Goal: Task Accomplishment & Management: Complete application form

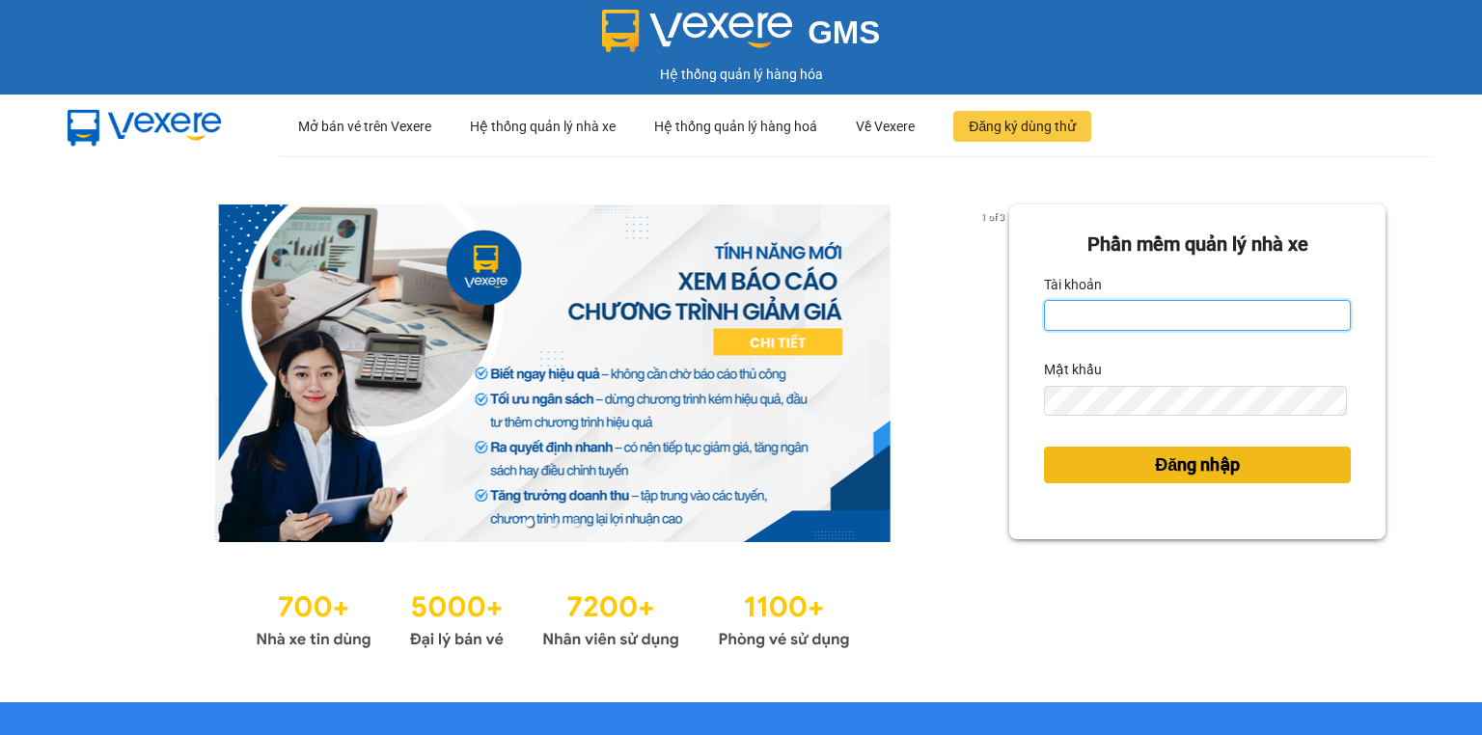
type input "tongdaihao.quehuong"
click at [1185, 470] on span "Đăng nhập" at bounding box center [1197, 465] width 85 height 27
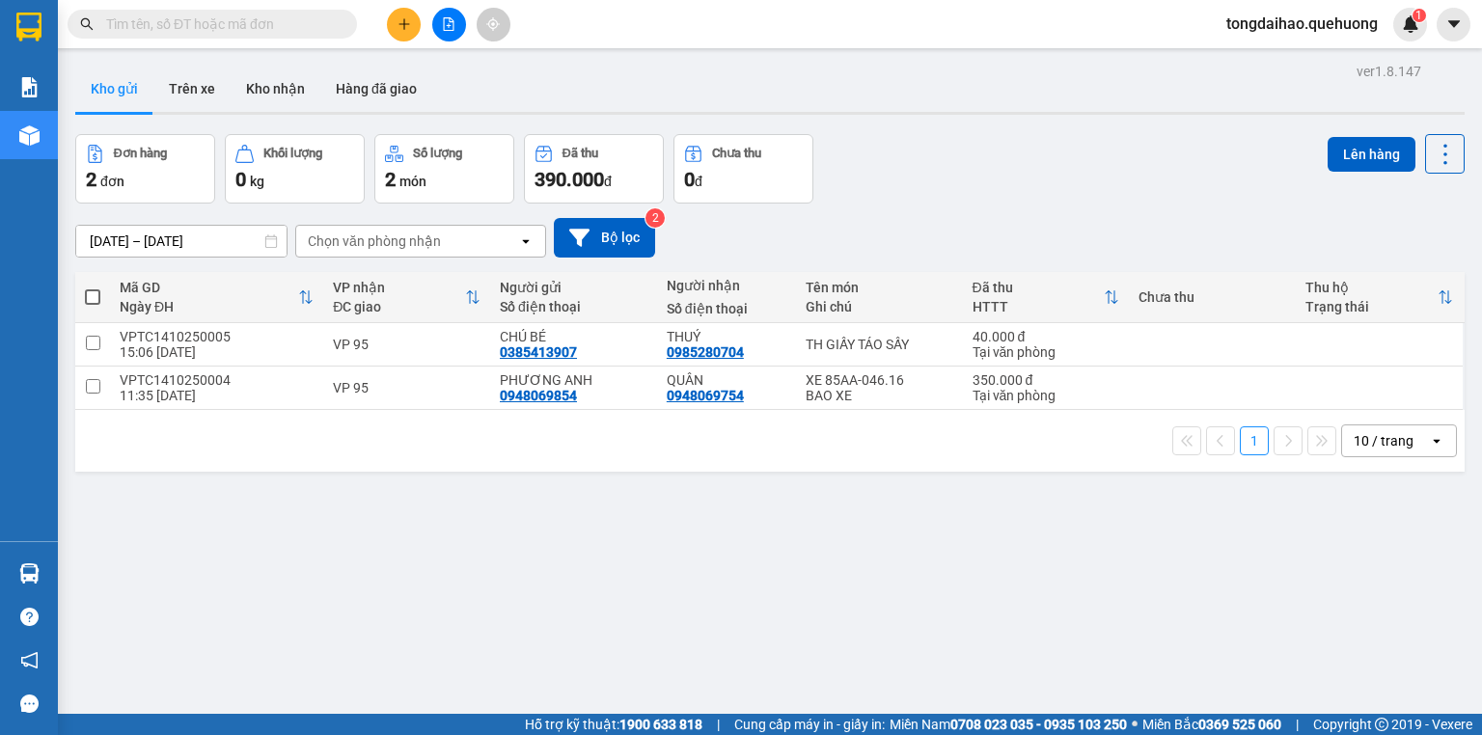
click at [297, 19] on input "text" at bounding box center [220, 24] width 228 height 21
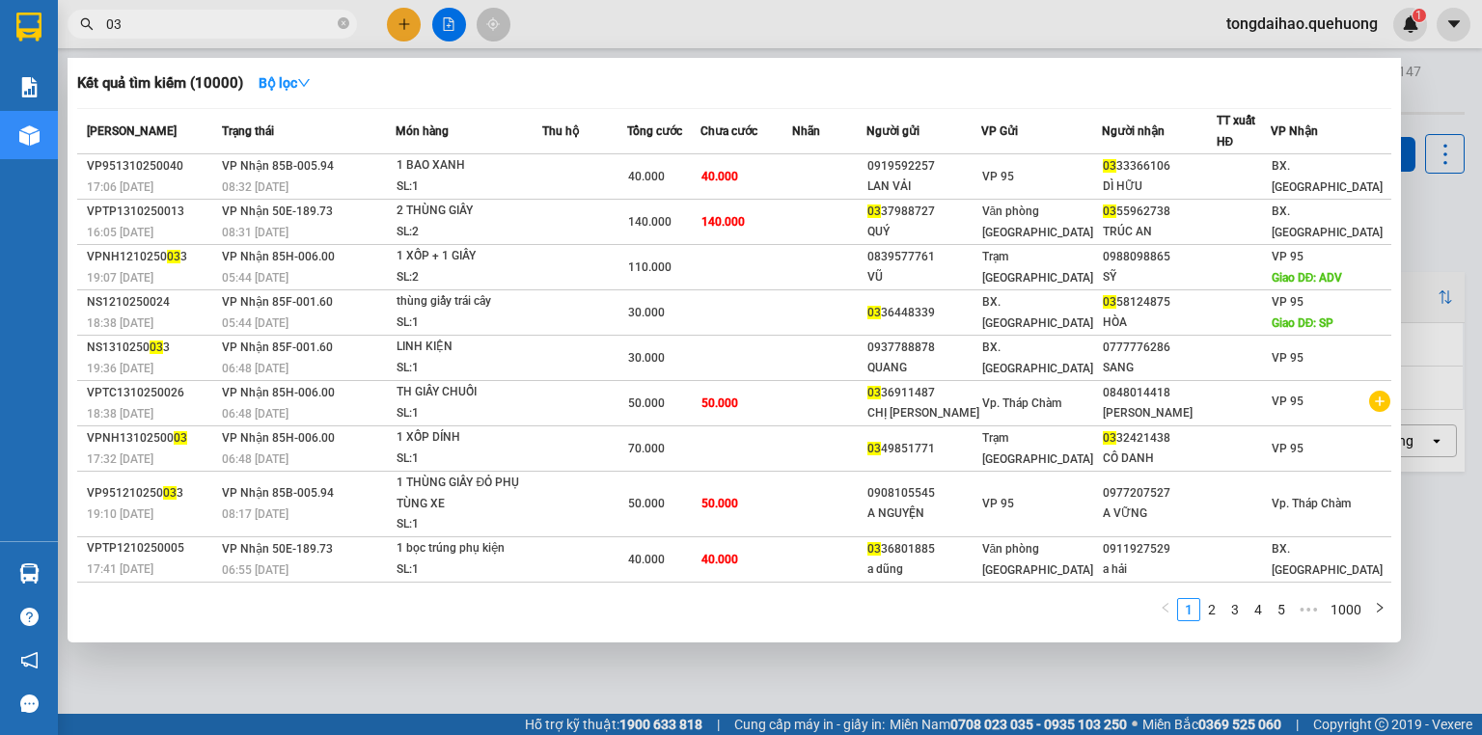
type input "0"
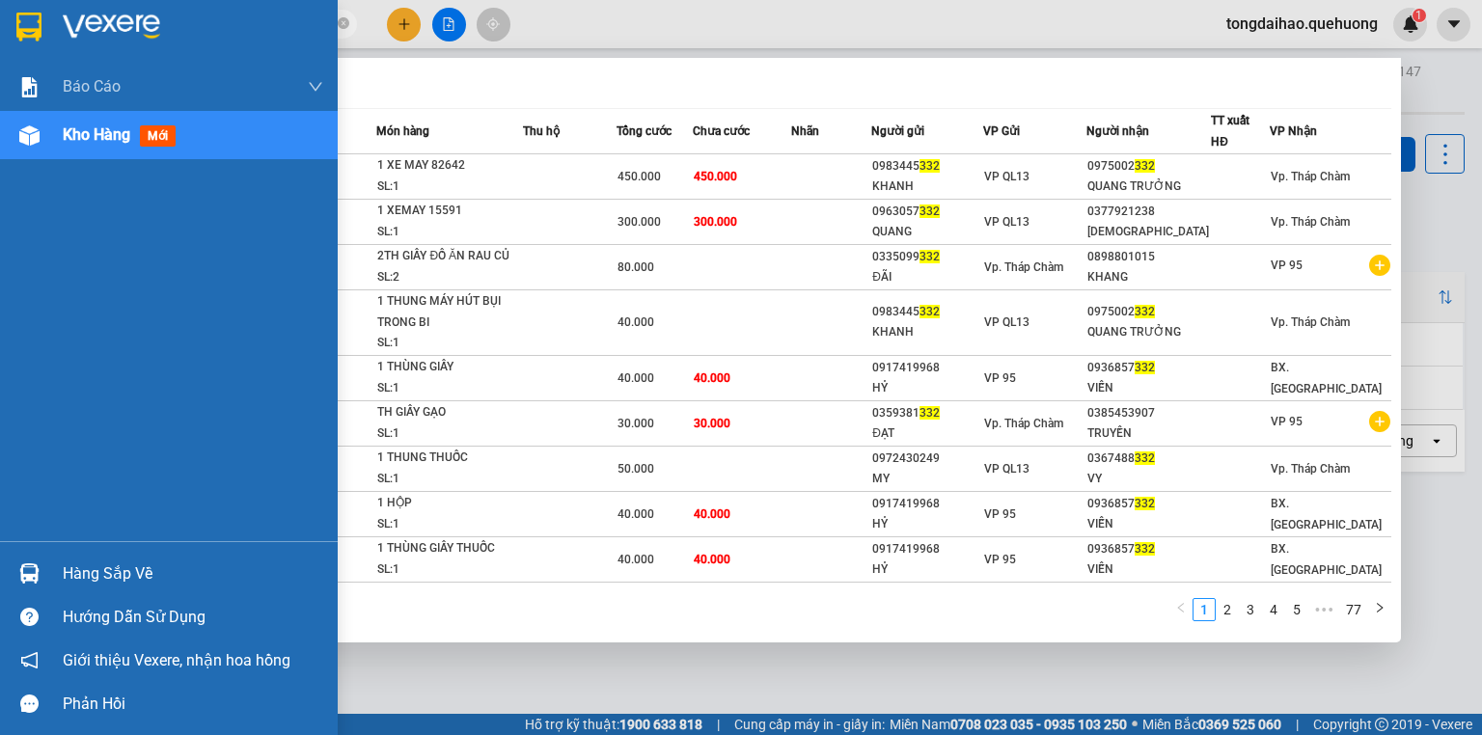
click at [100, 138] on span "Kho hàng" at bounding box center [97, 134] width 68 height 18
click at [217, 139] on div "Kho hàng mới" at bounding box center [193, 135] width 261 height 48
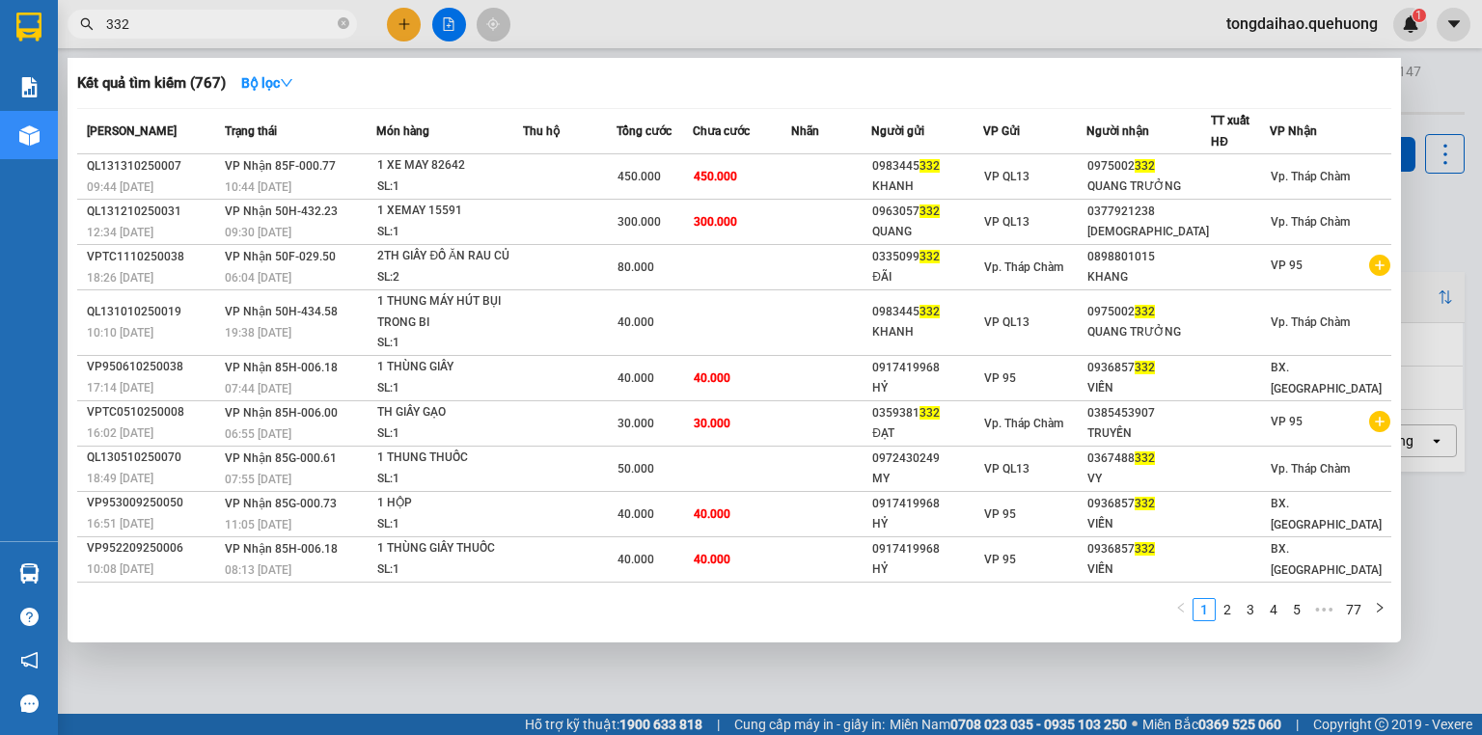
click at [637, 42] on div at bounding box center [741, 367] width 1482 height 735
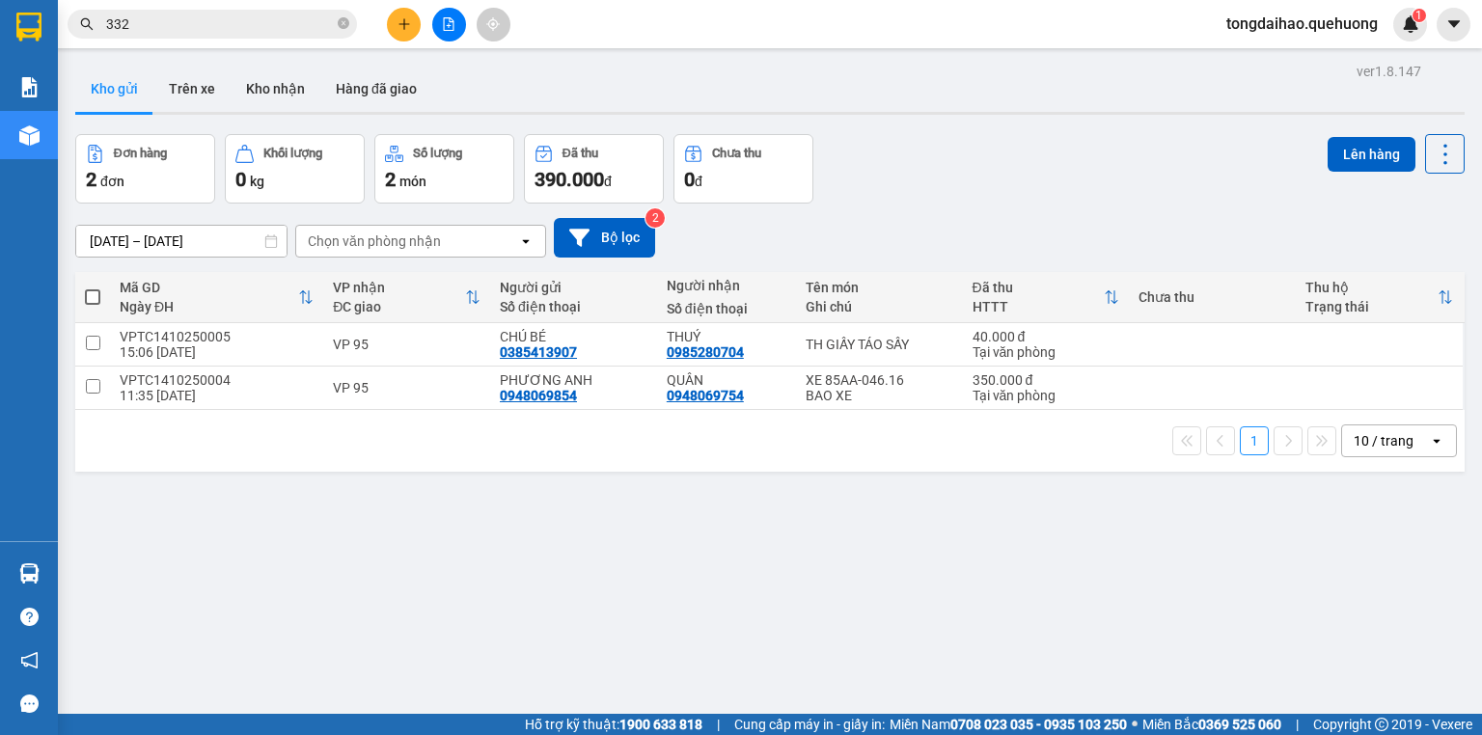
click at [158, 31] on input "332" at bounding box center [220, 24] width 228 height 21
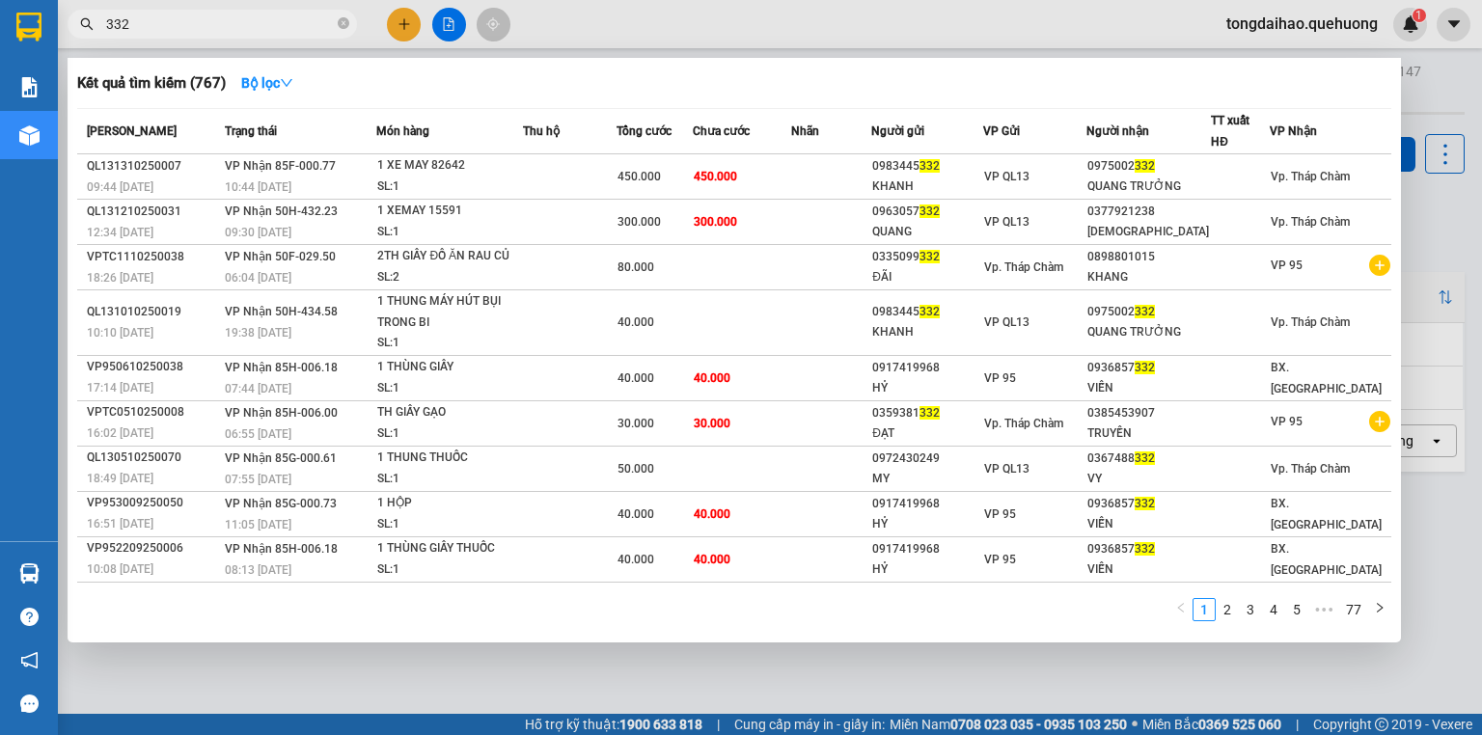
click at [158, 29] on input "332" at bounding box center [220, 24] width 228 height 21
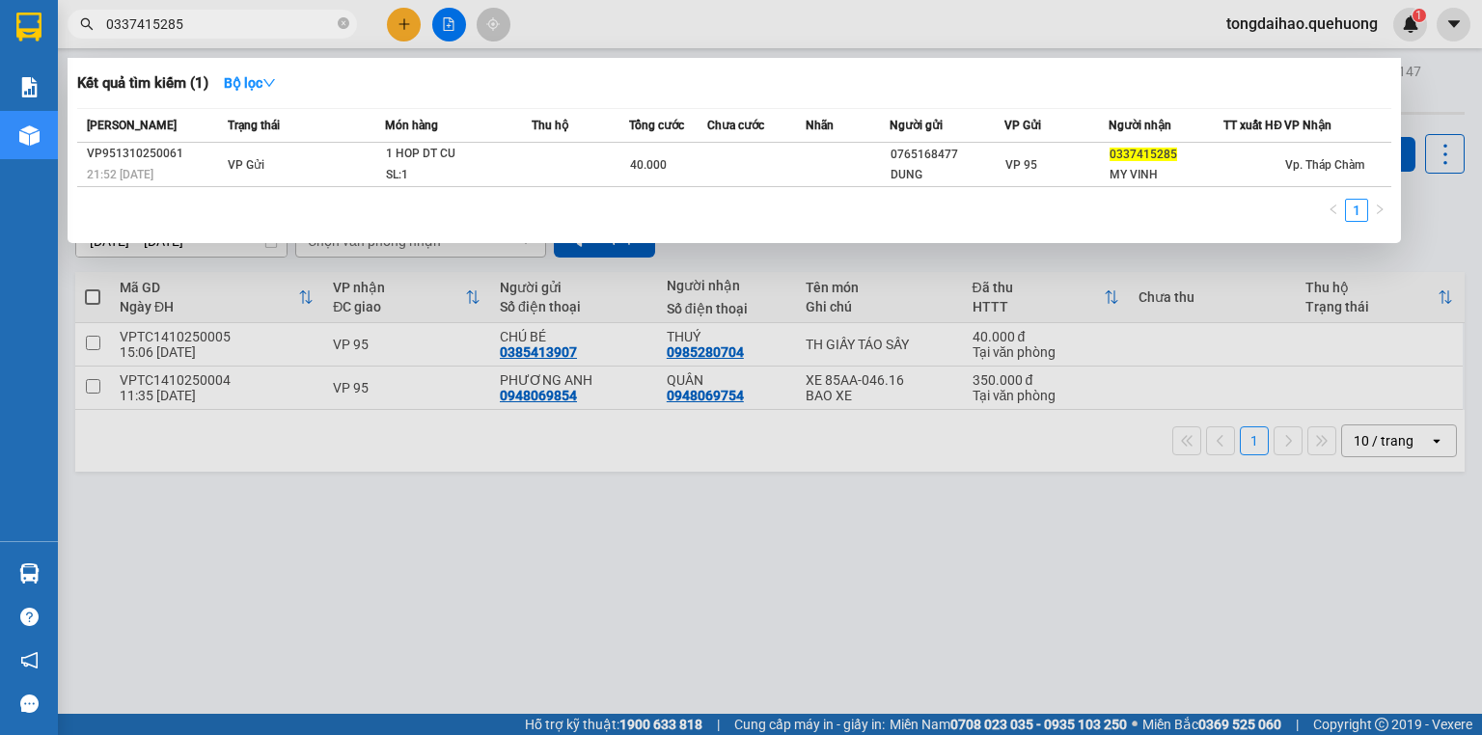
type input "0337415285"
click at [172, 372] on div at bounding box center [741, 367] width 1482 height 735
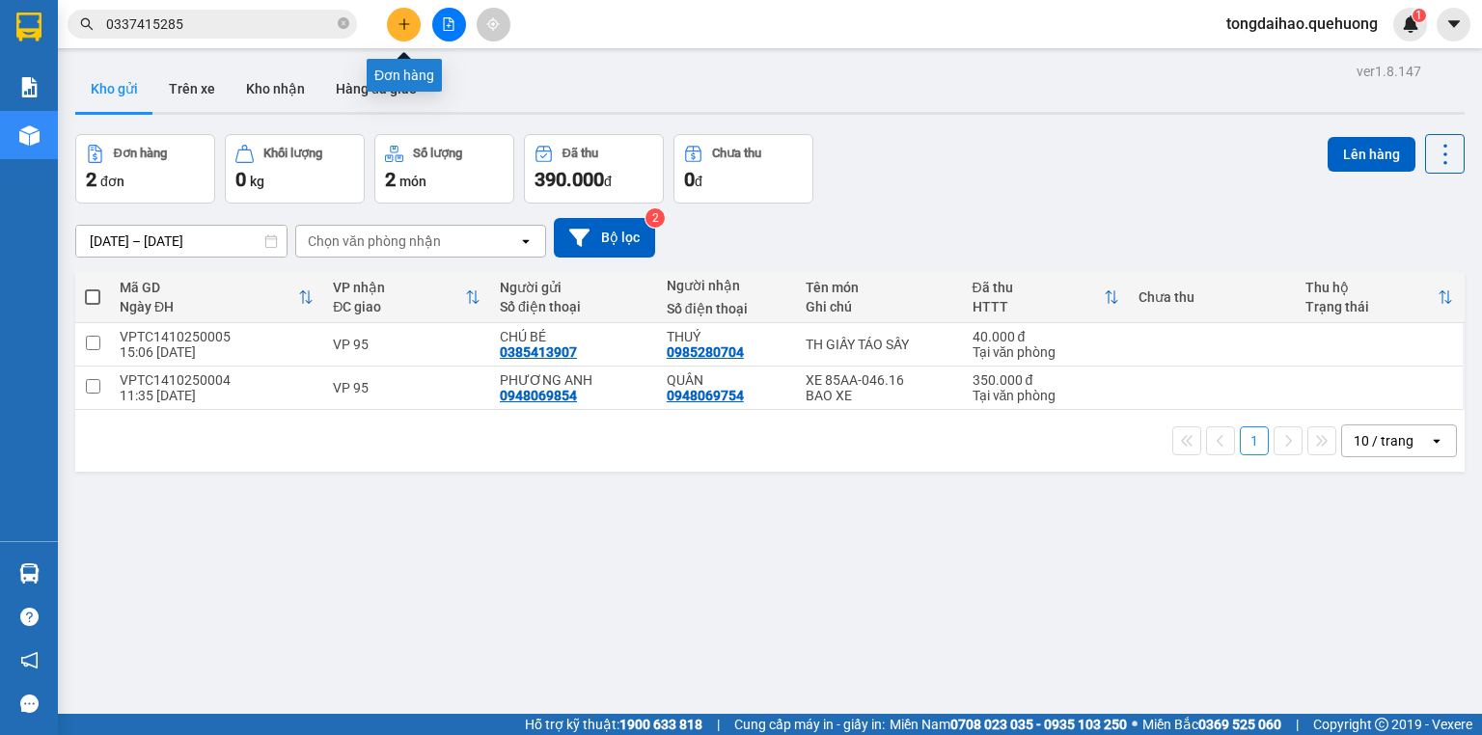
click at [407, 26] on icon "plus" at bounding box center [405, 24] width 14 height 14
click at [407, 26] on body "Kết quả tìm kiếm ( 1 ) Bộ lọc Mã ĐH Trạng thái Món hàng Thu hộ Tổng cước Chưa c…" at bounding box center [741, 367] width 1482 height 735
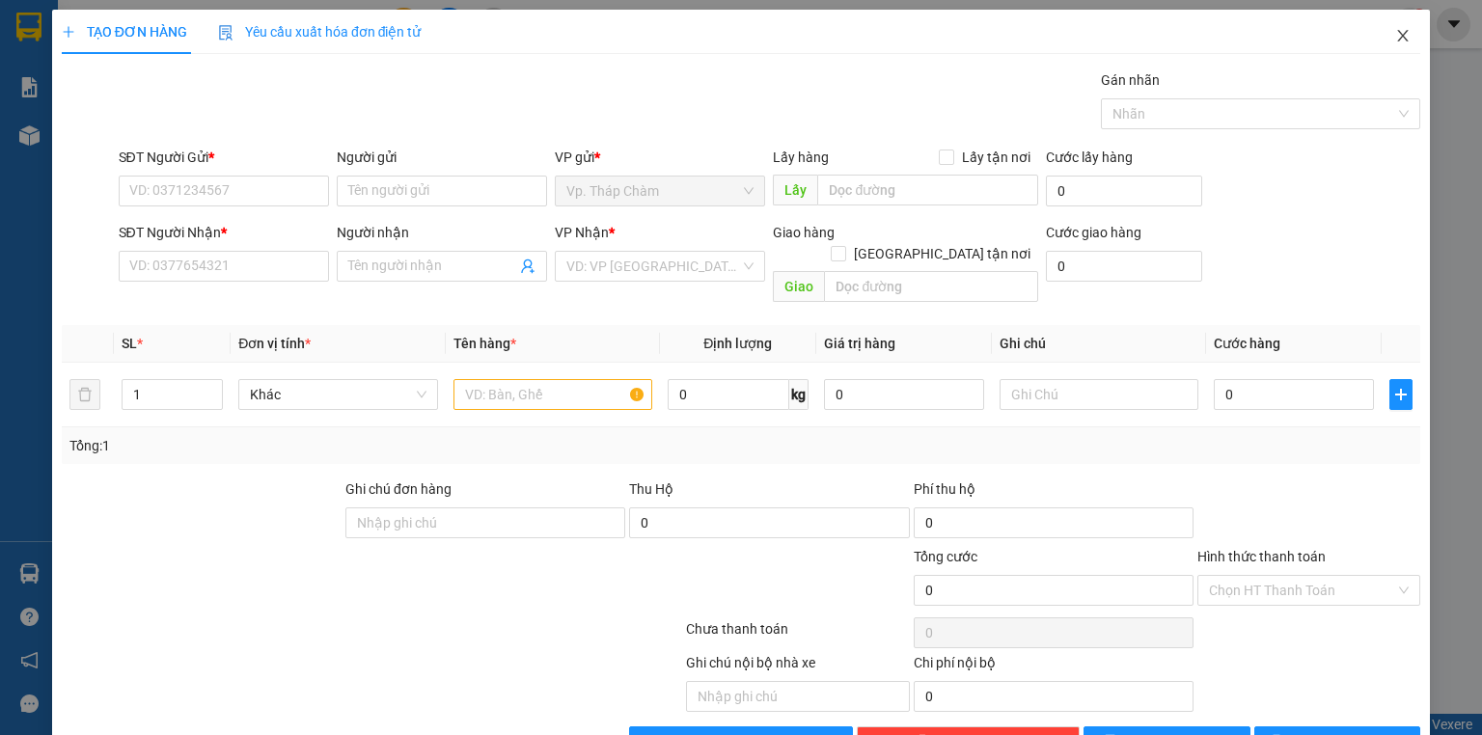
click at [1395, 41] on icon "close" at bounding box center [1402, 35] width 15 height 15
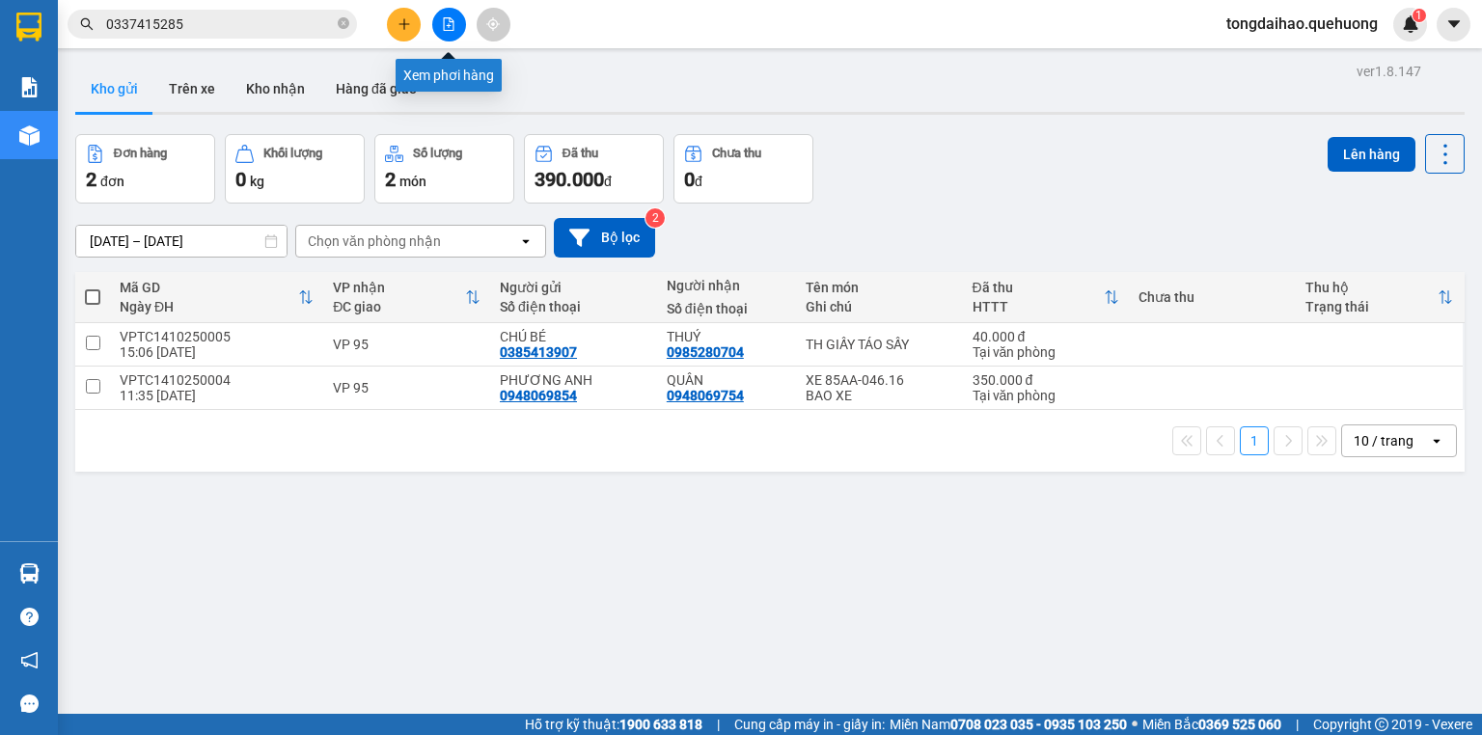
click at [455, 29] on button at bounding box center [449, 25] width 34 height 34
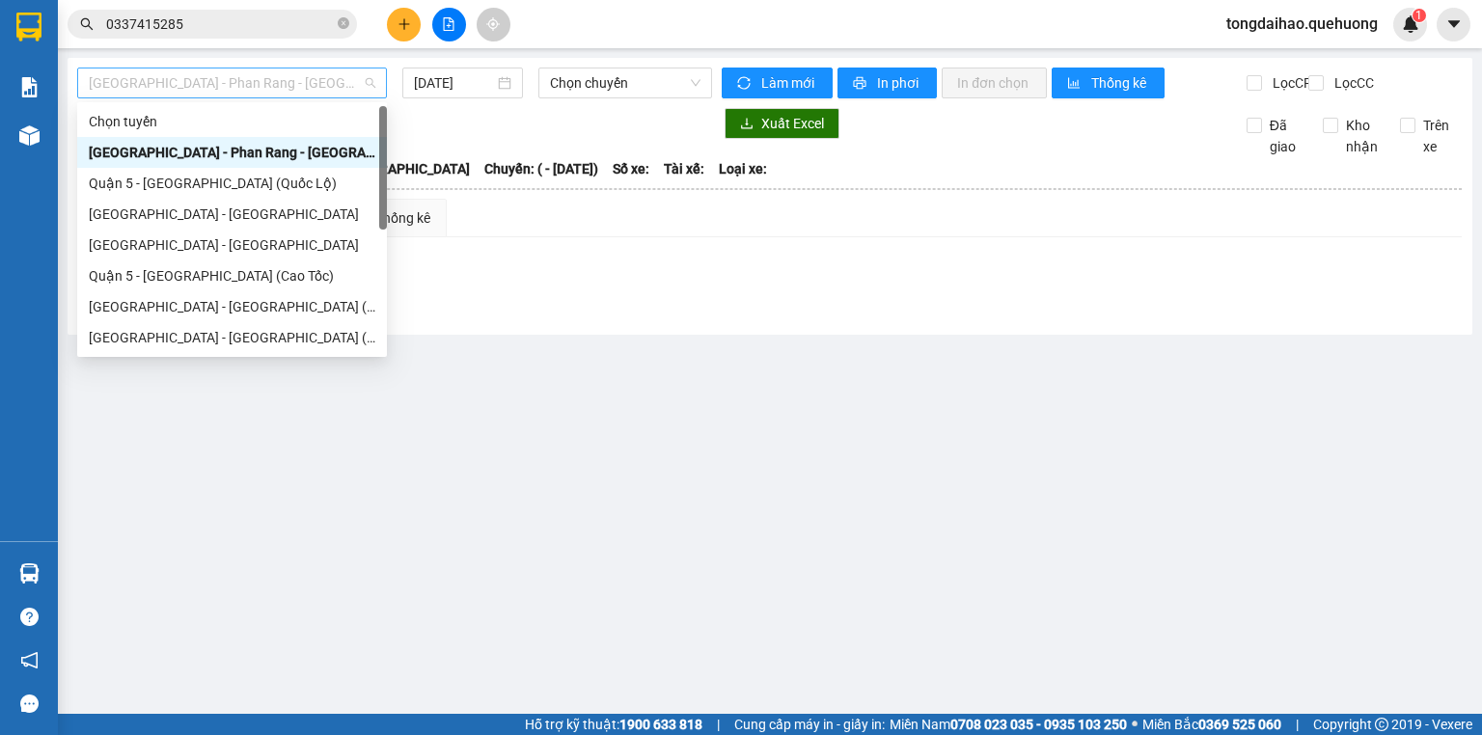
click at [367, 85] on span "[GEOGRAPHIC_DATA] - Phan Rang - [GEOGRAPHIC_DATA]" at bounding box center [232, 83] width 287 height 29
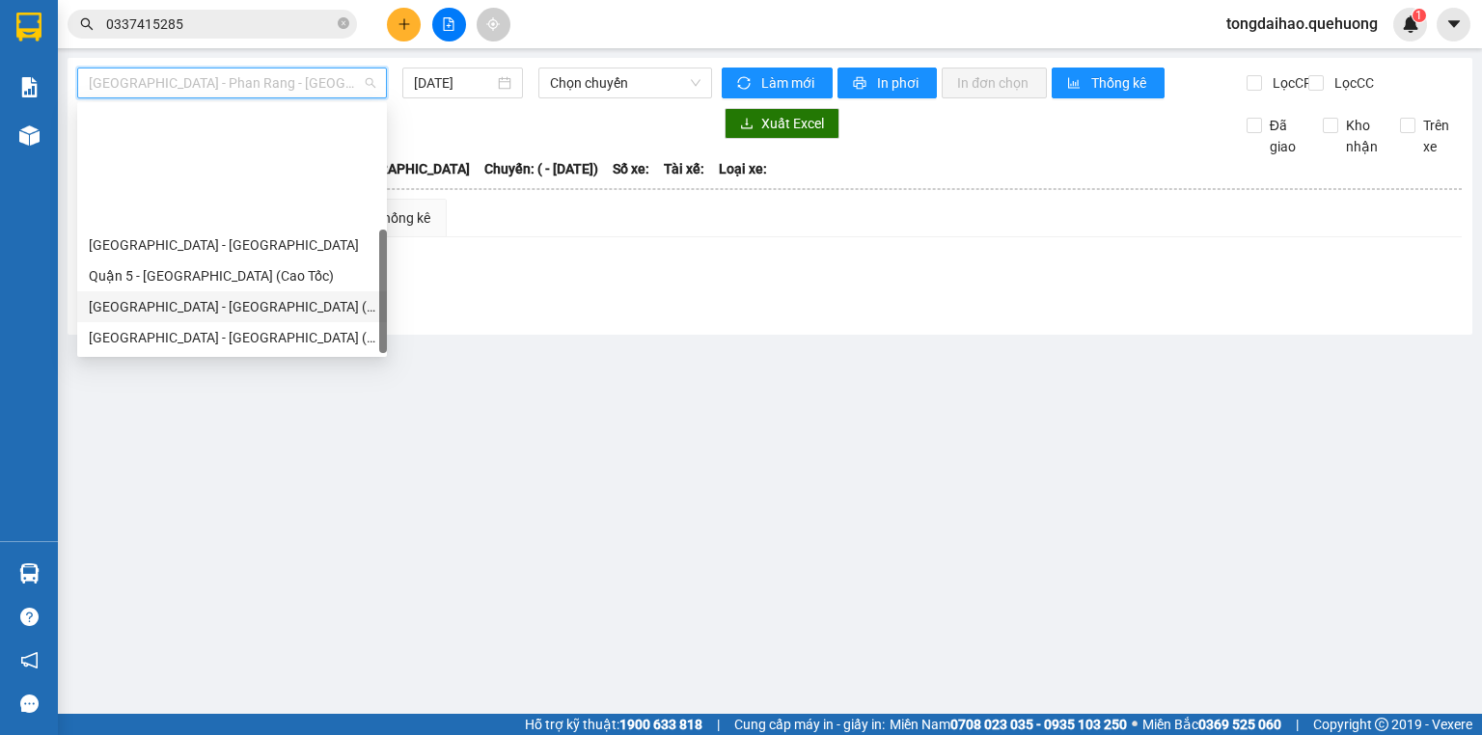
scroll to position [154, 0]
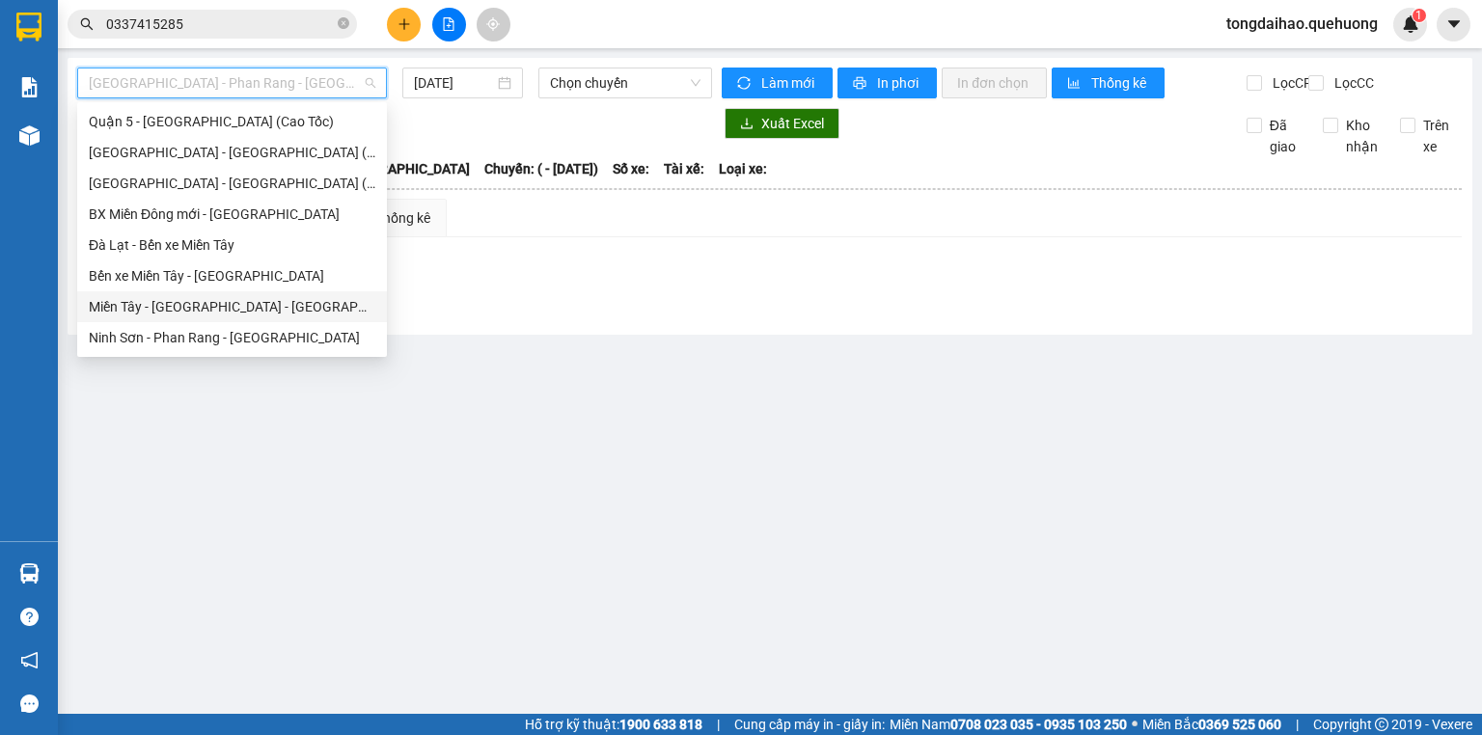
click at [283, 308] on div "Miền Tây - [GEOGRAPHIC_DATA] - [GEOGRAPHIC_DATA]" at bounding box center [232, 306] width 287 height 21
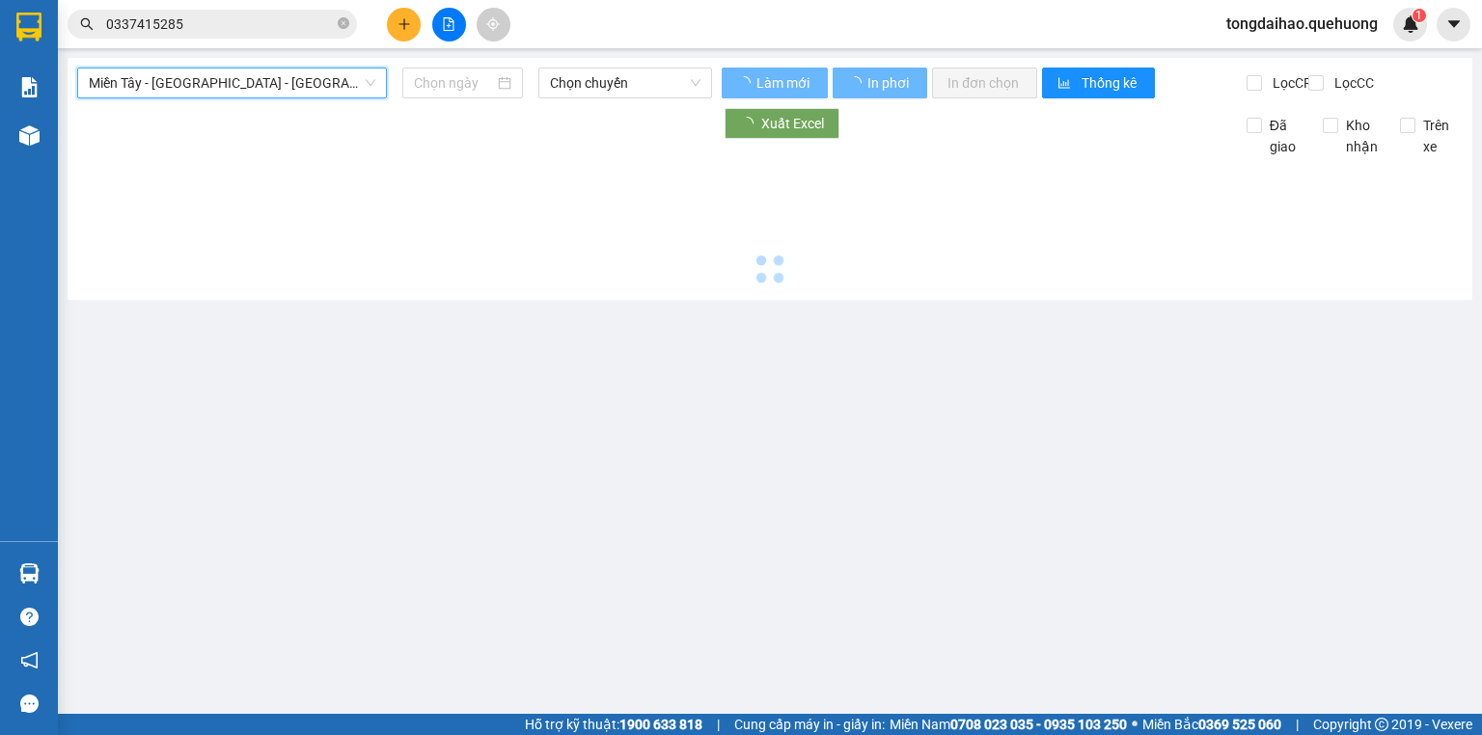
type input "[DATE]"
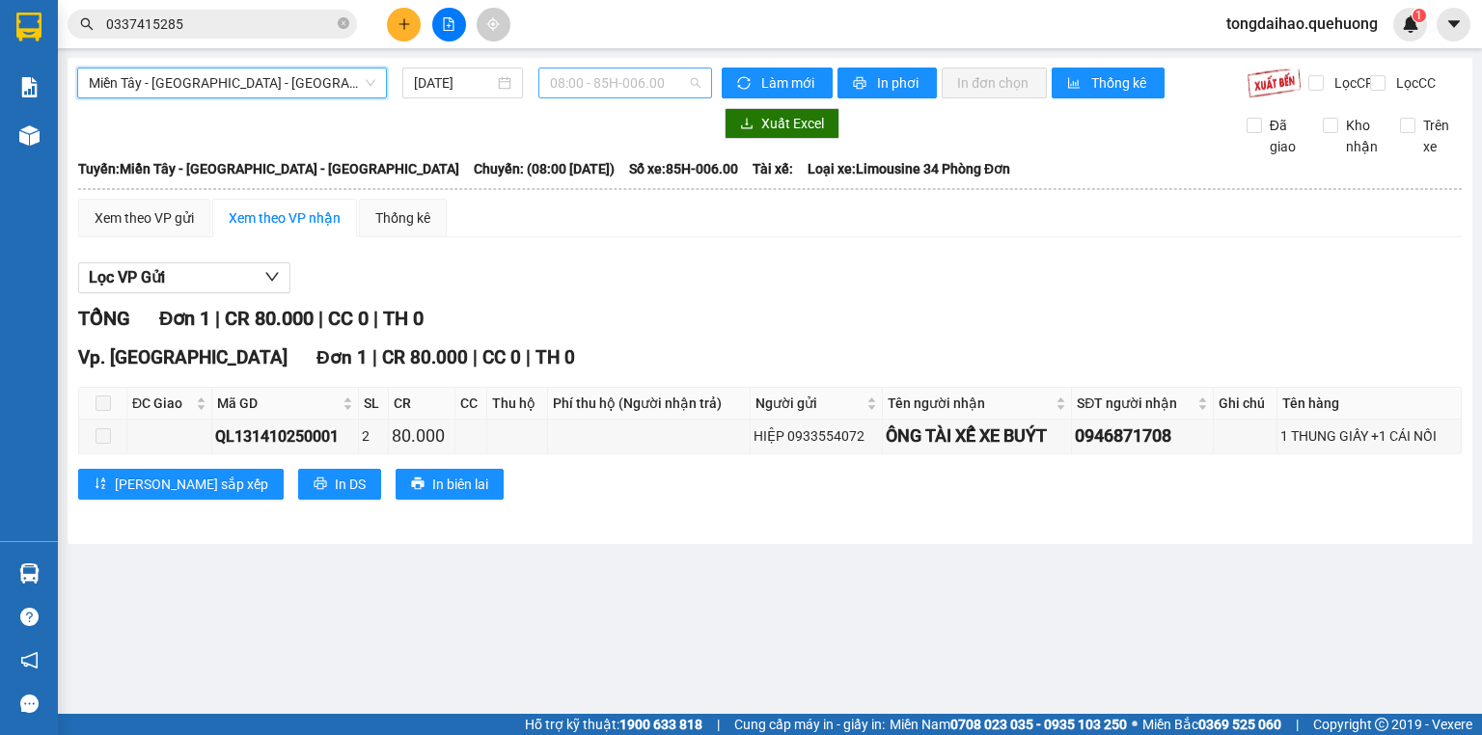
click at [695, 89] on span "08:00 - 85H-006.00" at bounding box center [625, 83] width 151 height 29
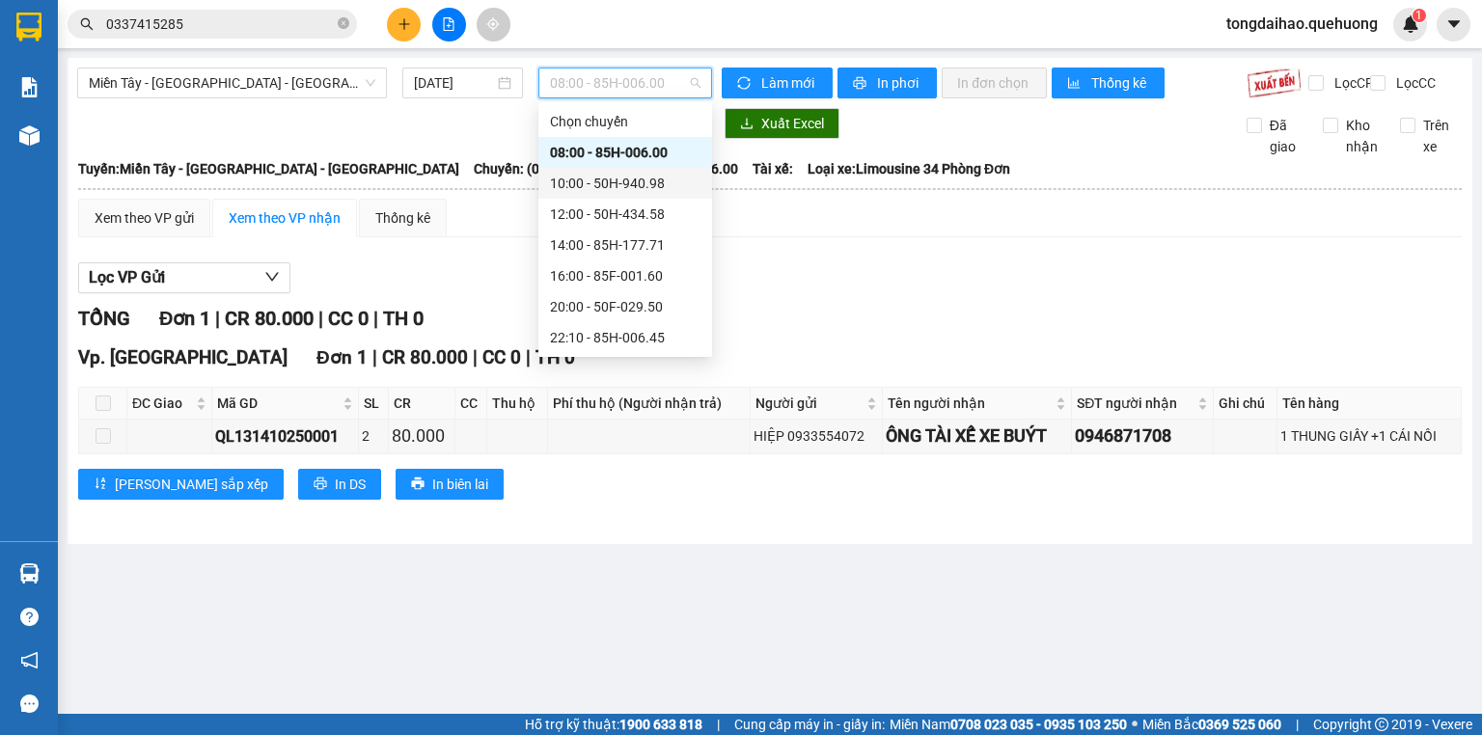
click at [630, 183] on div "10:00 - 50H-940.98" at bounding box center [625, 183] width 151 height 21
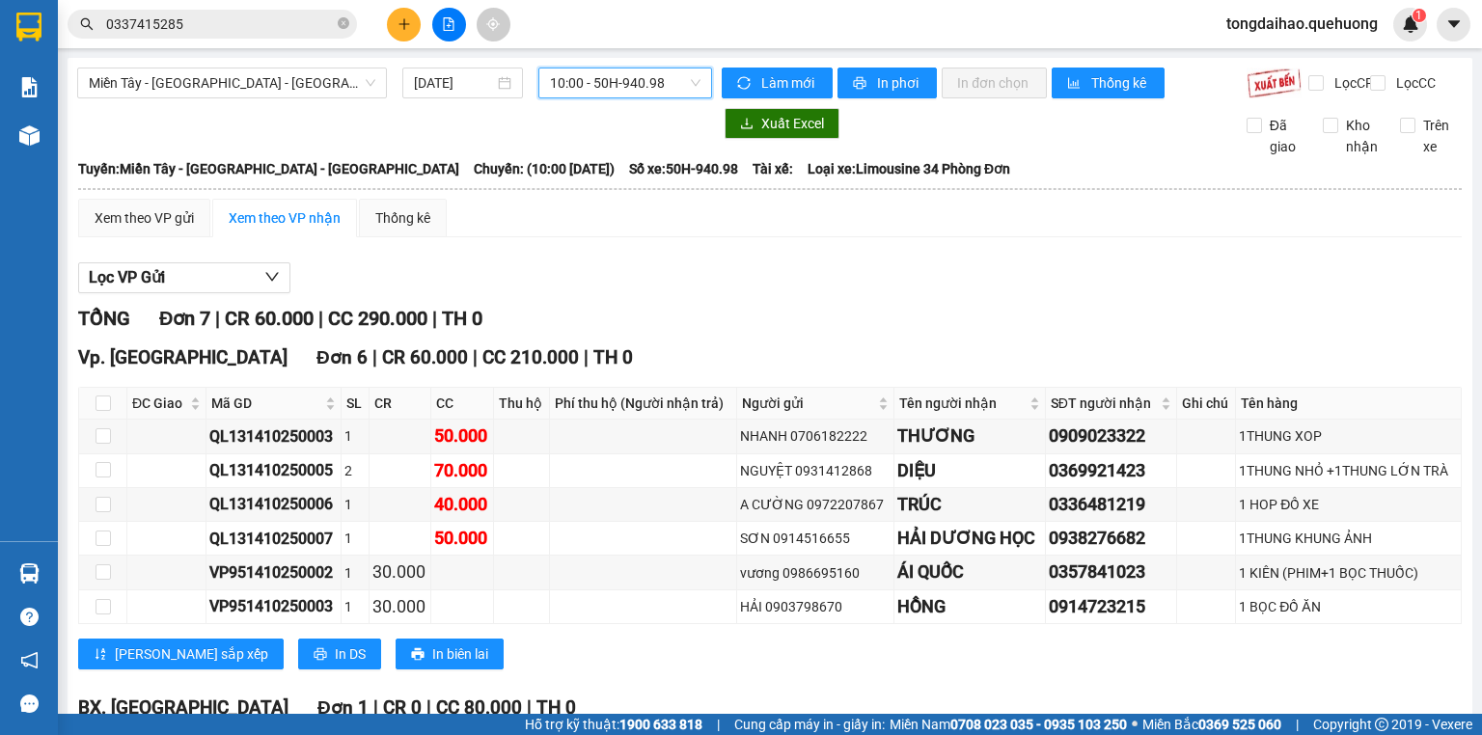
click at [668, 80] on span "10:00 - 50H-940.98" at bounding box center [625, 83] width 151 height 29
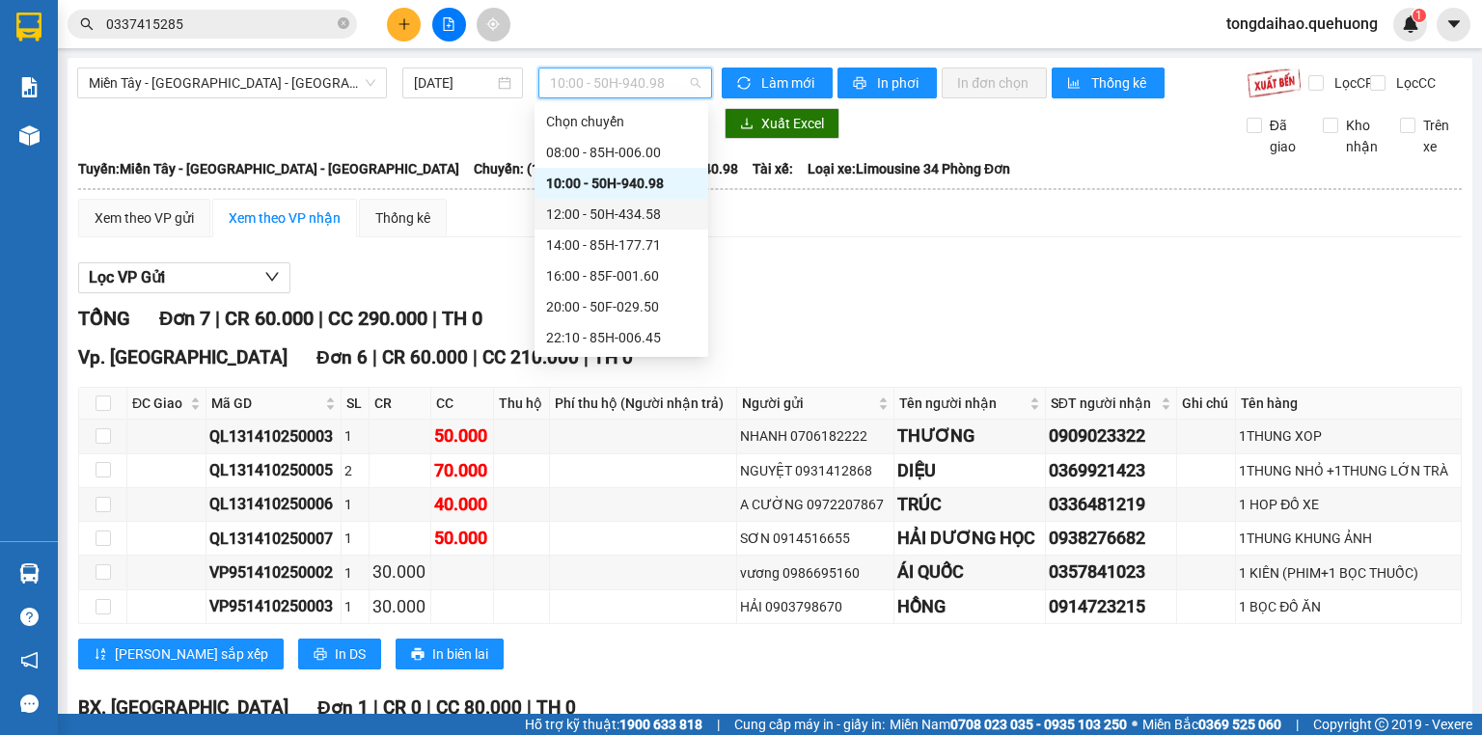
click at [626, 207] on div "12:00 - 50H-434.58" at bounding box center [621, 214] width 151 height 21
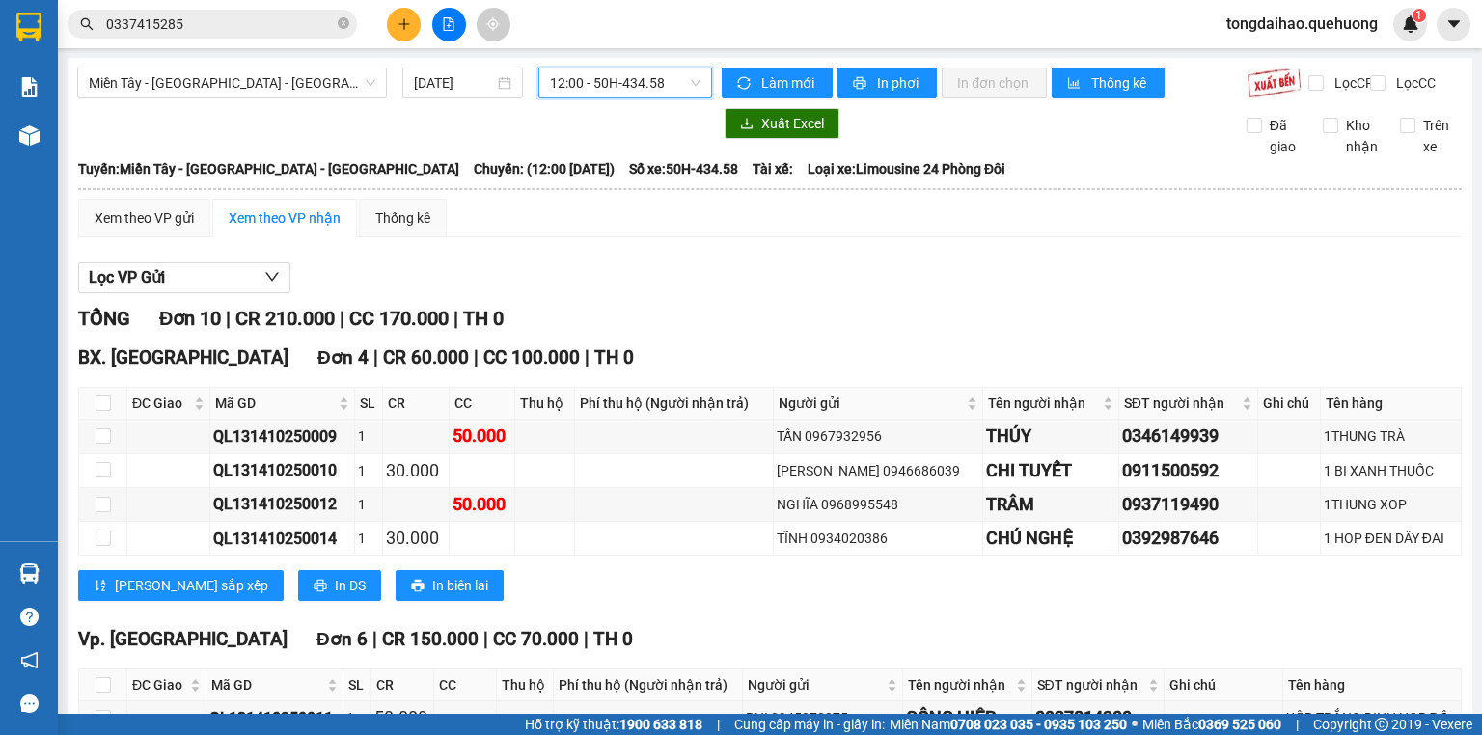
click at [687, 78] on span "12:00 - 50H-434.58" at bounding box center [625, 83] width 151 height 29
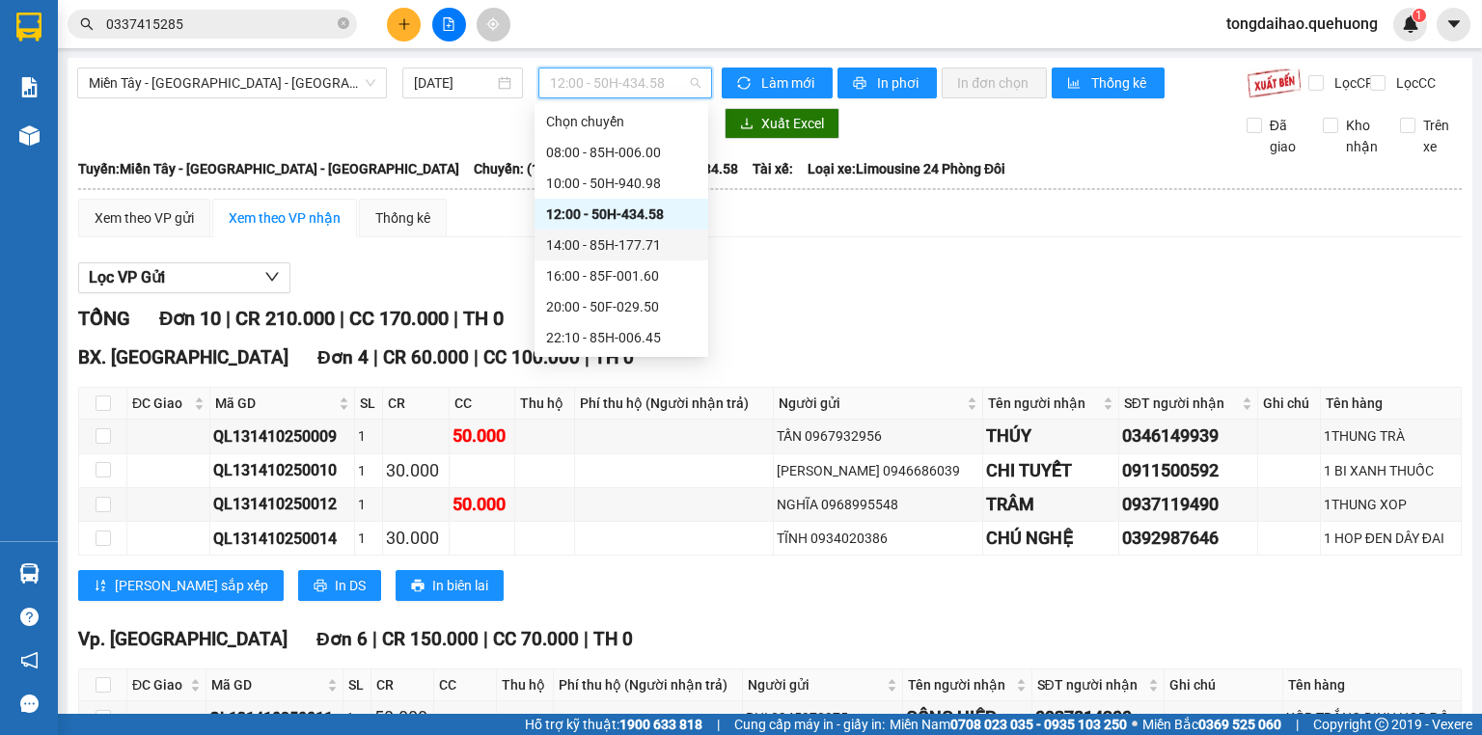
click at [647, 242] on div "14:00 - 85H-177.71" at bounding box center [621, 244] width 151 height 21
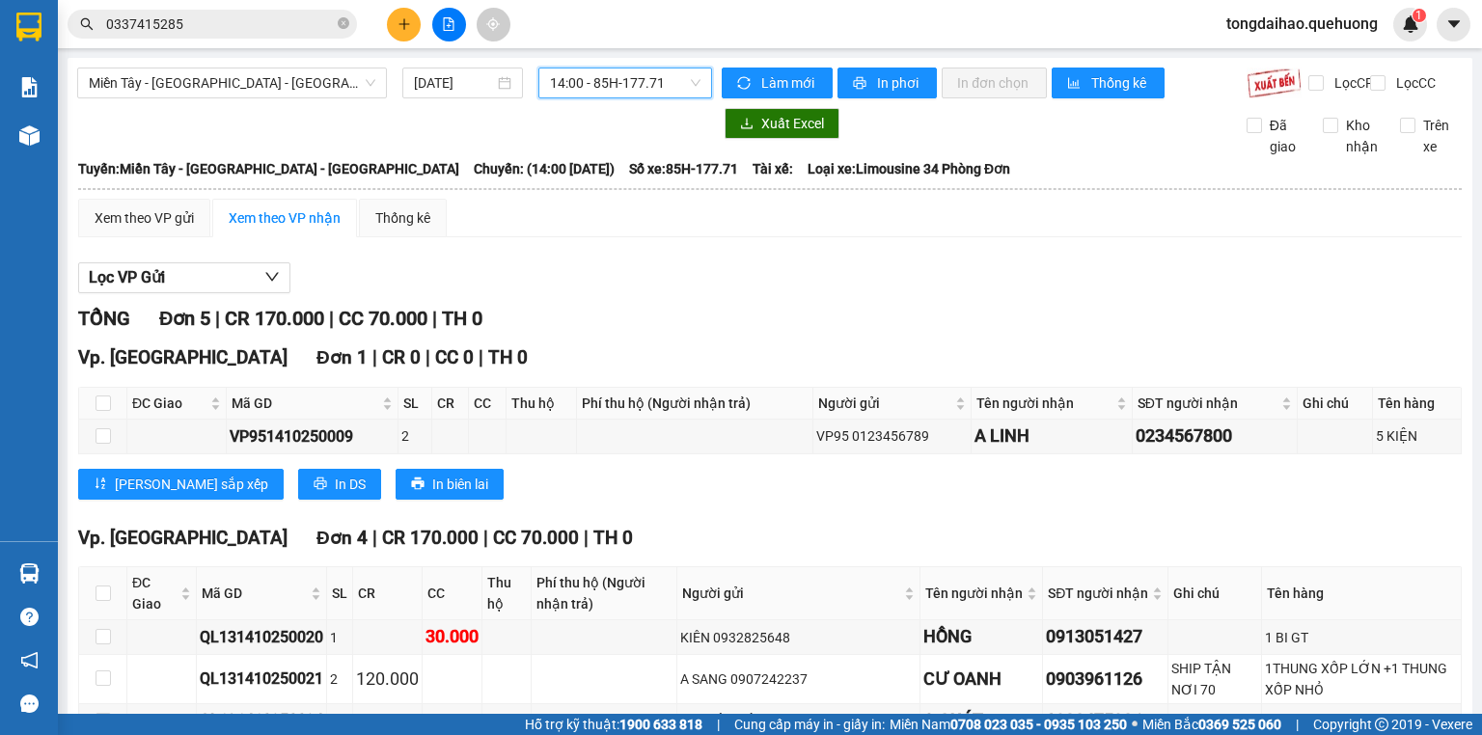
click at [686, 89] on span "14:00 - 85H-177.71" at bounding box center [625, 83] width 151 height 29
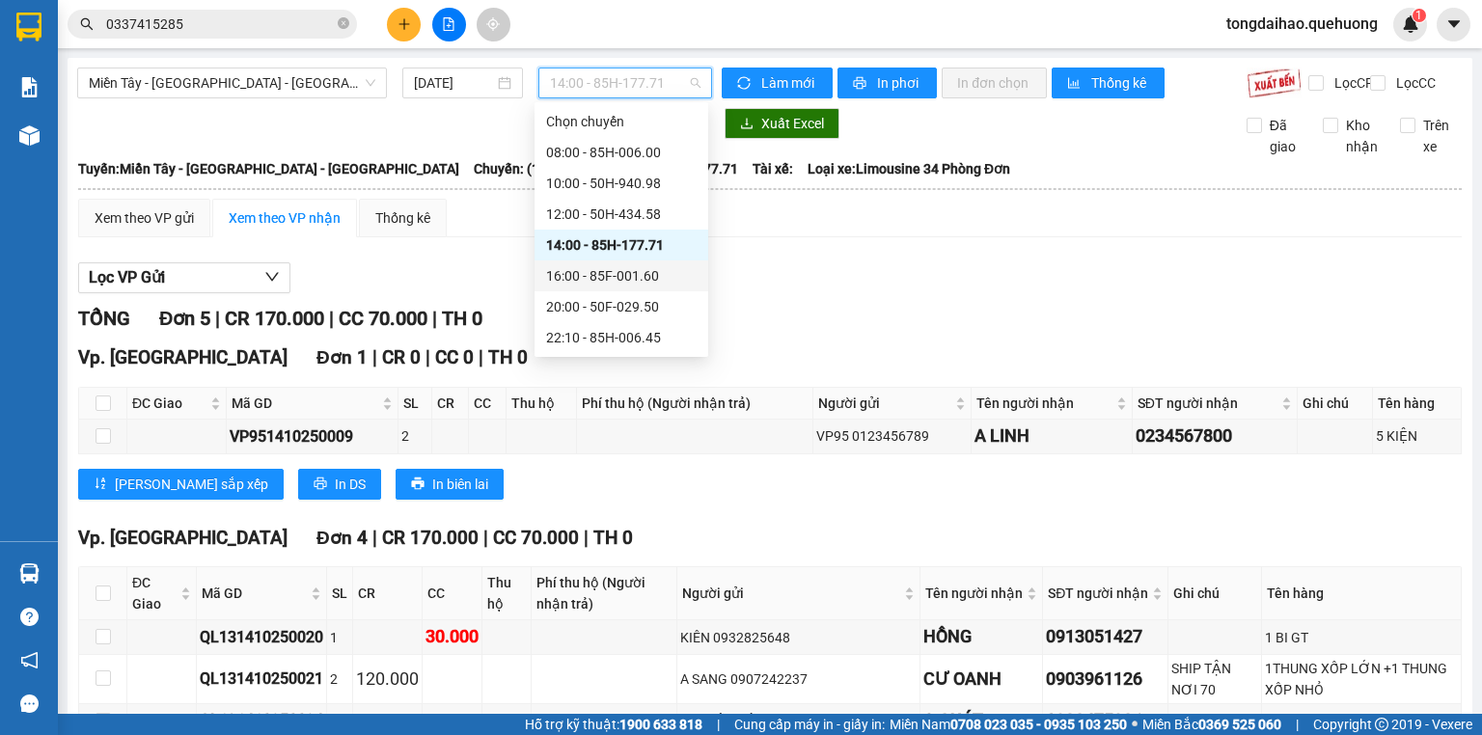
click at [631, 272] on div "16:00 - 85F-001.60" at bounding box center [621, 275] width 151 height 21
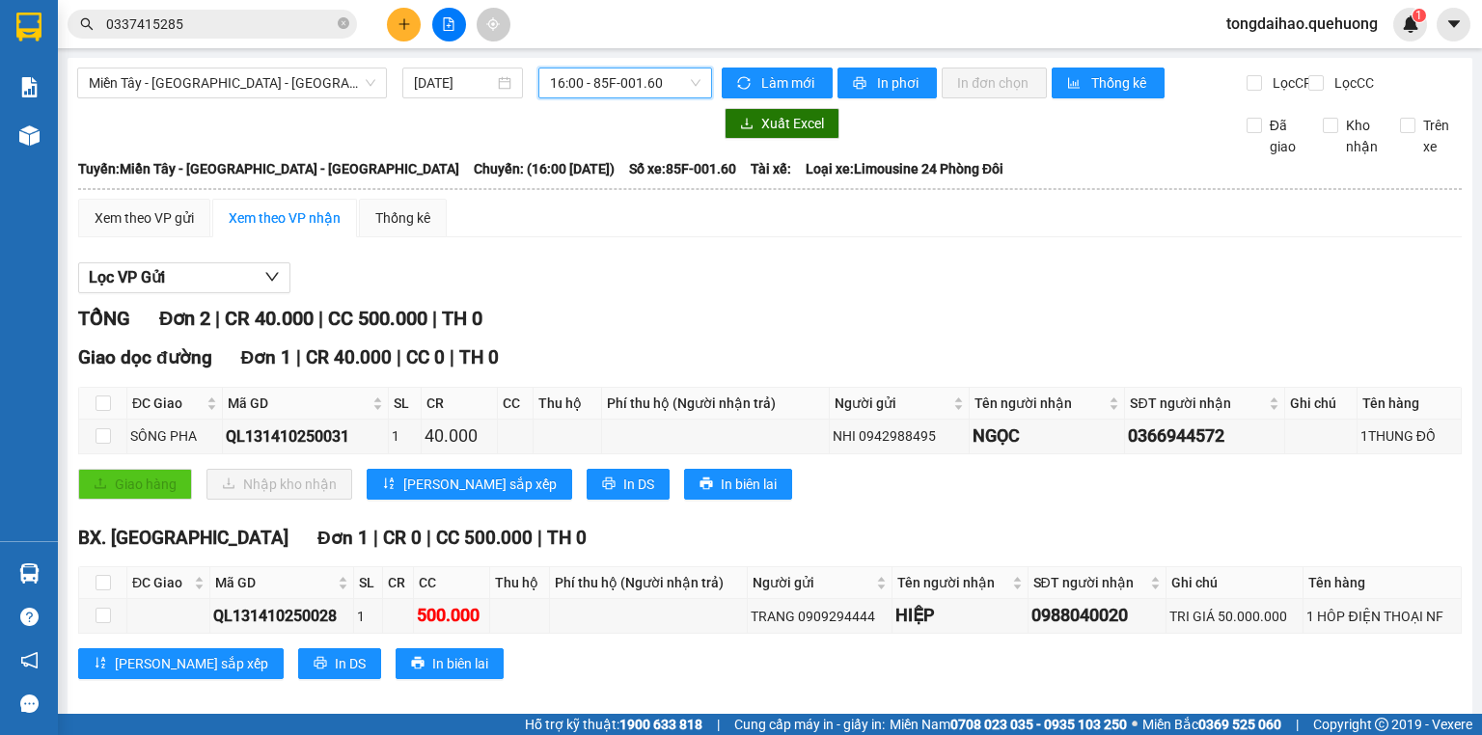
click at [679, 81] on span "16:00 - 85F-001.60" at bounding box center [625, 83] width 151 height 29
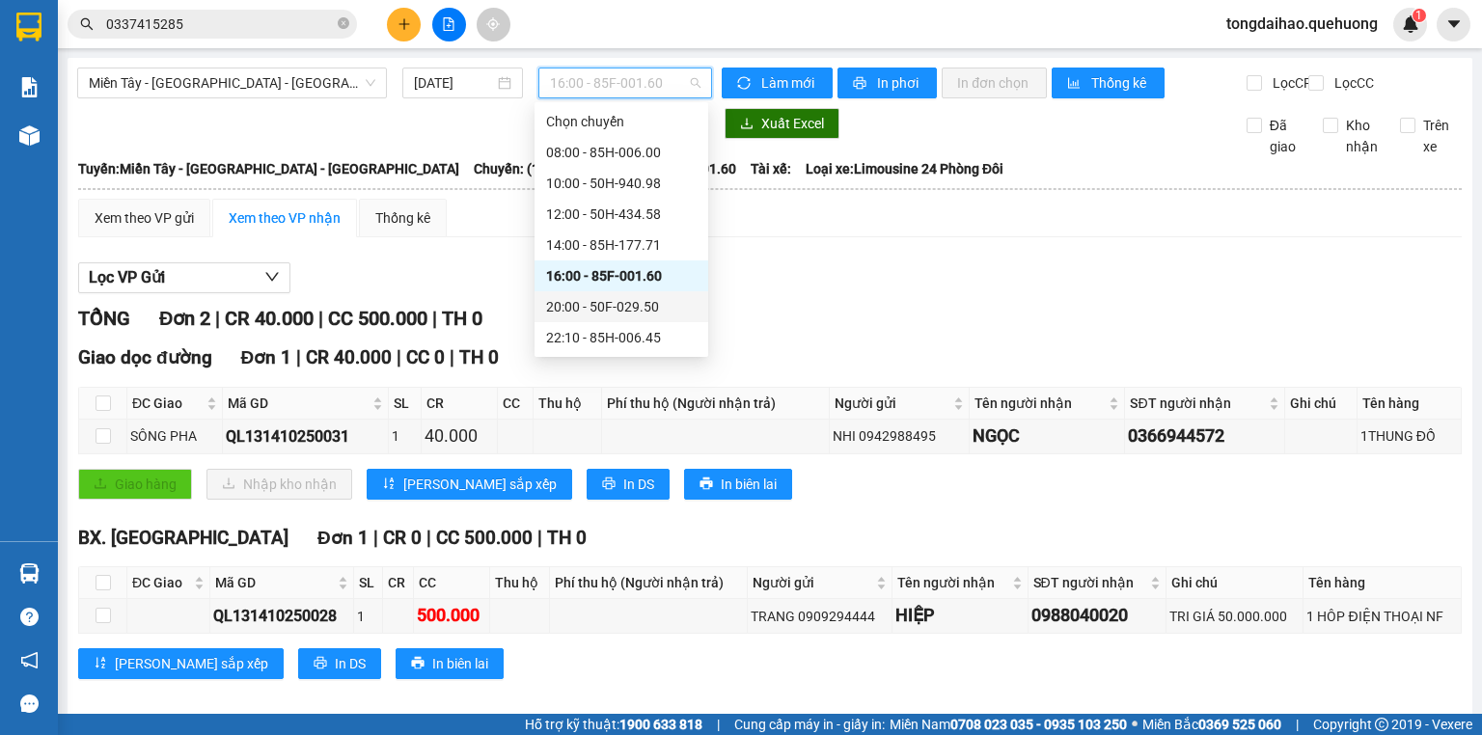
click at [602, 311] on div "20:00 - 50F-029.50" at bounding box center [621, 306] width 151 height 21
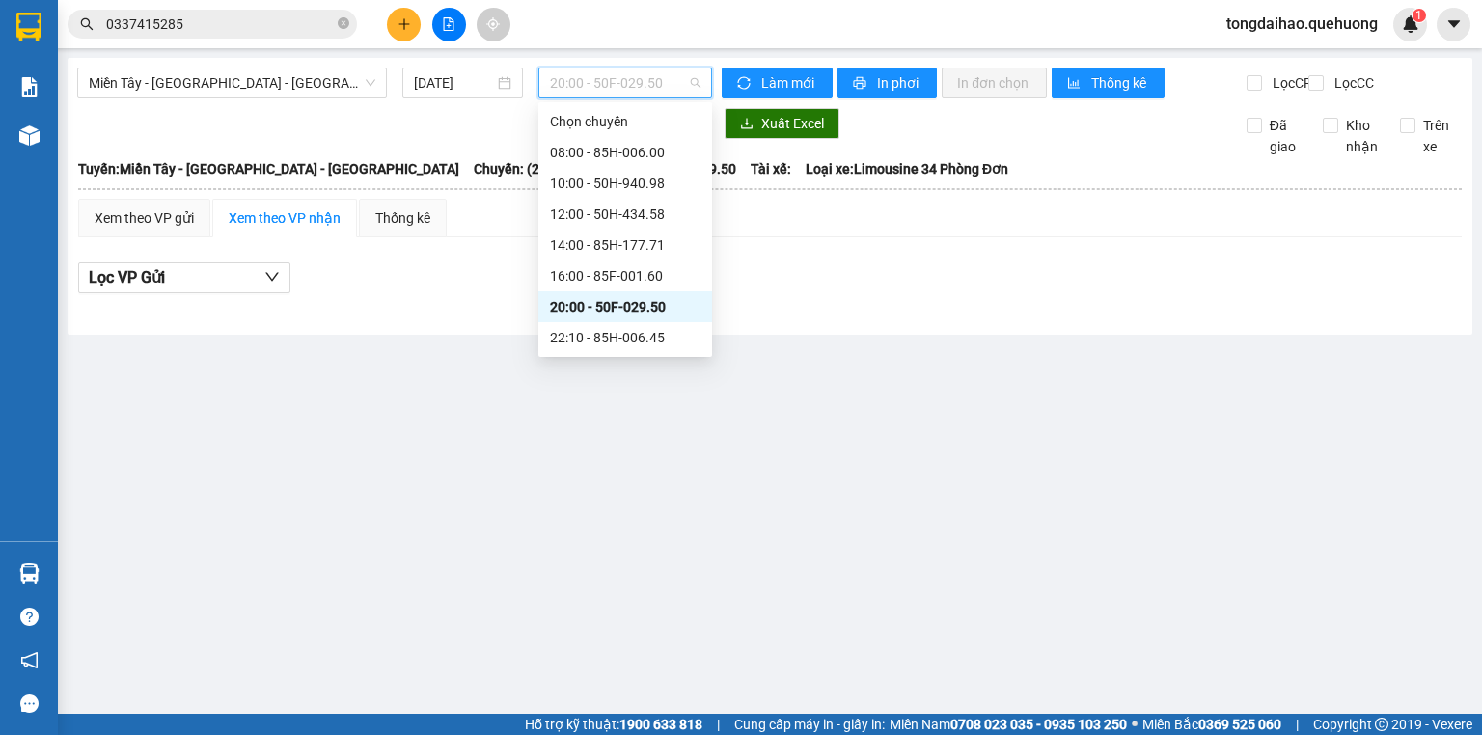
click at [683, 83] on span "20:00 - 50F-029.50" at bounding box center [625, 83] width 151 height 29
click at [584, 334] on div "22:10 - 85H-006.45" at bounding box center [625, 337] width 151 height 21
click at [675, 82] on span "22:10 - 85H-006.45" at bounding box center [625, 83] width 151 height 29
click at [602, 151] on div "08:00 - 85H-006.00" at bounding box center [625, 152] width 151 height 21
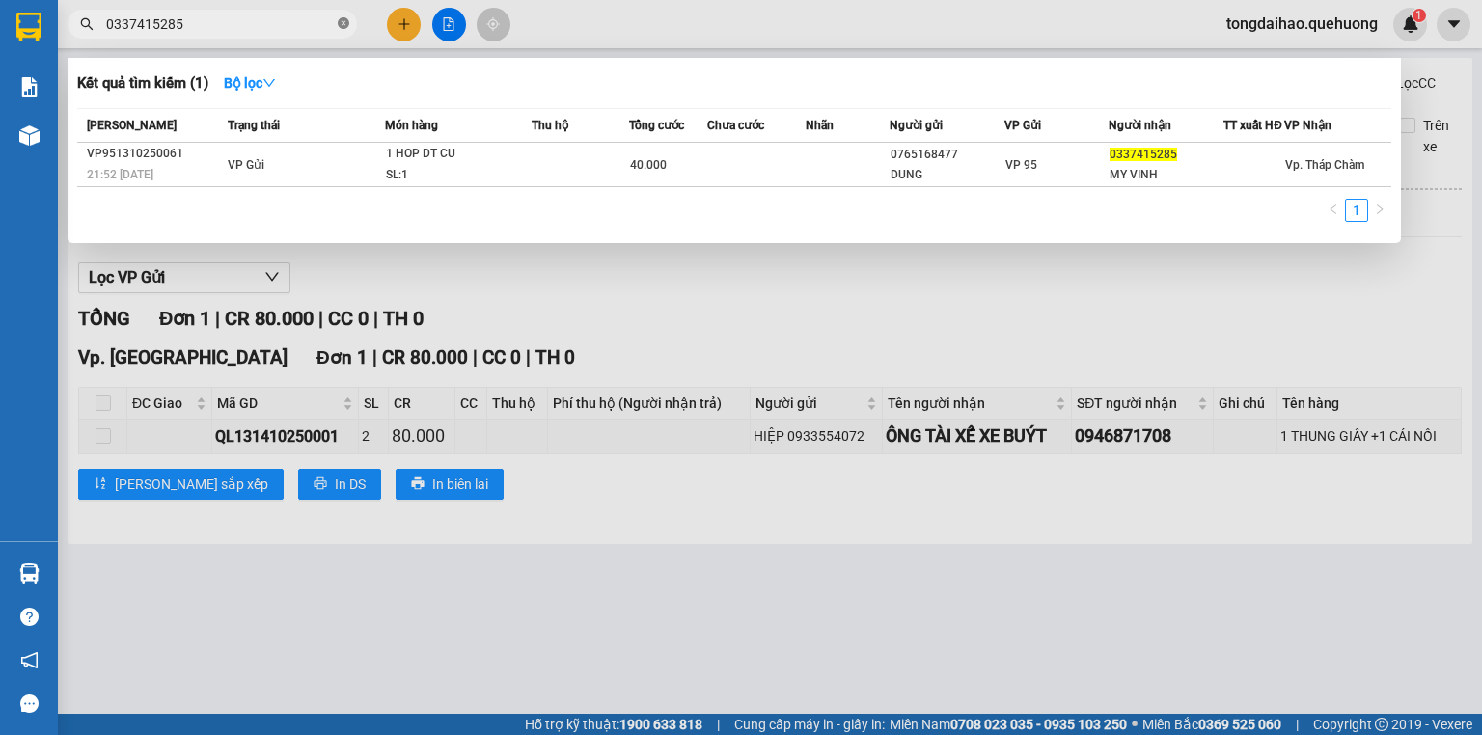
click at [344, 19] on icon "close-circle" at bounding box center [344, 23] width 12 height 12
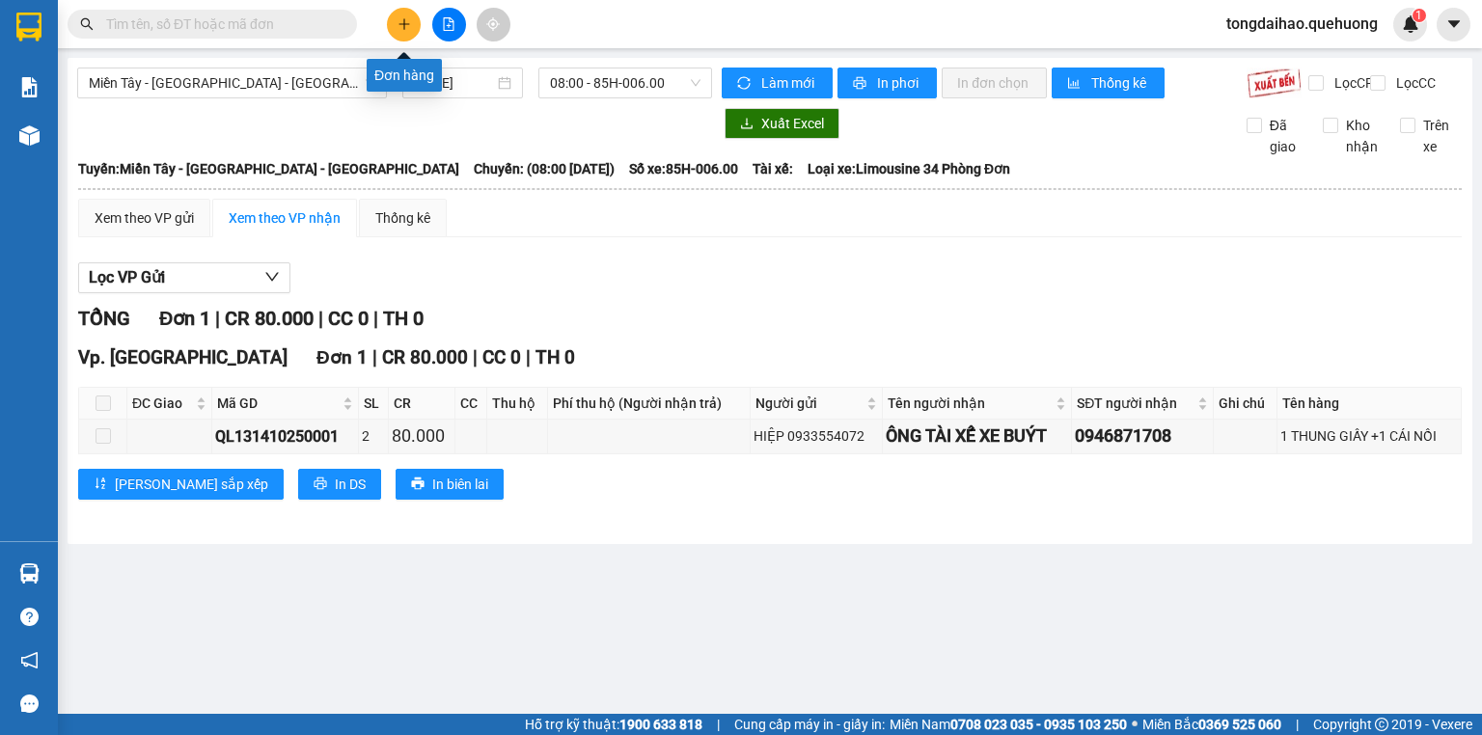
click at [392, 28] on button at bounding box center [404, 25] width 34 height 34
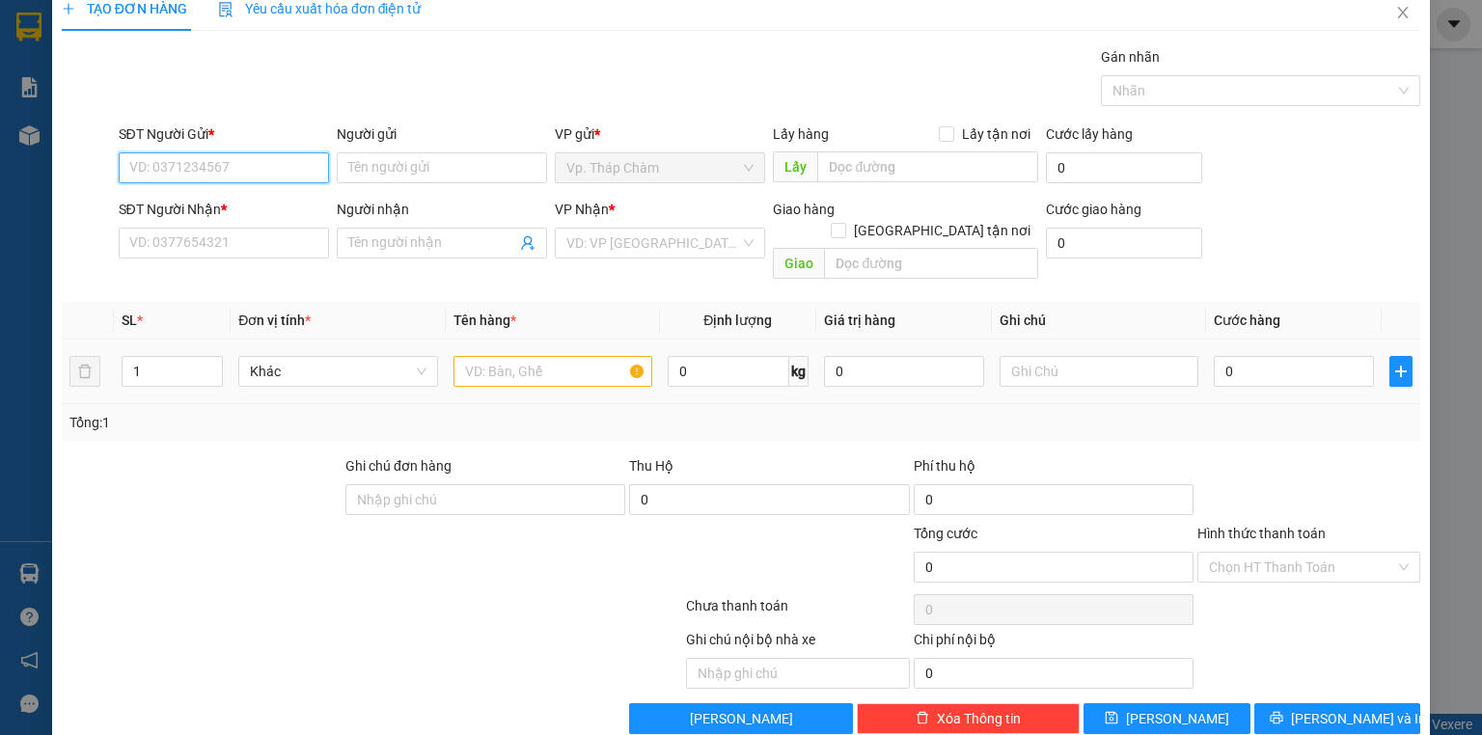
scroll to position [36, 0]
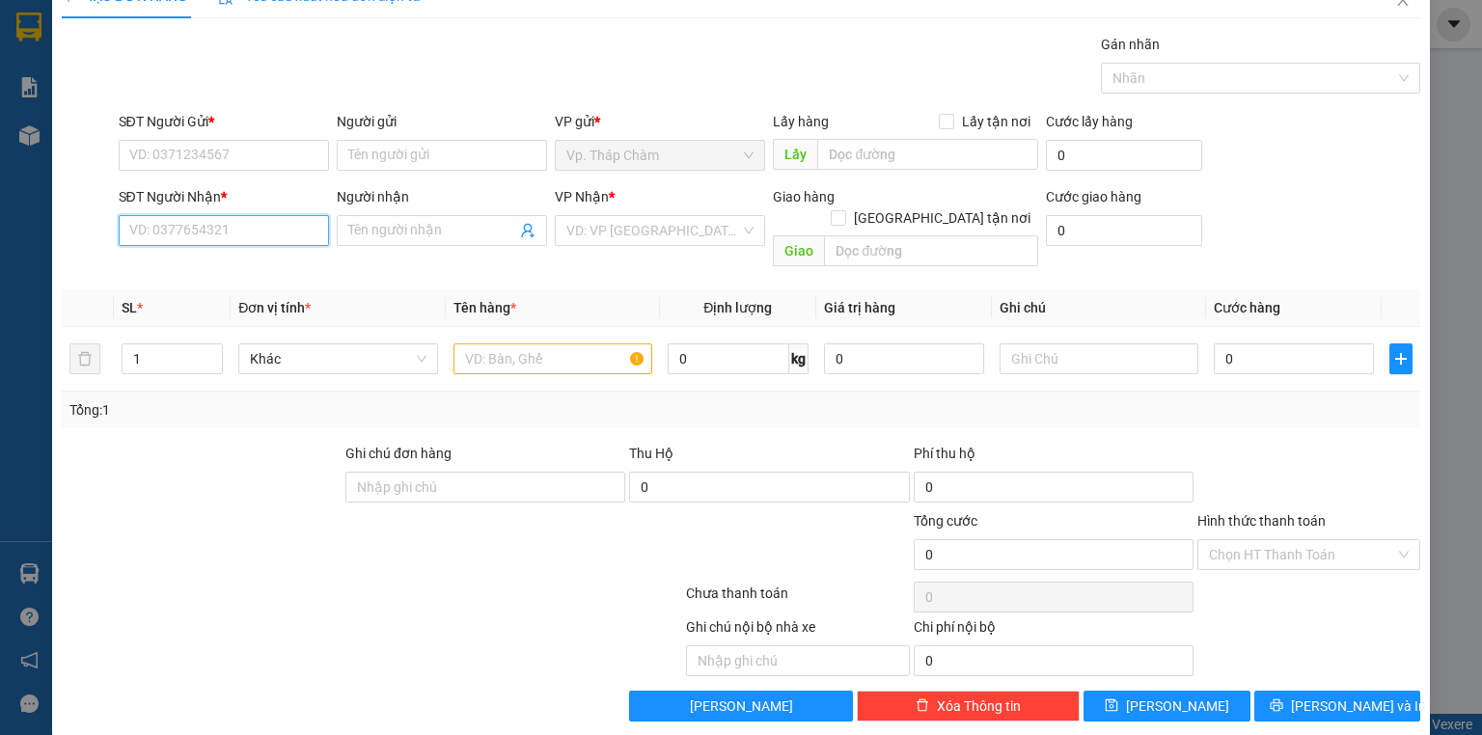
click at [255, 216] on input "SĐT Người Nhận *" at bounding box center [224, 230] width 210 height 31
type input "0397099511"
click at [453, 234] on input "Người nhận" at bounding box center [432, 230] width 168 height 21
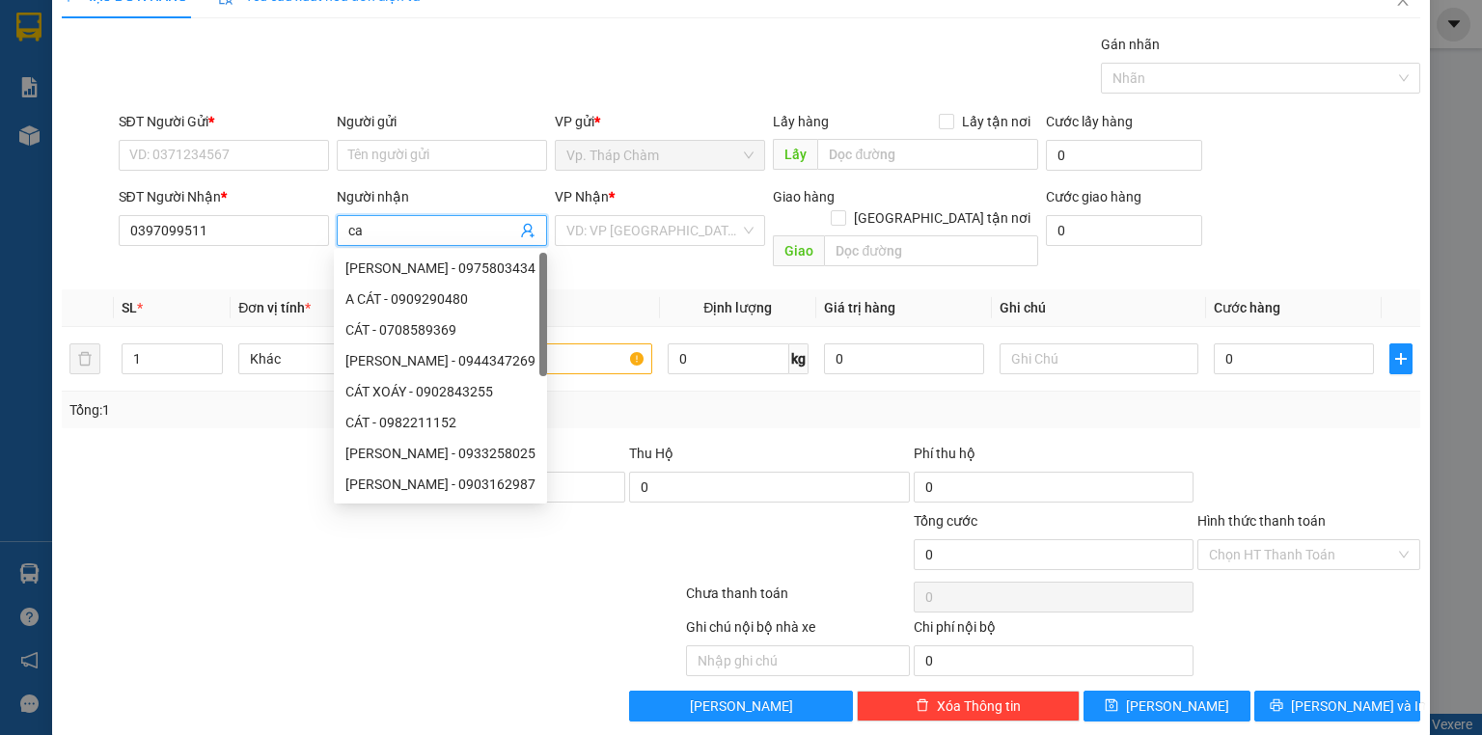
type input "c"
type input "CÁT"
click at [266, 143] on input "SĐT Người Gửi *" at bounding box center [224, 155] width 210 height 31
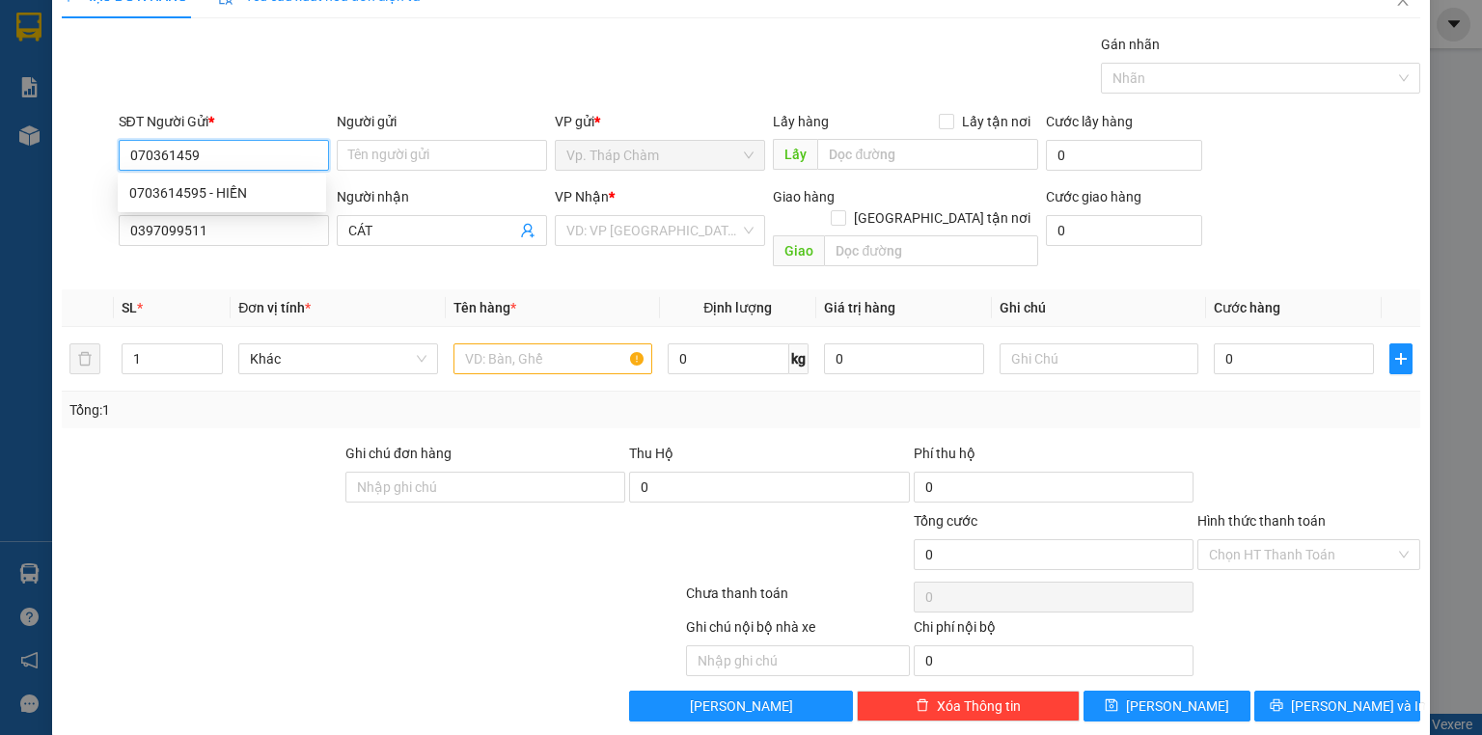
type input "0703614595"
click at [190, 192] on div "0703614595 - HIỀN" at bounding box center [221, 192] width 185 height 21
type input "HIỀN"
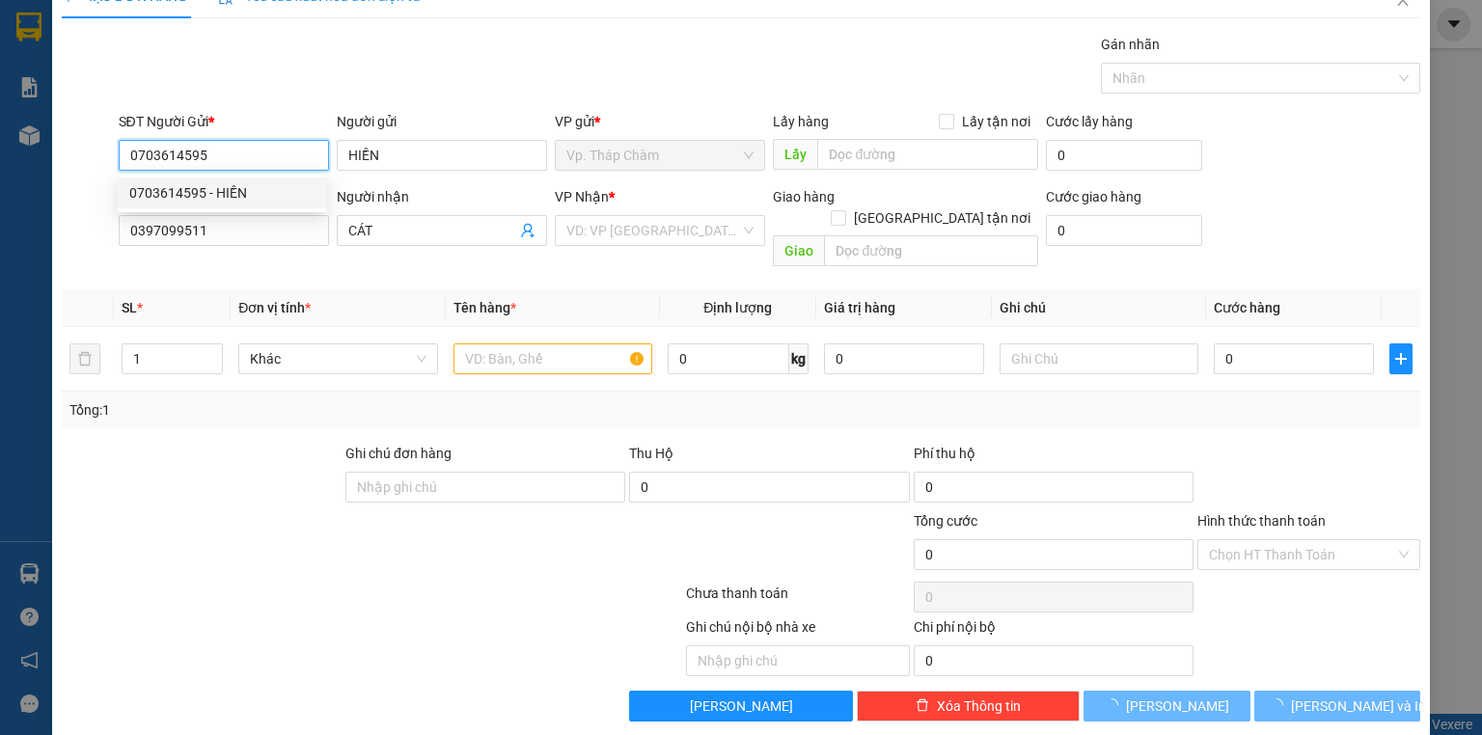
type input "40.000"
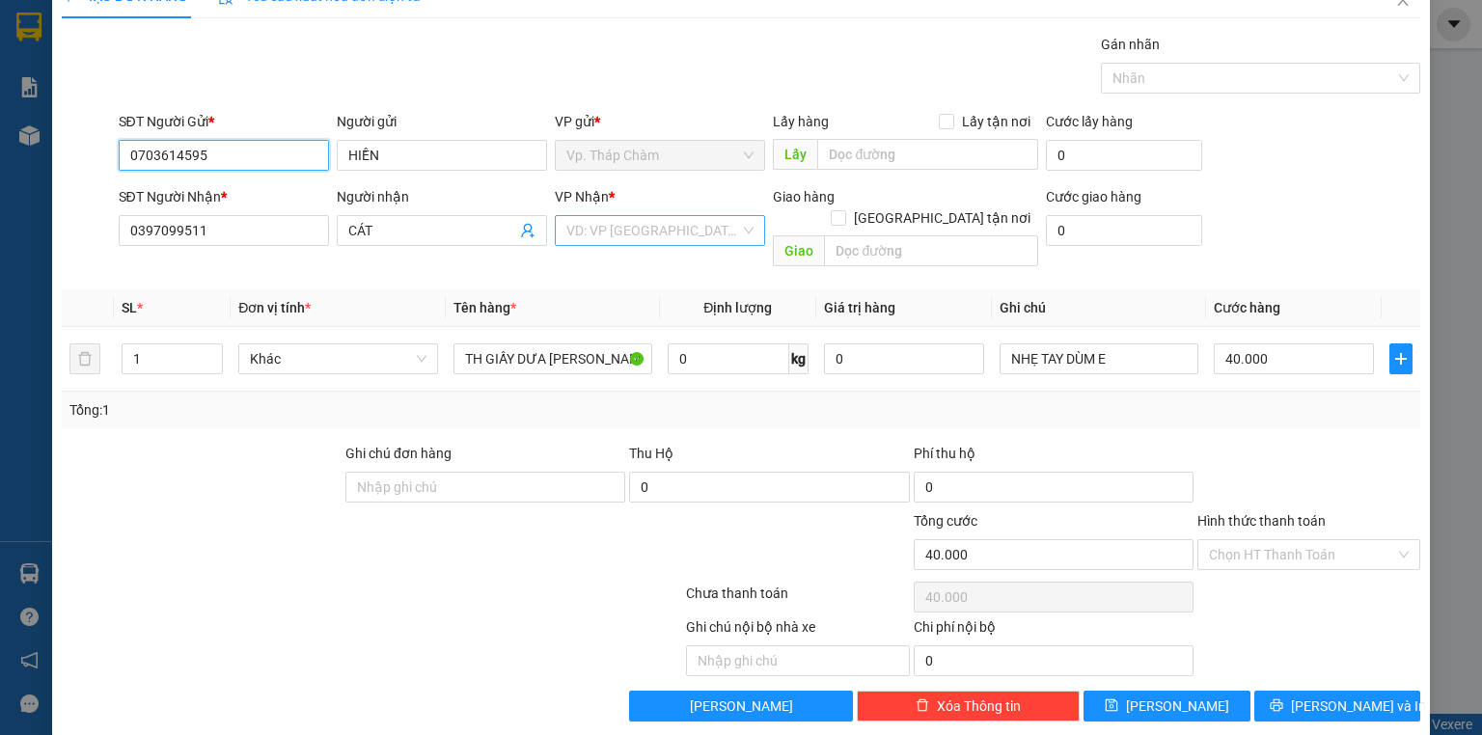
type input "0703614595"
click at [717, 233] on input "search" at bounding box center [653, 230] width 174 height 29
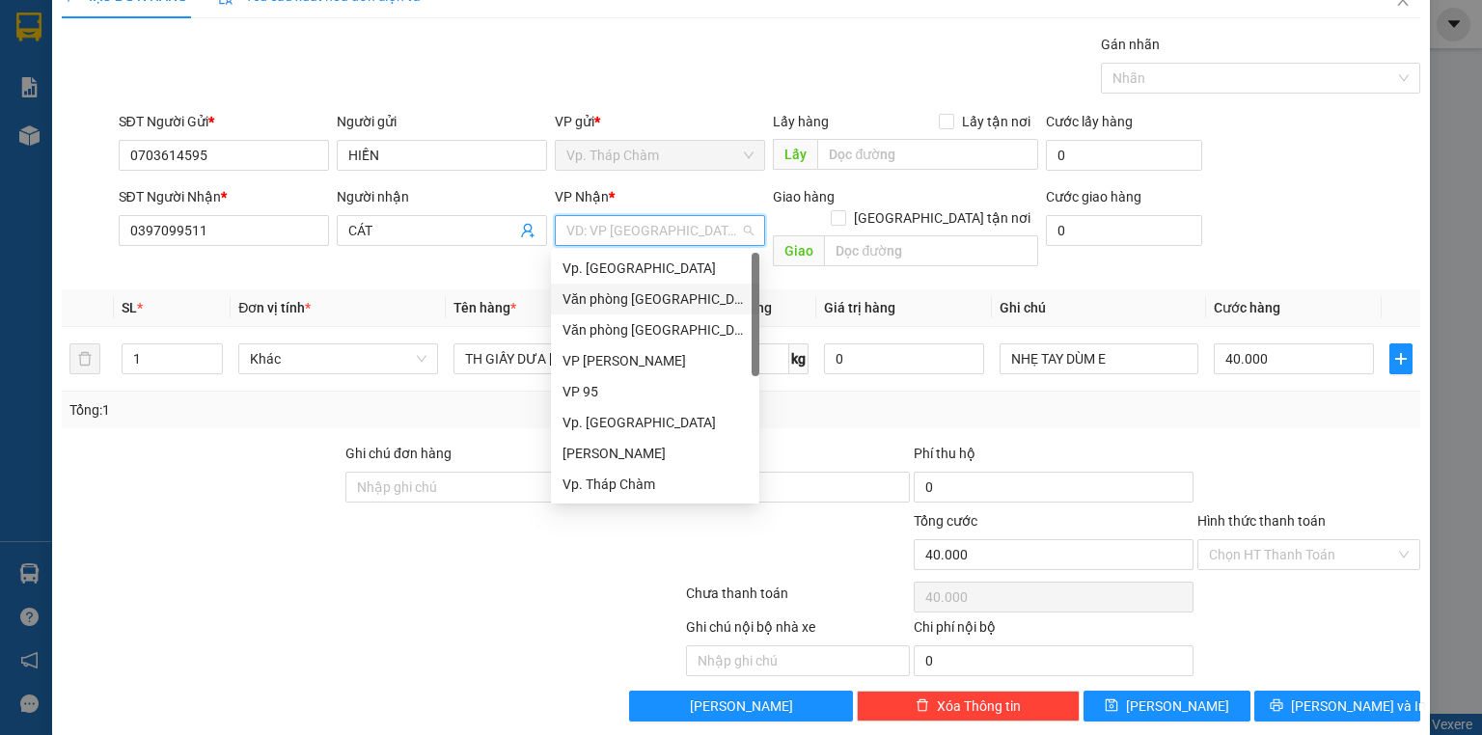
click at [691, 297] on div "Văn phòng [GEOGRAPHIC_DATA]" at bounding box center [655, 299] width 185 height 21
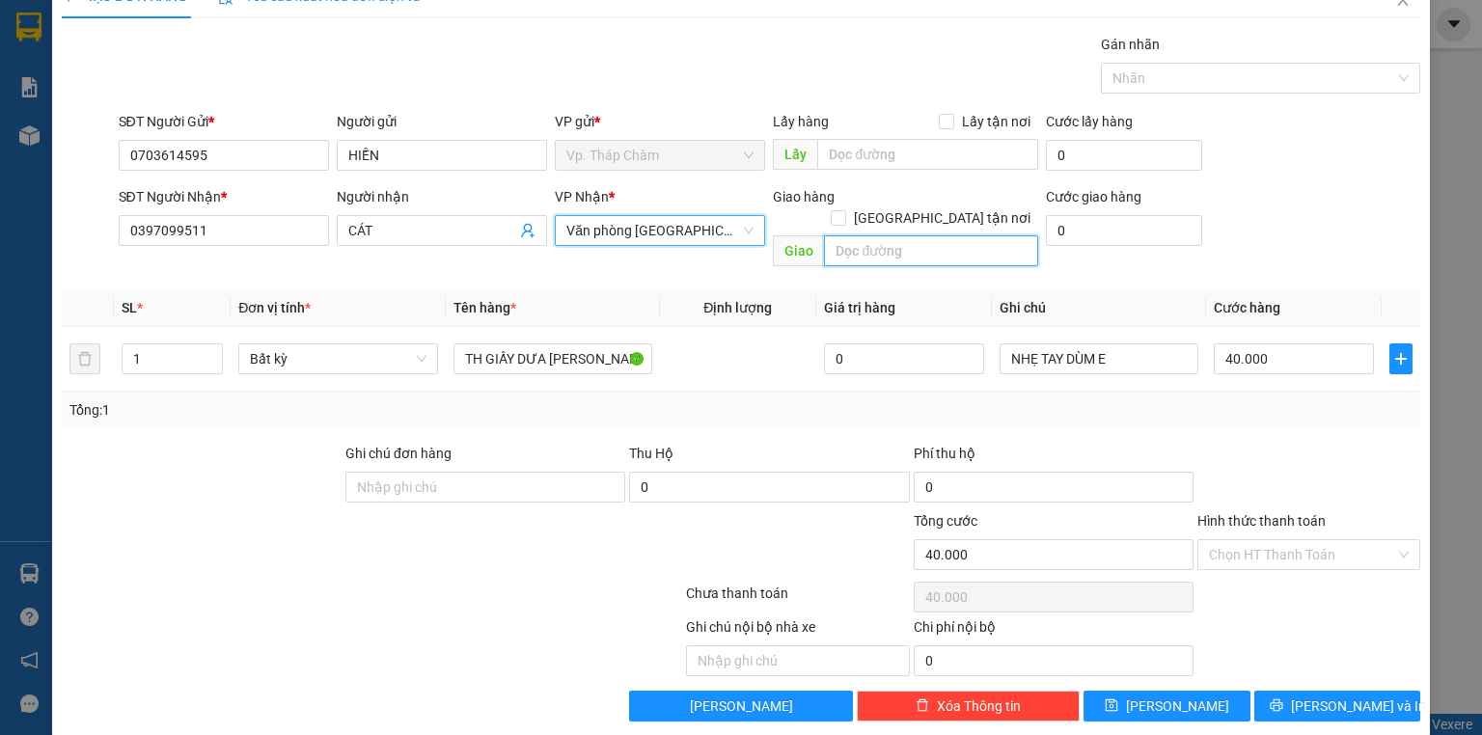
click at [901, 235] on input "text" at bounding box center [931, 250] width 214 height 31
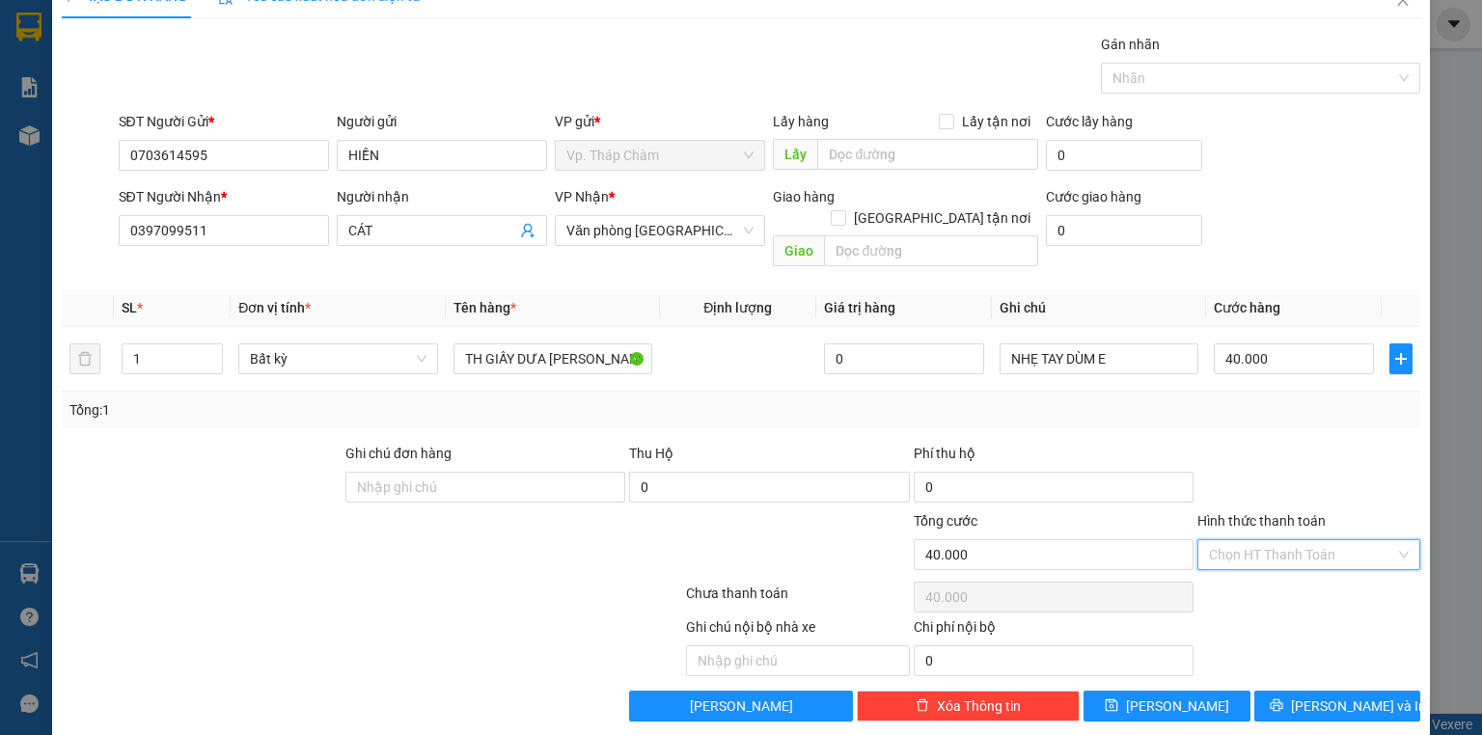
click at [1325, 540] on input "Hình thức thanh toán" at bounding box center [1302, 554] width 186 height 29
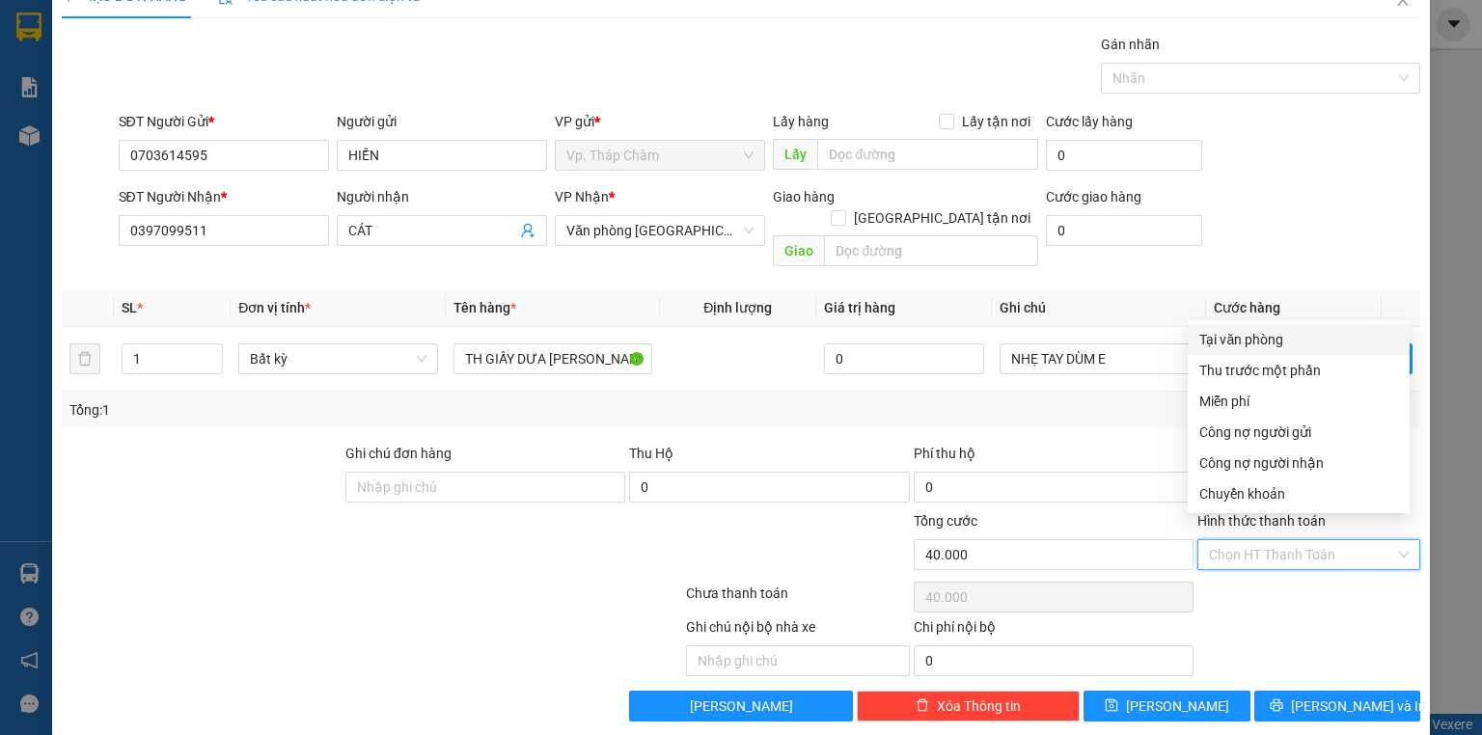
click at [1281, 336] on div "Tại văn phòng" at bounding box center [1298, 339] width 199 height 21
type input "0"
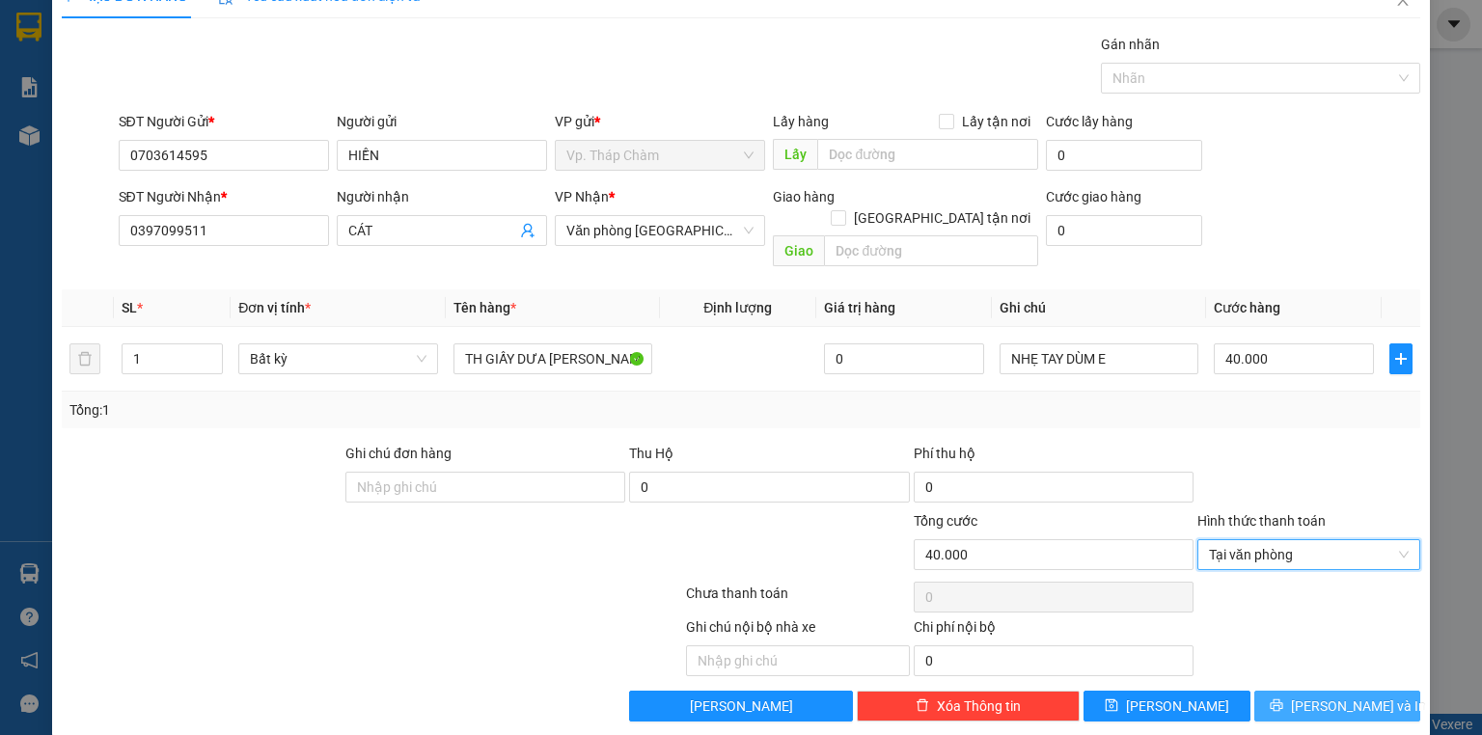
click at [1323, 696] on span "[PERSON_NAME] và In" at bounding box center [1358, 706] width 135 height 21
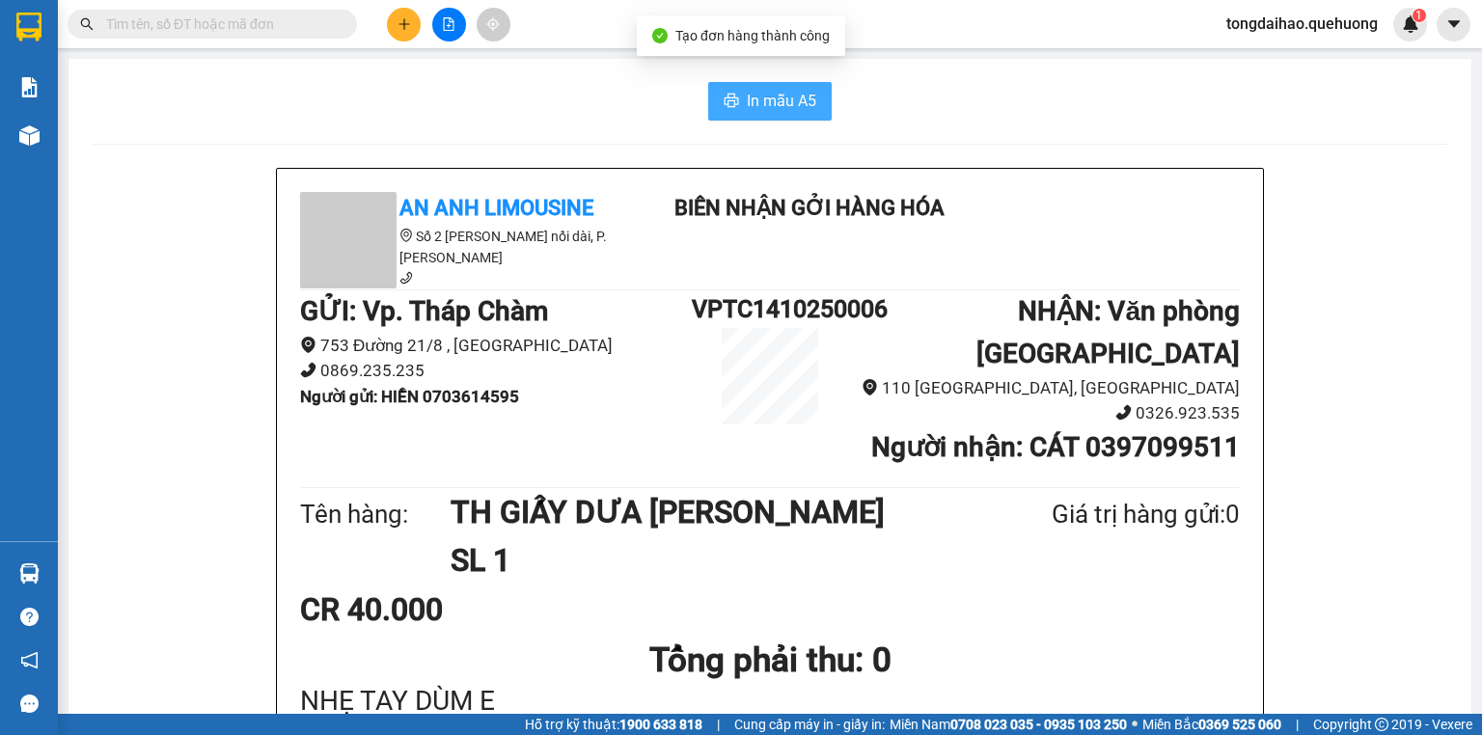
click at [752, 90] on span "In mẫu A5" at bounding box center [781, 101] width 69 height 24
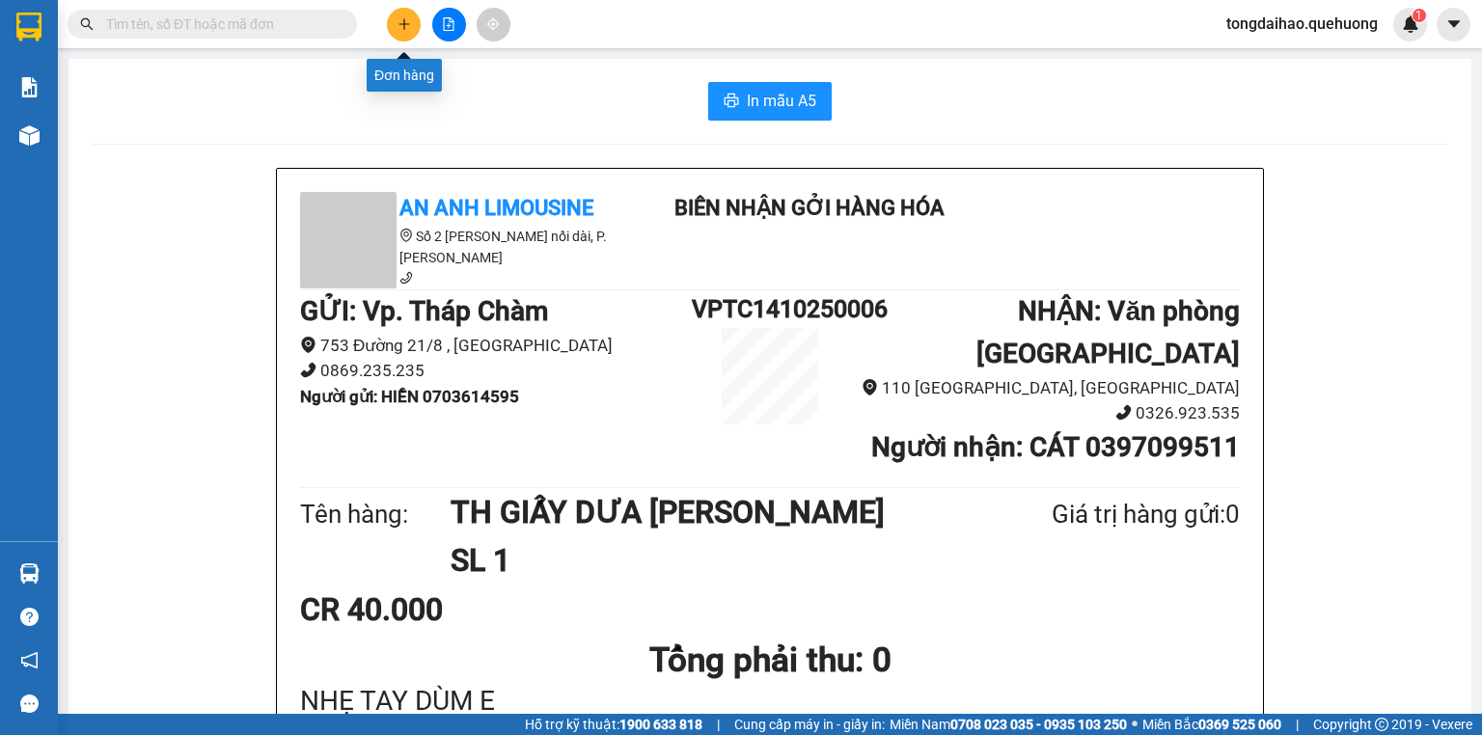
click at [399, 27] on icon "plus" at bounding box center [405, 24] width 14 height 14
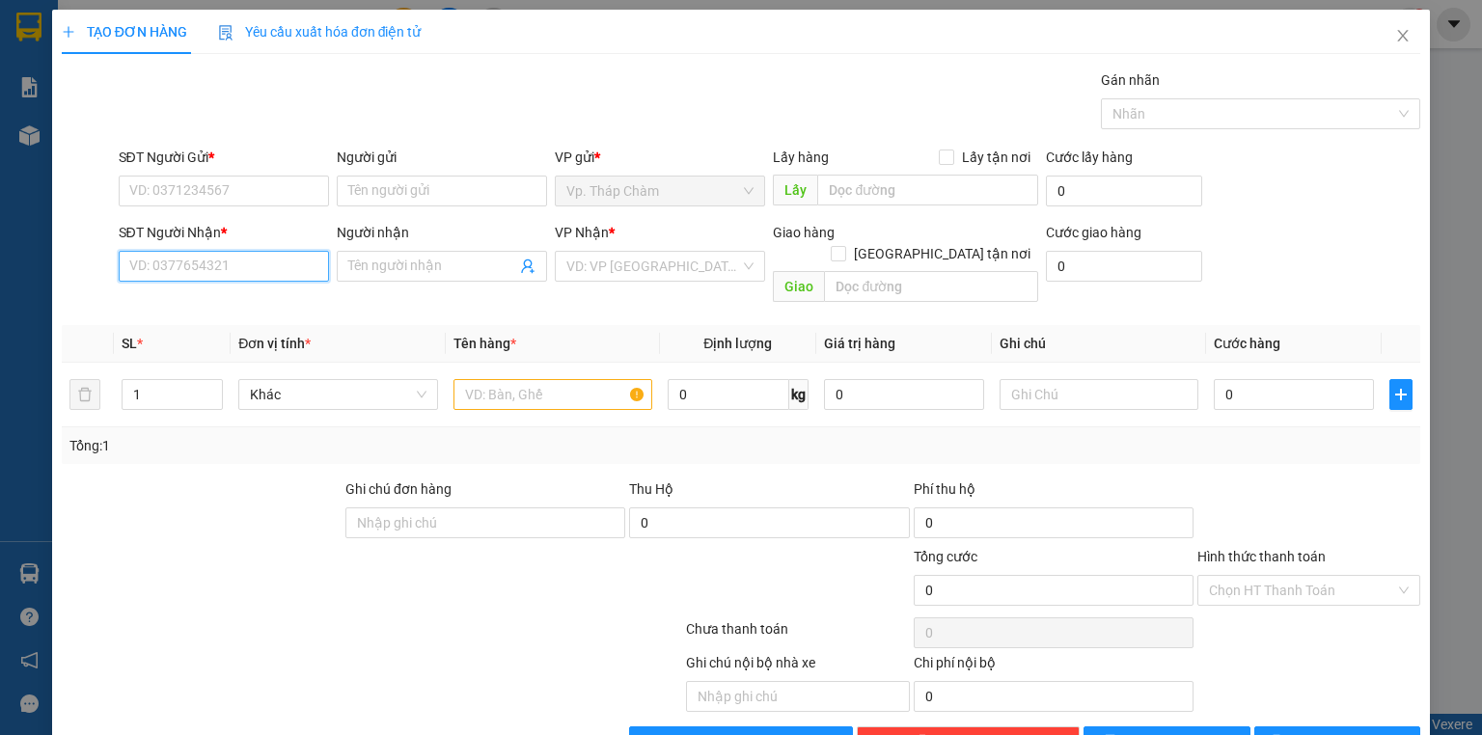
click at [257, 274] on input "SĐT Người Nhận *" at bounding box center [224, 266] width 210 height 31
click at [228, 309] on div "0342445839 - THUÝ" at bounding box center [221, 303] width 185 height 21
type input "0342445839"
type input "THUÝ"
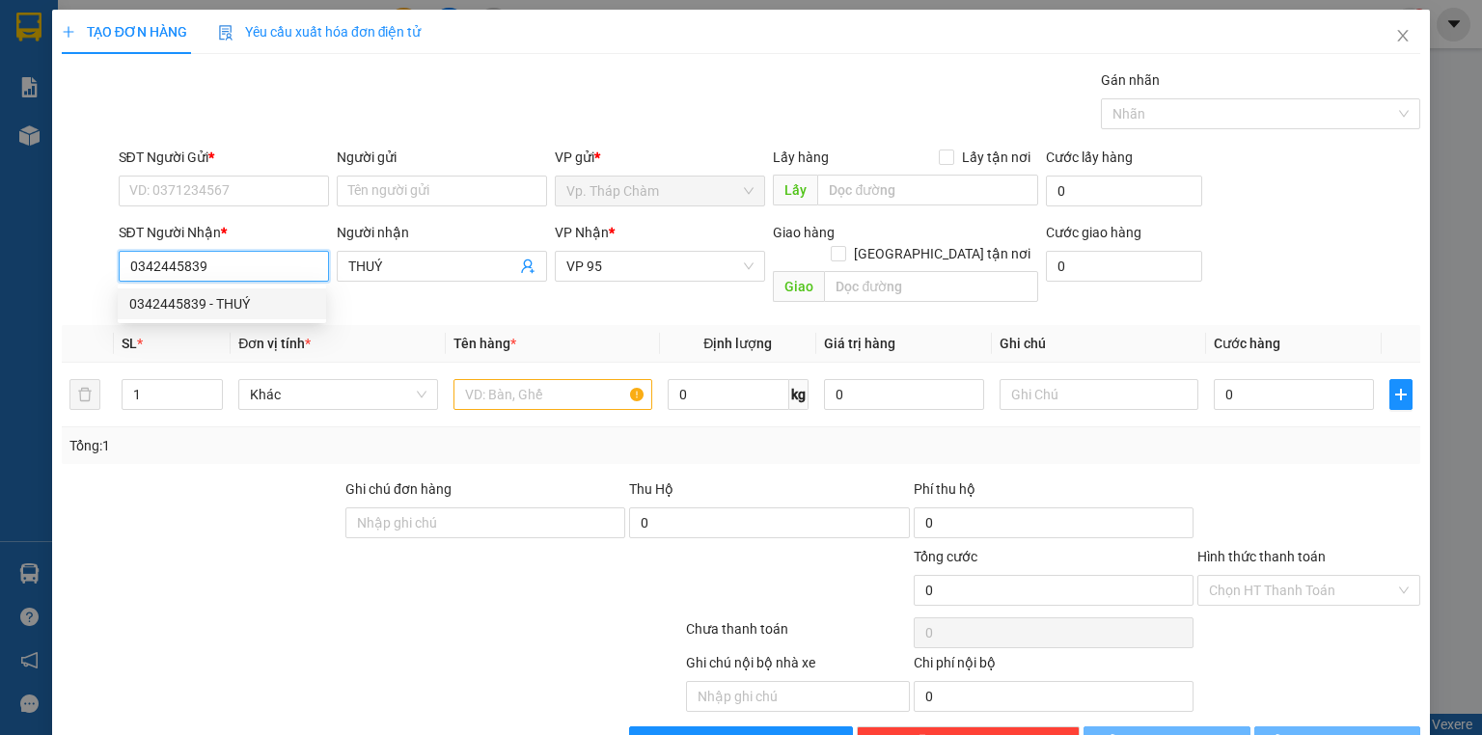
type input "50.000"
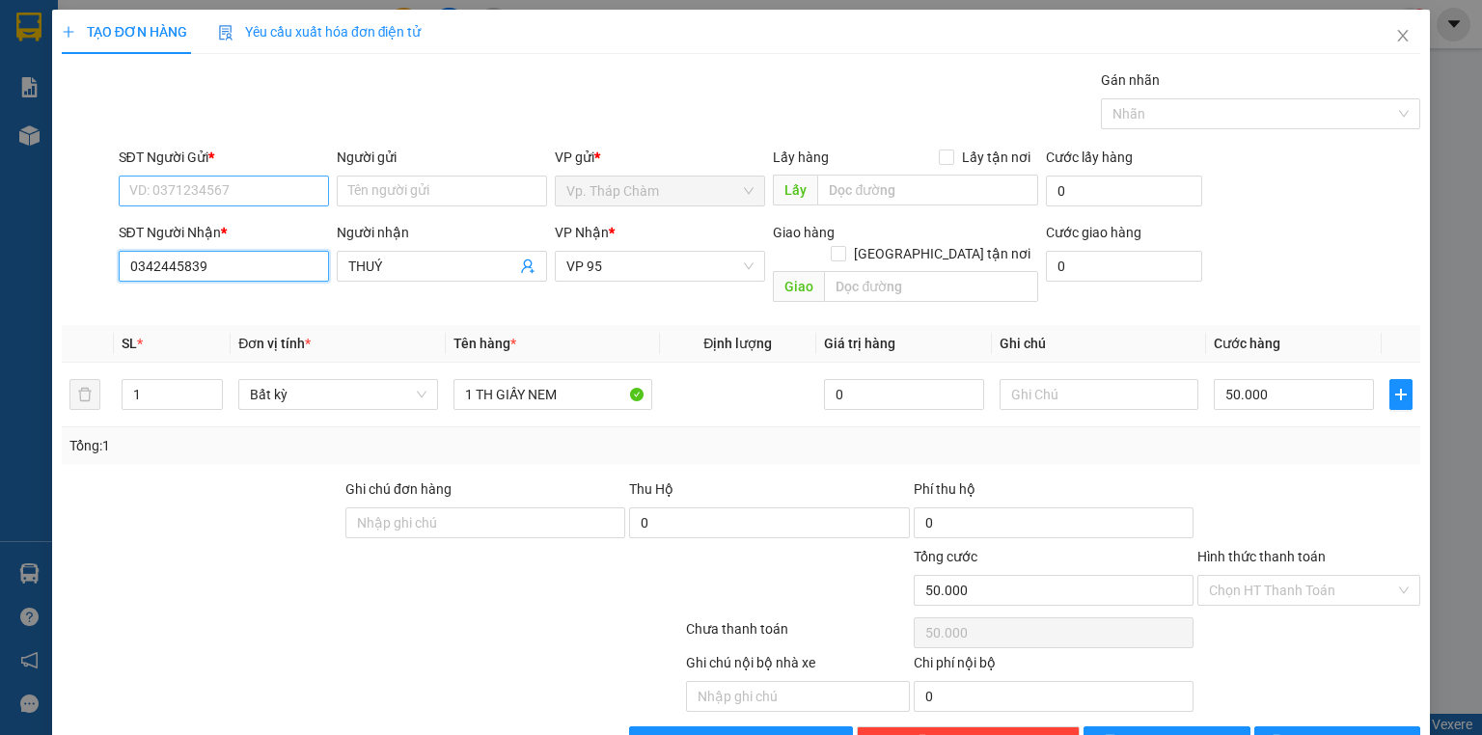
type input "0342445839"
click at [221, 180] on input "SĐT Người Gửi *" at bounding box center [224, 191] width 210 height 31
click at [382, 193] on input "Người gửi" at bounding box center [442, 191] width 210 height 31
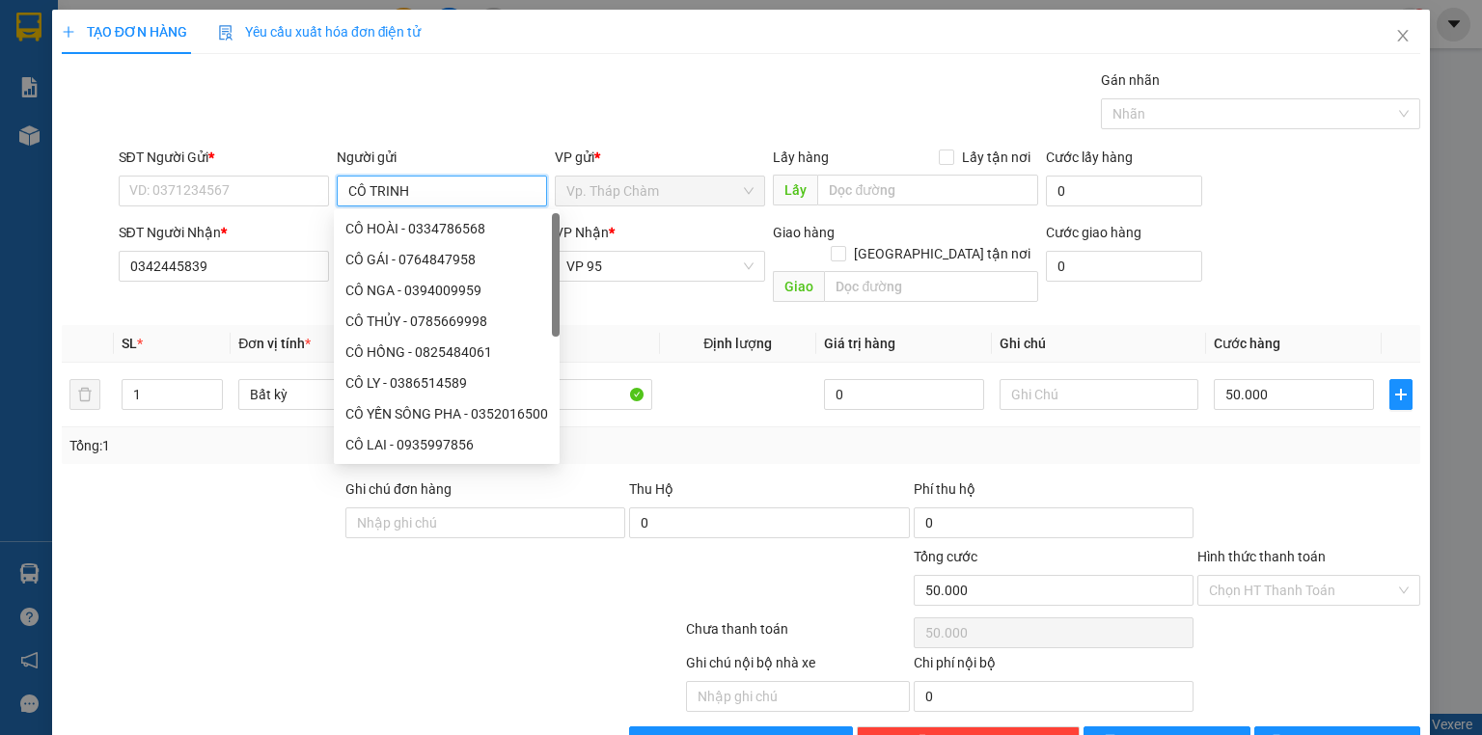
type input "CÔ TRINH"
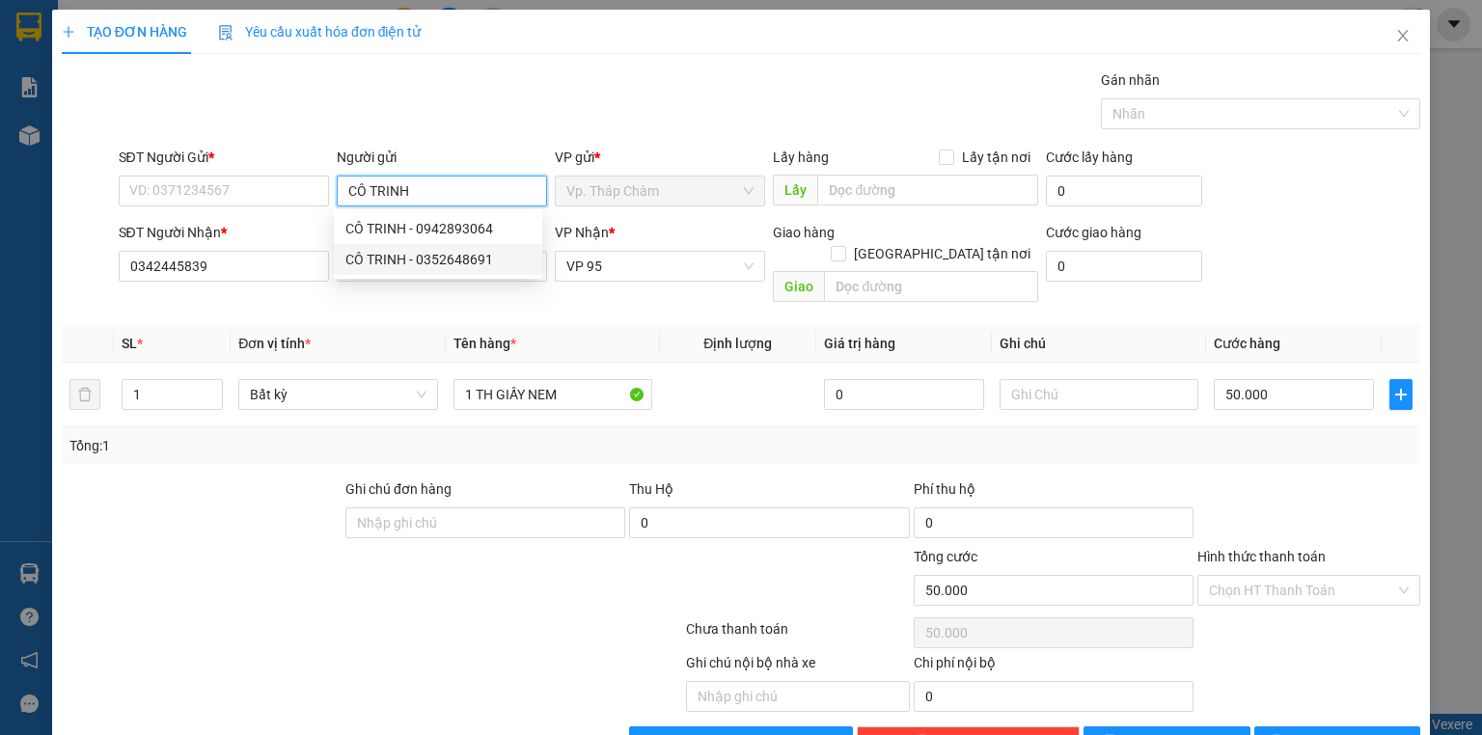
click at [454, 265] on div "CÔ TRINH - 0352648691" at bounding box center [437, 259] width 185 height 21
type input "0352648691"
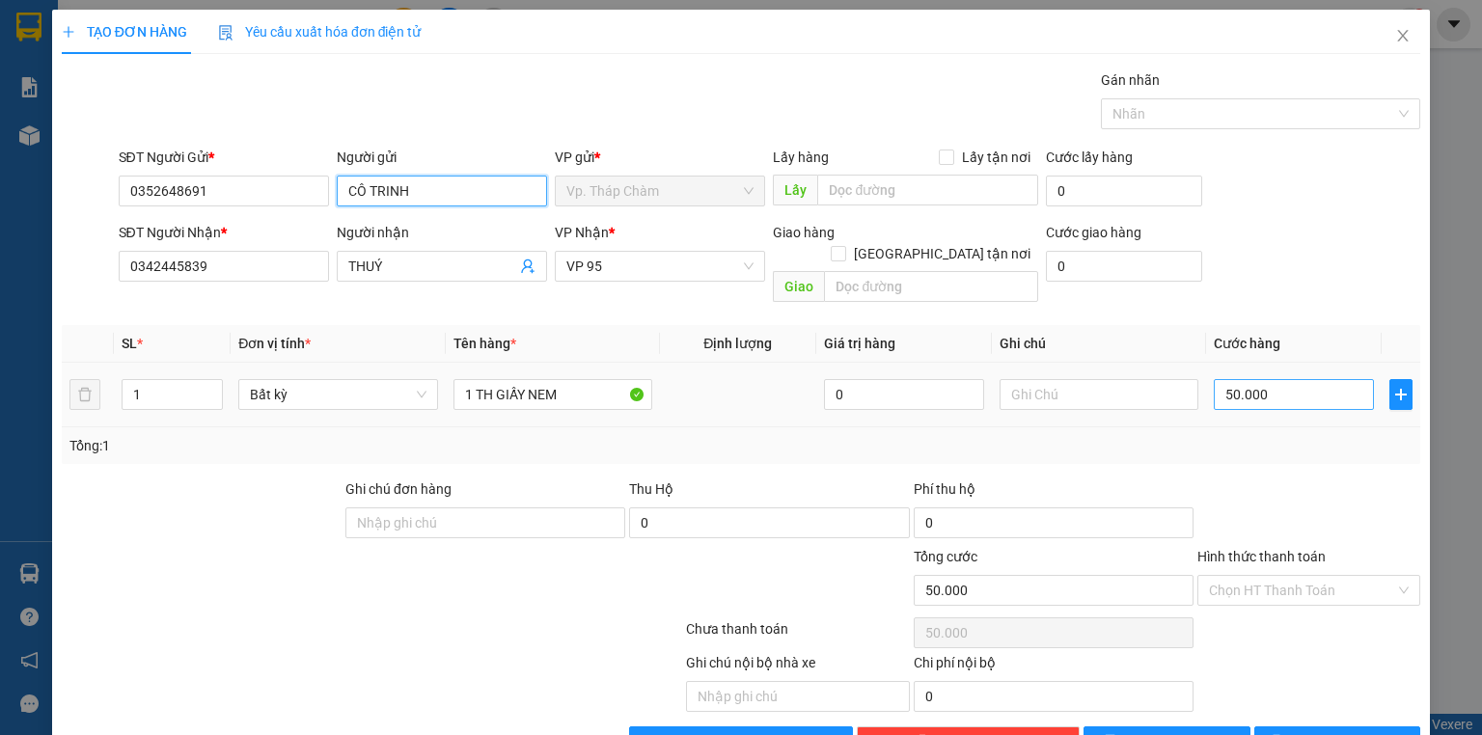
type input "CÔ TRINH"
click at [1301, 379] on input "50.000" at bounding box center [1294, 394] width 160 height 31
type input "4"
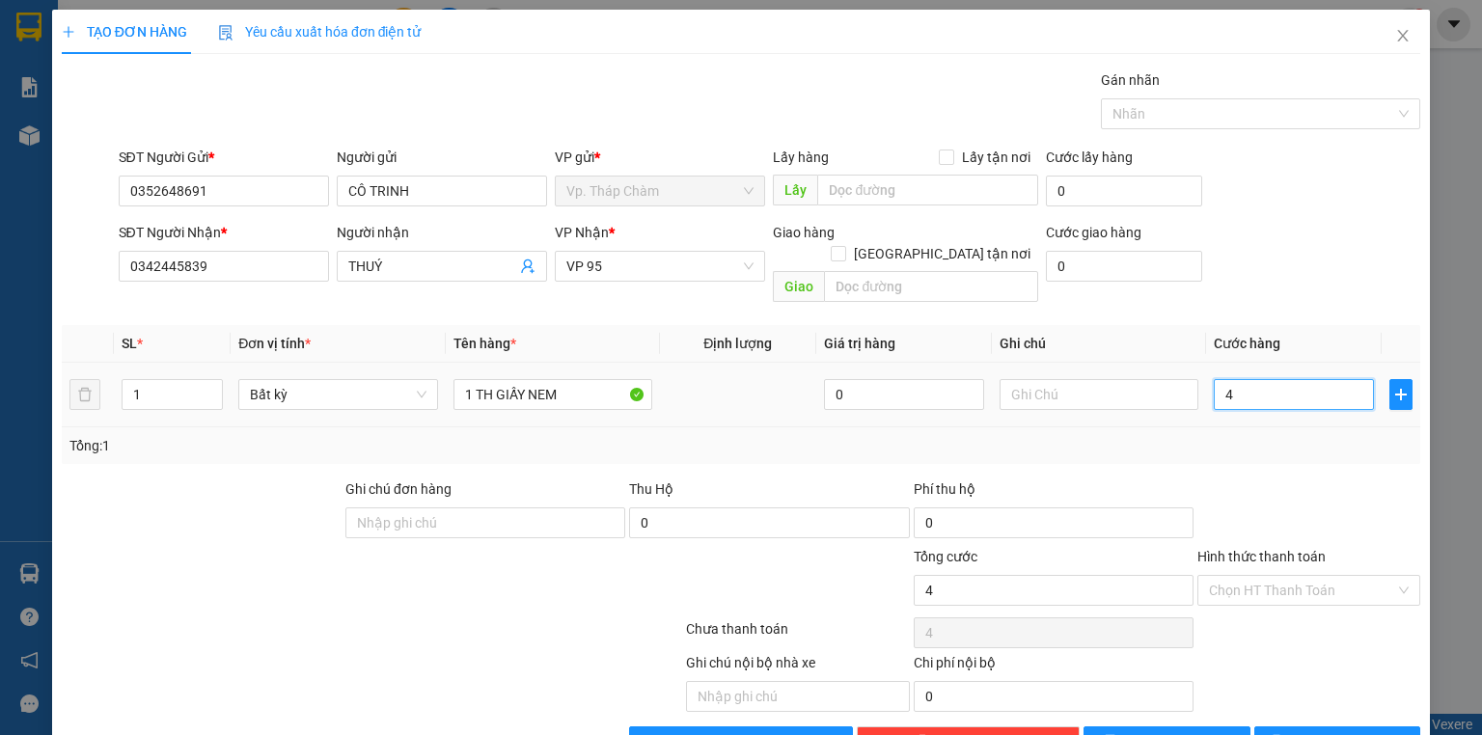
type input "40"
type input "40.000"
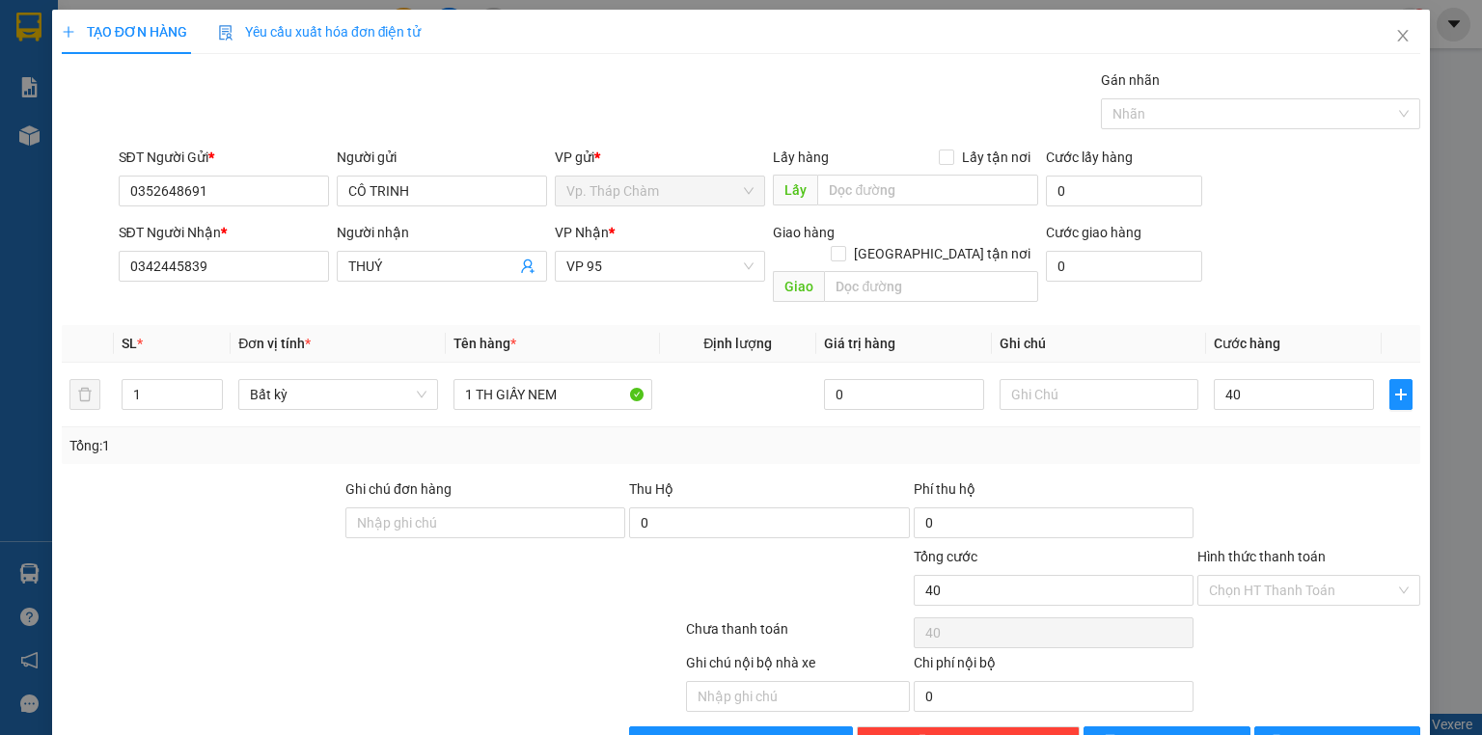
type input "40.000"
click at [1305, 479] on div at bounding box center [1309, 513] width 227 height 68
click at [1303, 576] on input "Hình thức thanh toán" at bounding box center [1302, 590] width 186 height 29
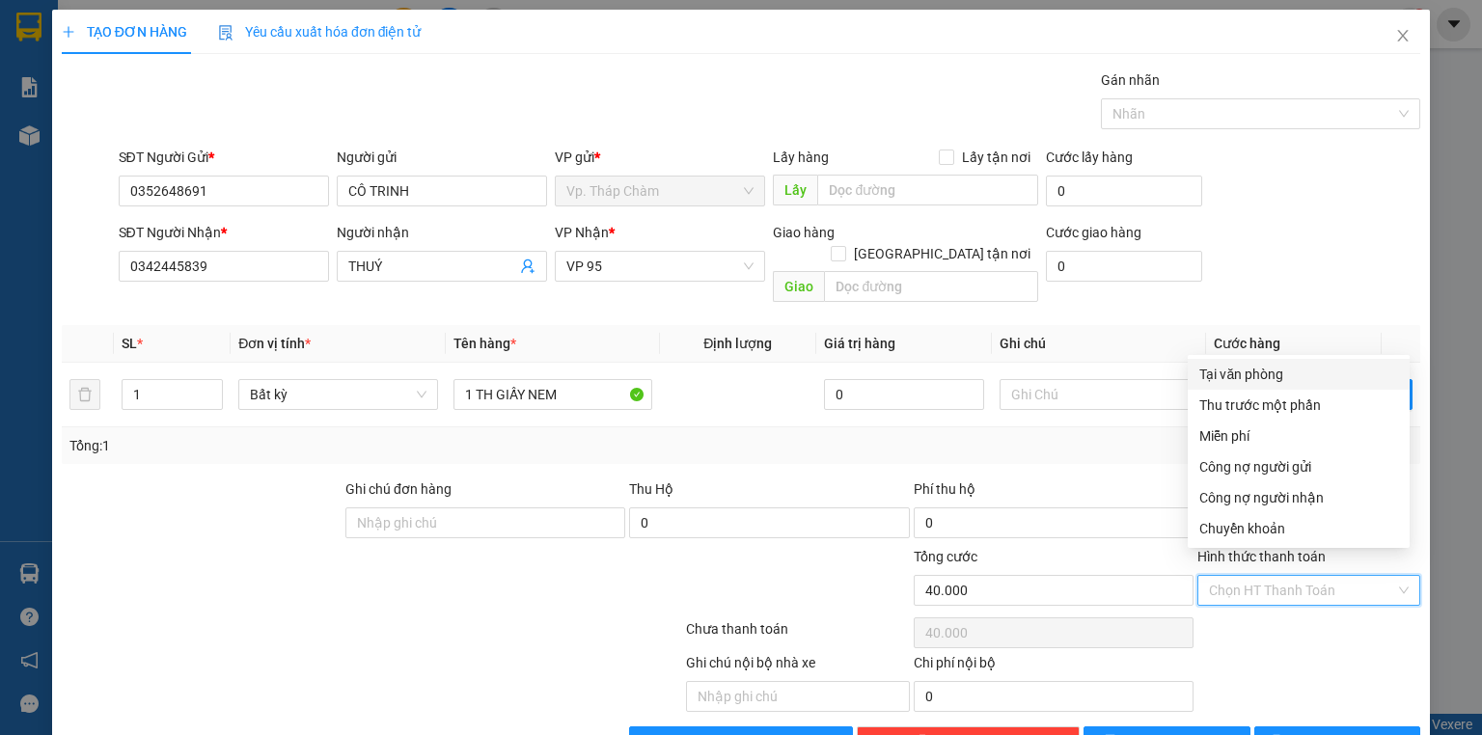
click at [1319, 371] on div "Tại văn phòng" at bounding box center [1298, 374] width 199 height 21
type input "0"
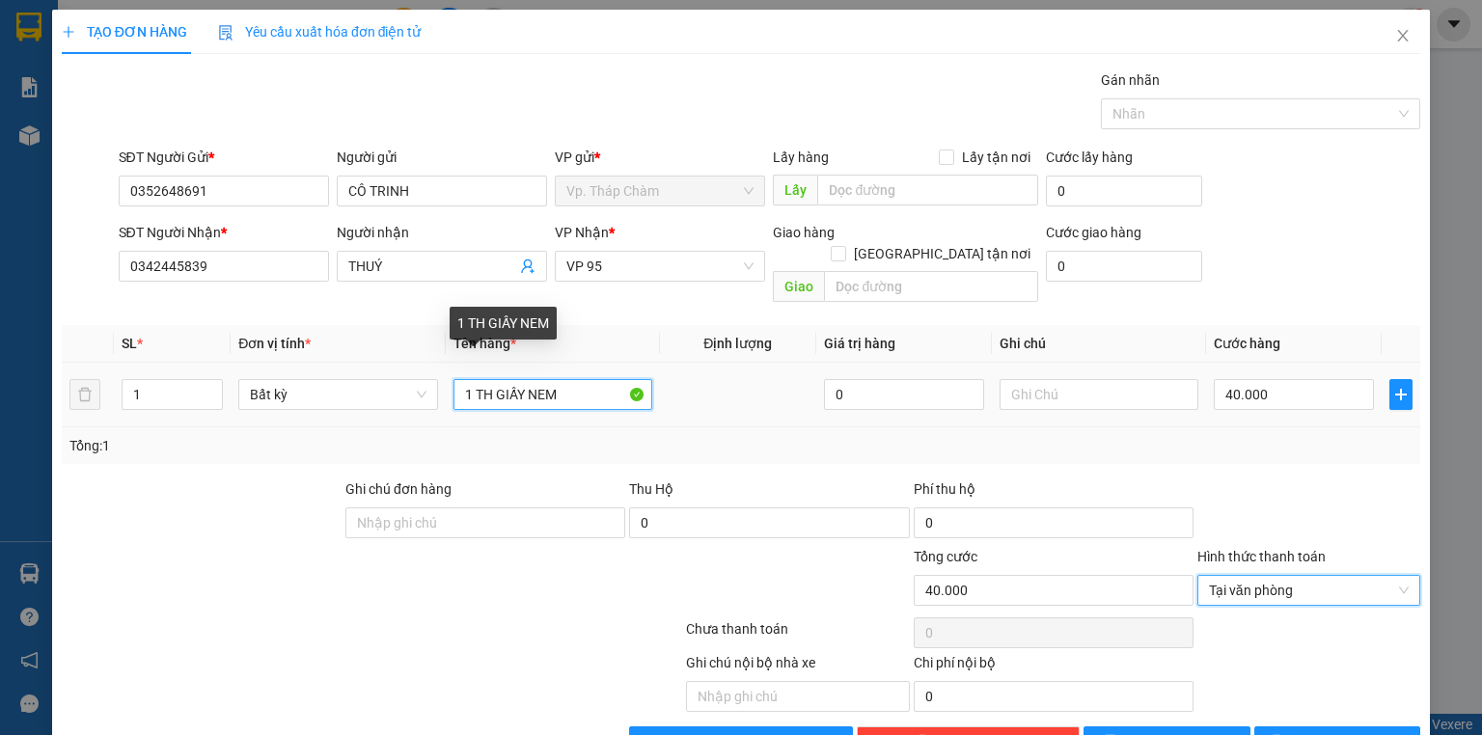
click at [561, 379] on input "1 TH GIẤY NEM" at bounding box center [553, 394] width 199 height 31
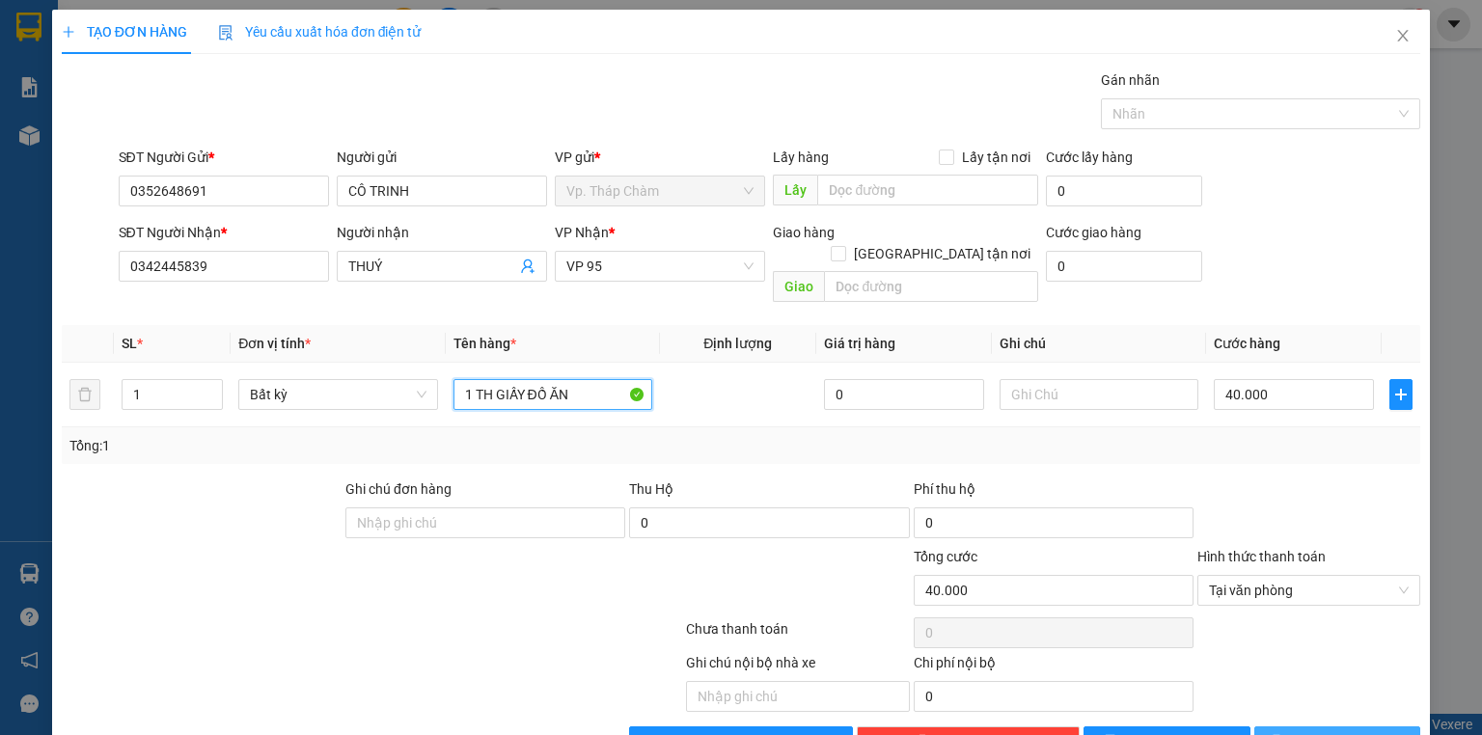
type input "1 TH GIẤY ĐỒ ĂN"
click at [1315, 731] on span "[PERSON_NAME] và In" at bounding box center [1358, 741] width 135 height 21
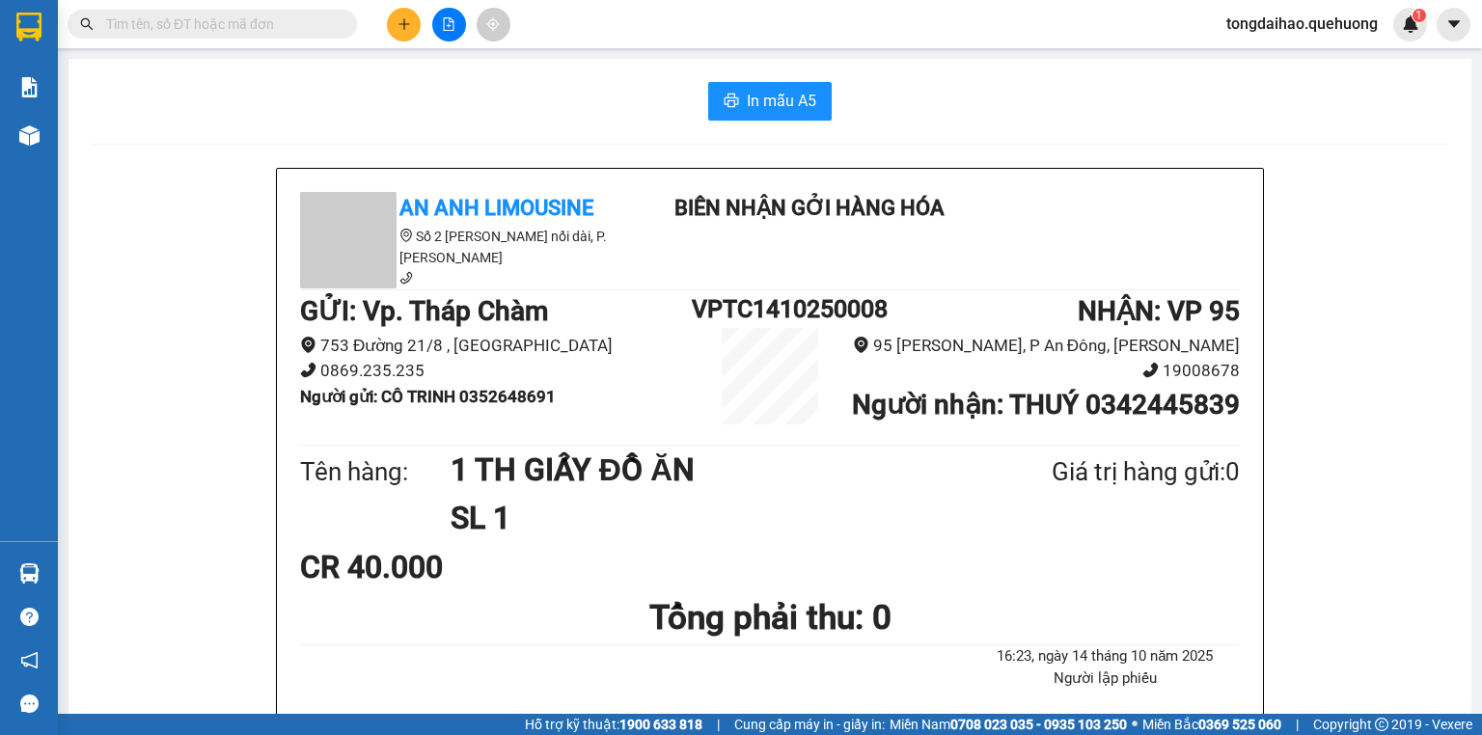
click at [240, 118] on div "In mẫu A5" at bounding box center [770, 101] width 1357 height 39
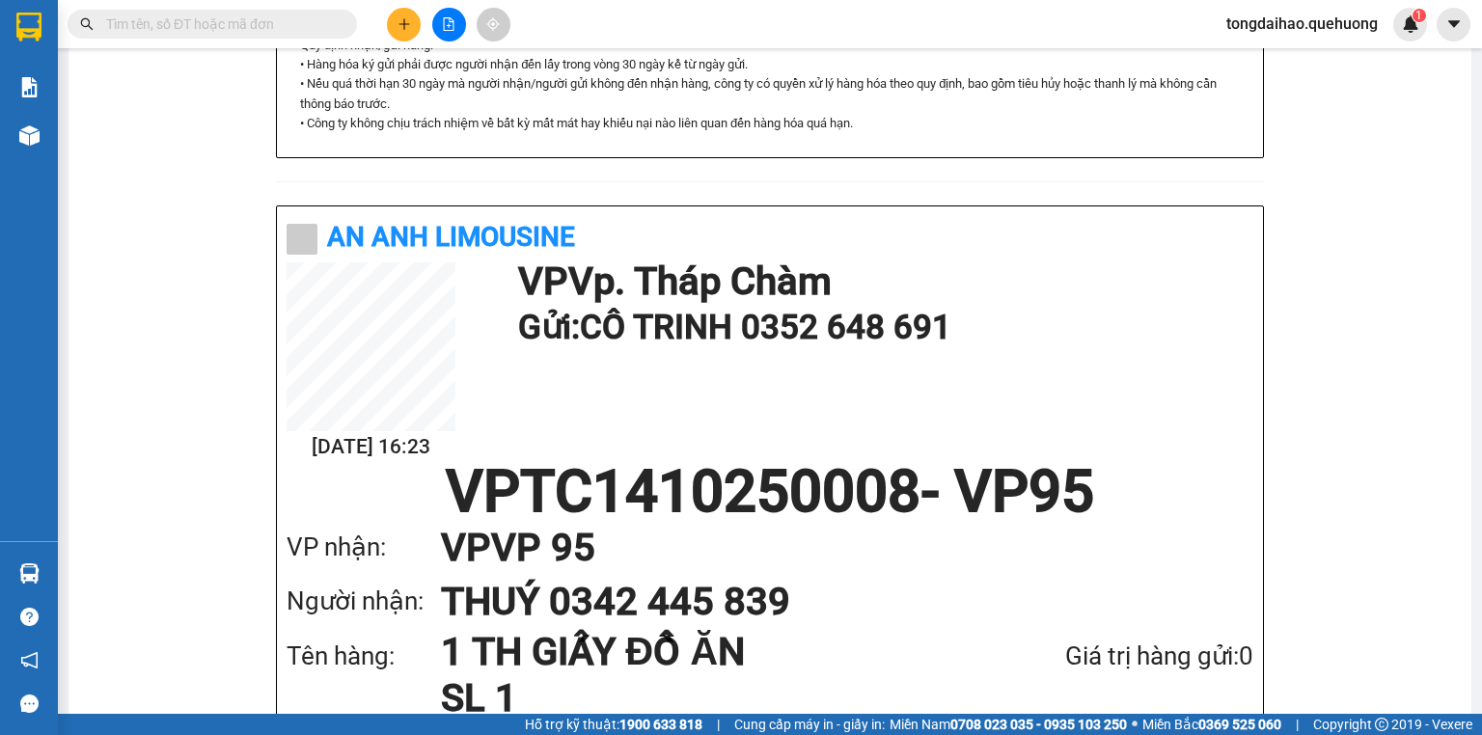
scroll to position [695, 0]
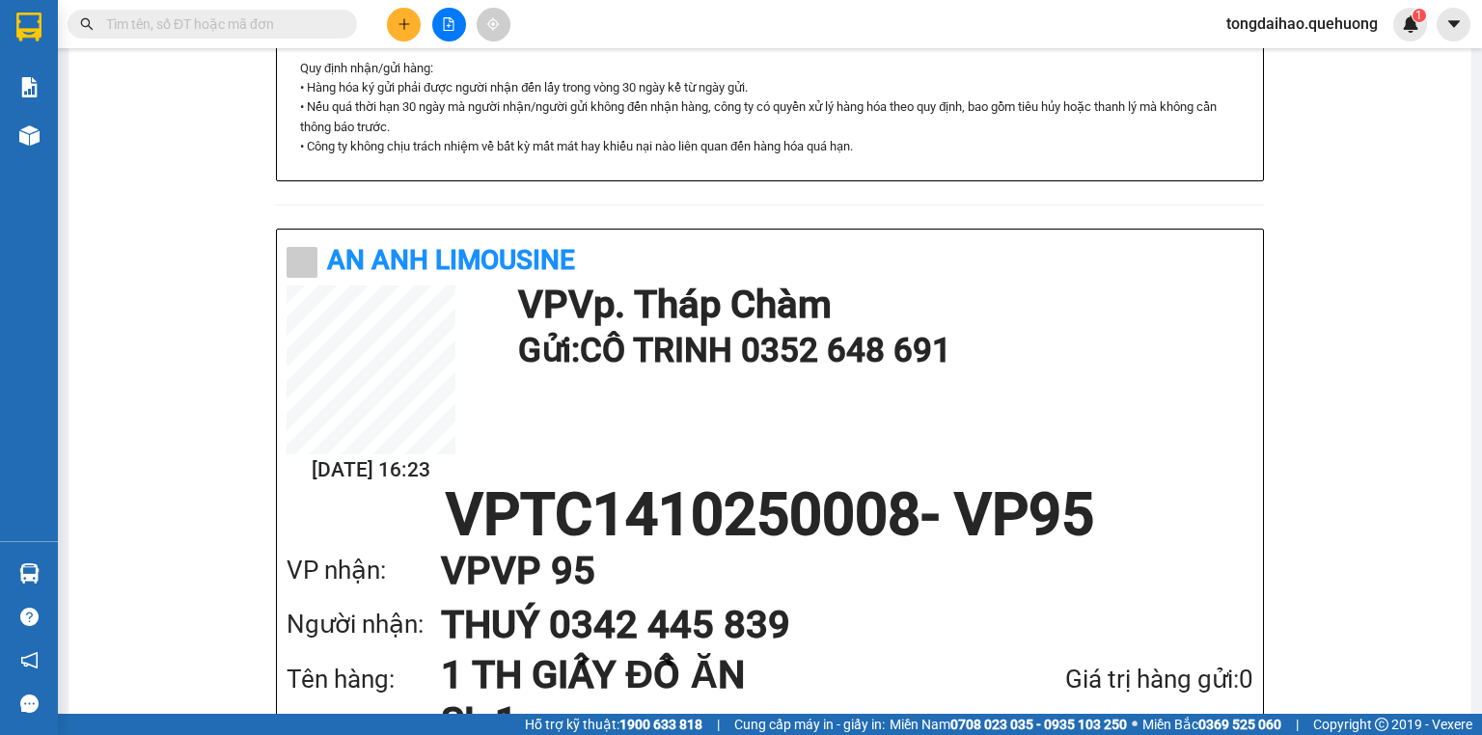
click at [212, 322] on div "An Anh Limousine Số 2 [PERSON_NAME] nối dài, P. [PERSON_NAME] Biên nhận gởi hàn…" at bounding box center [770, 185] width 1357 height 1425
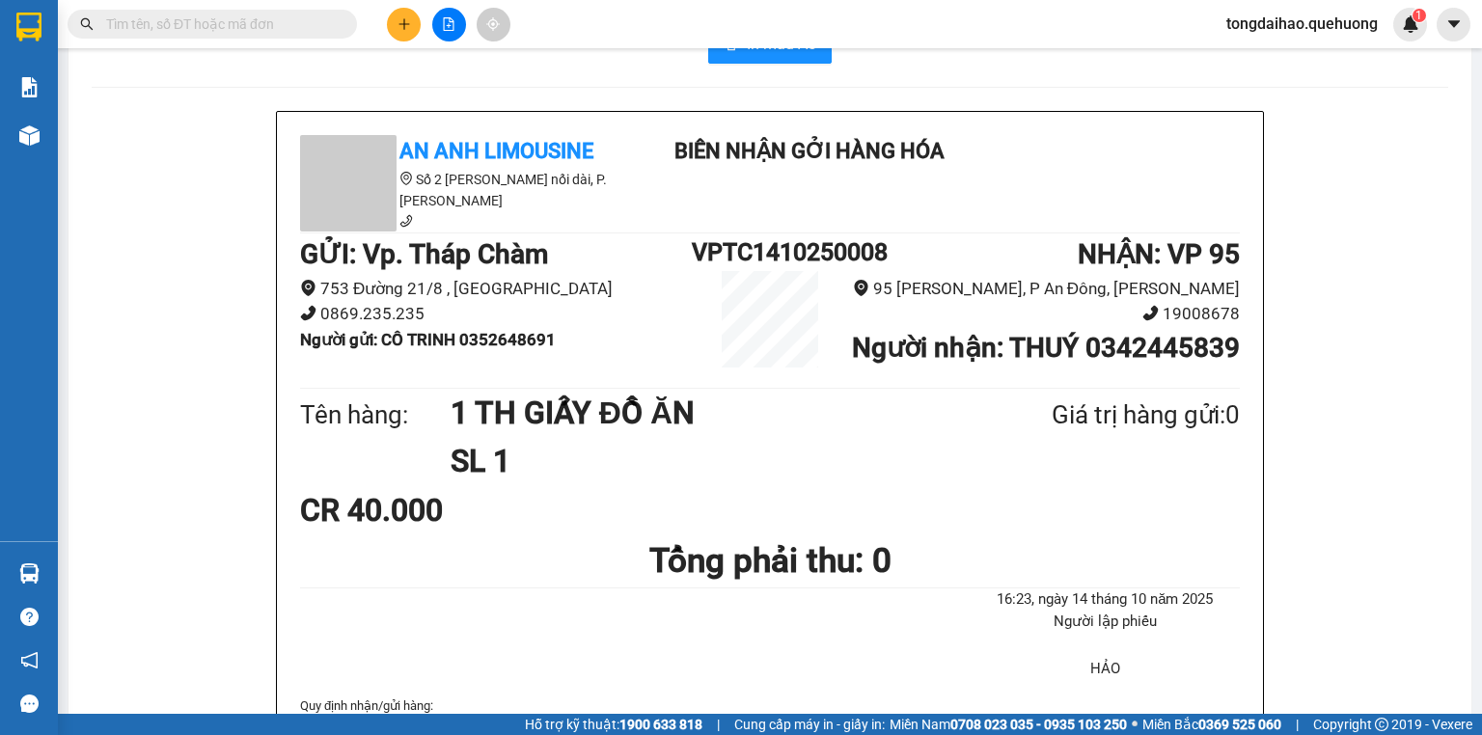
scroll to position [0, 0]
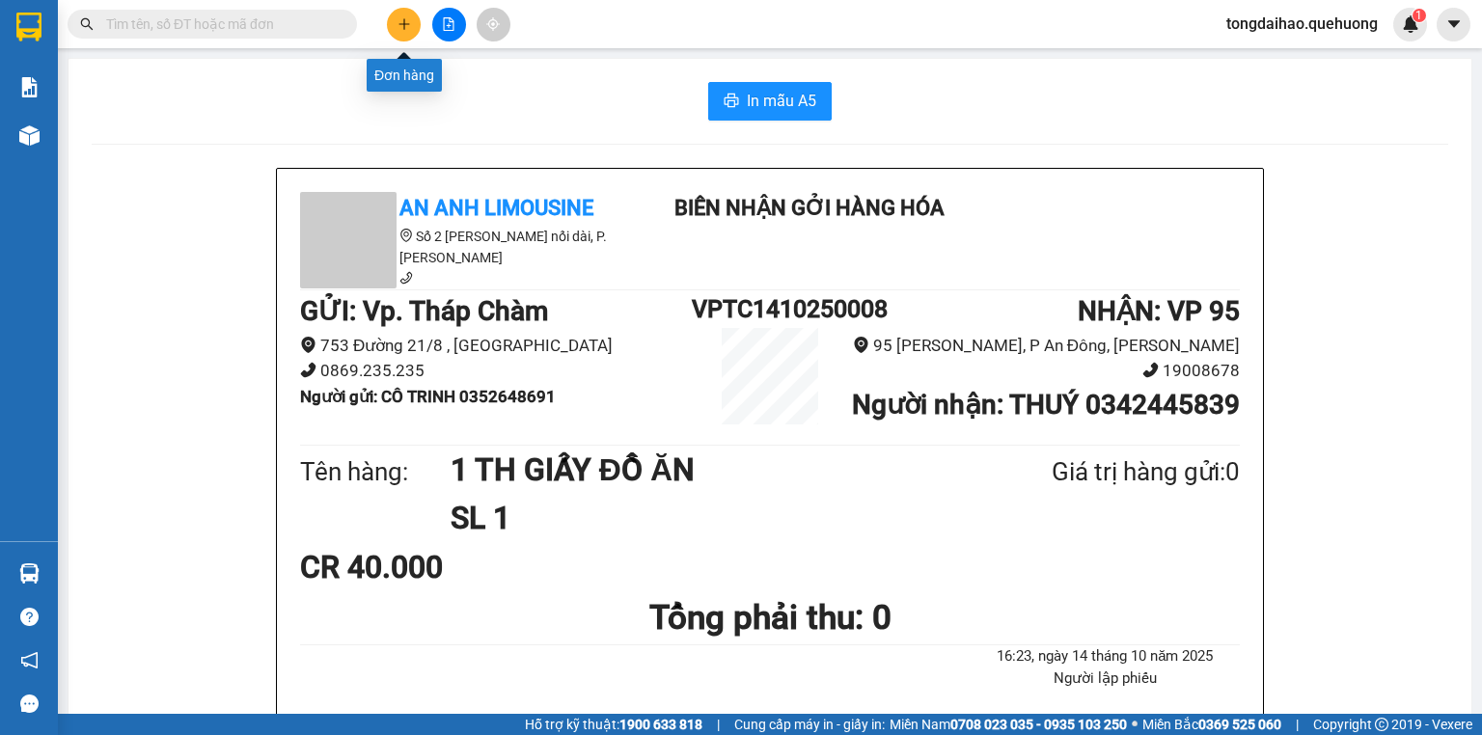
click at [415, 23] on button at bounding box center [404, 25] width 34 height 34
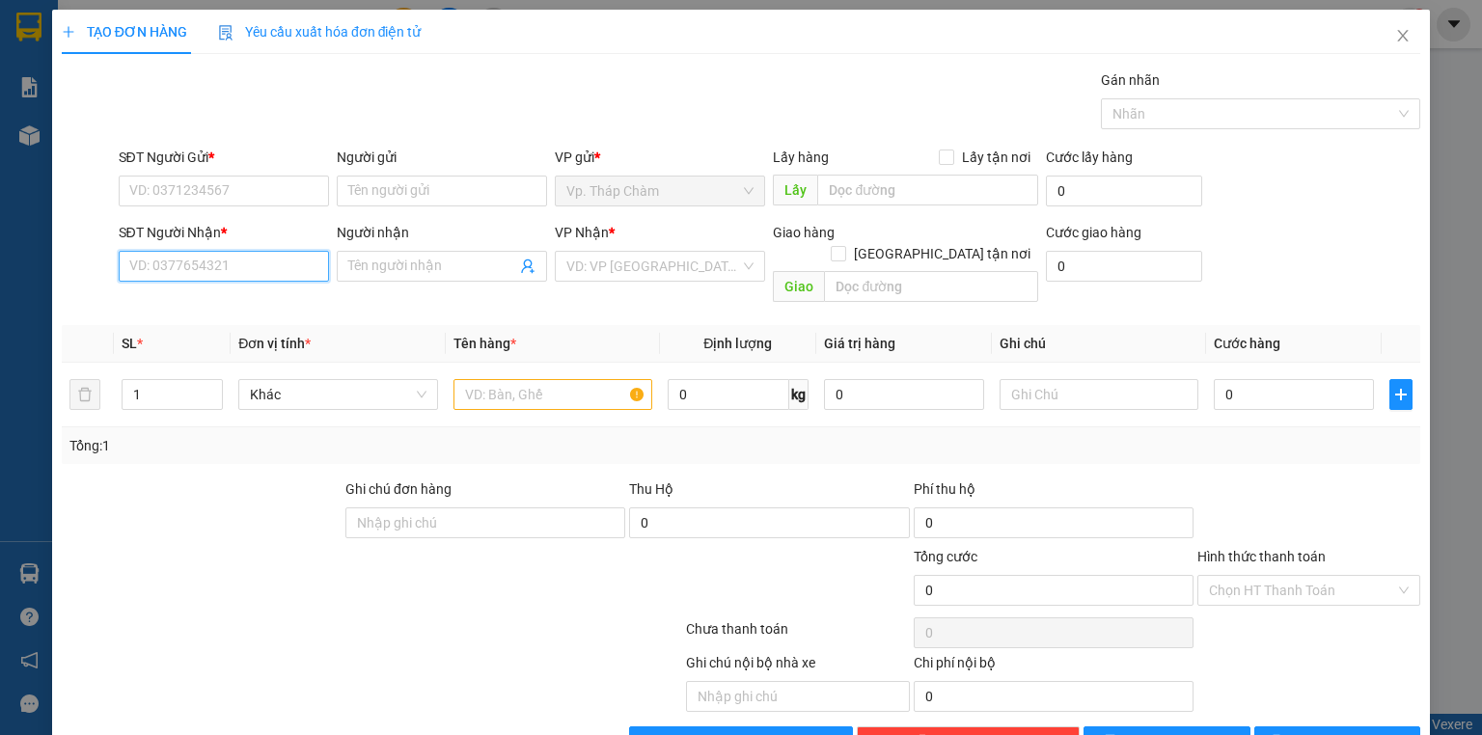
click at [262, 262] on input "SĐT Người Nhận *" at bounding box center [224, 266] width 210 height 31
type input "0"
click at [252, 188] on input "SĐT Người Gửi *" at bounding box center [224, 191] width 210 height 31
click at [239, 264] on input "SĐT Người Nhận *" at bounding box center [224, 266] width 210 height 31
type input "0948416470"
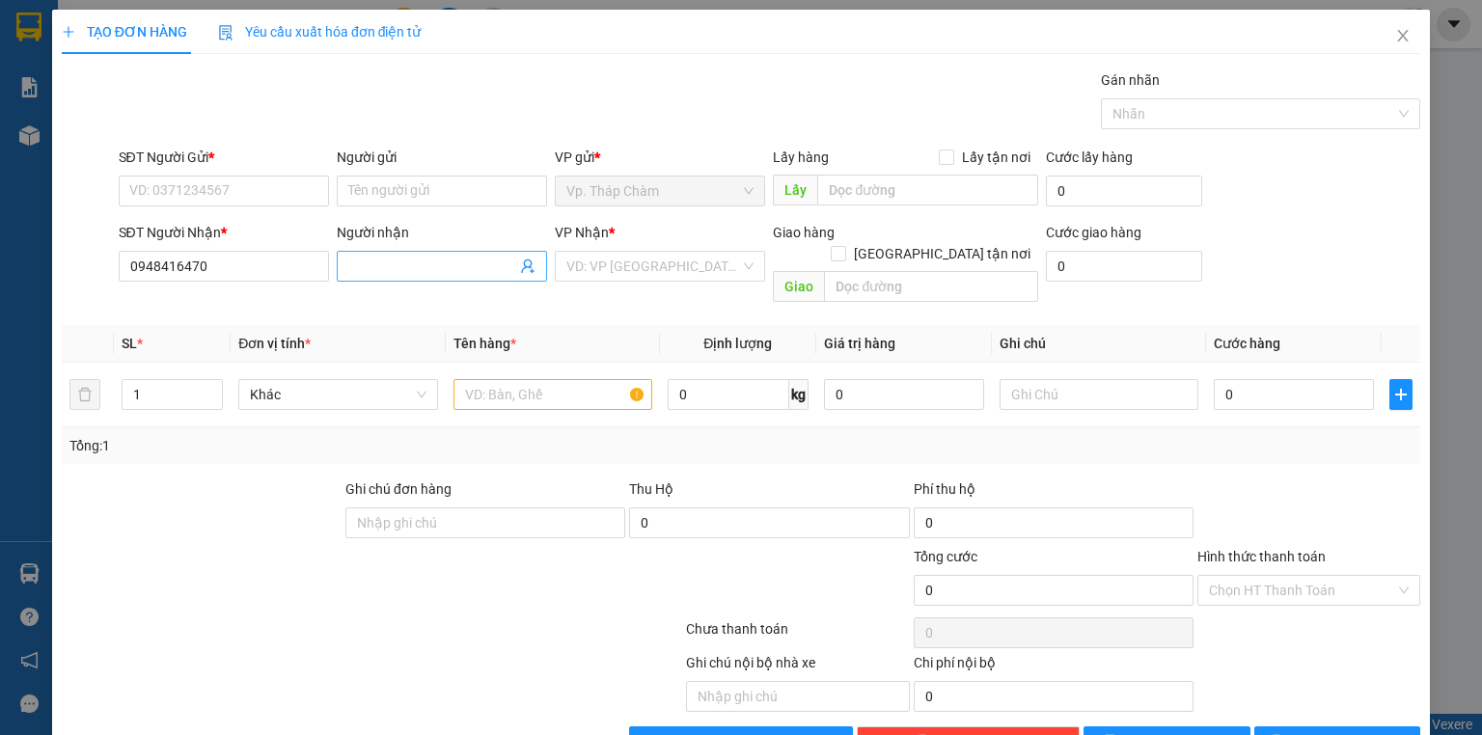
click at [465, 273] on input "Người nhận" at bounding box center [432, 266] width 168 height 21
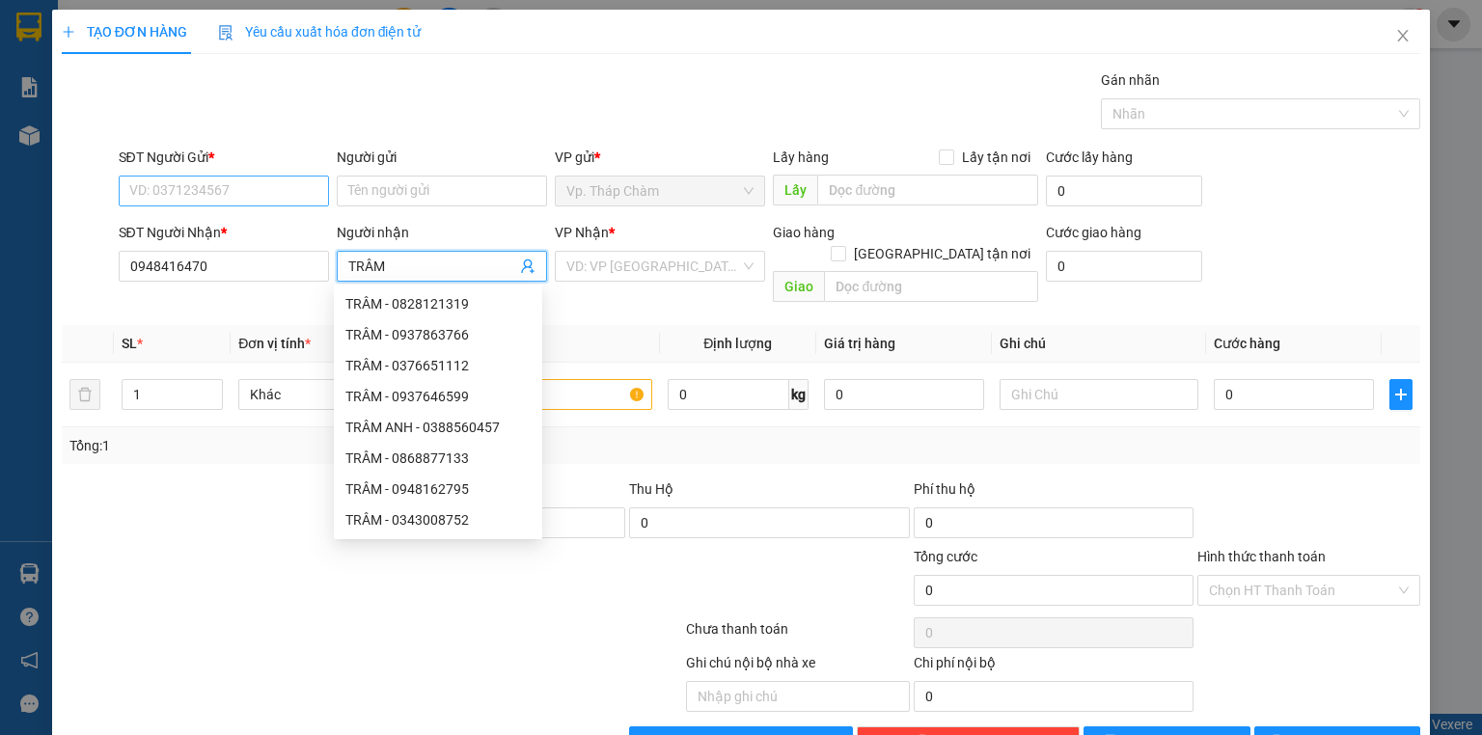
type input "TRÂM"
click at [255, 187] on input "SĐT Người Gửi *" at bounding box center [224, 191] width 210 height 31
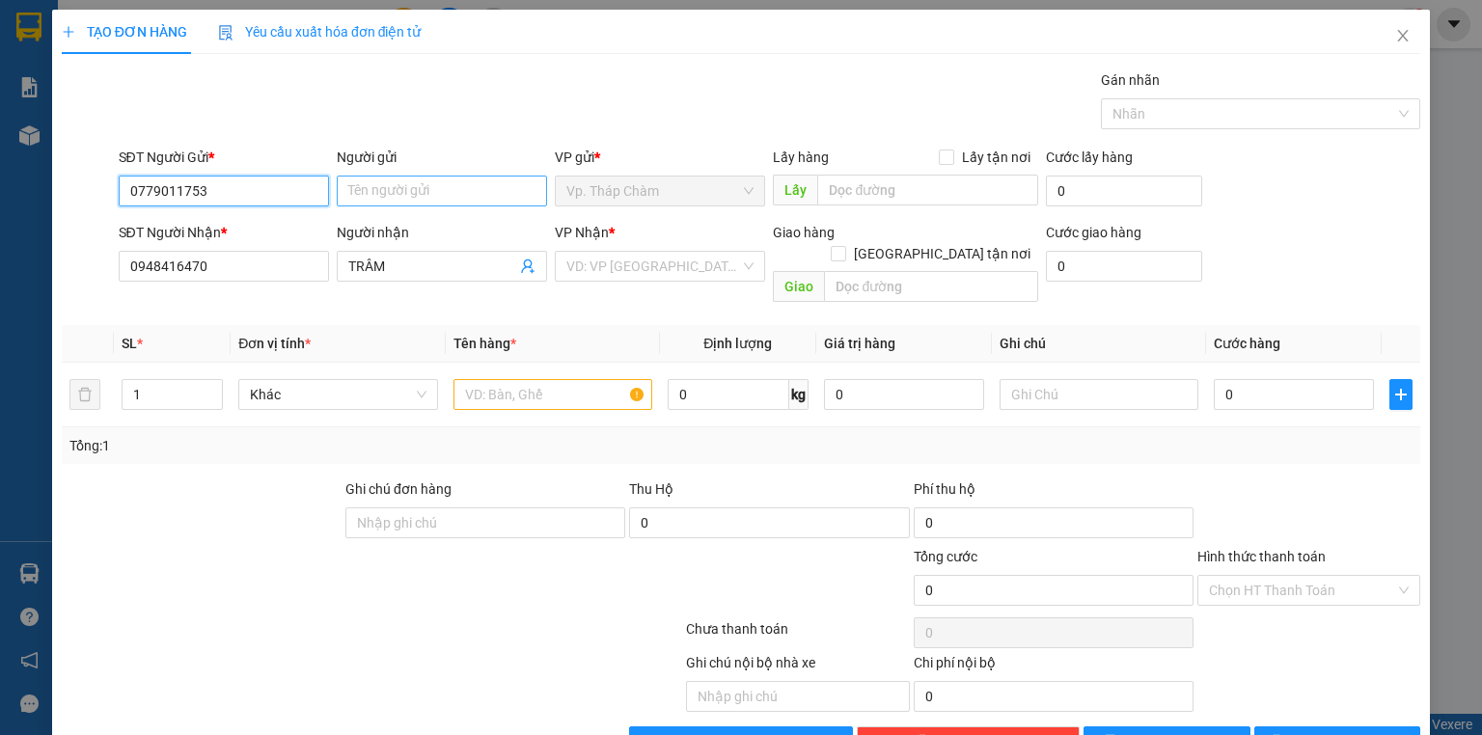
type input "0779011753"
click at [417, 196] on input "Người gửi" at bounding box center [442, 191] width 210 height 31
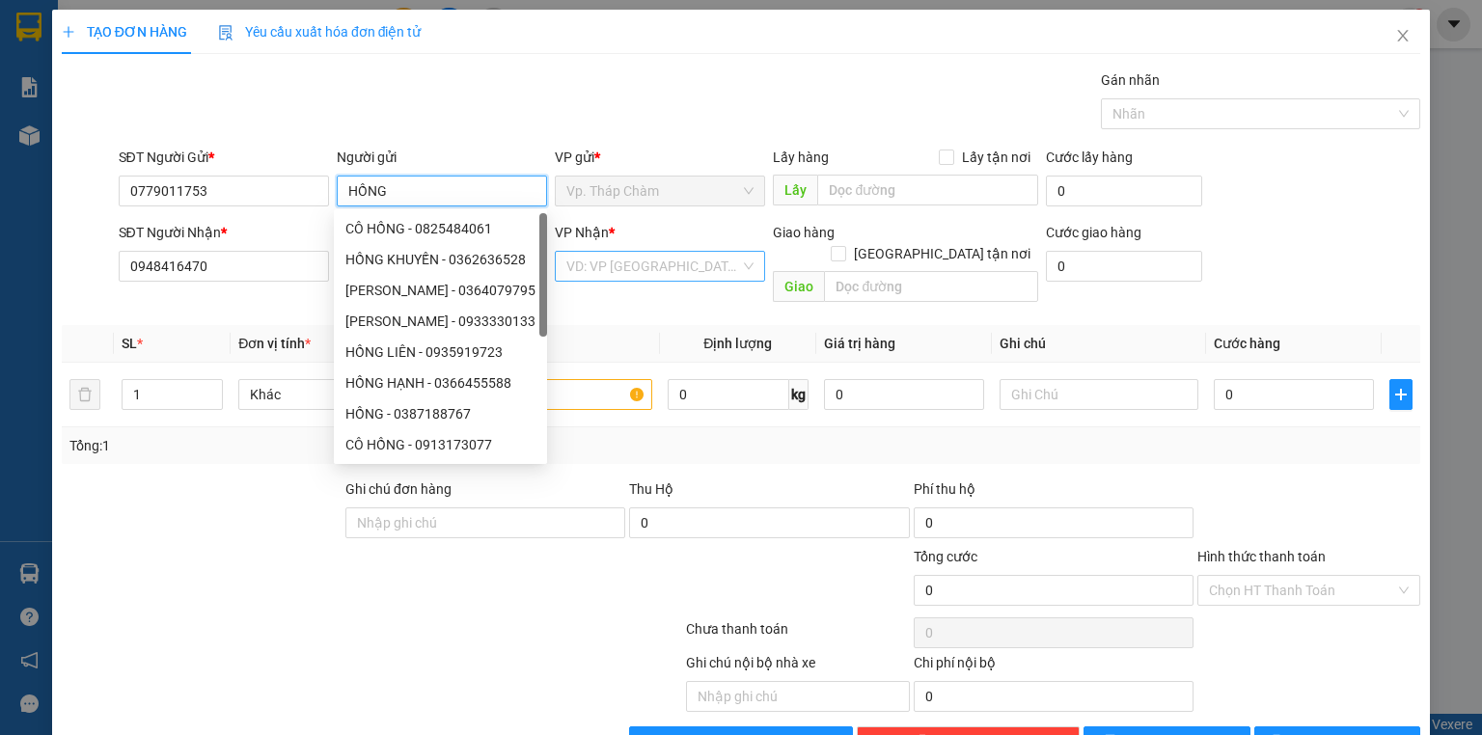
type input "HỒNG"
click at [637, 264] on input "search" at bounding box center [653, 266] width 174 height 29
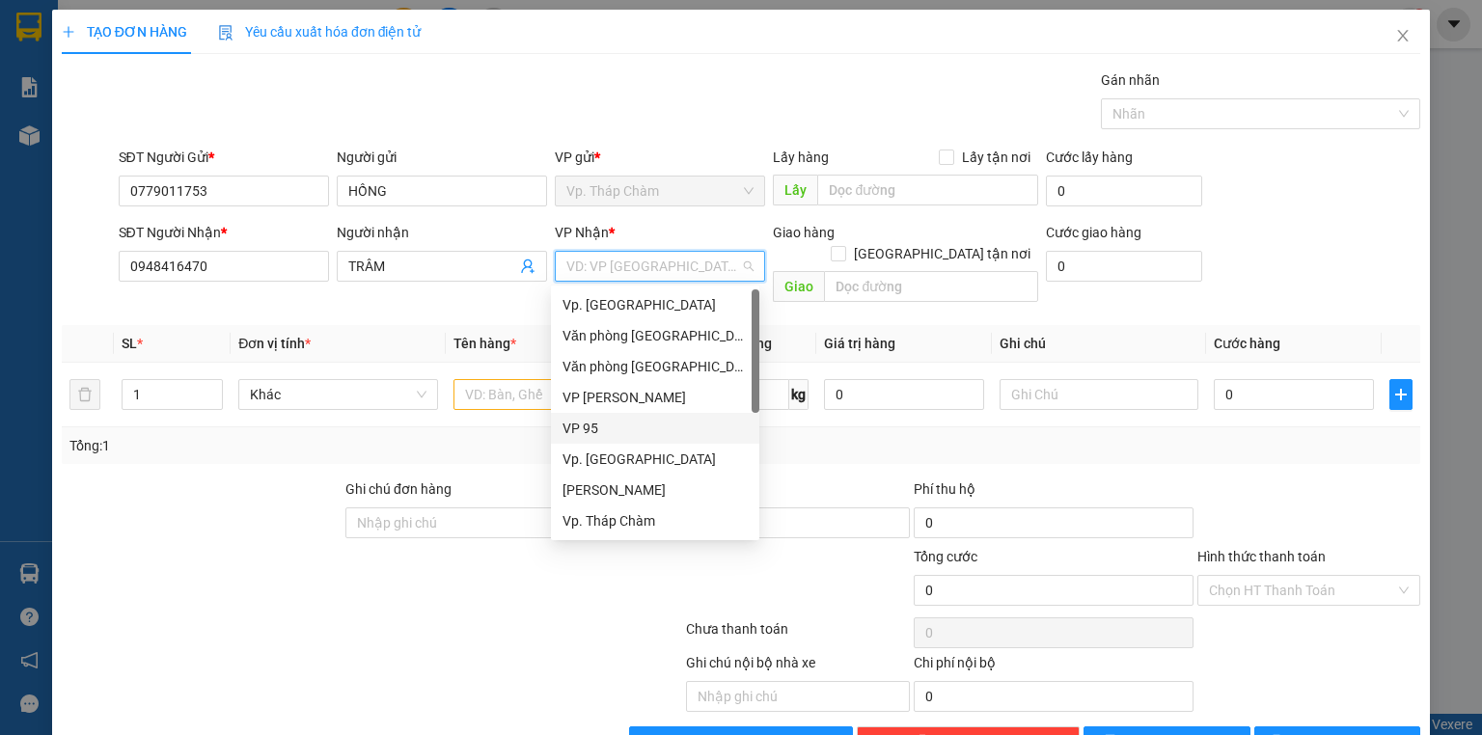
click at [626, 427] on div "VP 95" at bounding box center [655, 428] width 185 height 21
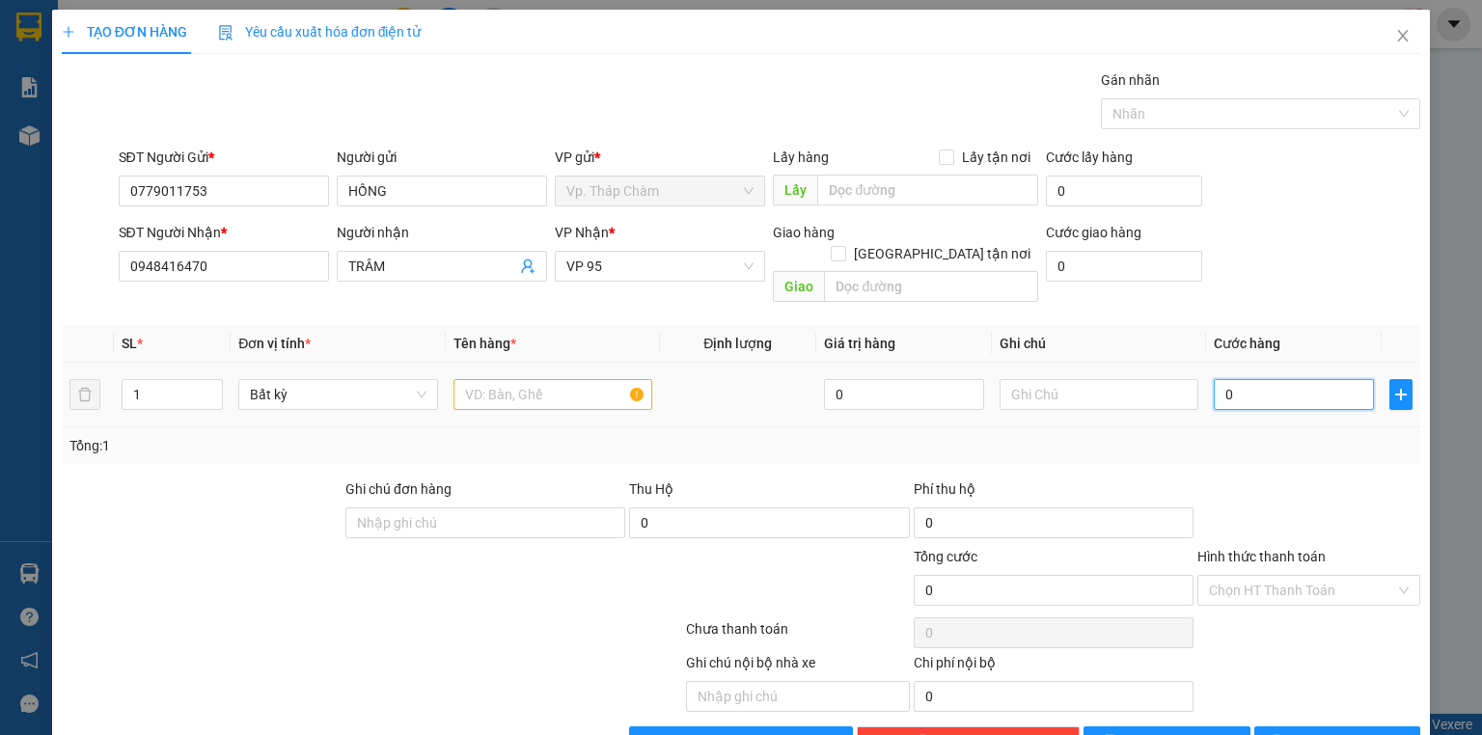
click at [1227, 382] on input "0" at bounding box center [1294, 394] width 160 height 31
click at [544, 379] on input "text" at bounding box center [553, 394] width 199 height 31
type input "1 TH GIẤY MẪU VẢI"
click at [1252, 379] on input "0" at bounding box center [1294, 394] width 160 height 31
type input "3"
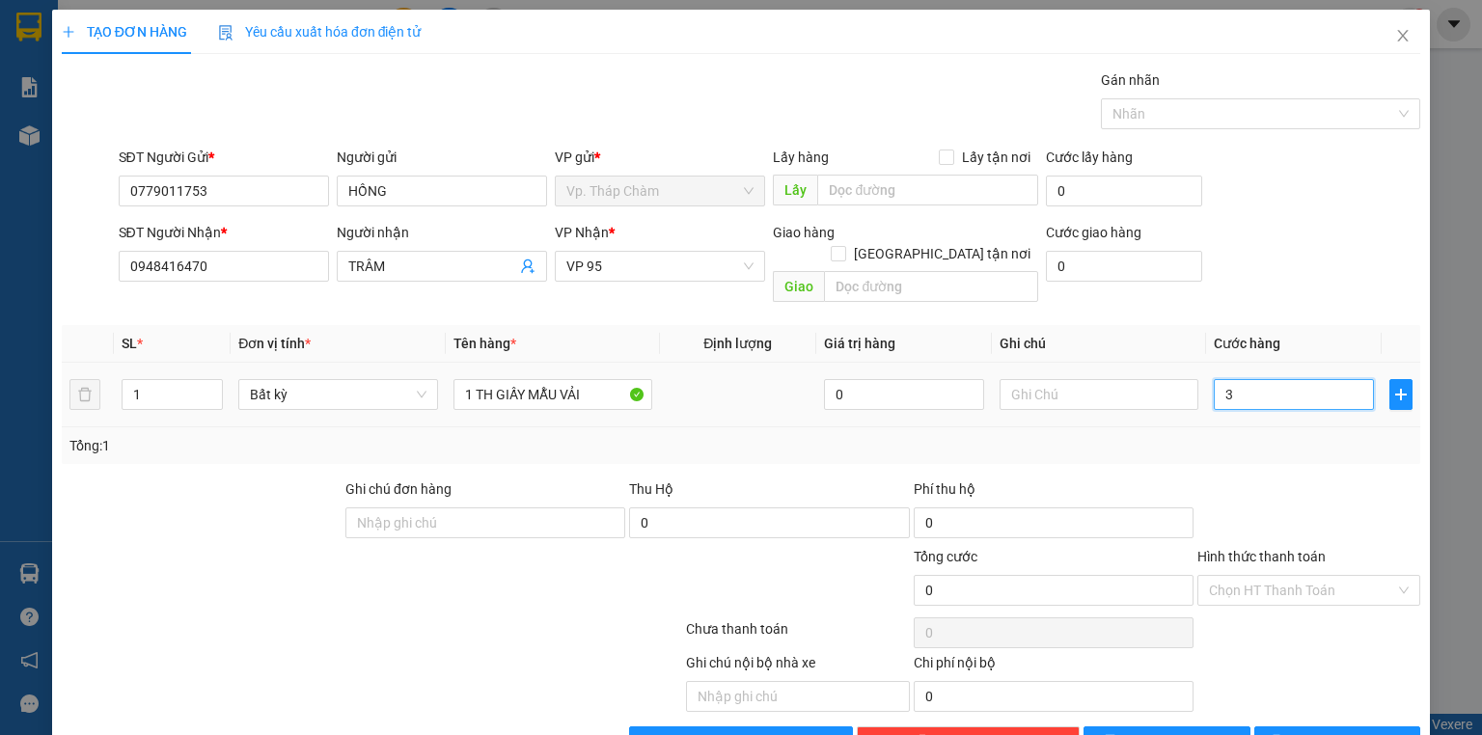
type input "3"
type input "30"
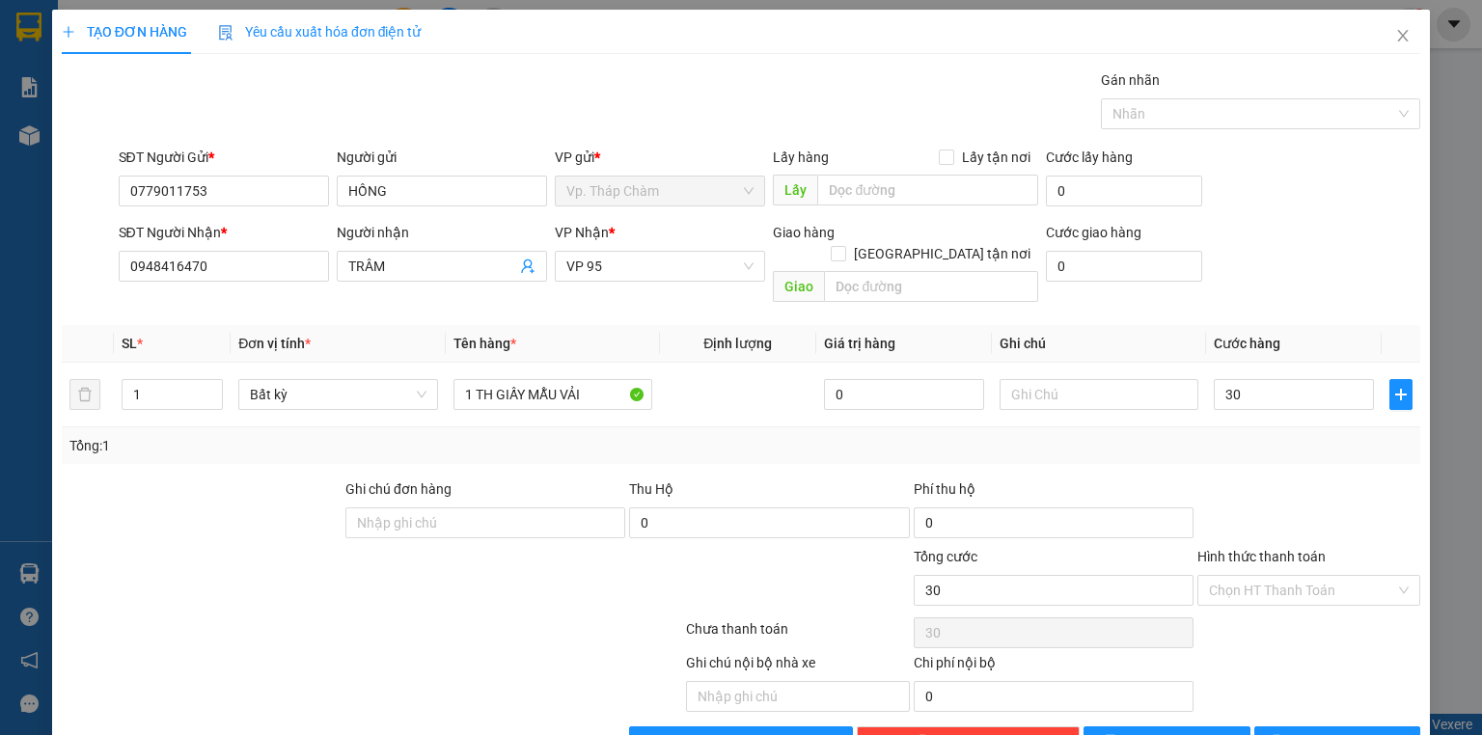
type input "30.000"
click at [1232, 480] on div at bounding box center [1309, 513] width 227 height 68
click at [1336, 731] on span "[PERSON_NAME] và In" at bounding box center [1358, 741] width 135 height 21
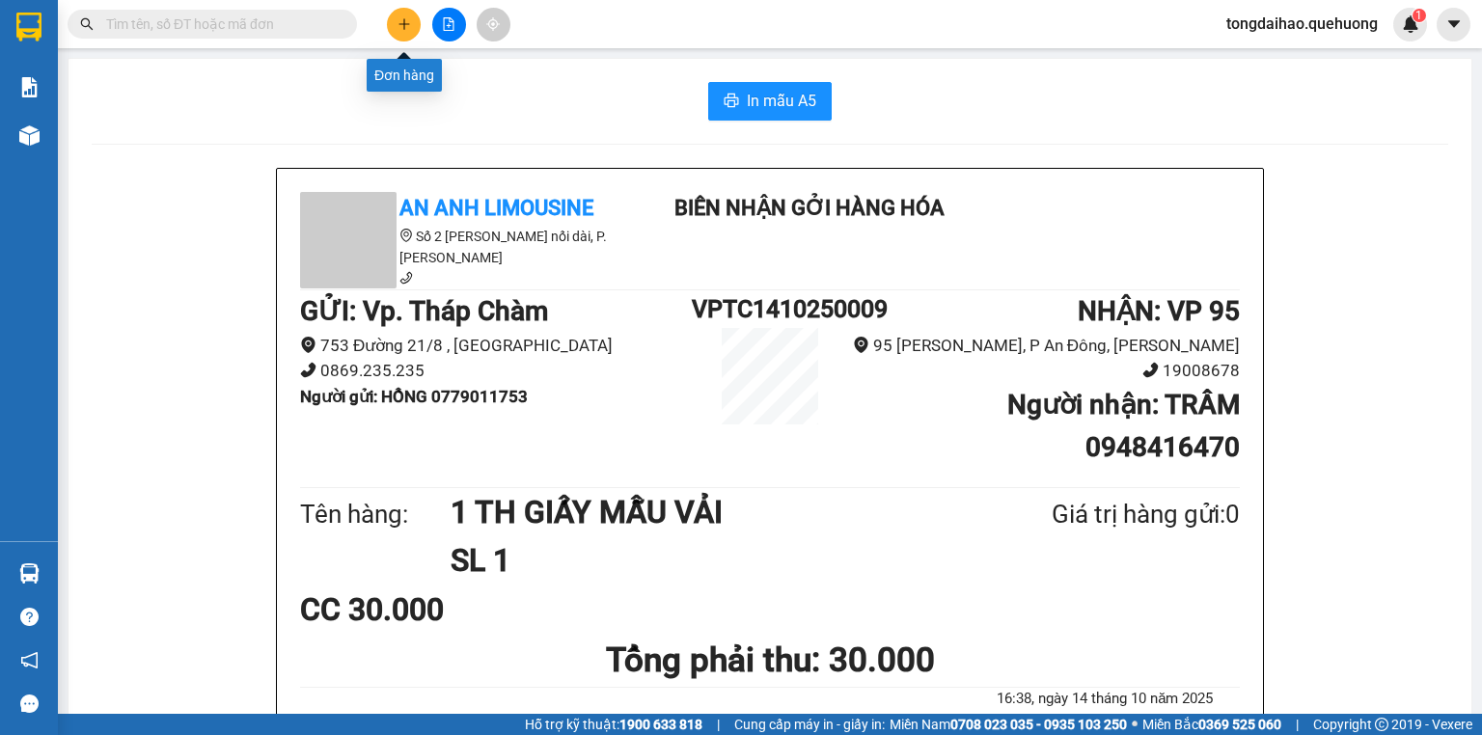
click at [409, 35] on button at bounding box center [404, 25] width 34 height 34
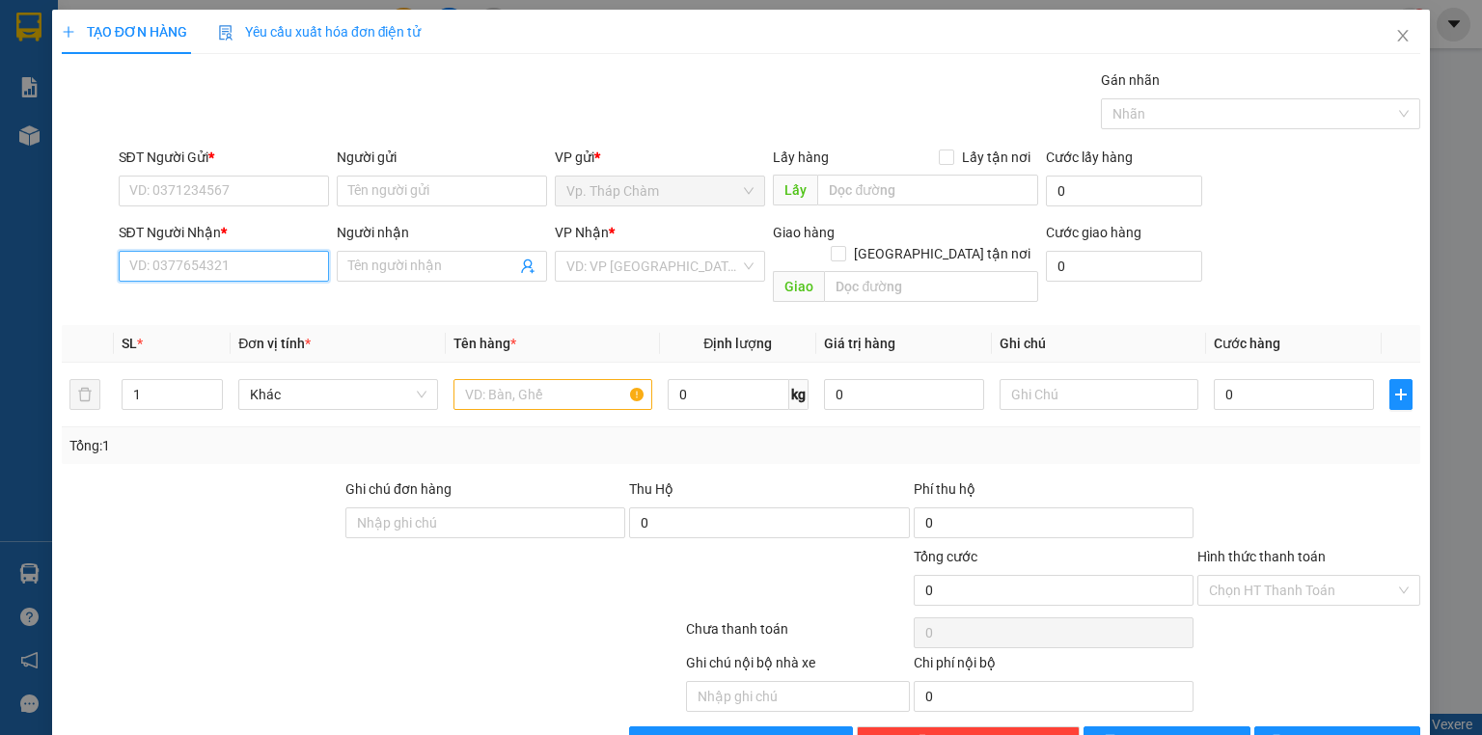
click at [189, 270] on input "SĐT Người Nhận *" at bounding box center [224, 266] width 210 height 31
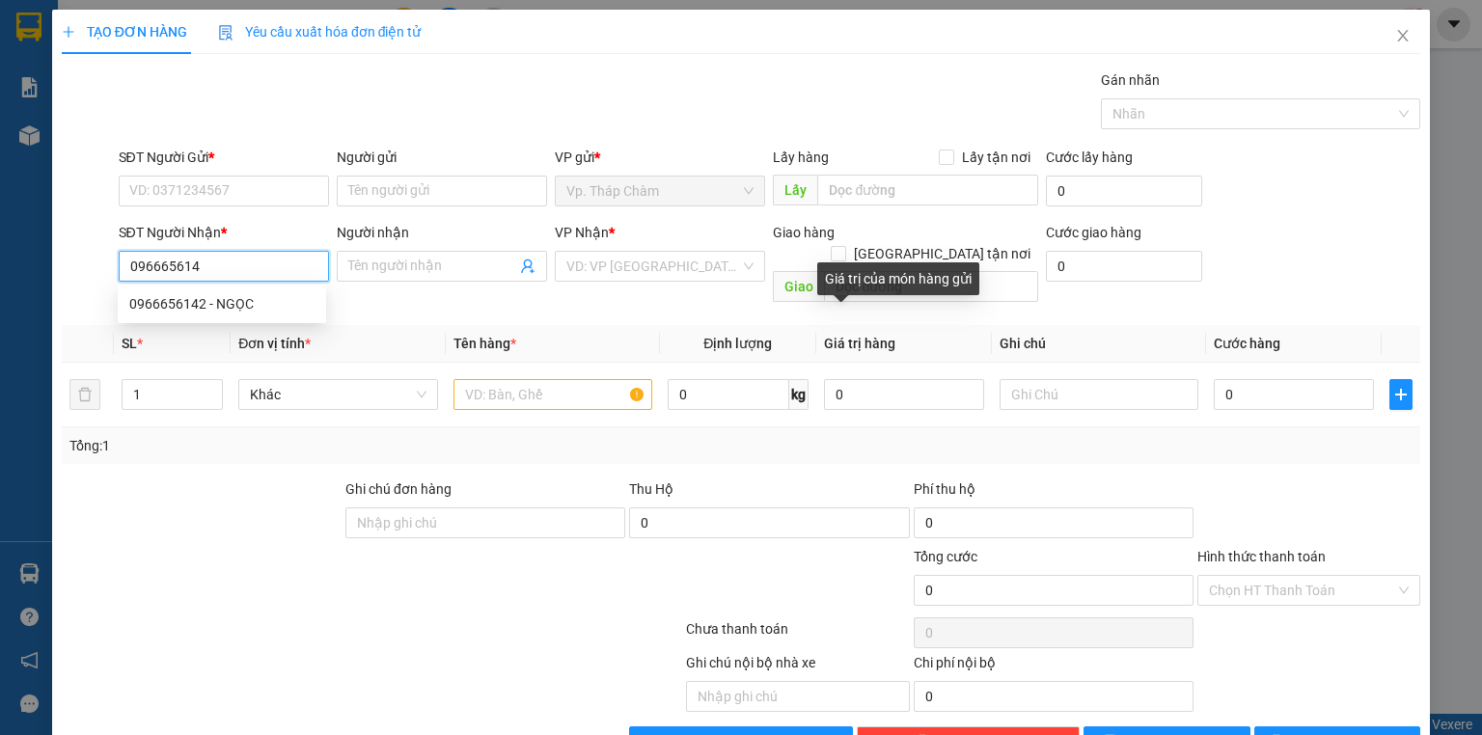
type input "0966656142"
click at [277, 303] on div "0966656142 - NGỌC" at bounding box center [221, 303] width 185 height 21
type input "NGỌC"
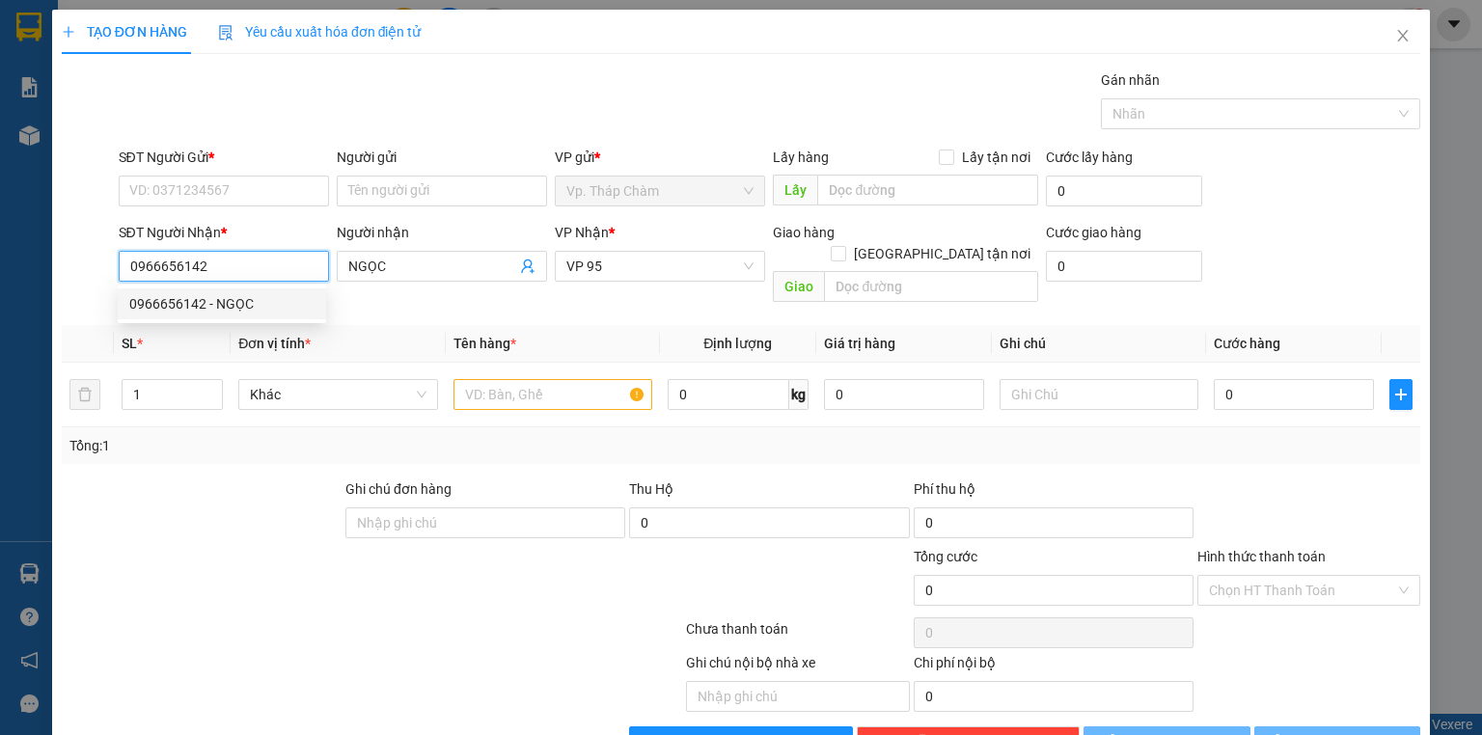
type input "40.000"
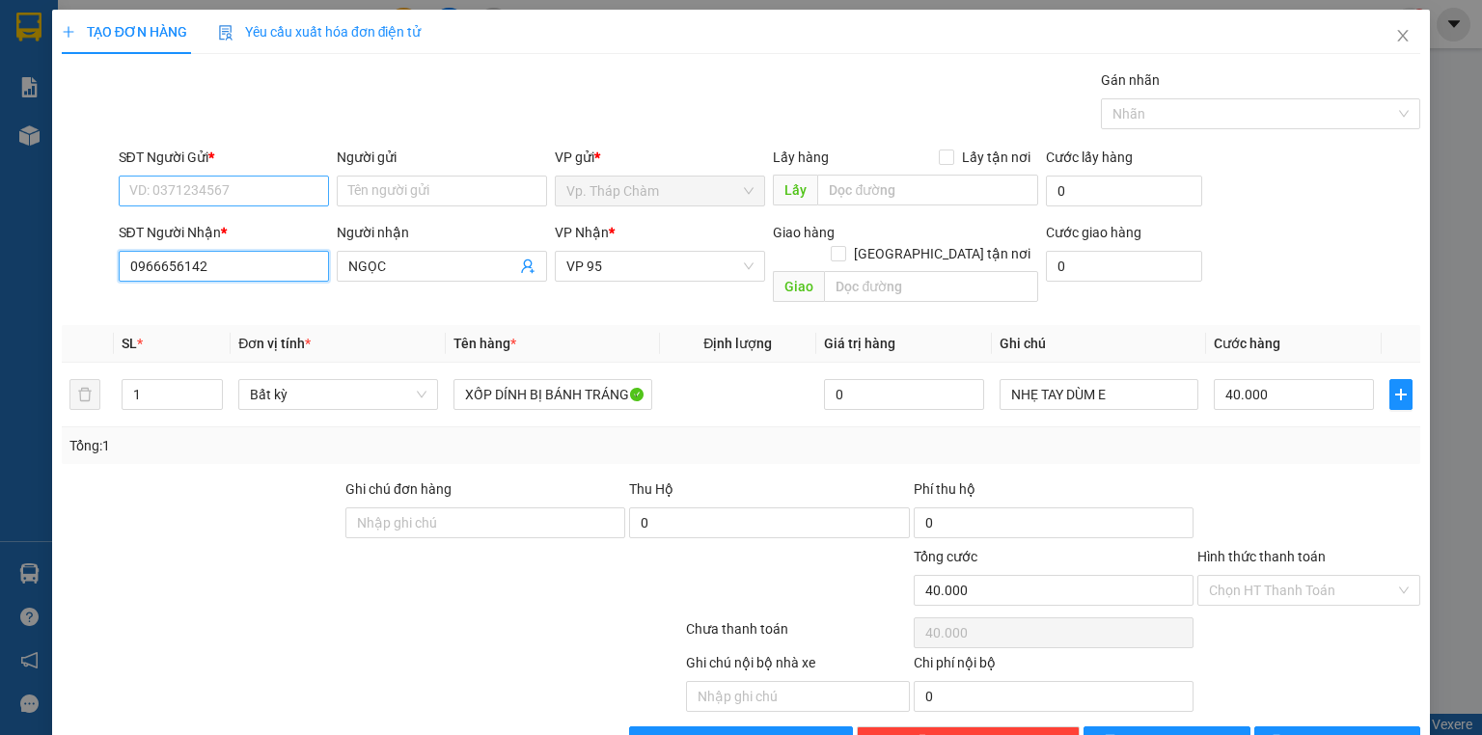
type input "0966656142"
click at [269, 193] on input "SĐT Người Gửi *" at bounding box center [224, 191] width 210 height 31
type input "0907968743"
click at [259, 224] on div "0907968743 - TÍNH" at bounding box center [221, 228] width 185 height 21
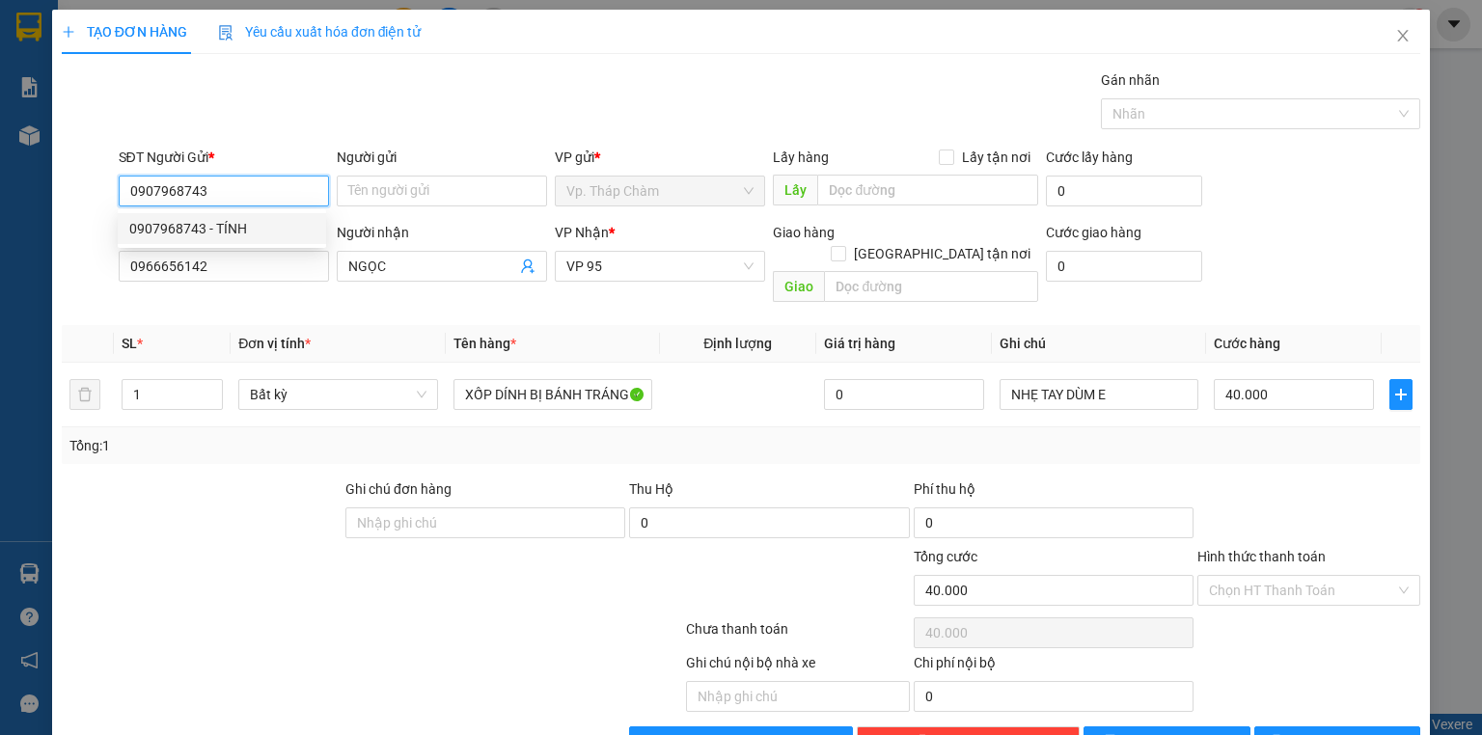
type input "TÍNH"
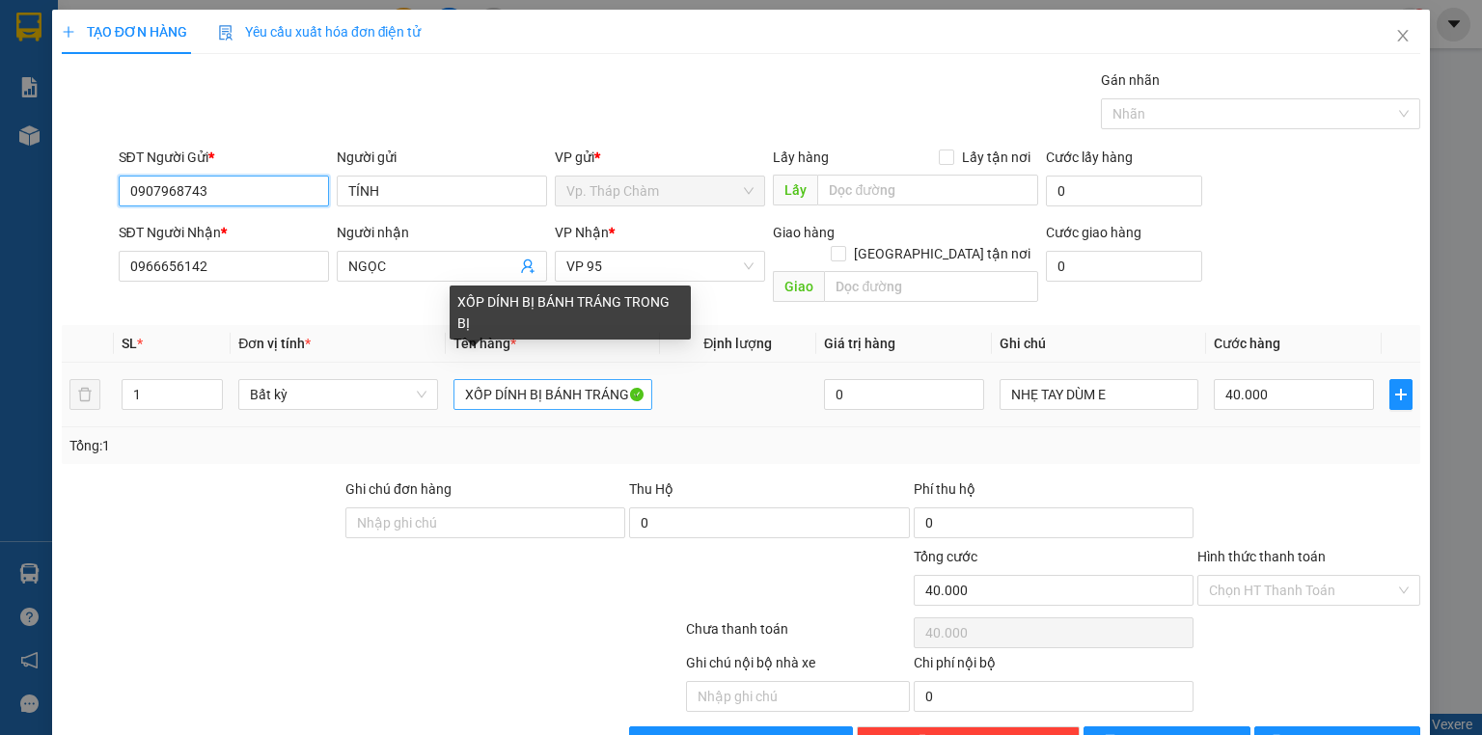
type input "0907968743"
click at [459, 379] on input "XỐP DÍNH BỊ BÁNH TRÁNG TRONG BỊ" at bounding box center [553, 394] width 199 height 31
drag, startPoint x: 521, startPoint y: 374, endPoint x: 621, endPoint y: 374, distance: 100.4
click at [621, 379] on input "1 TH XỐP DÍNH BỊ BÁNH TRÁNG TRONG BỊ" at bounding box center [553, 394] width 199 height 31
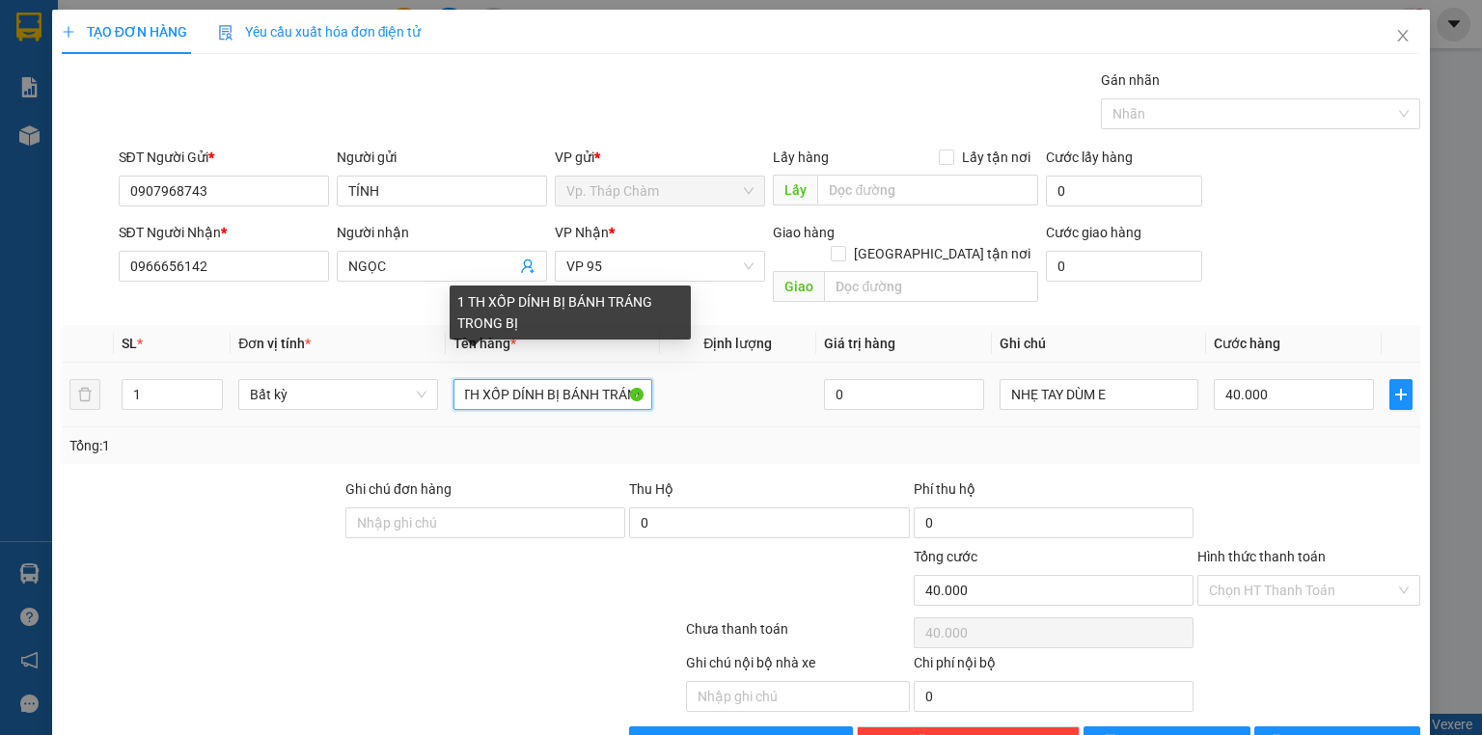
click at [621, 379] on input "1 TH XỐP DÍNH BỊ BÁNH TRÁNG TRONG BỊ" at bounding box center [553, 394] width 199 height 31
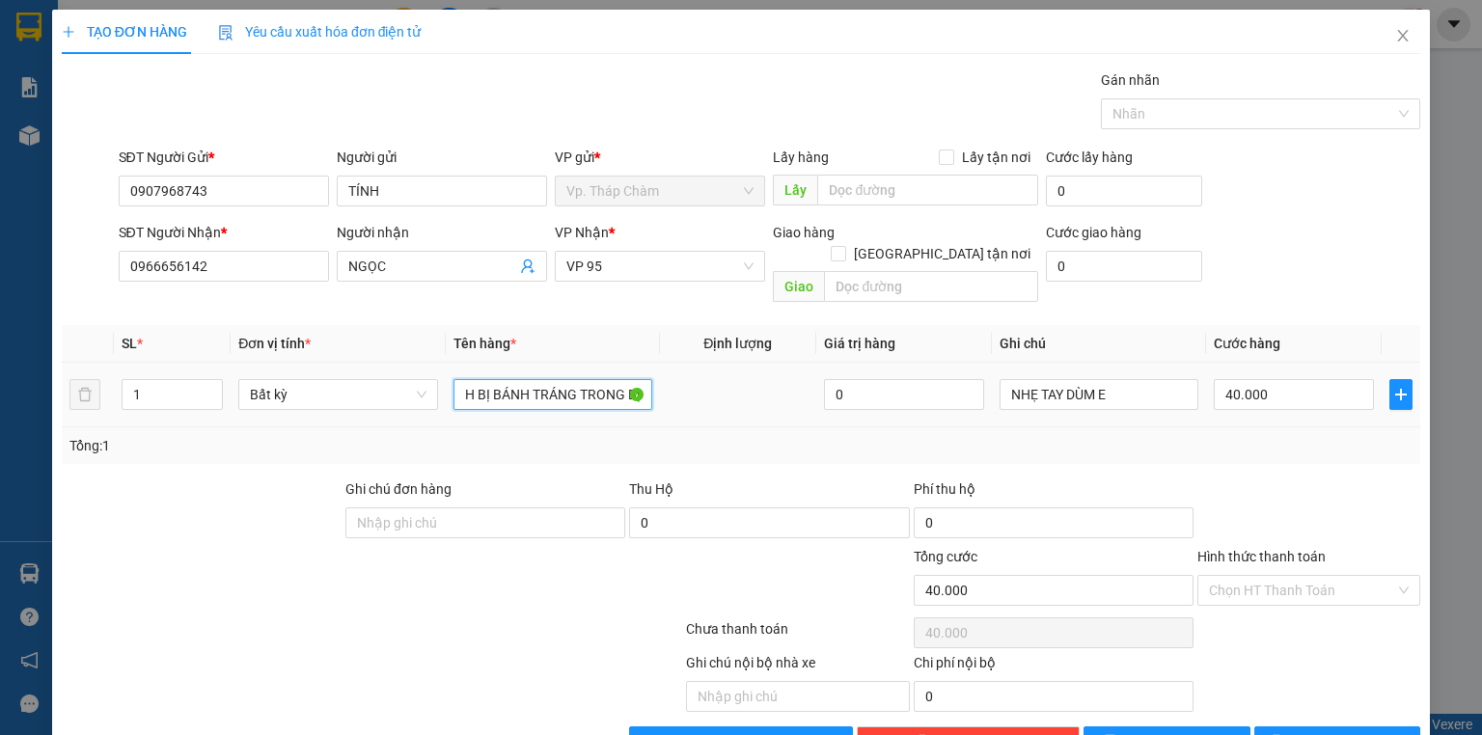
drag, startPoint x: 509, startPoint y: 375, endPoint x: 675, endPoint y: 376, distance: 166.0
click at [675, 376] on tr "1 Bất kỳ 1 TH XỐP DÍNH BỊ BÁNH TRÁNG TRONG BỊ 0 NHẸ TAY DÙM E 40.000" at bounding box center [741, 395] width 1359 height 65
type input "1 TH XỐP VÀNG BỌC BỊ"
click at [1235, 576] on input "Hình thức thanh toán" at bounding box center [1302, 590] width 186 height 29
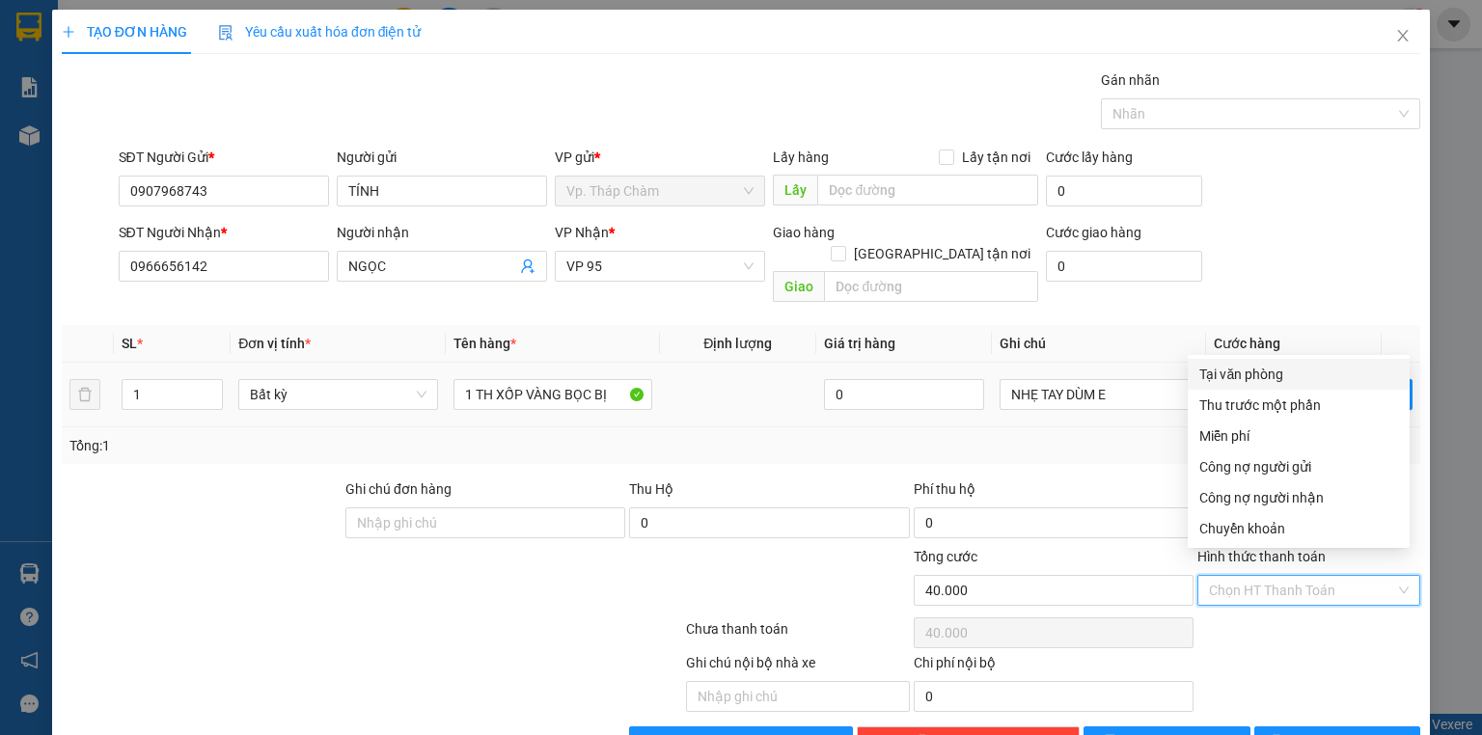
drag, startPoint x: 1309, startPoint y: 362, endPoint x: 1308, endPoint y: 383, distance: 21.2
click at [1310, 362] on div "Tại văn phòng" at bounding box center [1299, 374] width 222 height 31
type input "0"
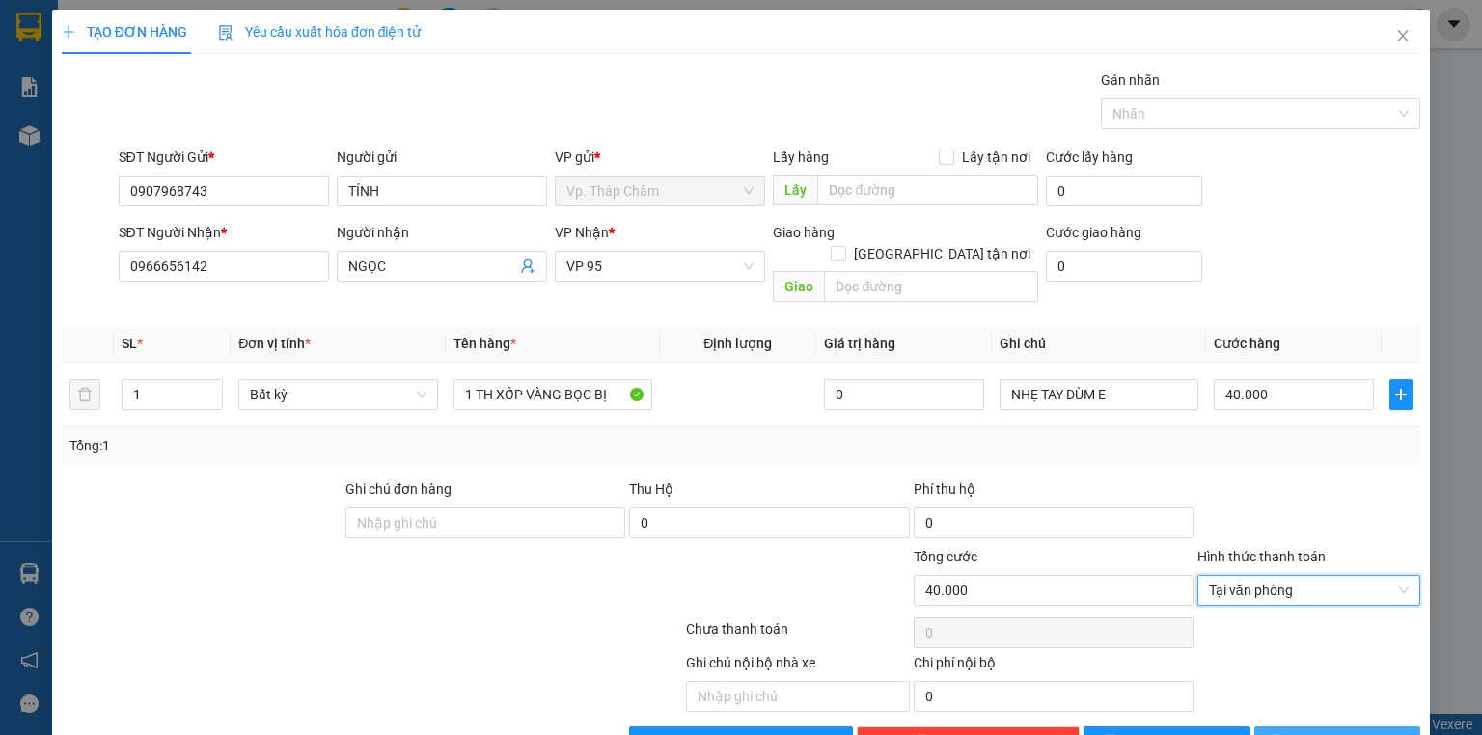
click at [1343, 731] on span "[PERSON_NAME] và In" at bounding box center [1358, 741] width 135 height 21
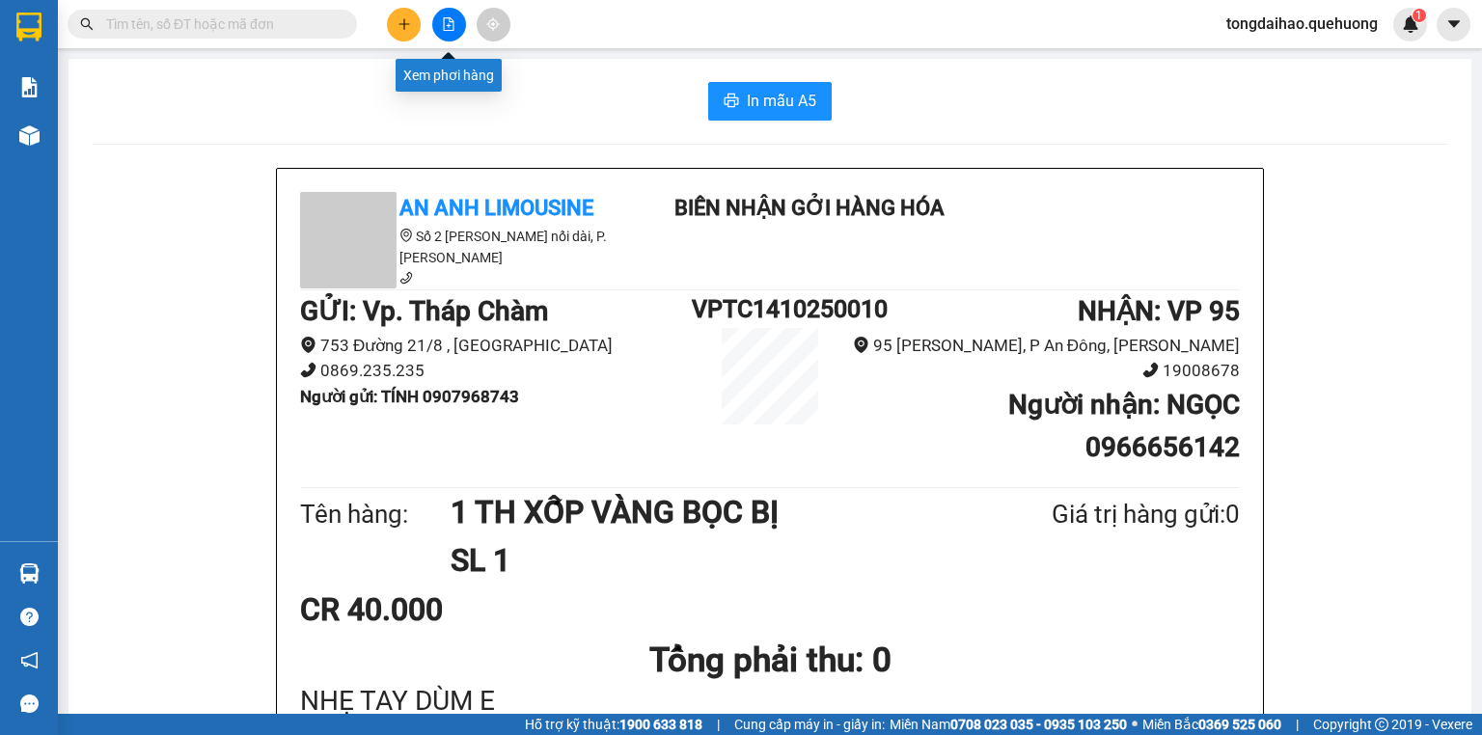
click at [442, 23] on icon "file-add" at bounding box center [449, 24] width 14 height 14
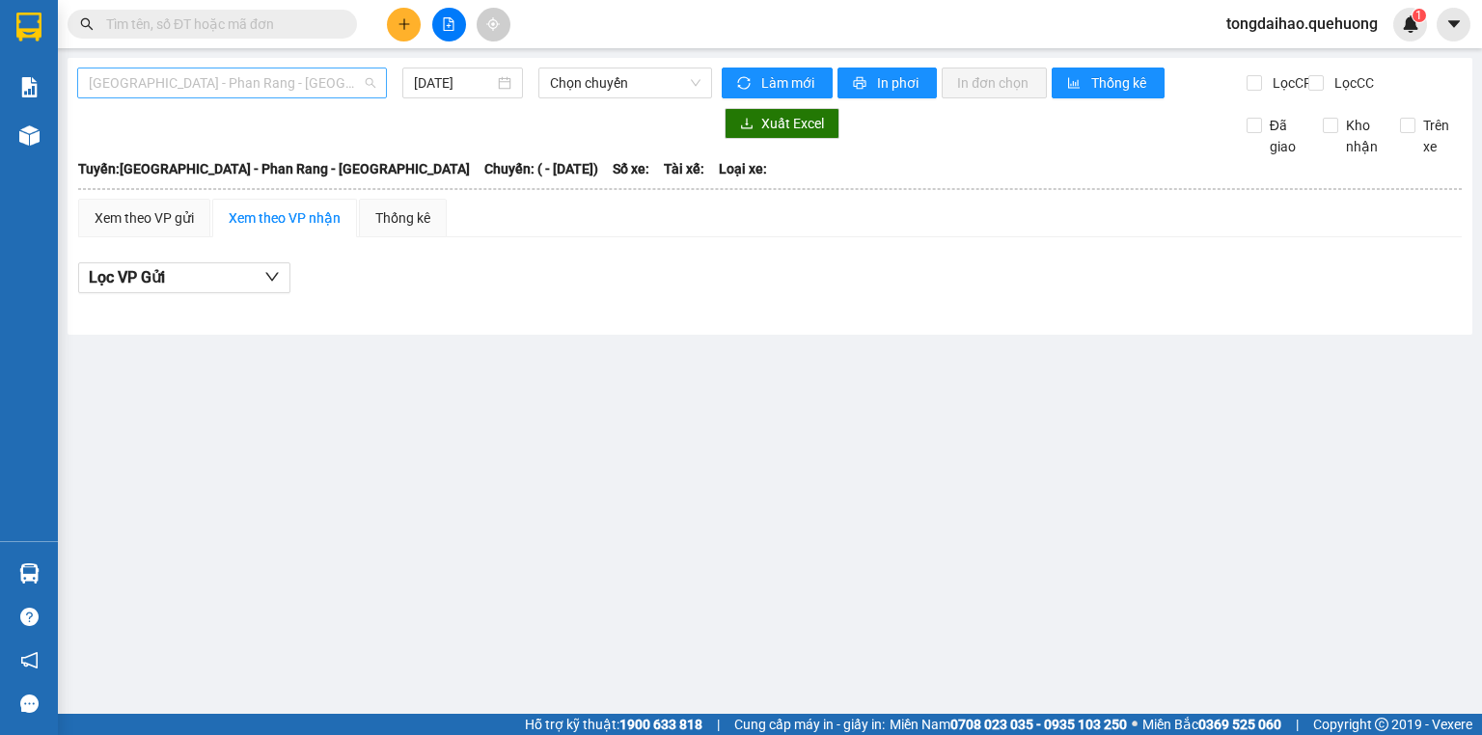
click at [349, 79] on span "[GEOGRAPHIC_DATA] - Phan Rang - [GEOGRAPHIC_DATA]" at bounding box center [232, 83] width 287 height 29
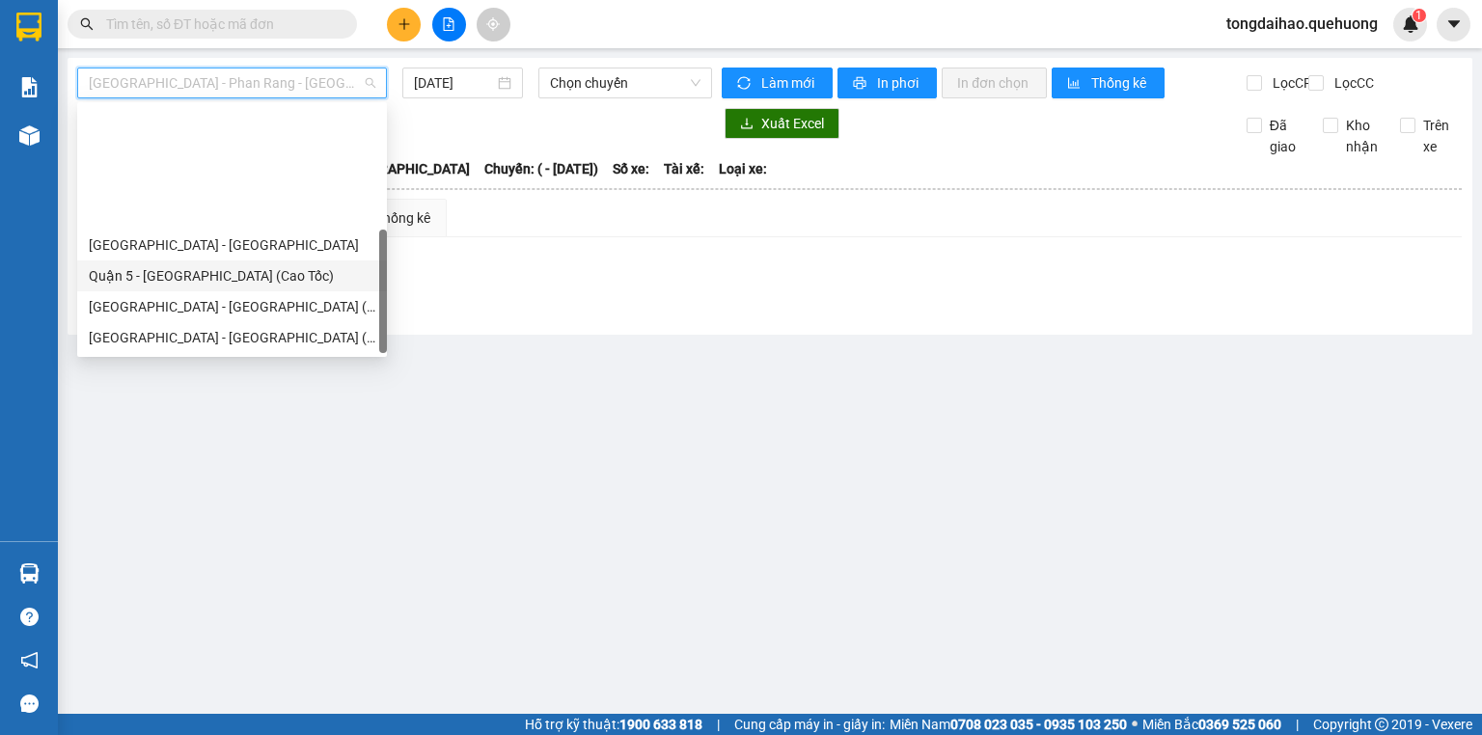
scroll to position [154, 0]
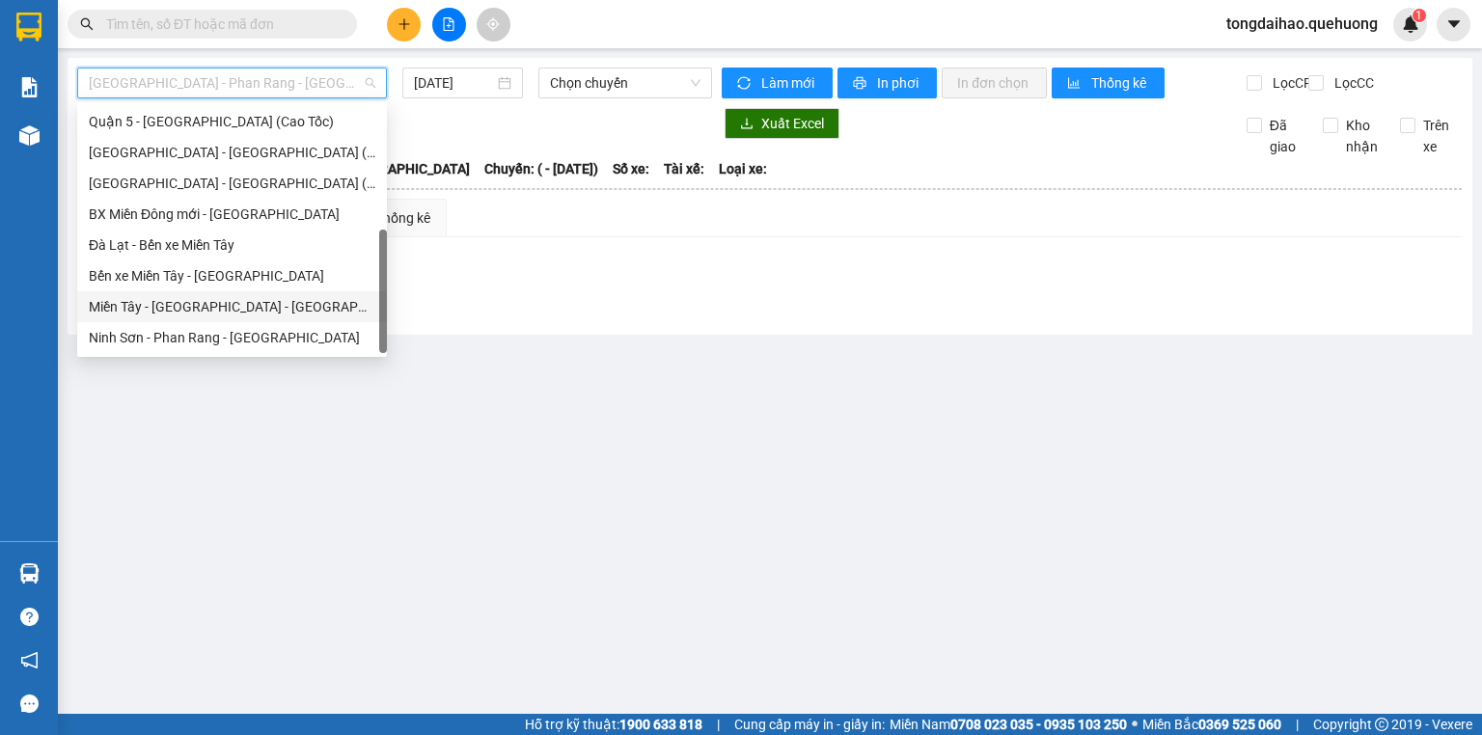
click at [243, 307] on div "Miền Tây - [GEOGRAPHIC_DATA] - [GEOGRAPHIC_DATA]" at bounding box center [232, 306] width 287 height 21
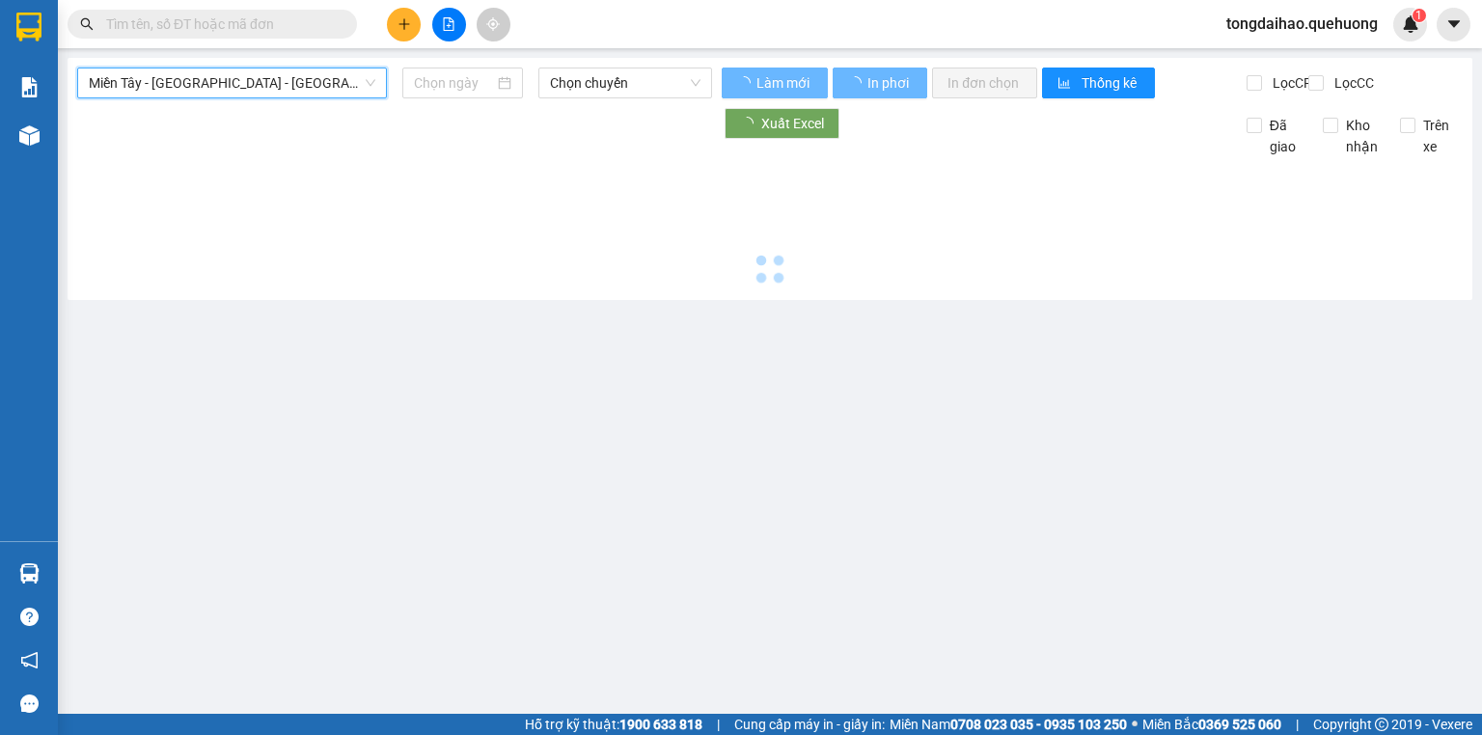
type input "[DATE]"
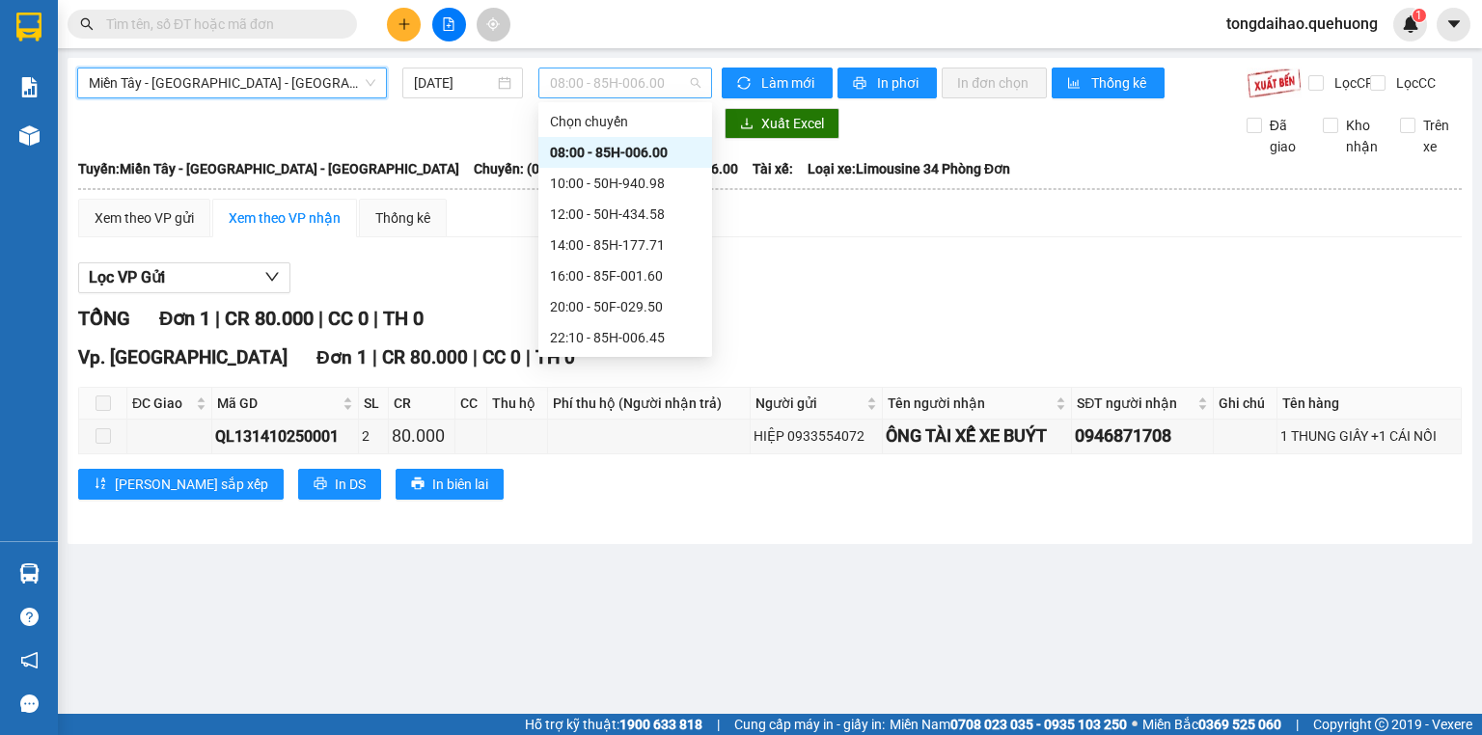
click at [618, 85] on span "08:00 - 85H-006.00" at bounding box center [625, 83] width 151 height 29
click at [567, 273] on div "16:00 - 85F-001.60" at bounding box center [625, 275] width 151 height 21
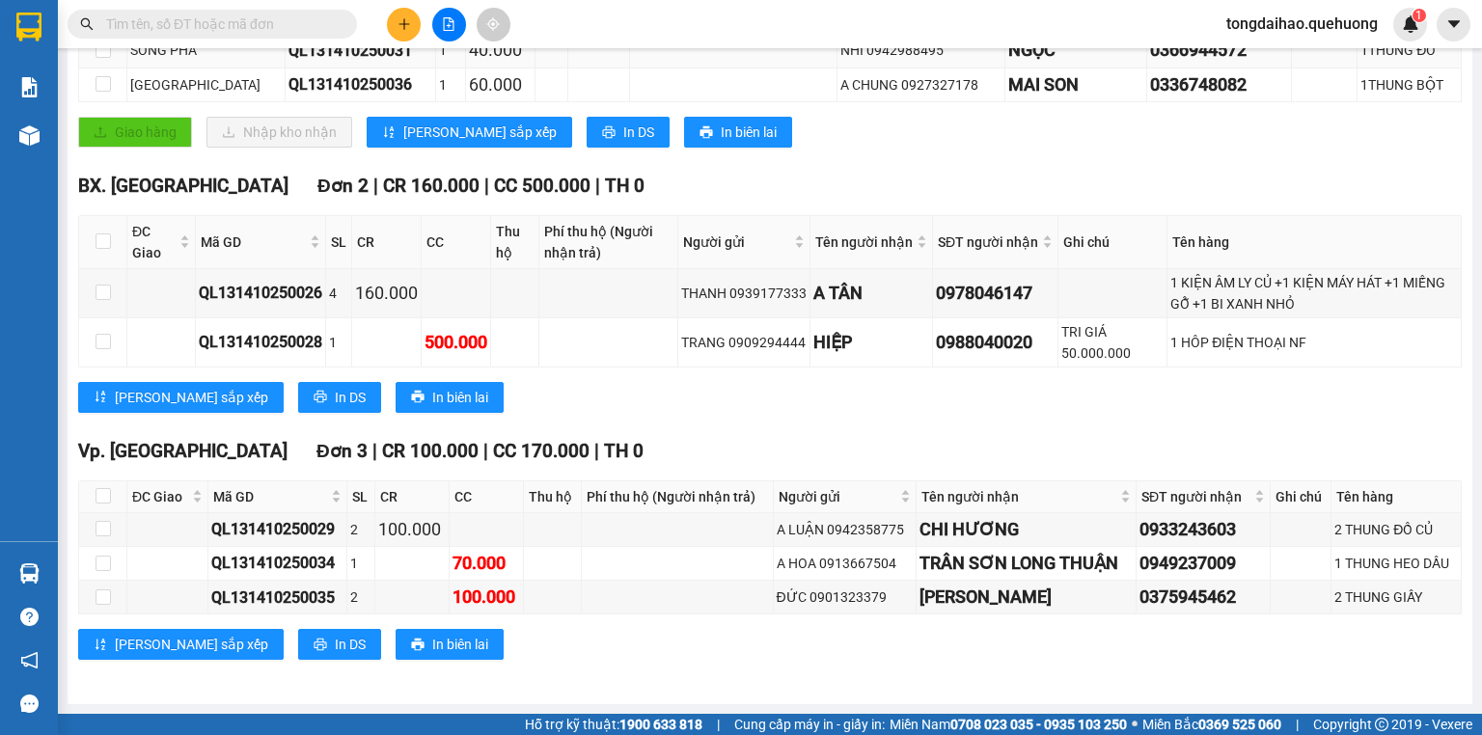
scroll to position [12, 0]
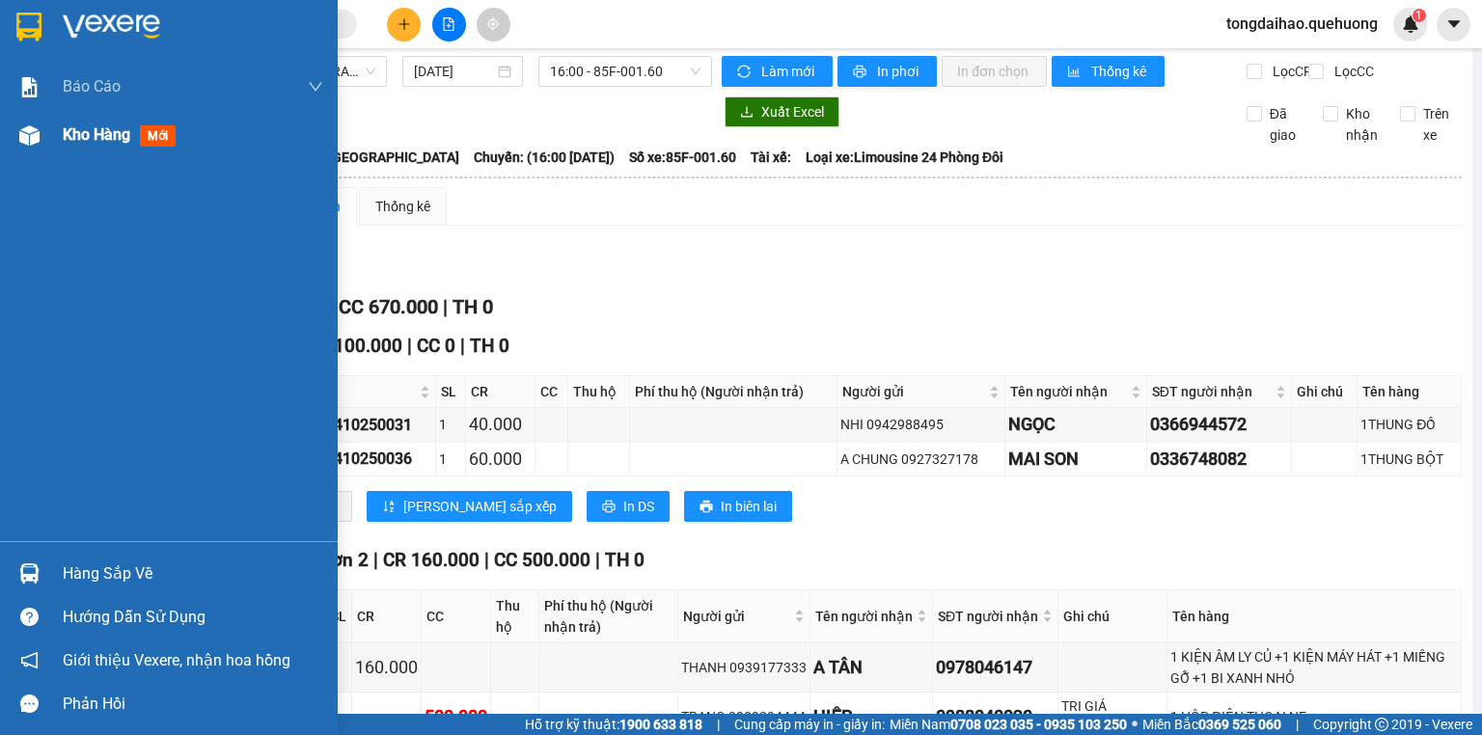
click at [145, 151] on div "Kho hàng mới" at bounding box center [193, 135] width 261 height 48
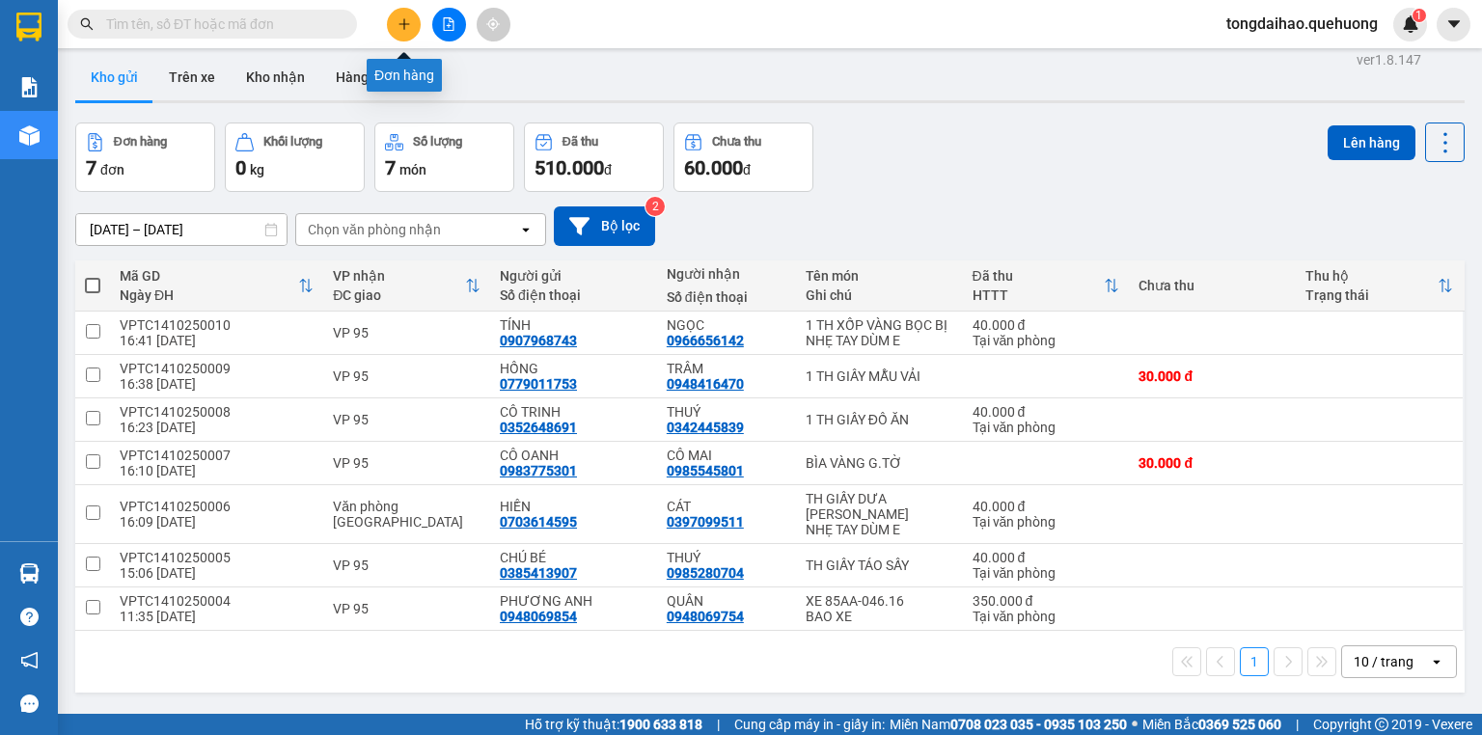
click at [399, 32] on button at bounding box center [404, 25] width 34 height 34
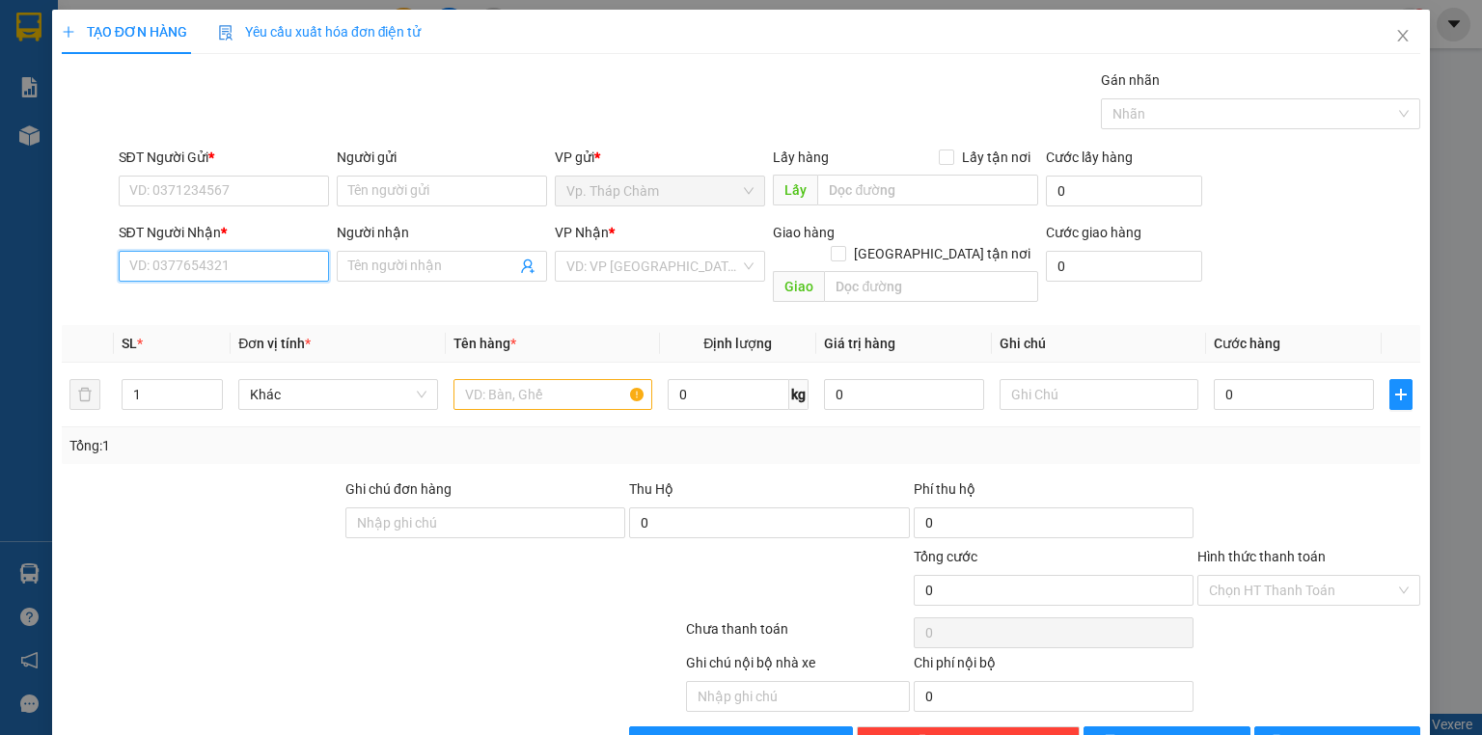
click at [273, 263] on input "SĐT Người Nhận *" at bounding box center [224, 266] width 210 height 31
type input "0966741782"
click at [262, 307] on div "0966741782 - HOÀ" at bounding box center [221, 303] width 185 height 21
type input "HOÀ"
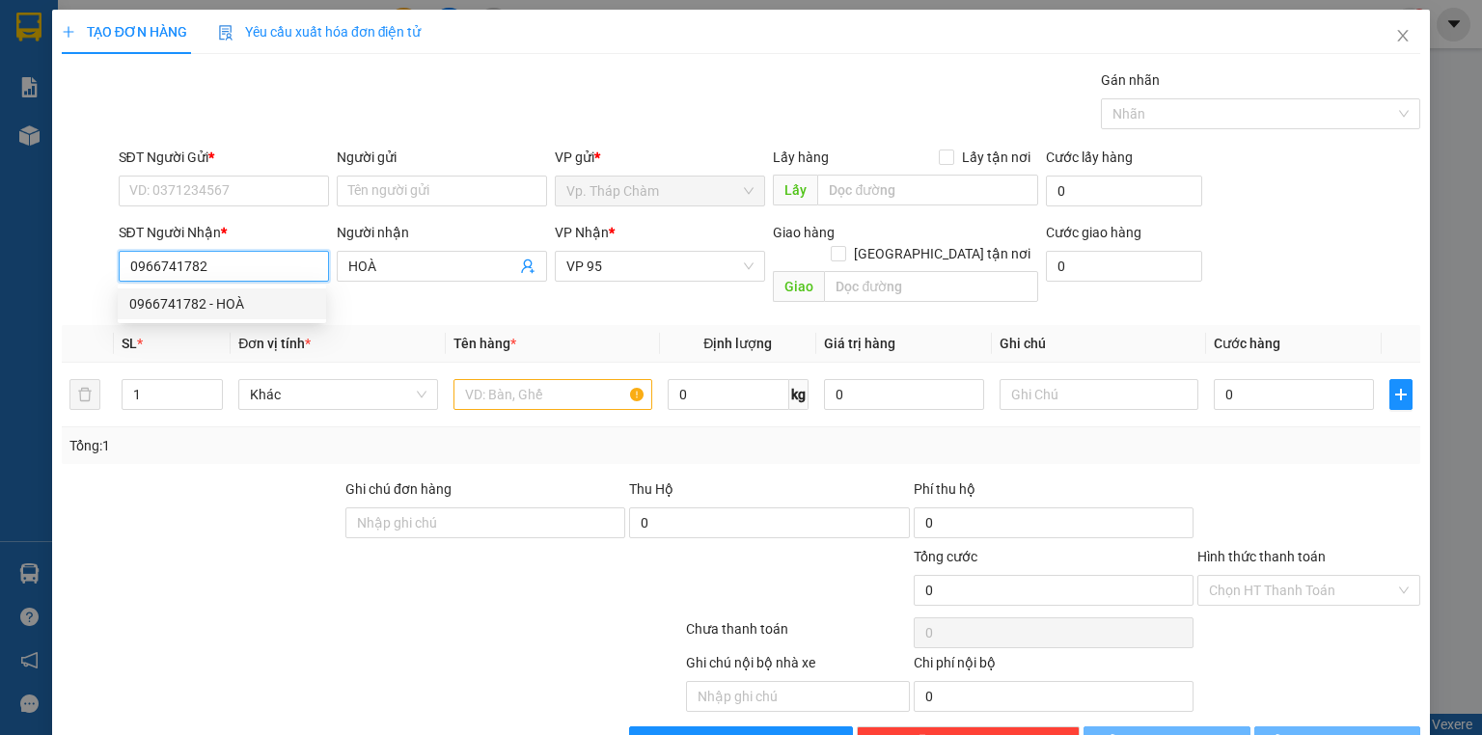
type input "30.000"
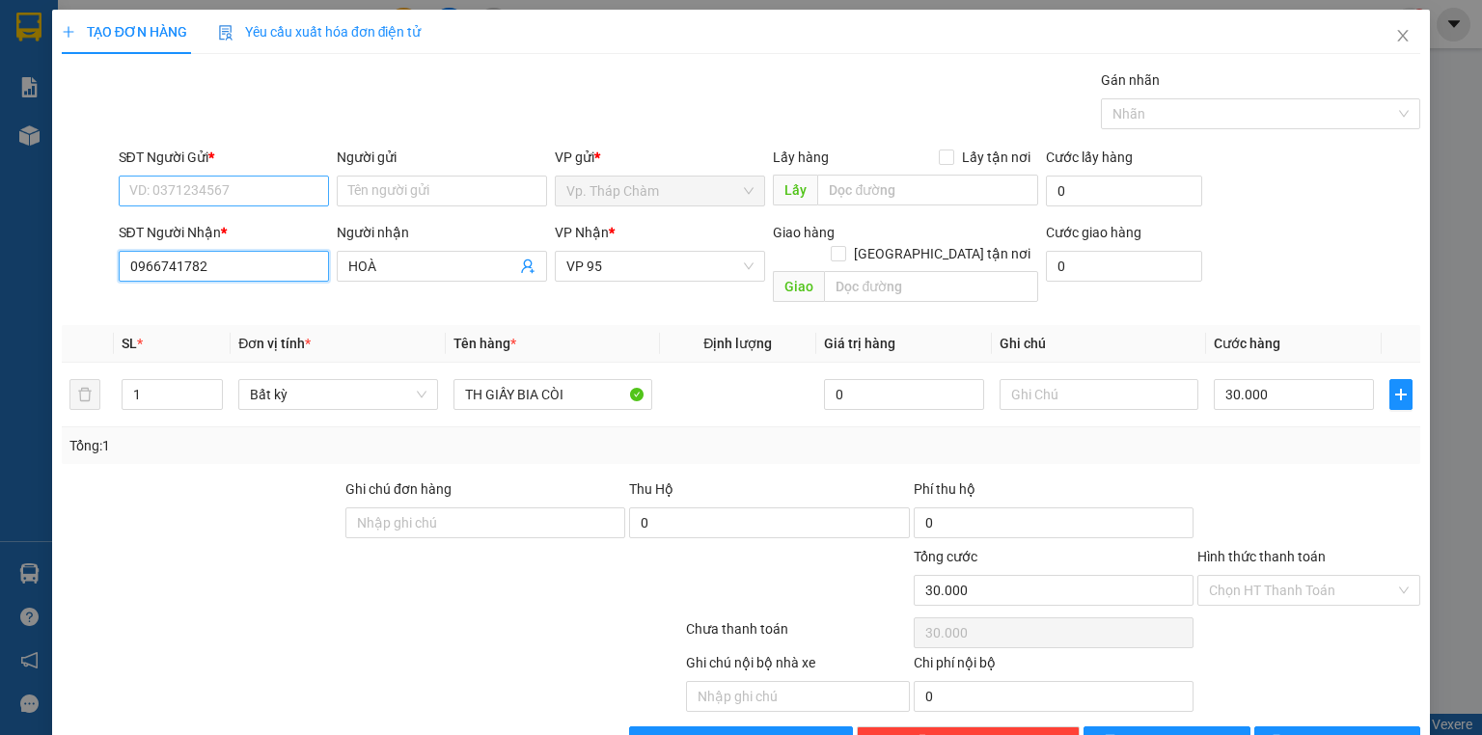
type input "0966741782"
click at [274, 188] on input "SĐT Người Gửi *" at bounding box center [224, 191] width 210 height 31
click at [259, 231] on div "0815904745 - VĂN CÔNG" at bounding box center [221, 228] width 185 height 21
type input "0815904745"
type input "VĂN CÔNG"
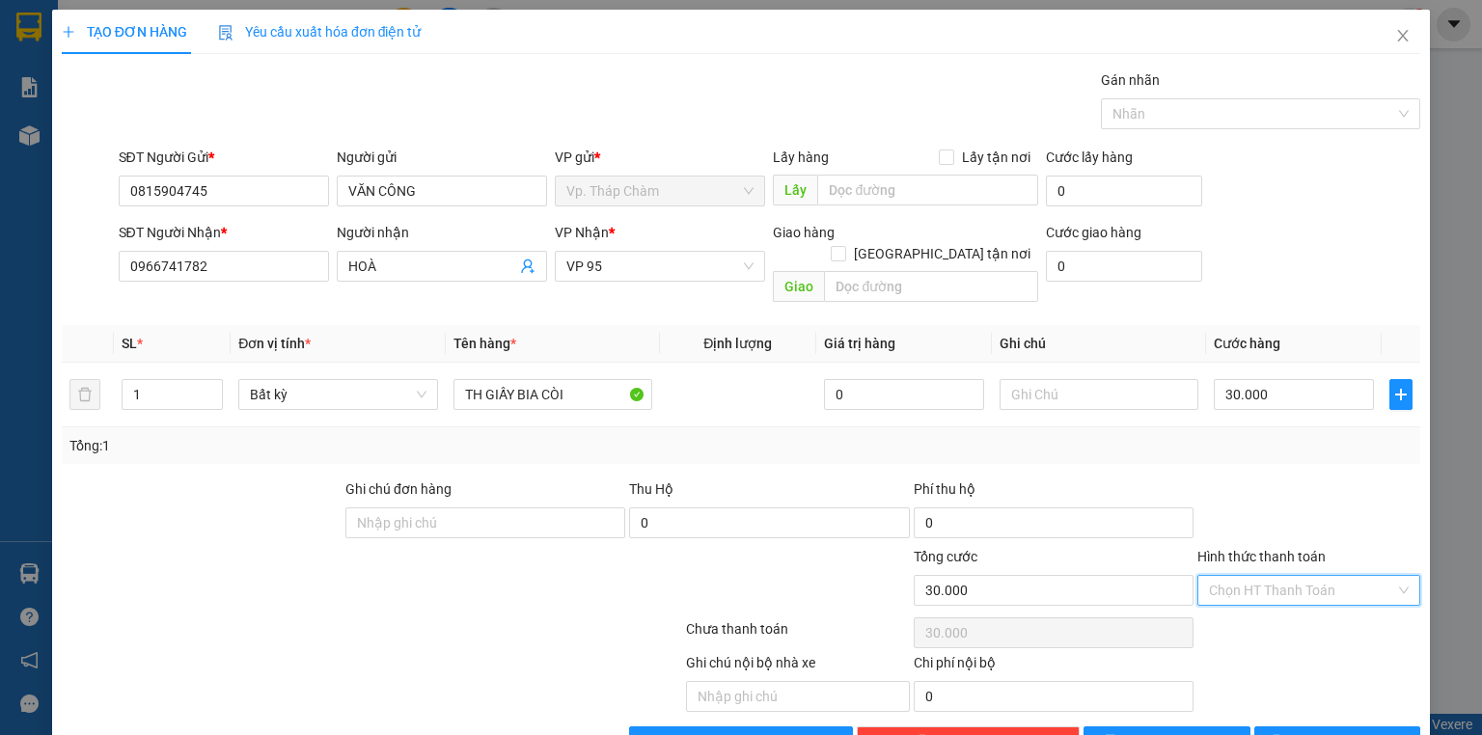
click at [1276, 576] on input "Hình thức thanh toán" at bounding box center [1302, 590] width 186 height 29
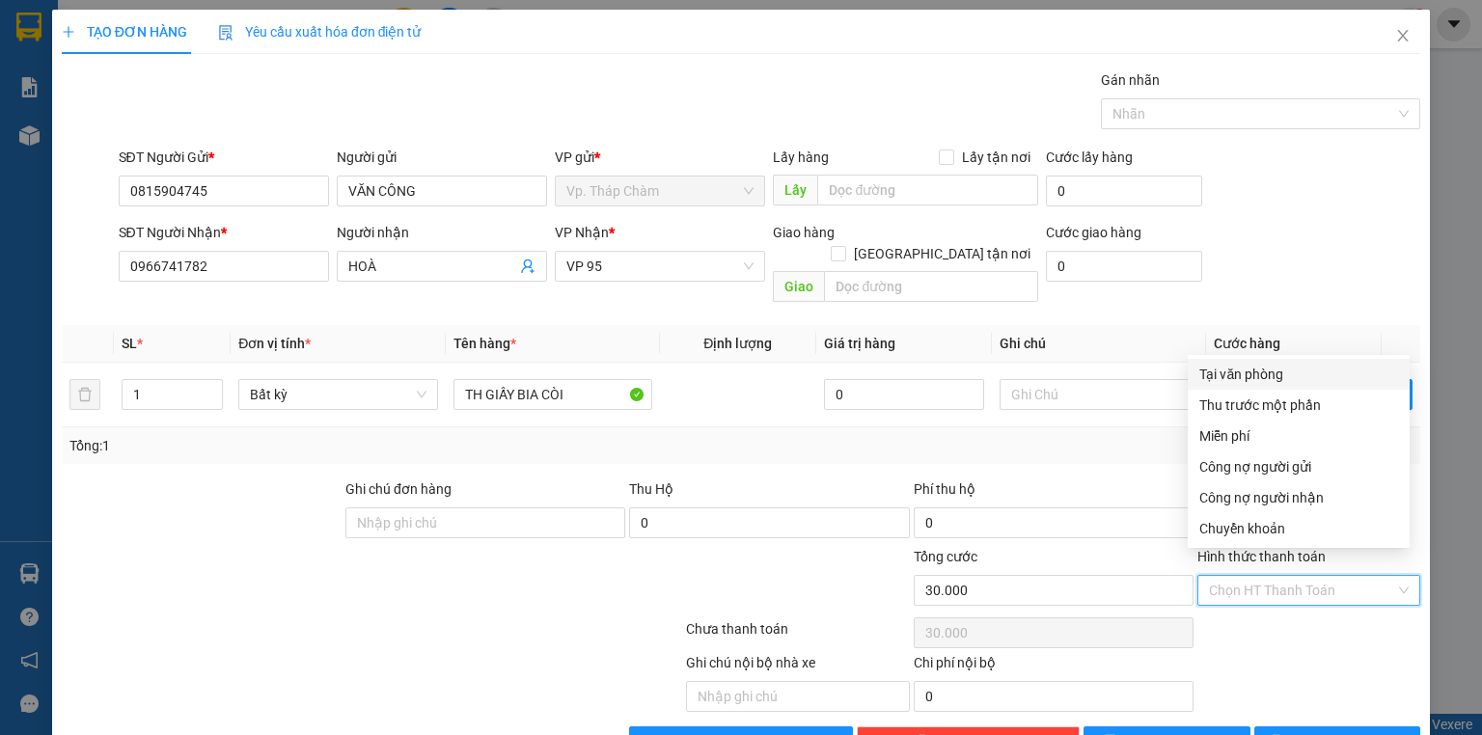
click at [1275, 374] on div "Tại văn phòng" at bounding box center [1298, 374] width 199 height 21
type input "0"
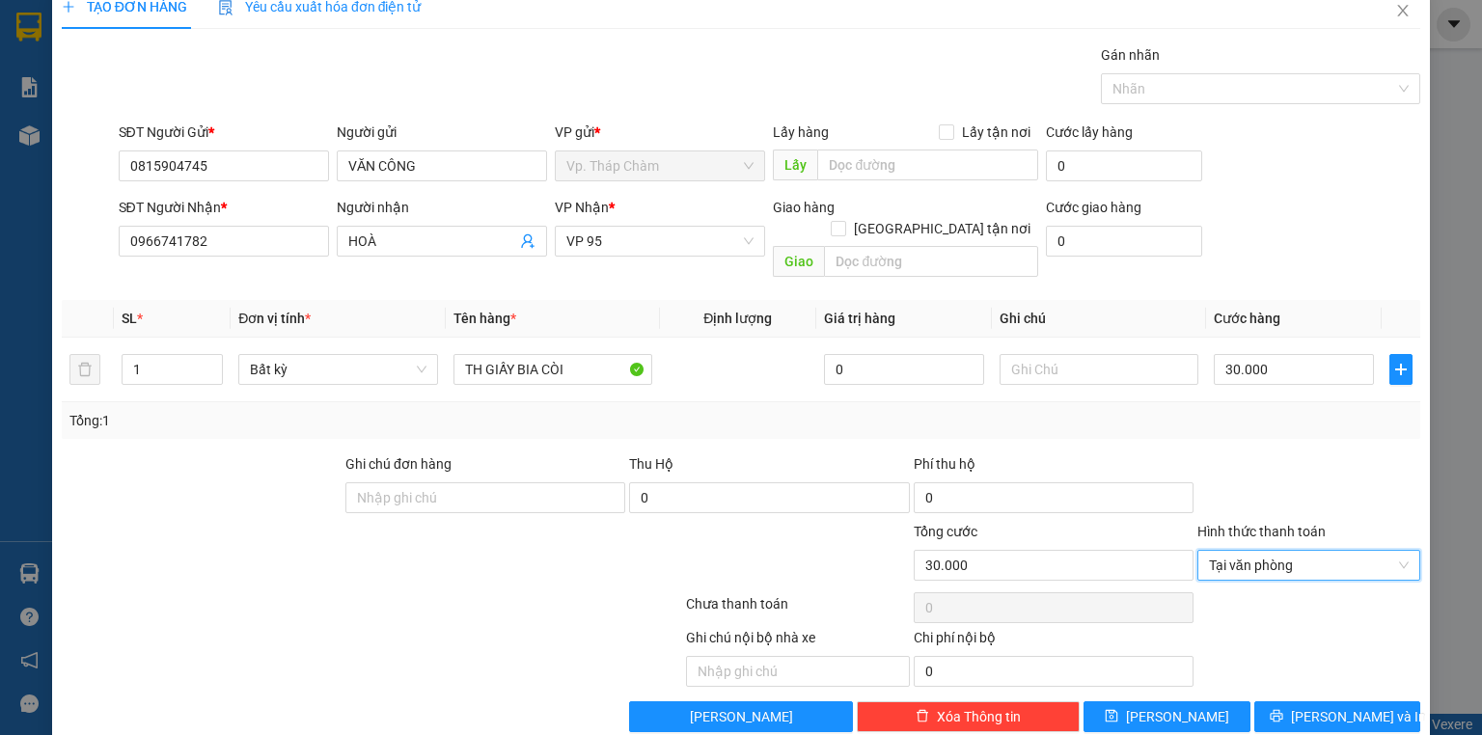
scroll to position [36, 0]
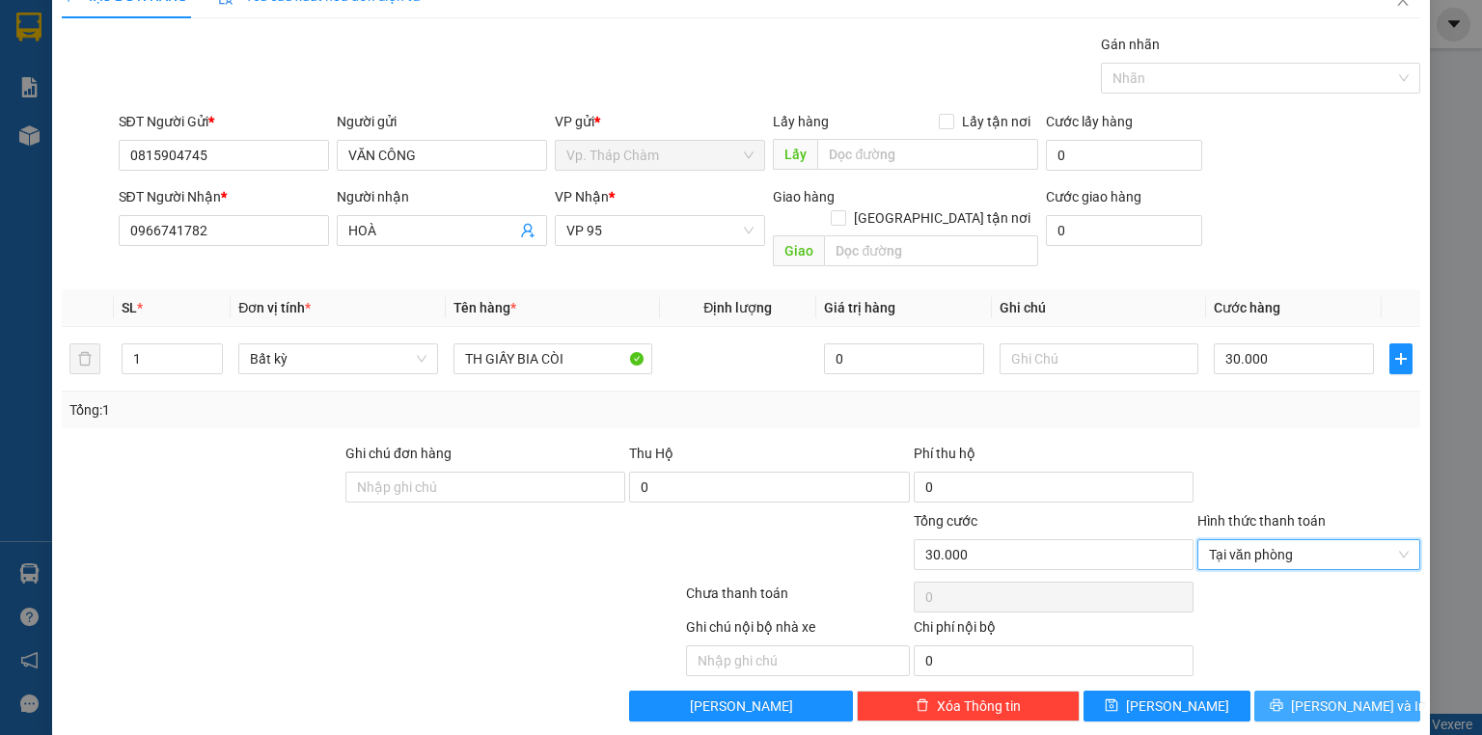
click at [1349, 693] on button "[PERSON_NAME] và In" at bounding box center [1337, 706] width 167 height 31
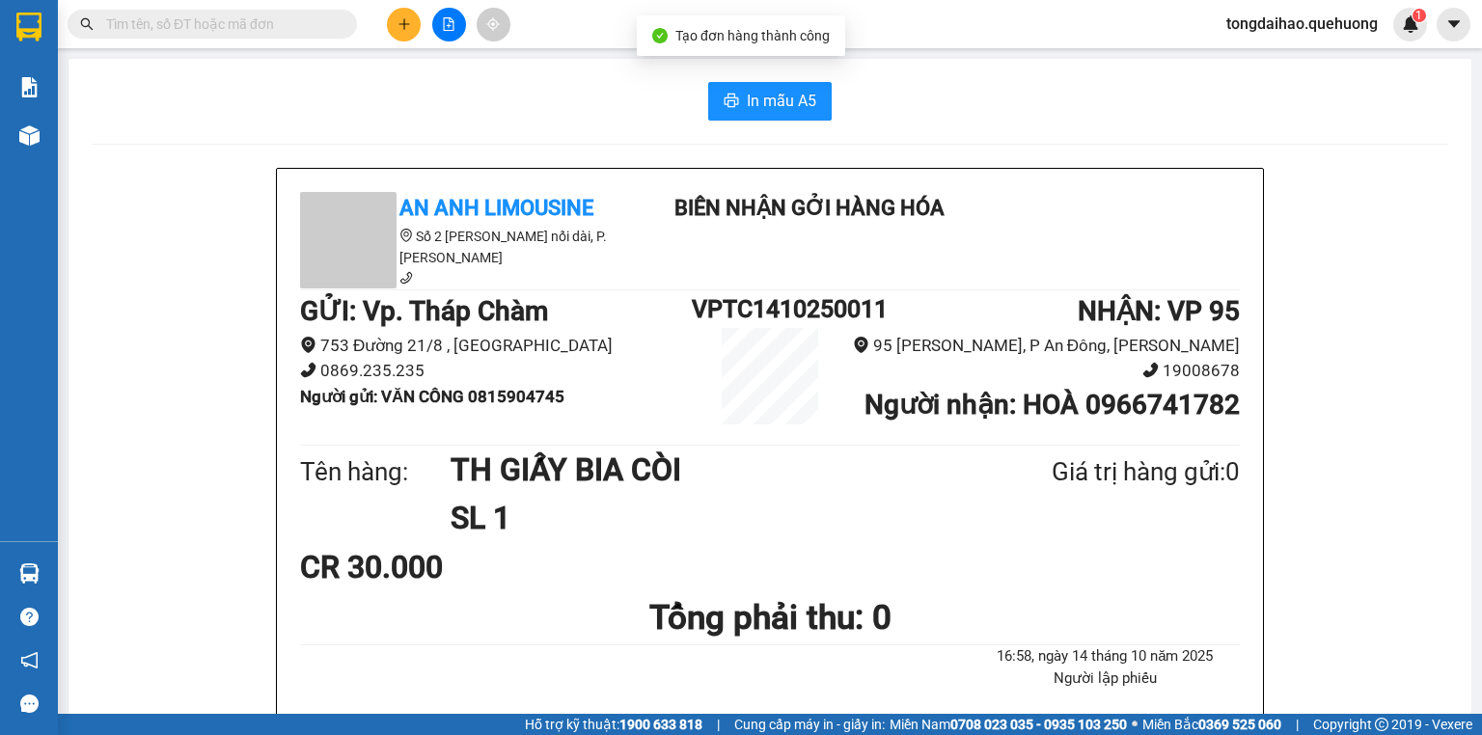
click at [303, 19] on input "text" at bounding box center [220, 24] width 228 height 21
click at [392, 23] on button at bounding box center [404, 25] width 34 height 34
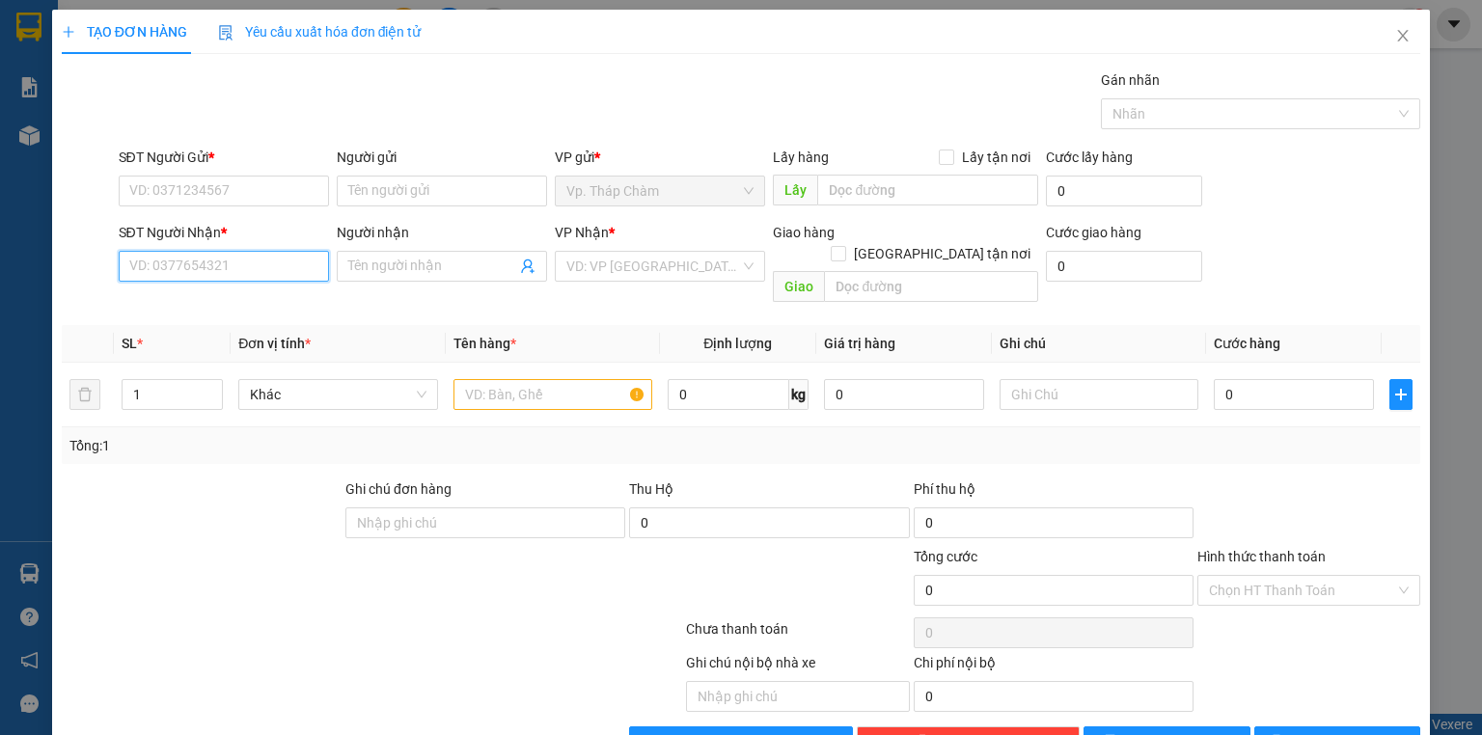
click at [287, 274] on input "SĐT Người Nhận *" at bounding box center [224, 266] width 210 height 31
click at [1397, 38] on icon "close" at bounding box center [1402, 35] width 15 height 15
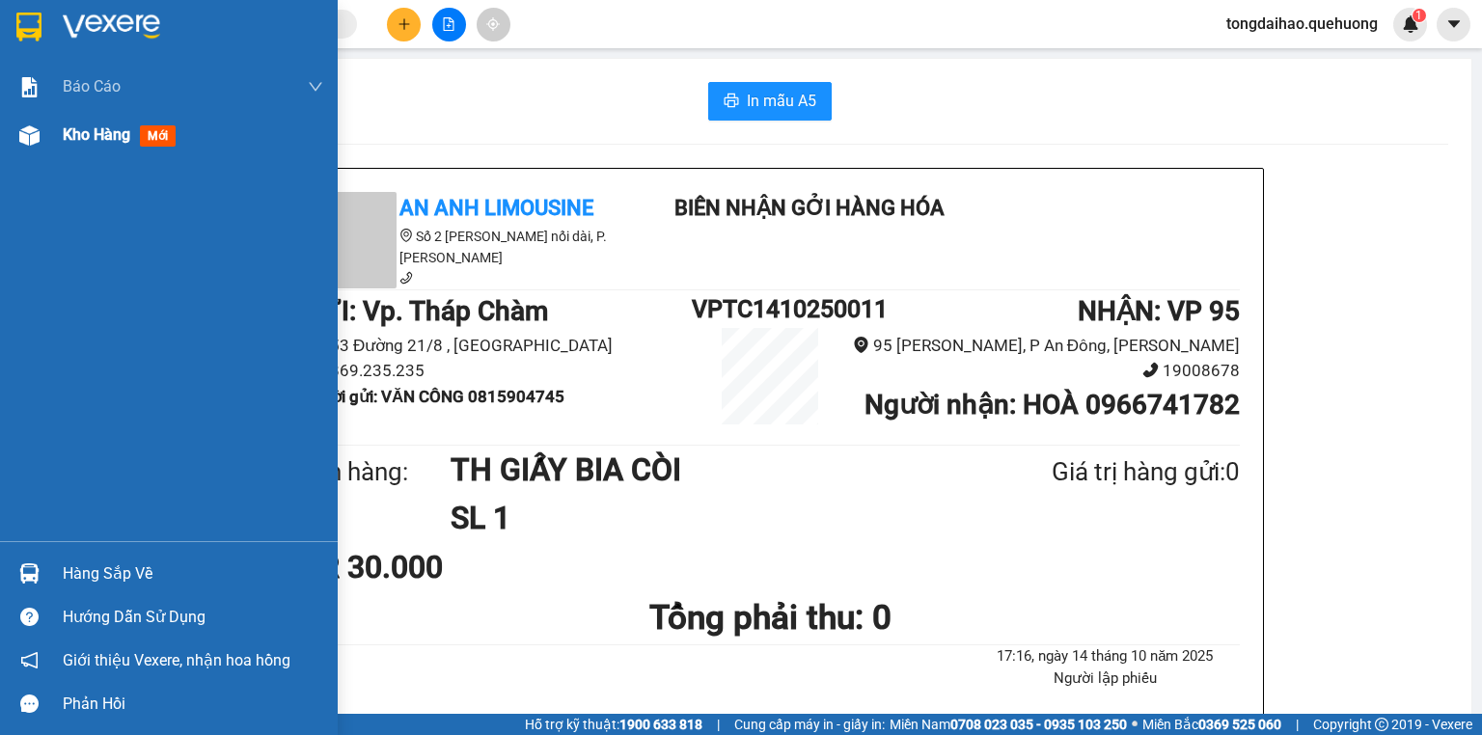
click at [21, 130] on img at bounding box center [29, 135] width 20 height 20
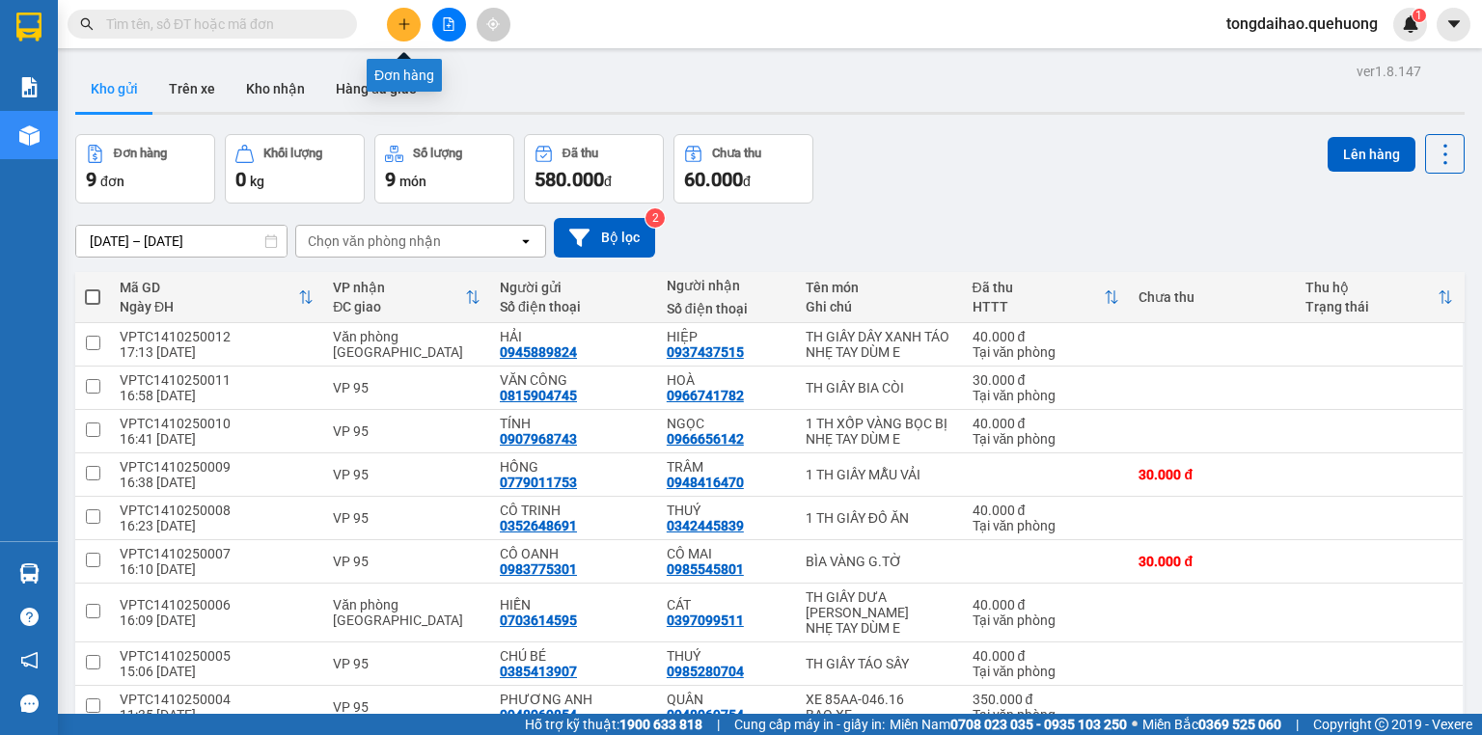
click at [394, 28] on button at bounding box center [404, 25] width 34 height 34
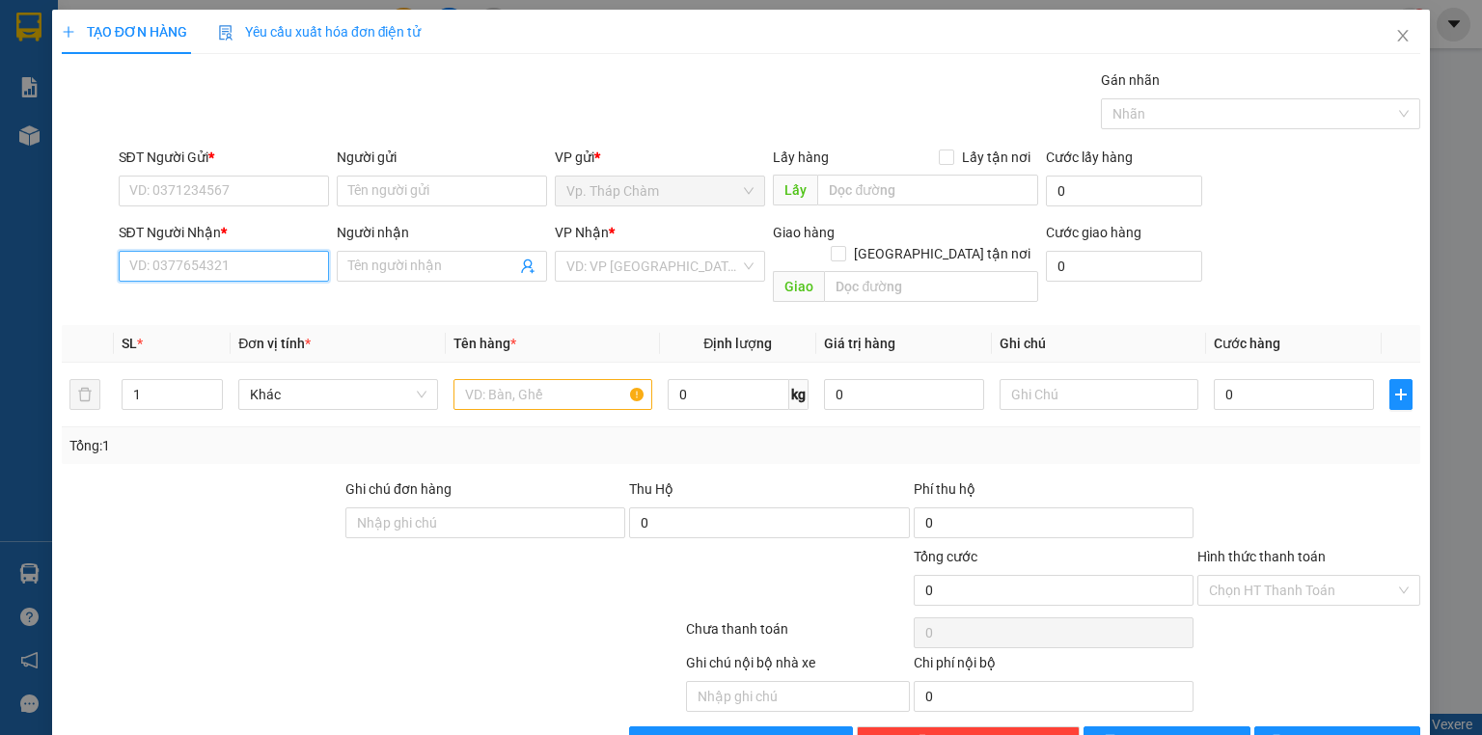
click at [253, 272] on input "SĐT Người Nhận *" at bounding box center [224, 266] width 210 height 31
click at [189, 176] on input "SĐT Người Gửi *" at bounding box center [224, 191] width 210 height 31
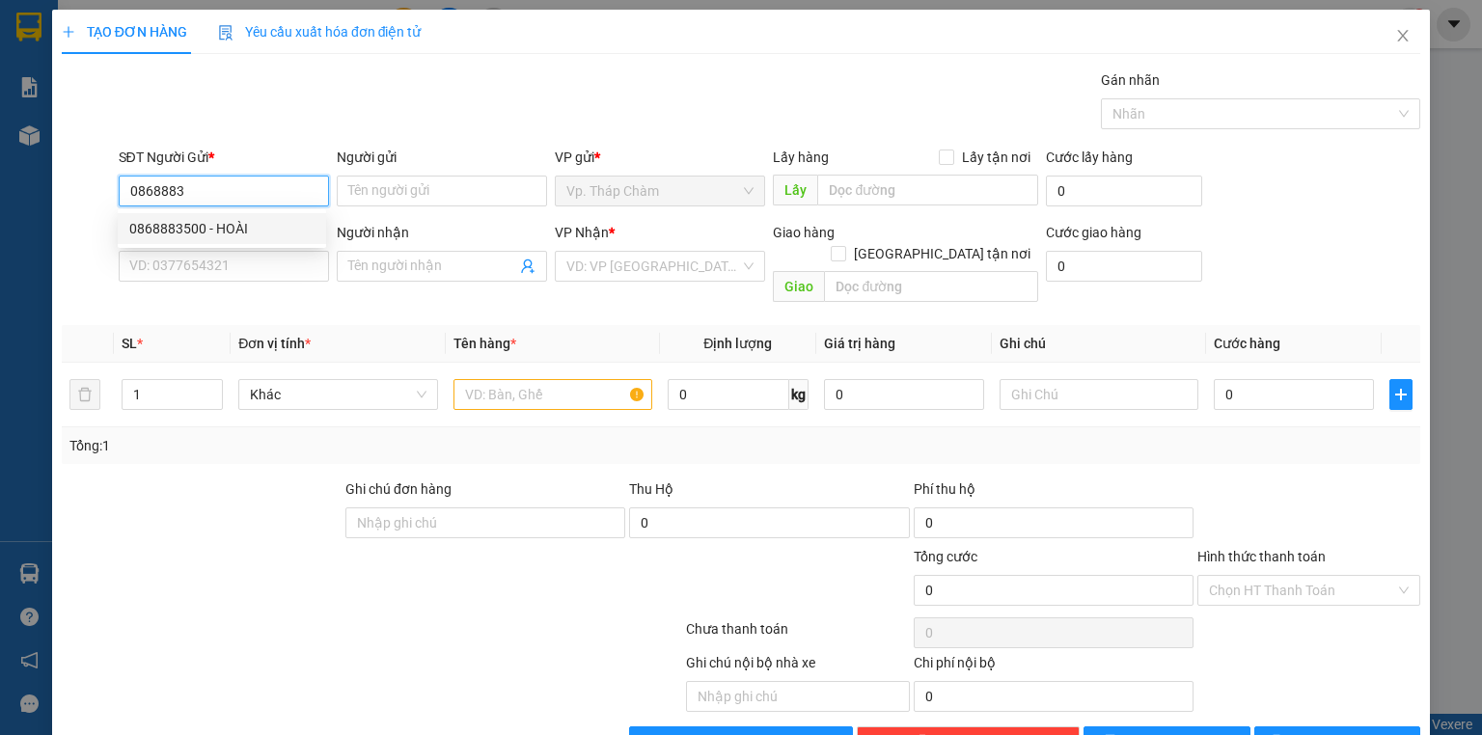
click at [197, 220] on div "0868883500 - HOÀI" at bounding box center [221, 228] width 185 height 21
type input "0868883500"
type input "HOÀI"
type input "0932777427"
type input "CHỊ PHƯỢNG"
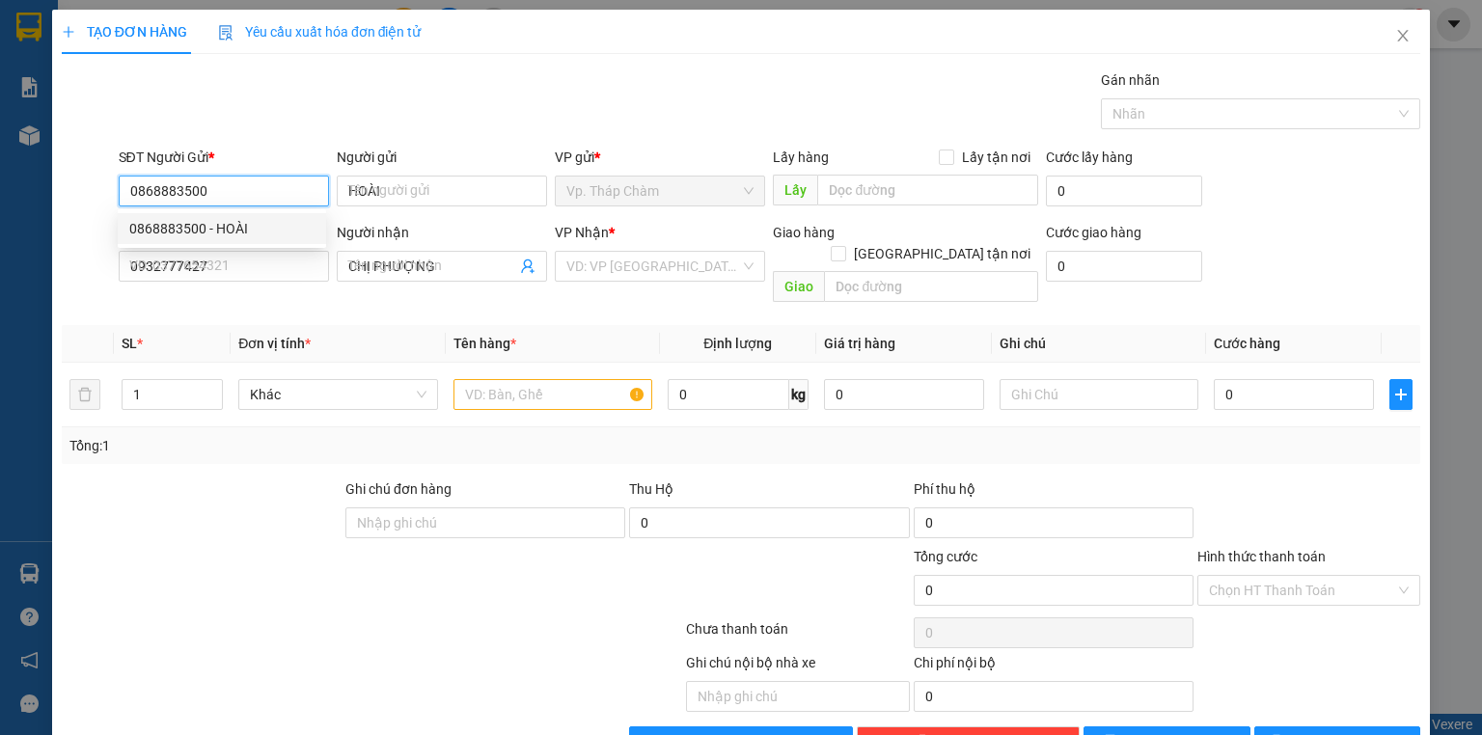
type input "180.000"
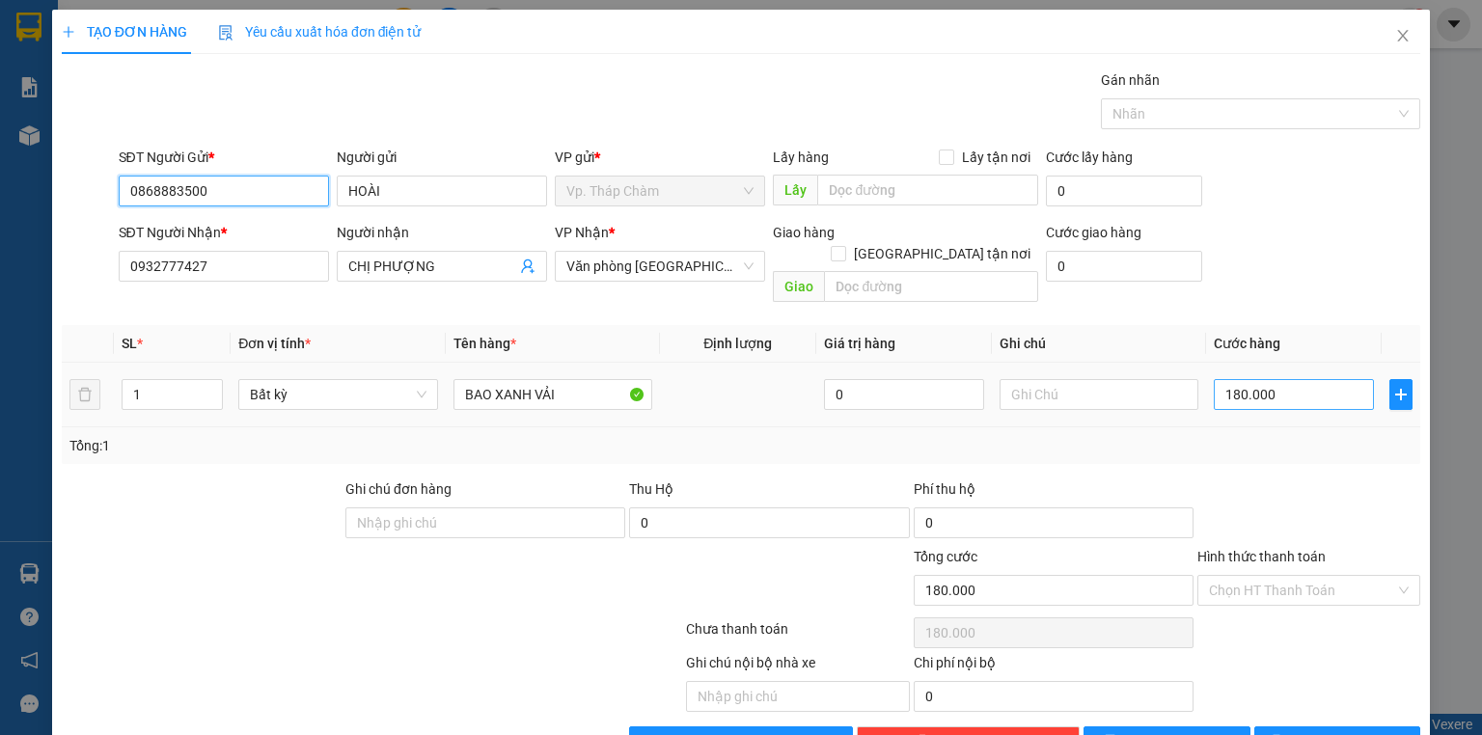
type input "0868883500"
click at [1318, 379] on input "180.000" at bounding box center [1294, 394] width 160 height 31
type input "6"
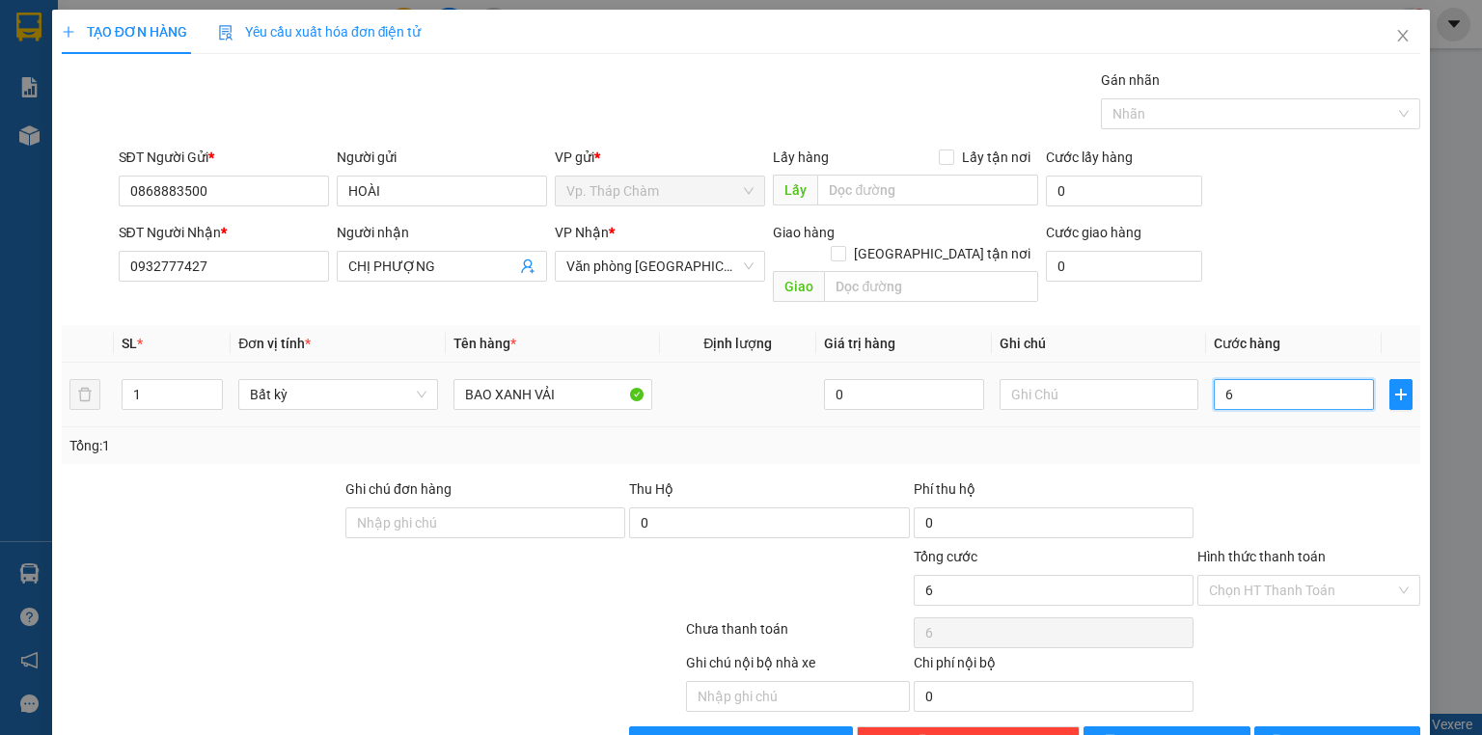
type input "60"
type input "60.000"
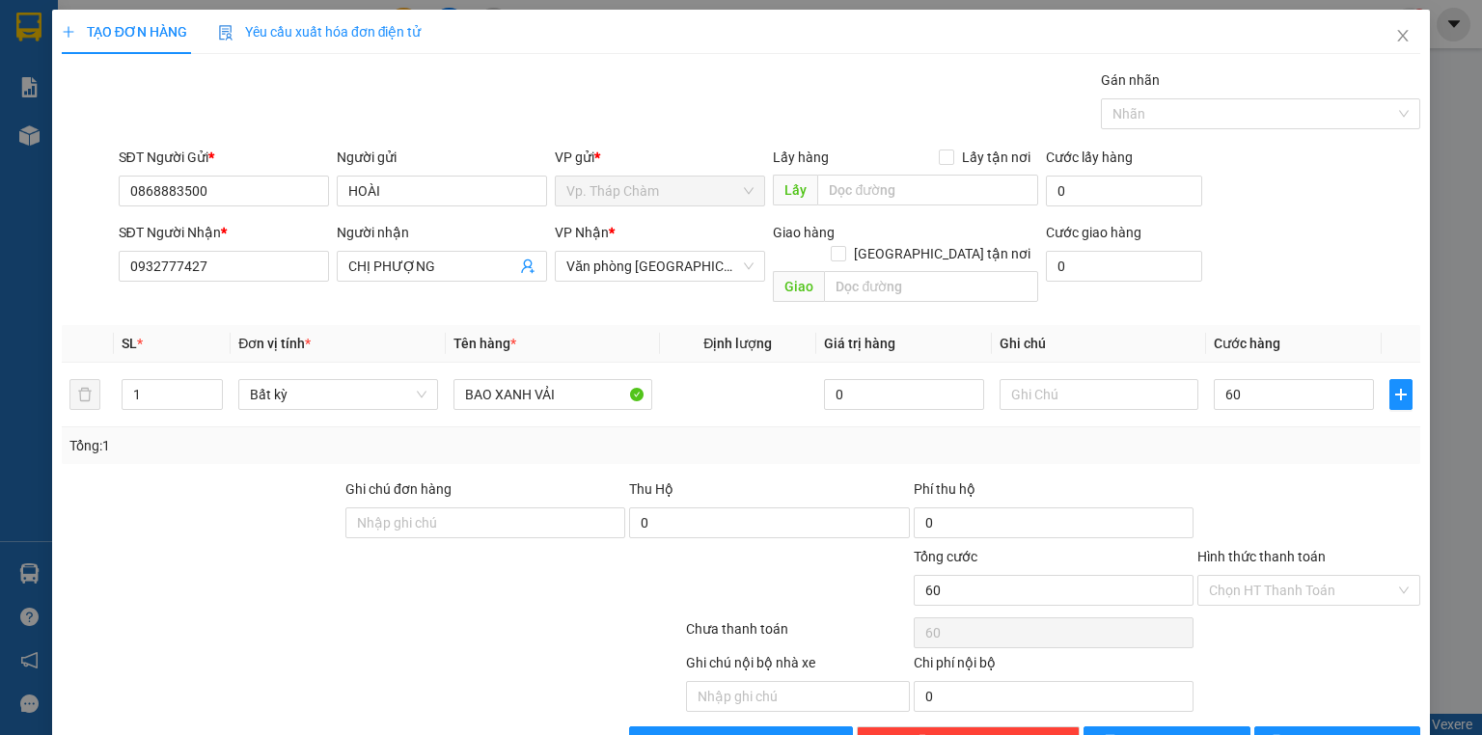
type input "60.000"
click at [1293, 479] on div at bounding box center [1309, 513] width 227 height 68
click at [1266, 576] on input "Hình thức thanh toán" at bounding box center [1302, 590] width 186 height 29
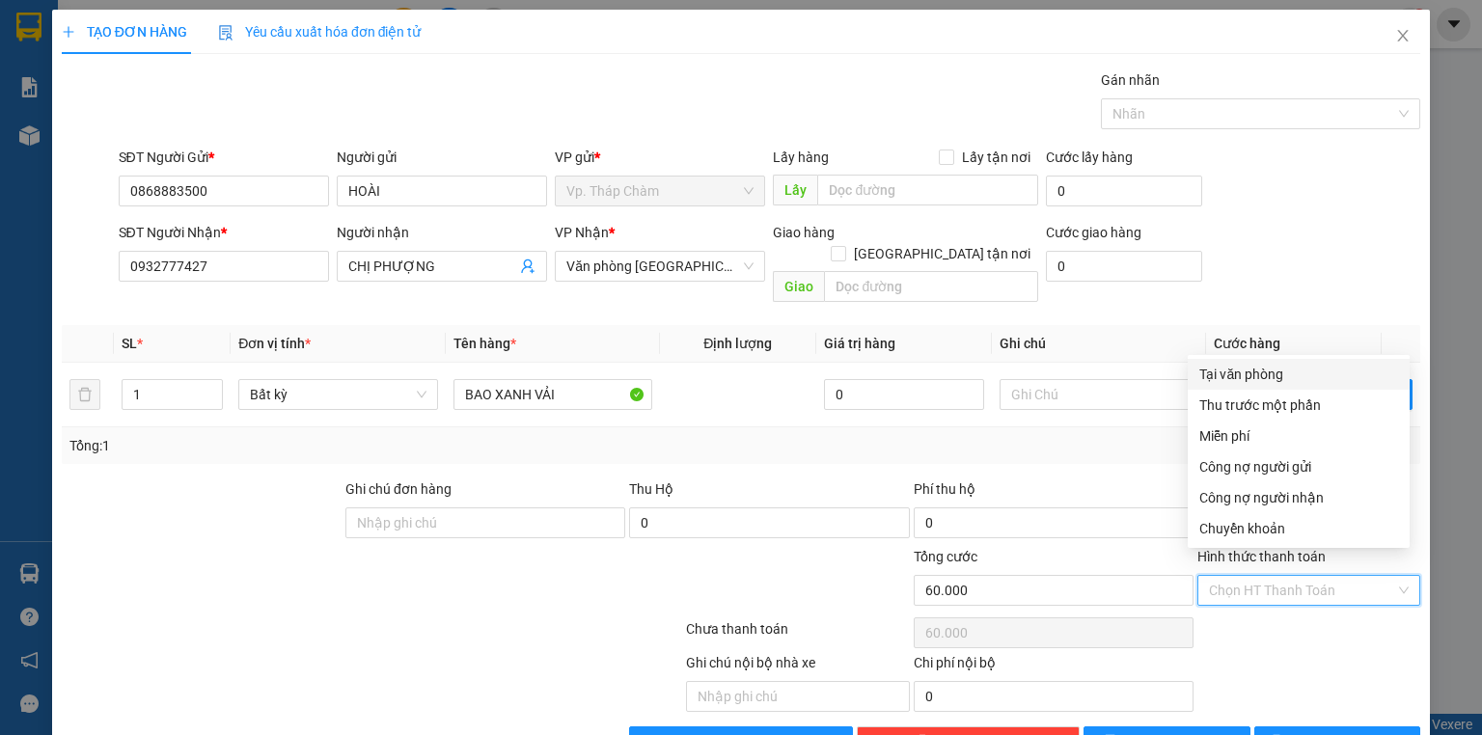
click at [1287, 382] on div "Tại văn phòng" at bounding box center [1298, 374] width 199 height 21
type input "0"
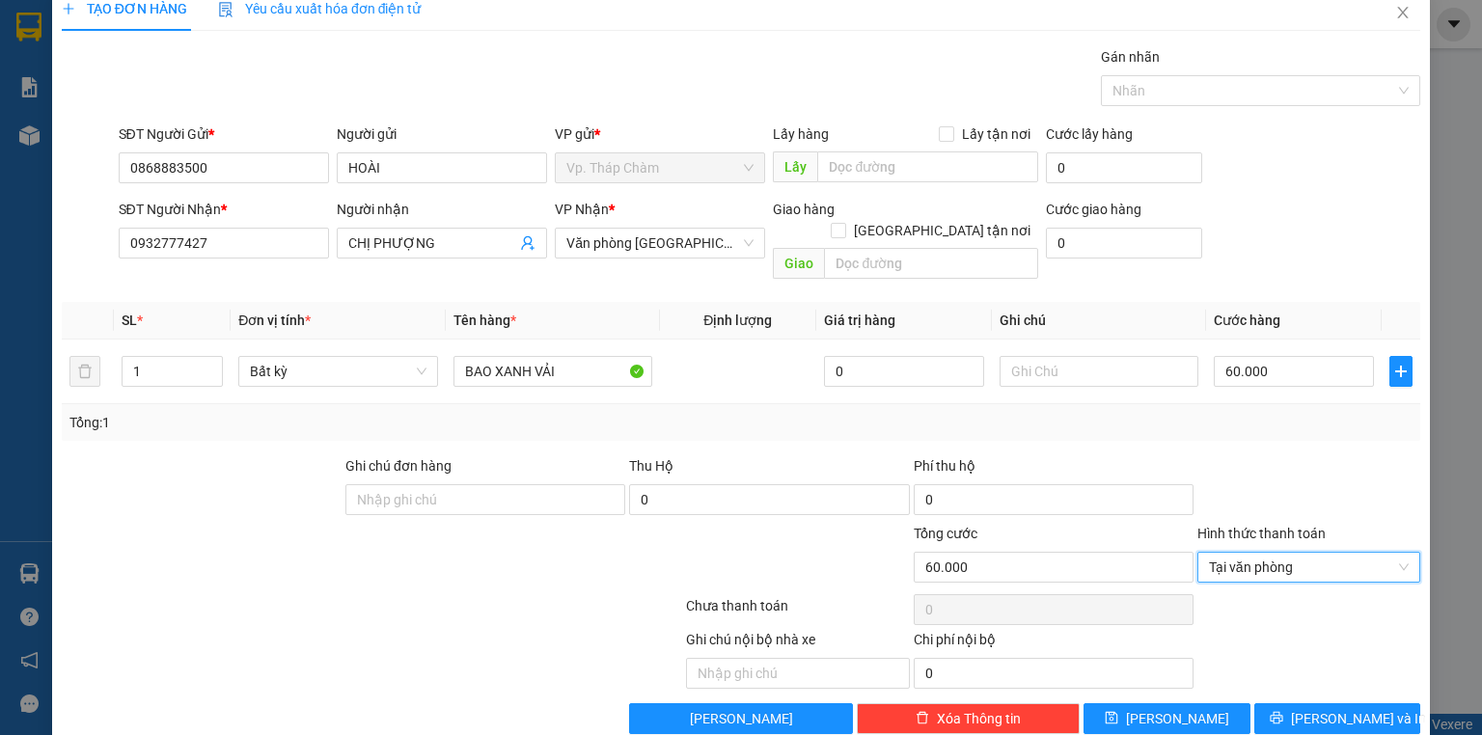
scroll to position [36, 0]
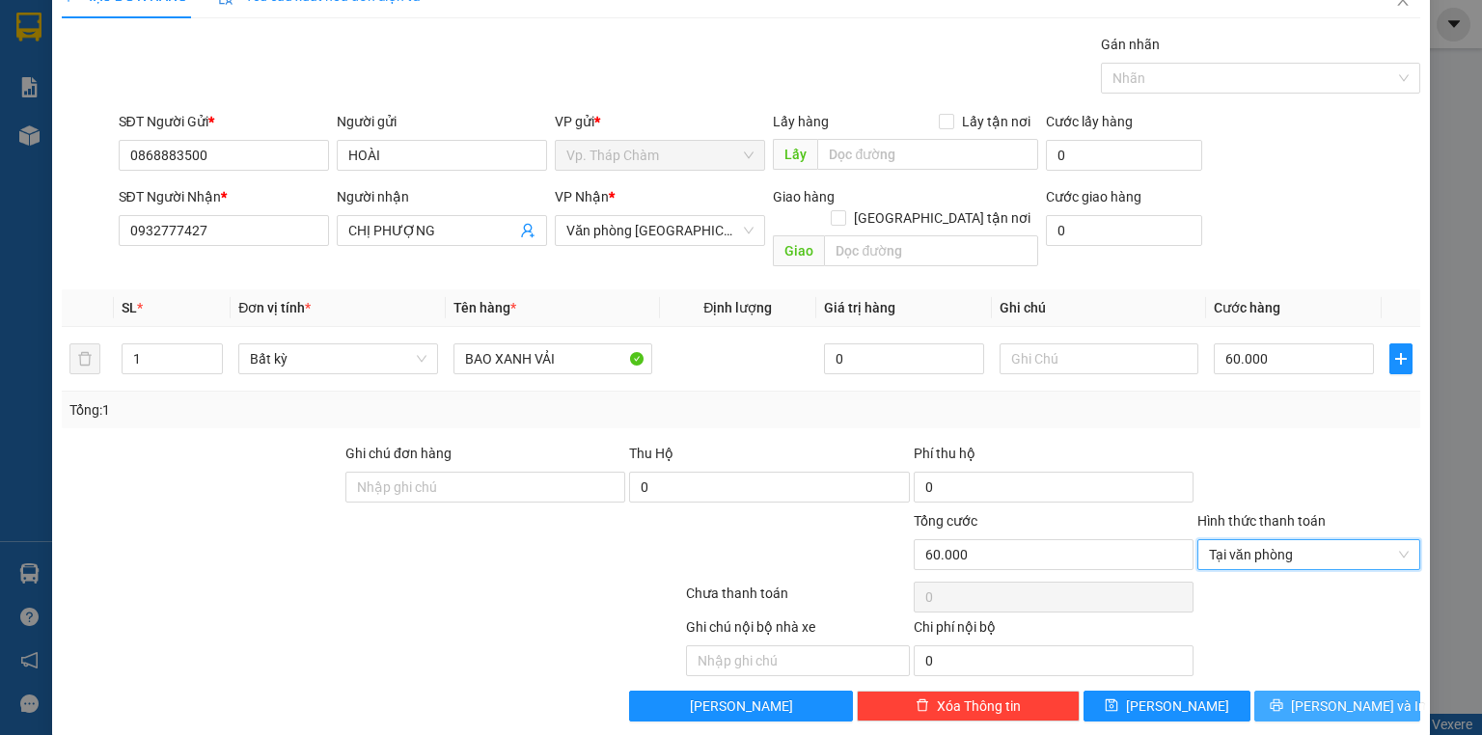
click at [1328, 696] on span "[PERSON_NAME] và In" at bounding box center [1358, 706] width 135 height 21
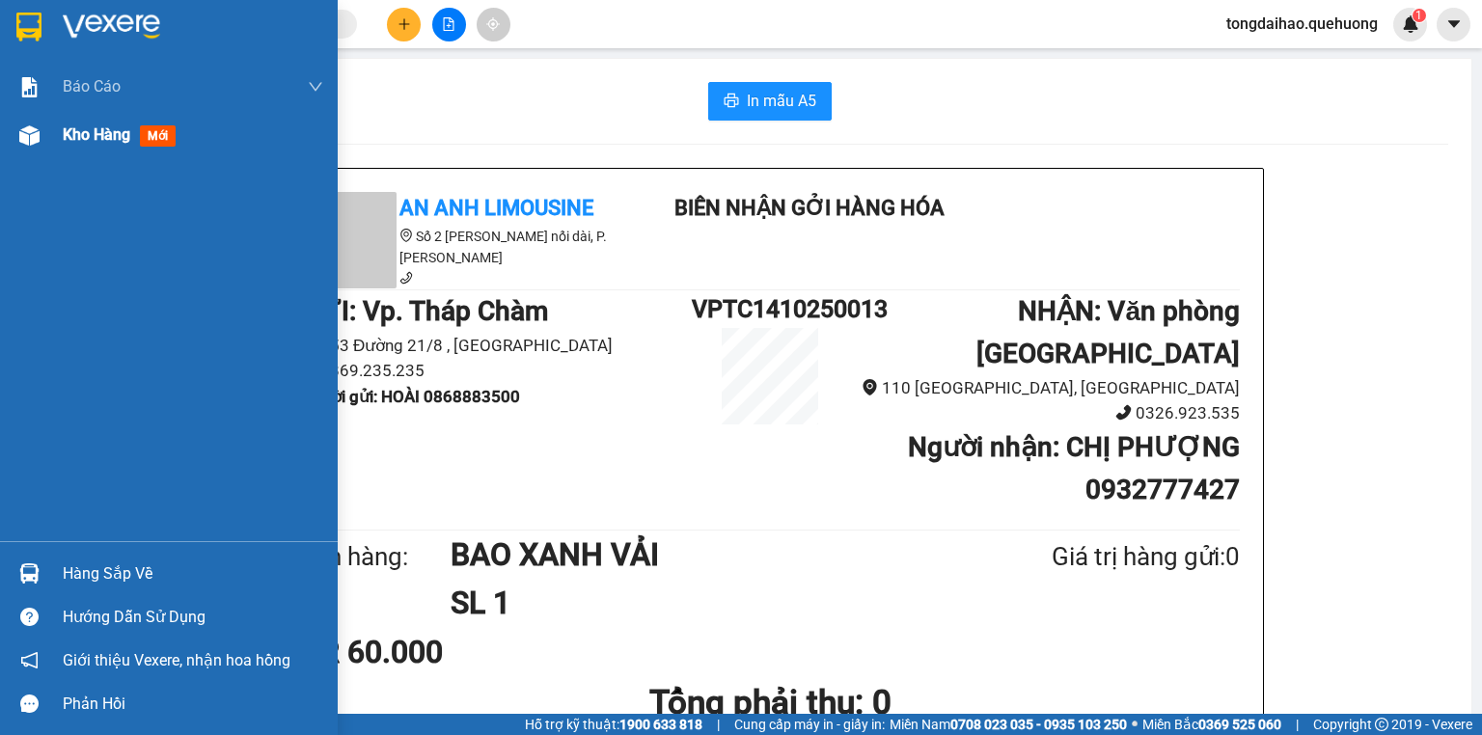
click at [89, 135] on span "Kho hàng" at bounding box center [97, 134] width 68 height 18
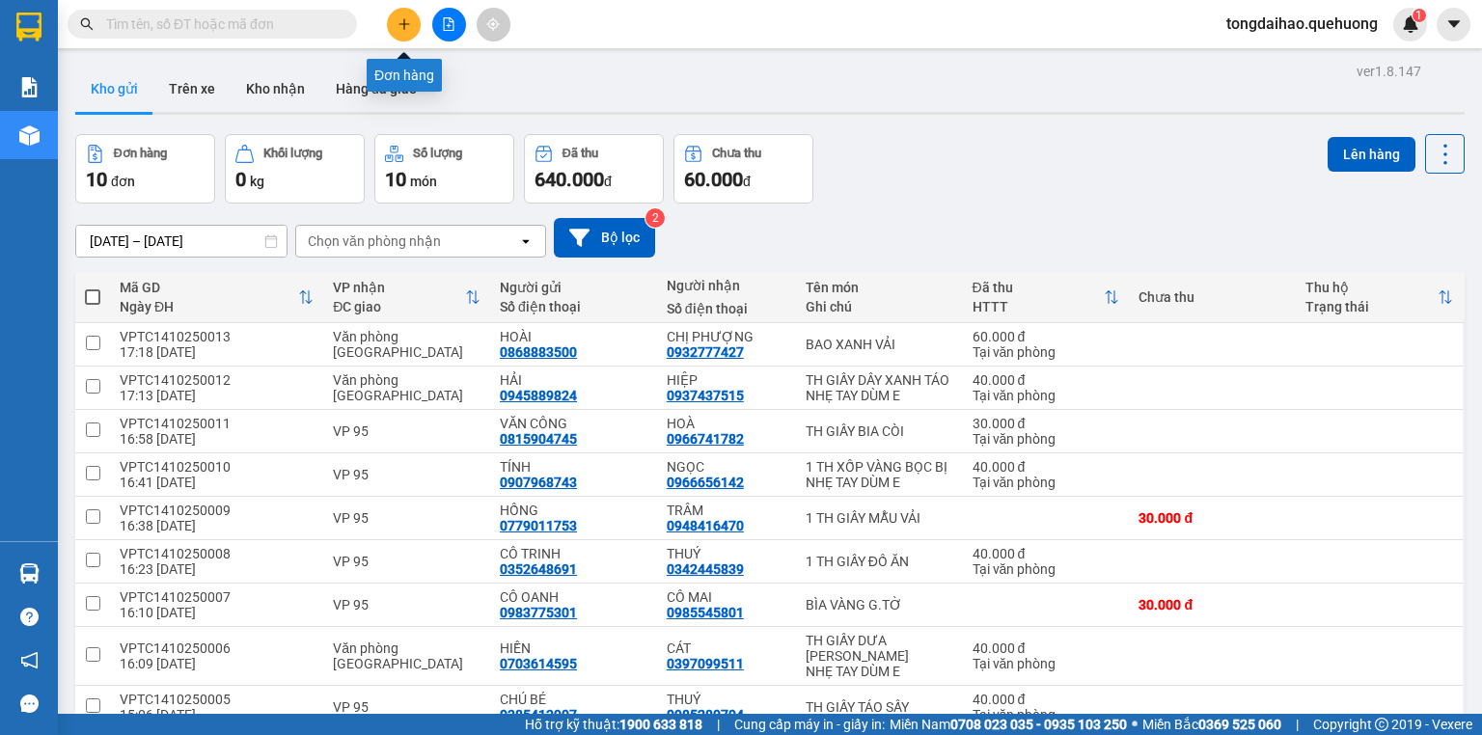
click at [401, 26] on icon "plus" at bounding box center [405, 24] width 14 height 14
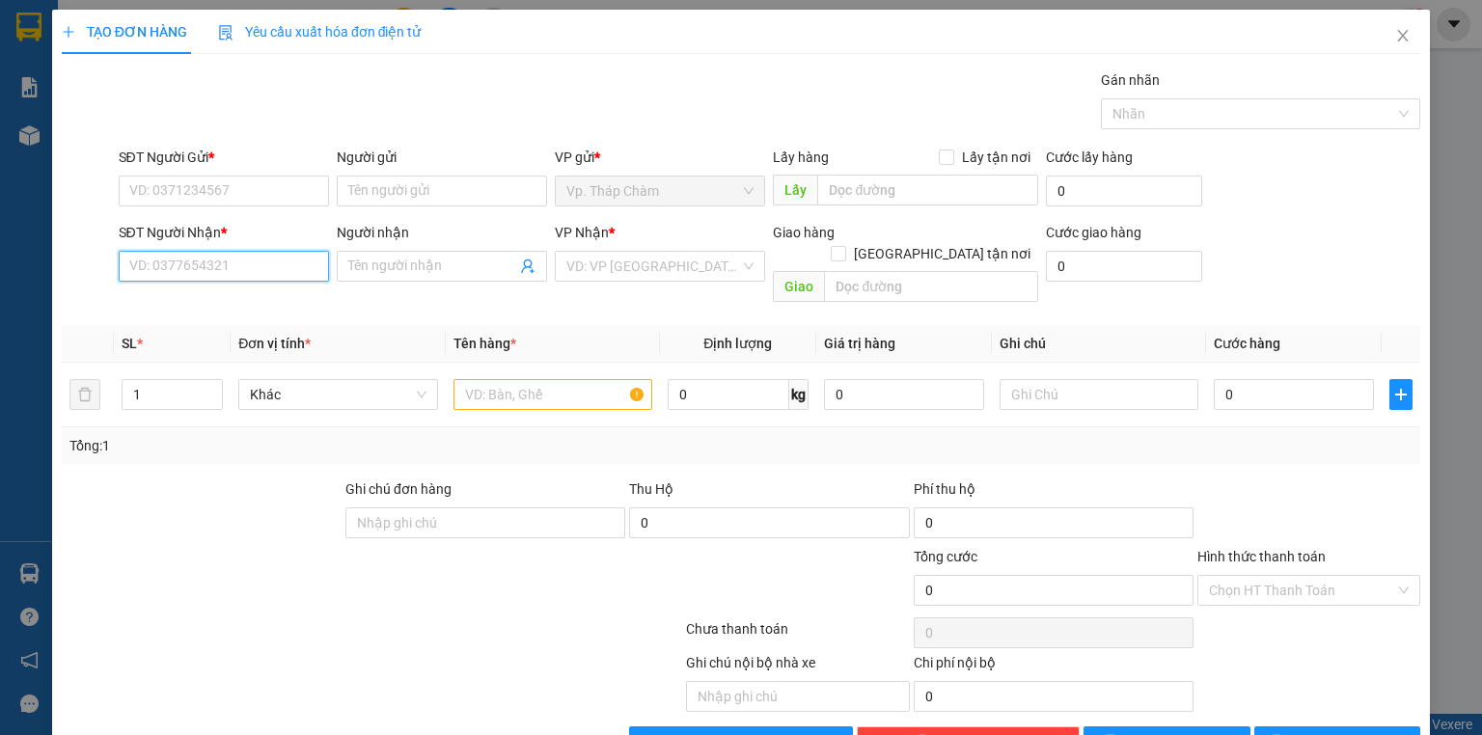
click at [214, 275] on input "SĐT Người Nhận *" at bounding box center [224, 266] width 210 height 31
type input "0703446537"
click at [271, 313] on div "0703446537 - LỢI" at bounding box center [221, 303] width 185 height 21
type input "LỢI"
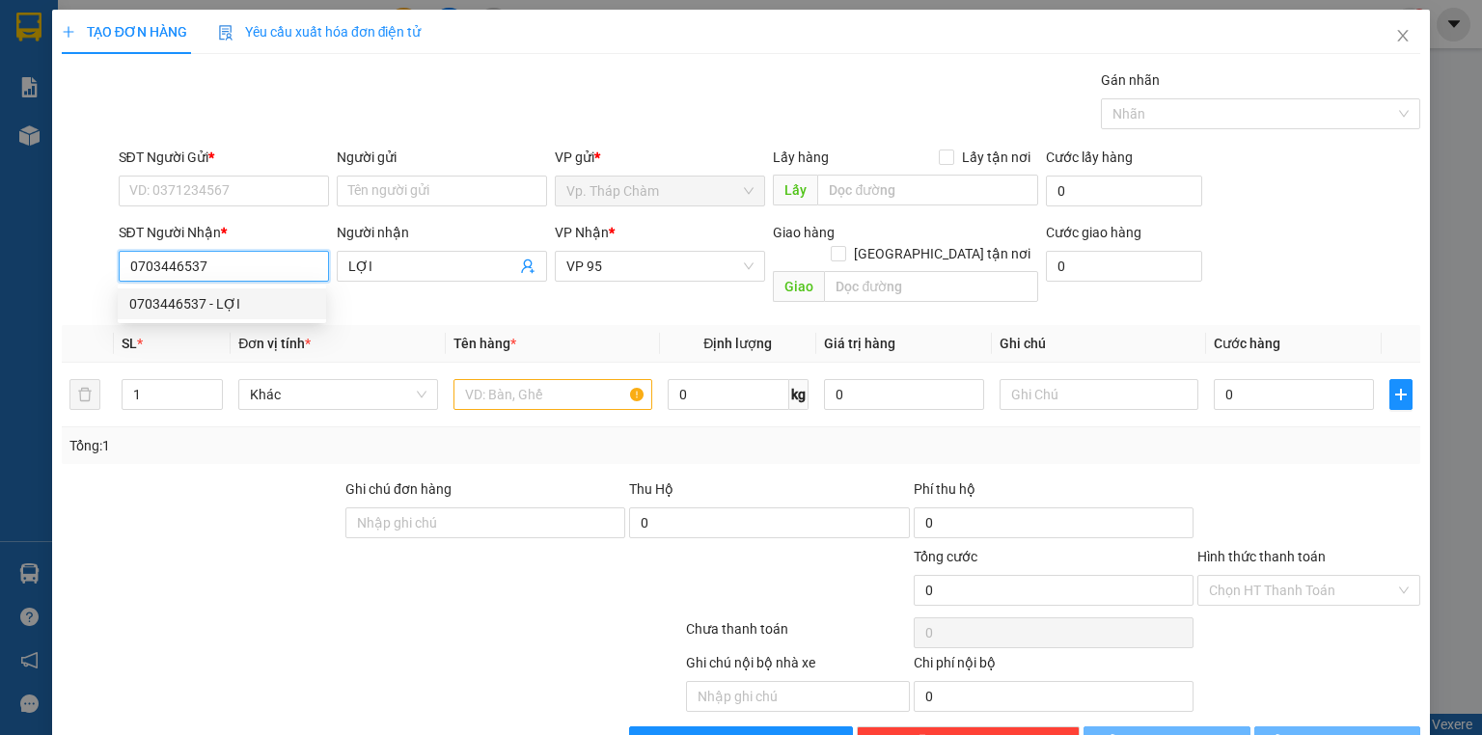
type input "50.000"
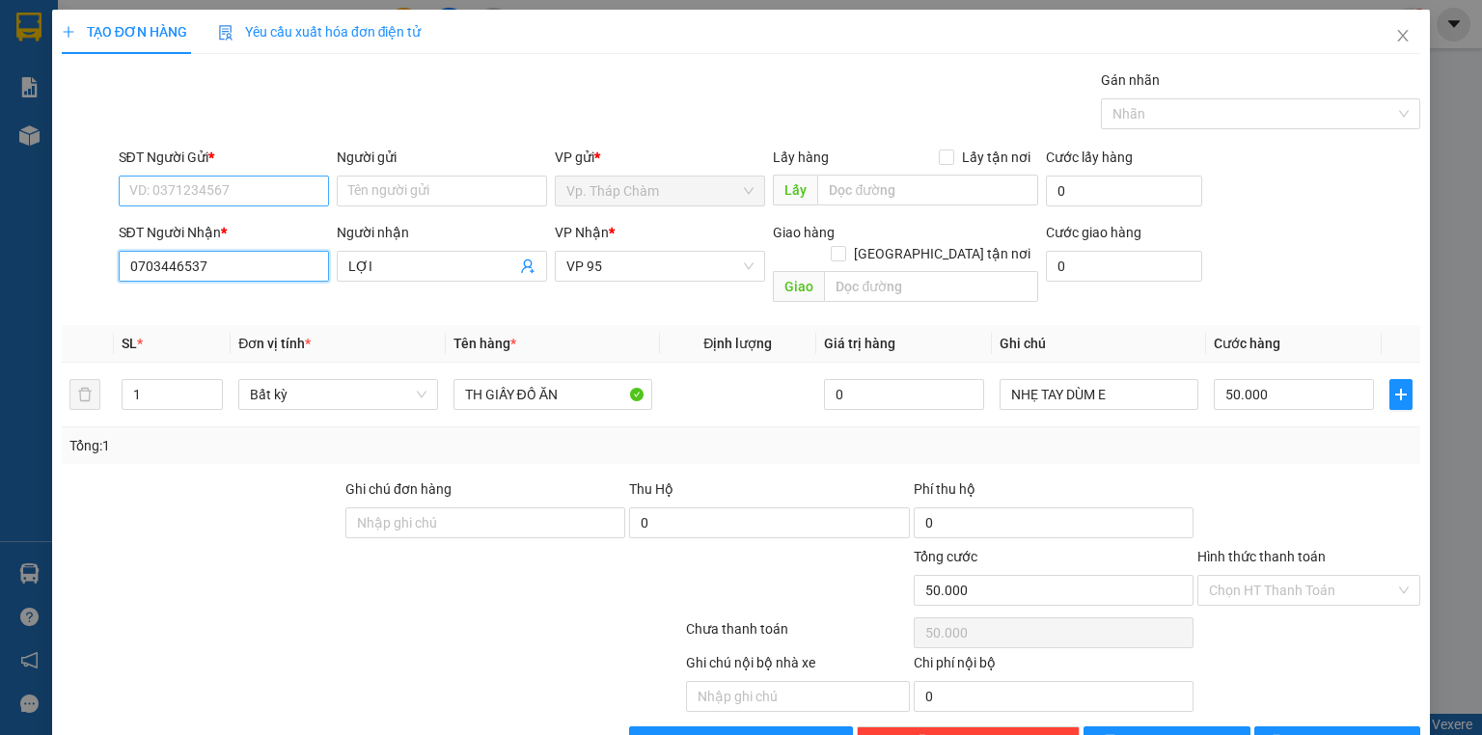
type input "0703446537"
click at [246, 196] on input "SĐT Người Gửi *" at bounding box center [224, 191] width 210 height 31
click at [266, 232] on div "0763639774 - VŨ" at bounding box center [221, 228] width 185 height 21
type input "0763639774"
type input "VŨ"
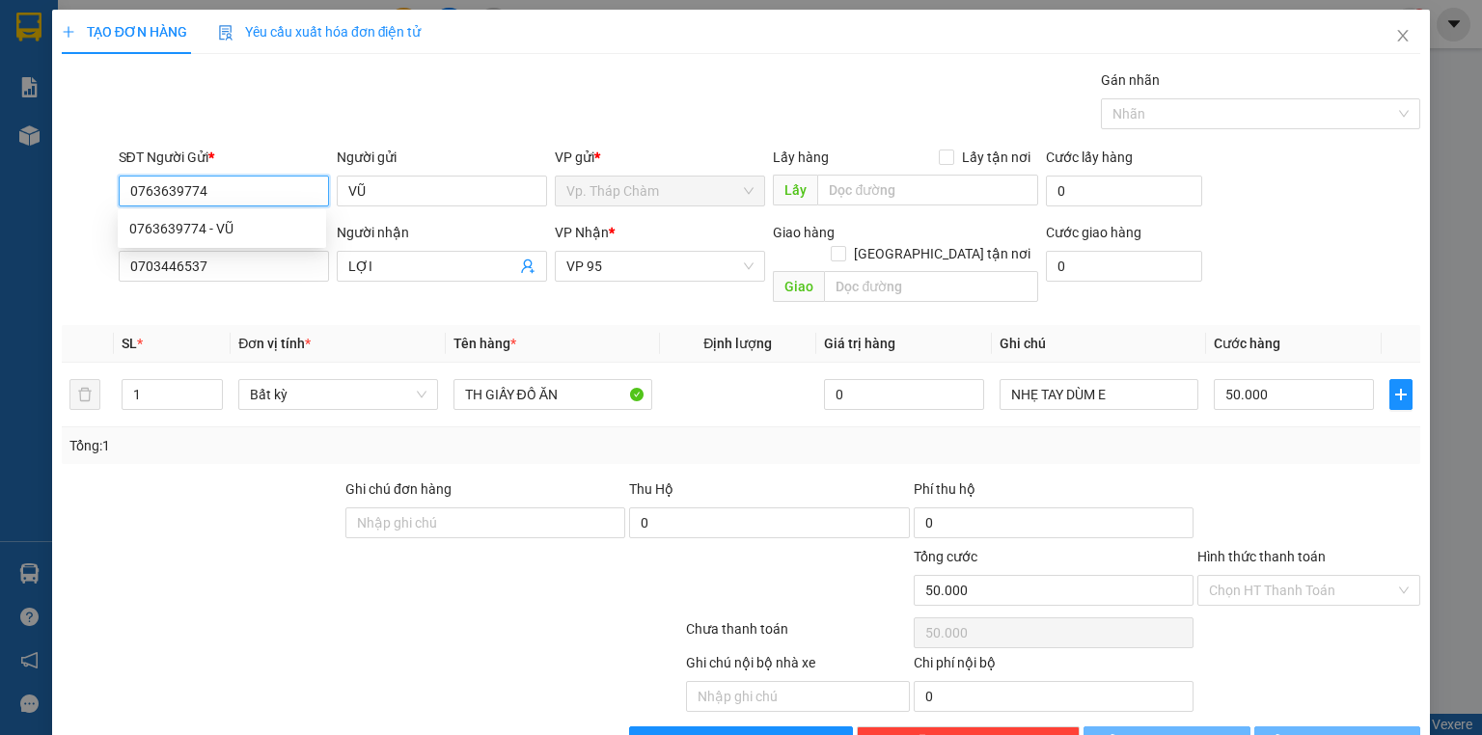
type input "40.000"
click at [214, 195] on input "0763639774" at bounding box center [224, 191] width 210 height 31
click at [222, 233] on div "0706777785 - [PERSON_NAME]" at bounding box center [224, 228] width 190 height 21
type input "0706777785"
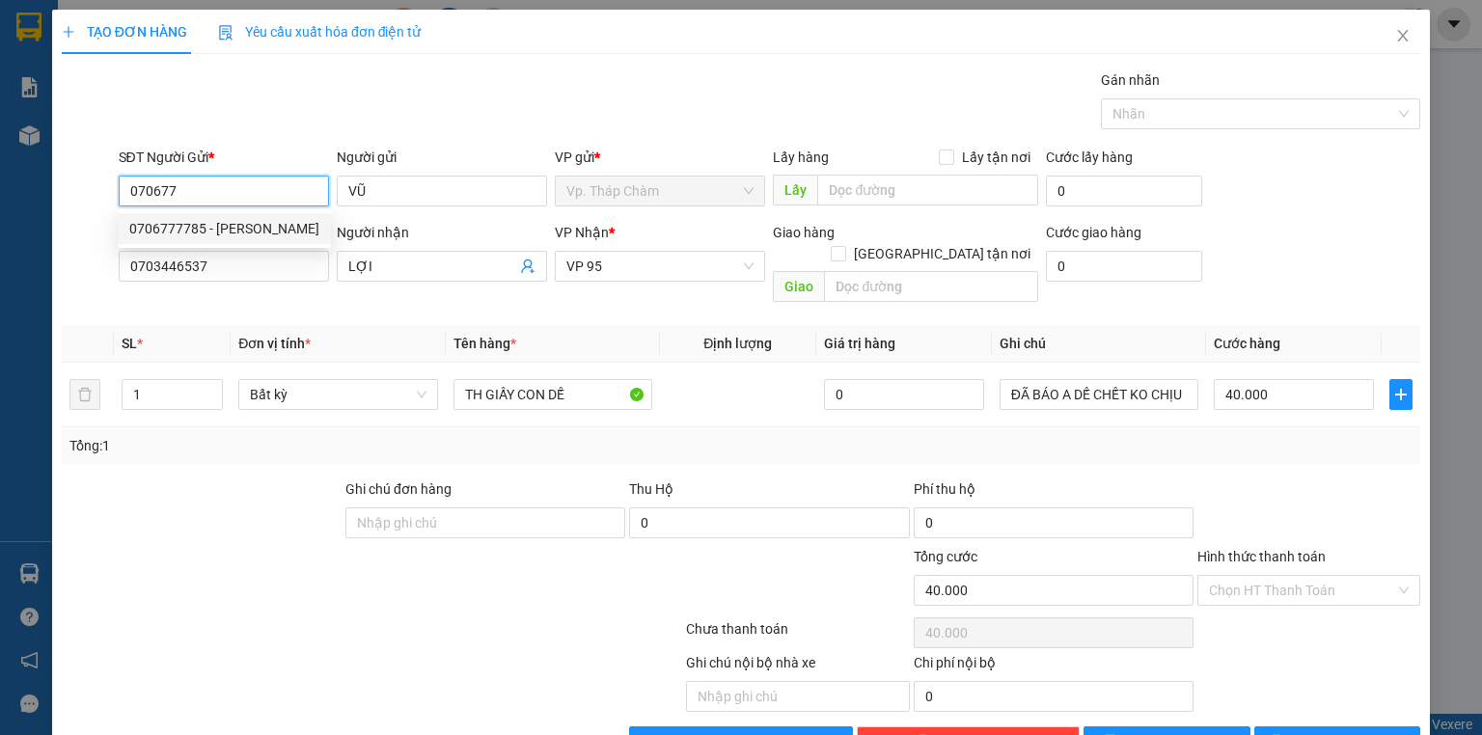
type input "DUY ANH"
type input "50.000"
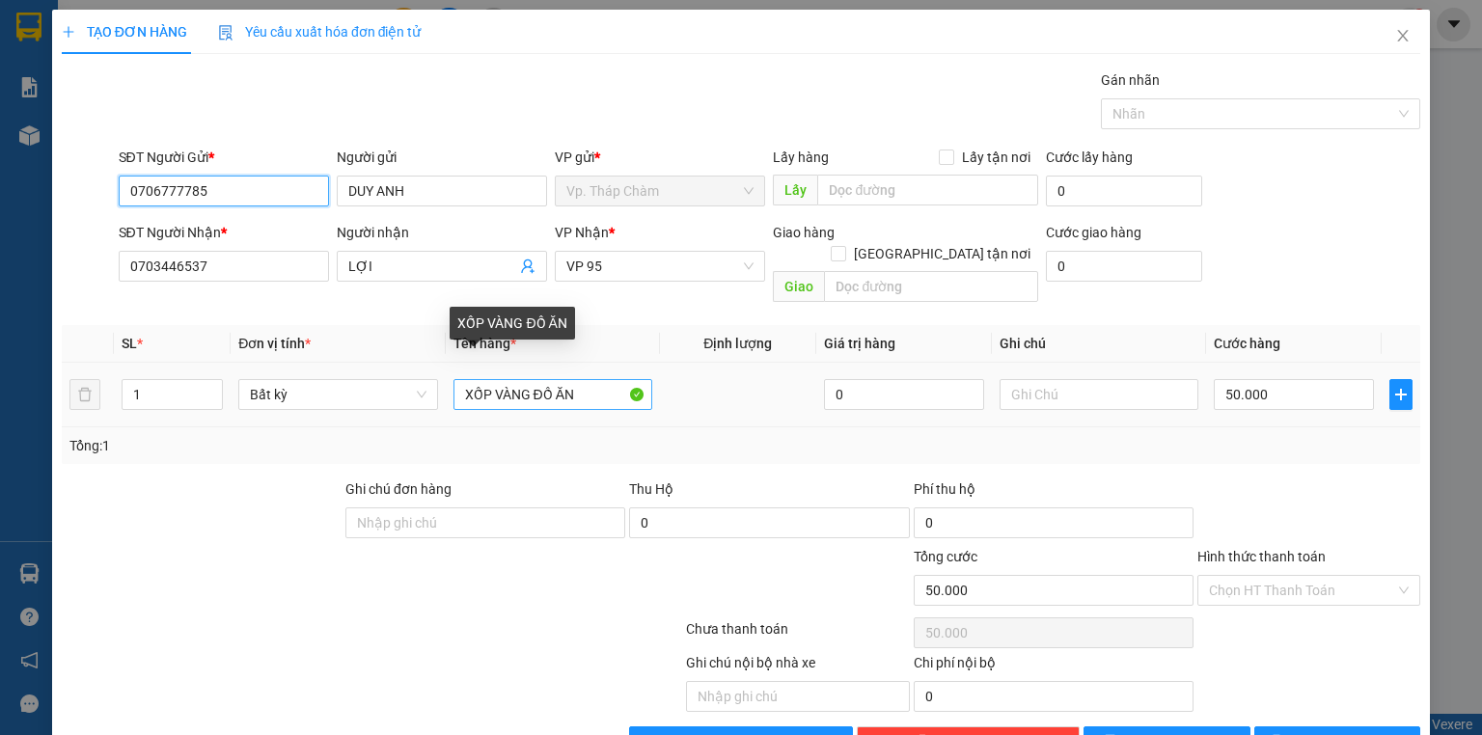
type input "0706777785"
click at [459, 379] on input "XỐP VÀNG ĐỒ ĂN" at bounding box center [553, 394] width 199 height 31
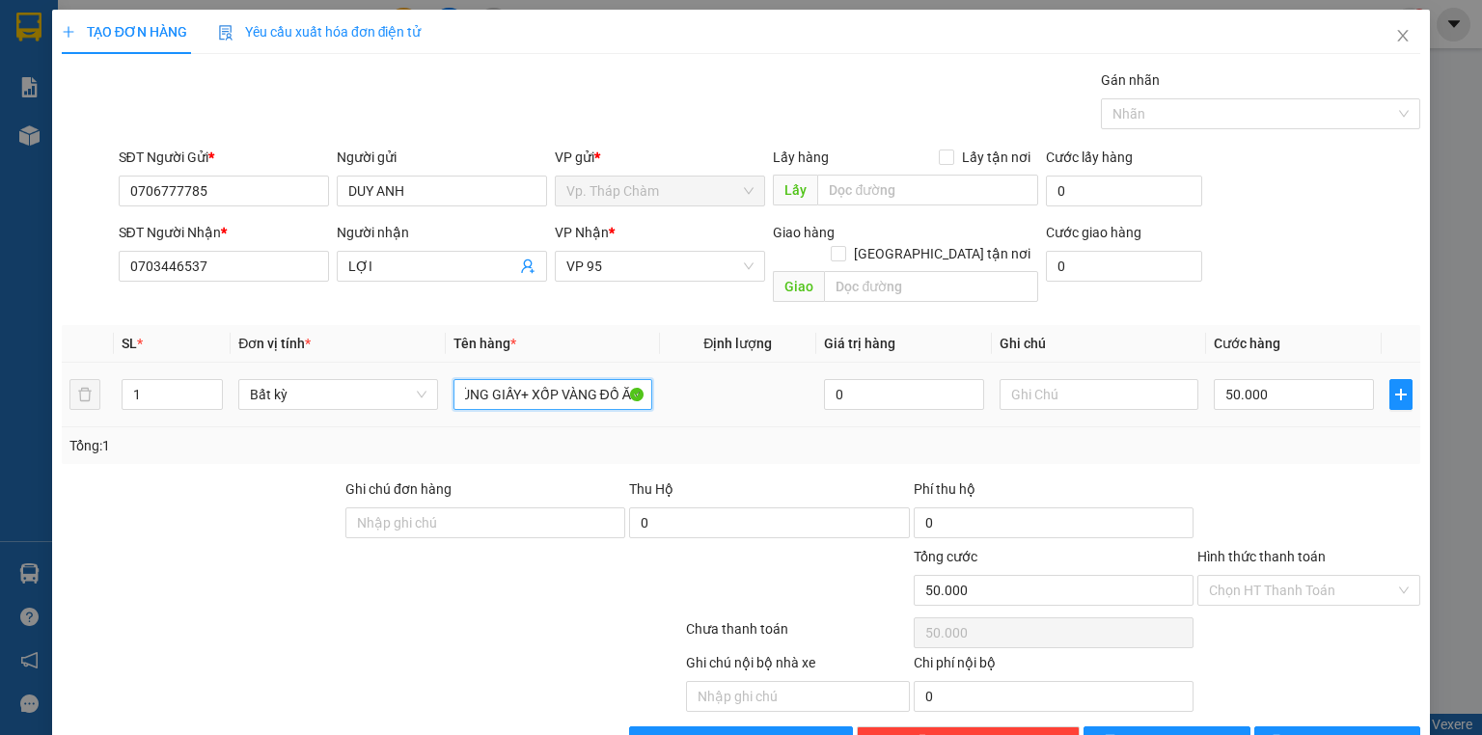
drag, startPoint x: 563, startPoint y: 367, endPoint x: 663, endPoint y: 398, distance: 105.0
click at [663, 398] on tr "1 Bất kỳ 1THÙNG GIẤY+ XỐP VÀNG ĐỒ ĂN 0 50.000" at bounding box center [741, 395] width 1359 height 65
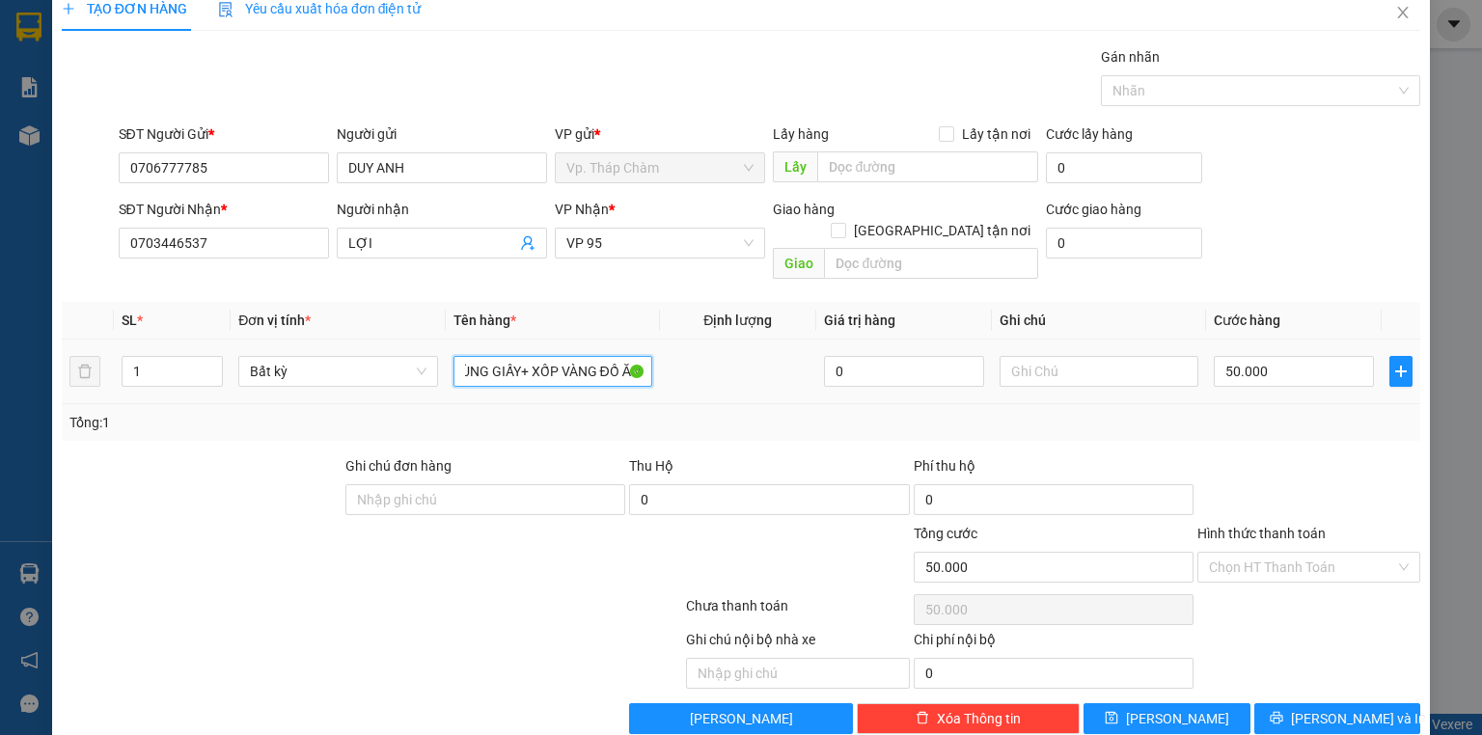
scroll to position [36, 0]
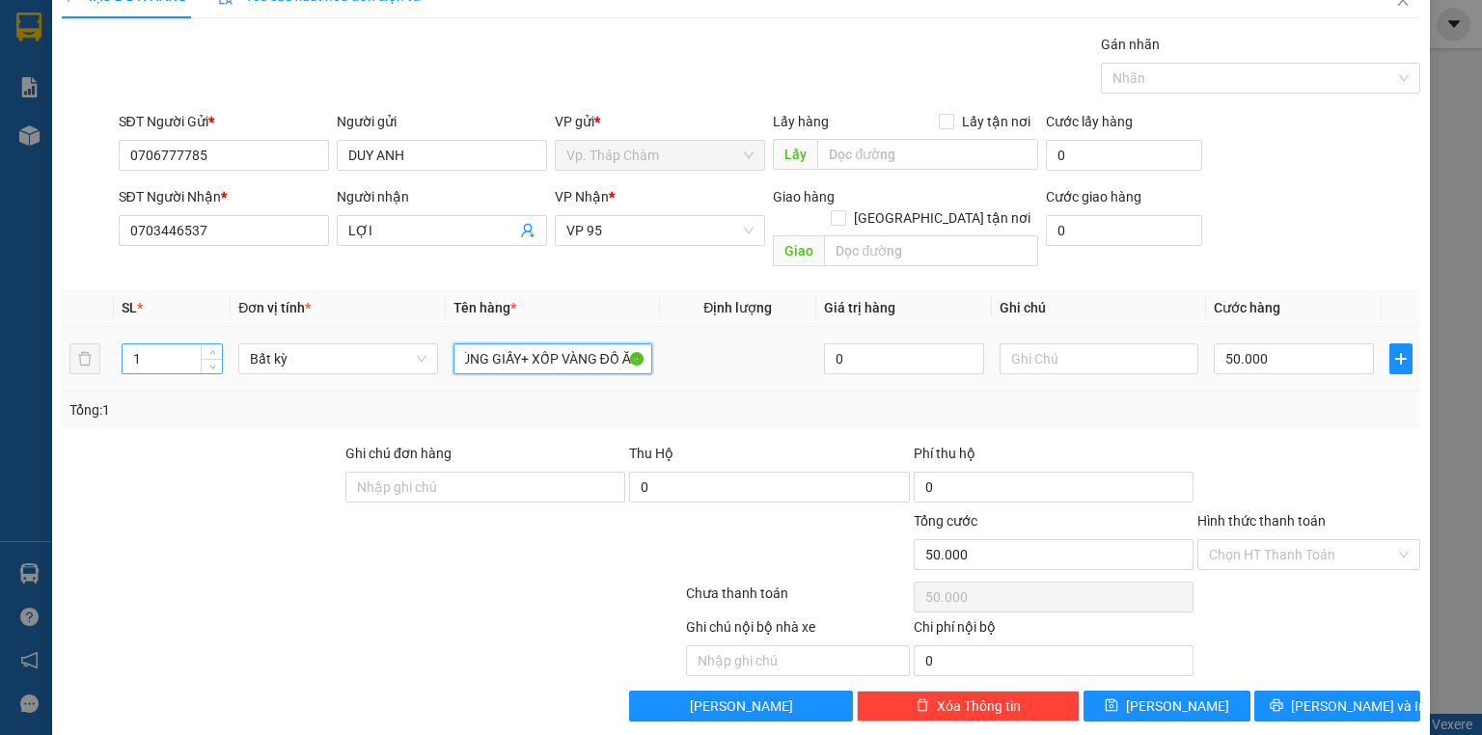
type input "1THÙNG GIẤY+ XỐP VÀNG ĐỒ ĂN"
click at [183, 344] on input "1" at bounding box center [172, 358] width 99 height 29
type input "2"
type input "0"
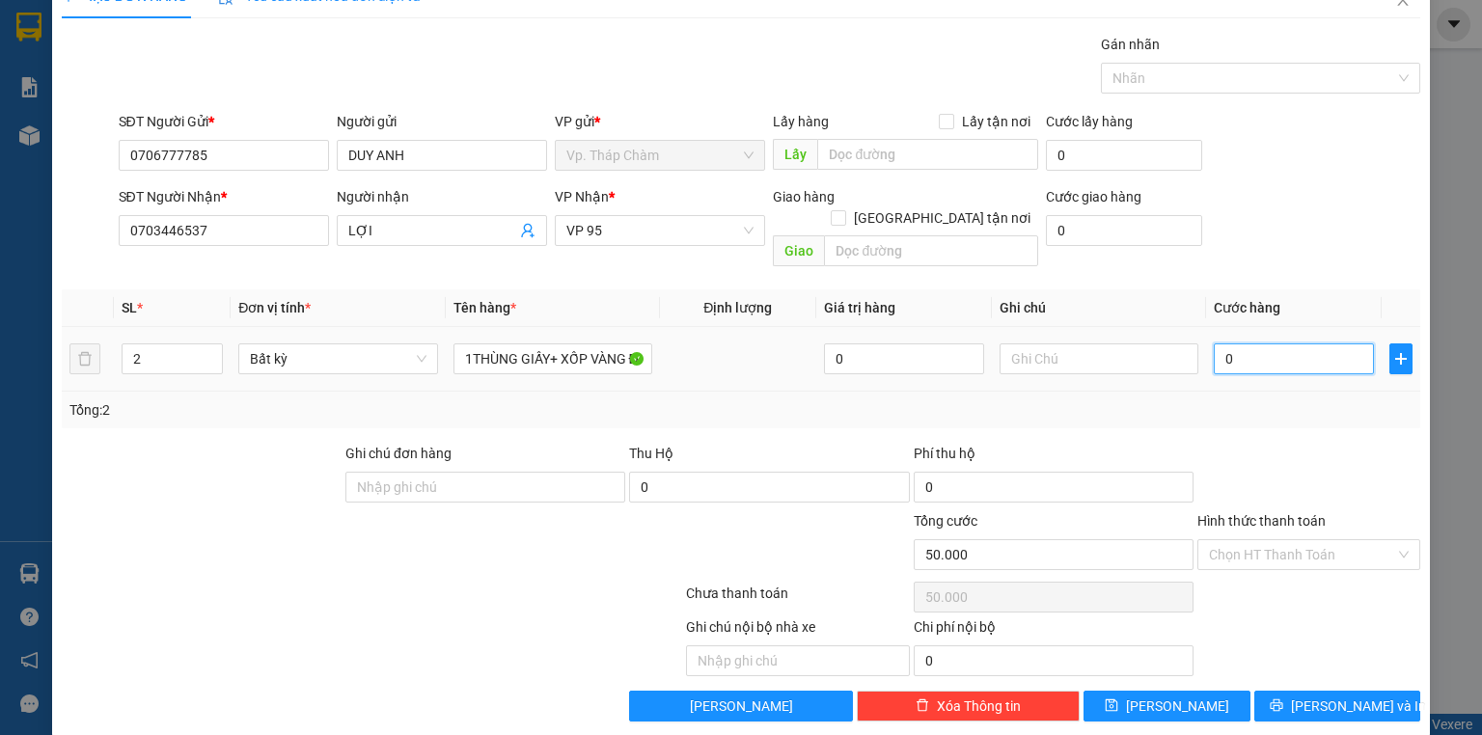
type input "0"
type input "1"
type input "01"
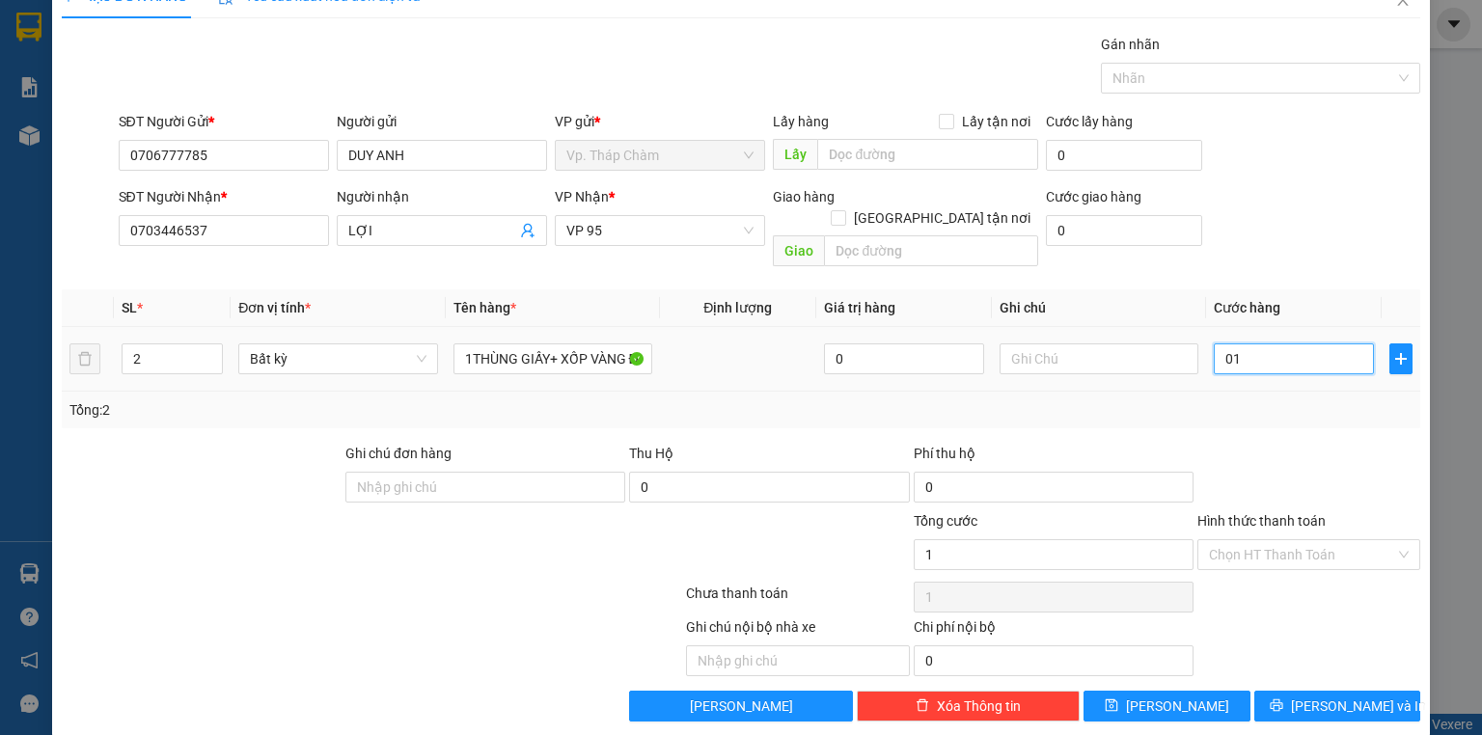
type input "10"
type input "010"
type input "100"
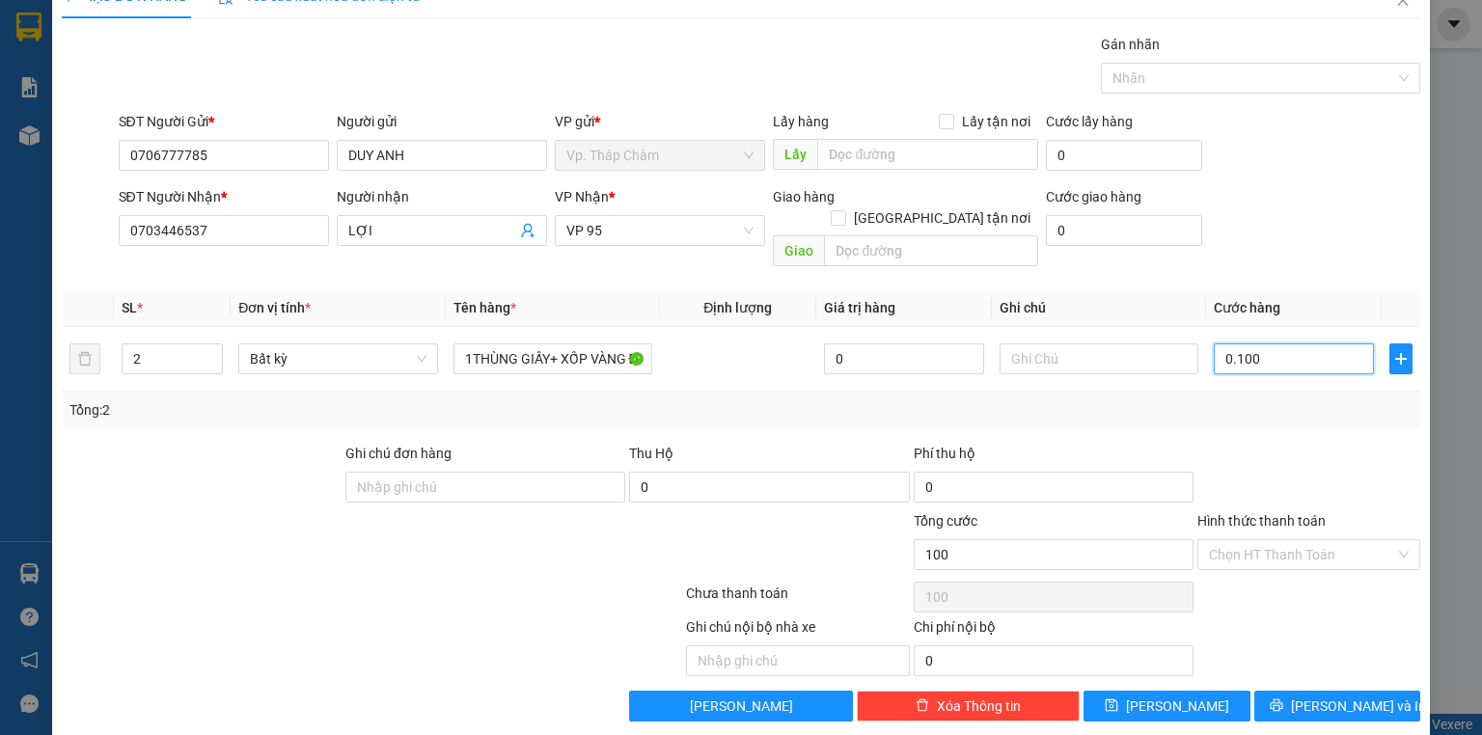
type input "0.100"
type input "100.000"
click at [1272, 399] on div "Tổng: 2" at bounding box center [740, 409] width 1343 height 21
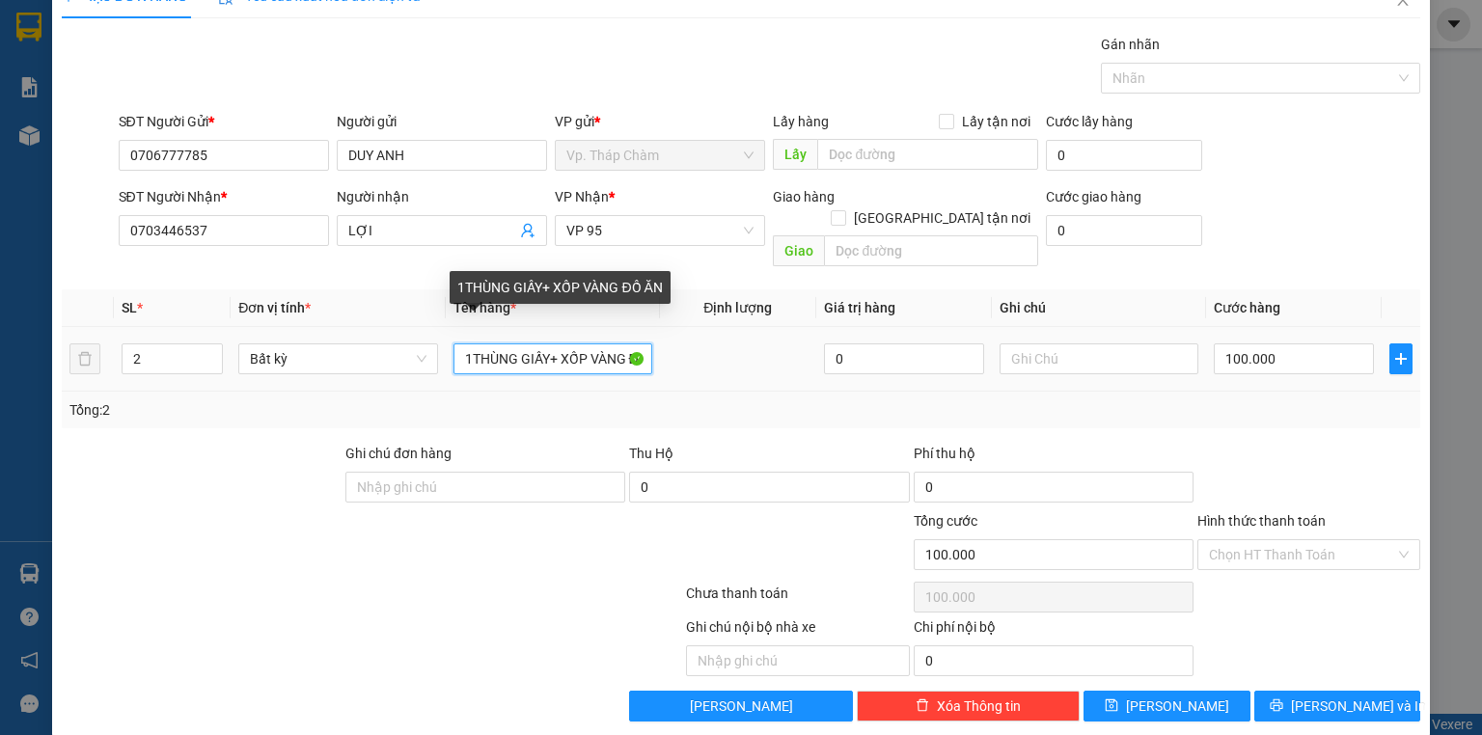
scroll to position [0, 39]
drag, startPoint x: 565, startPoint y: 335, endPoint x: 641, endPoint y: 336, distance: 75.3
click at [641, 344] on input "1THÙNG GIẤY+ XỐP VÀNG ĐỒ ĂN" at bounding box center [553, 359] width 199 height 31
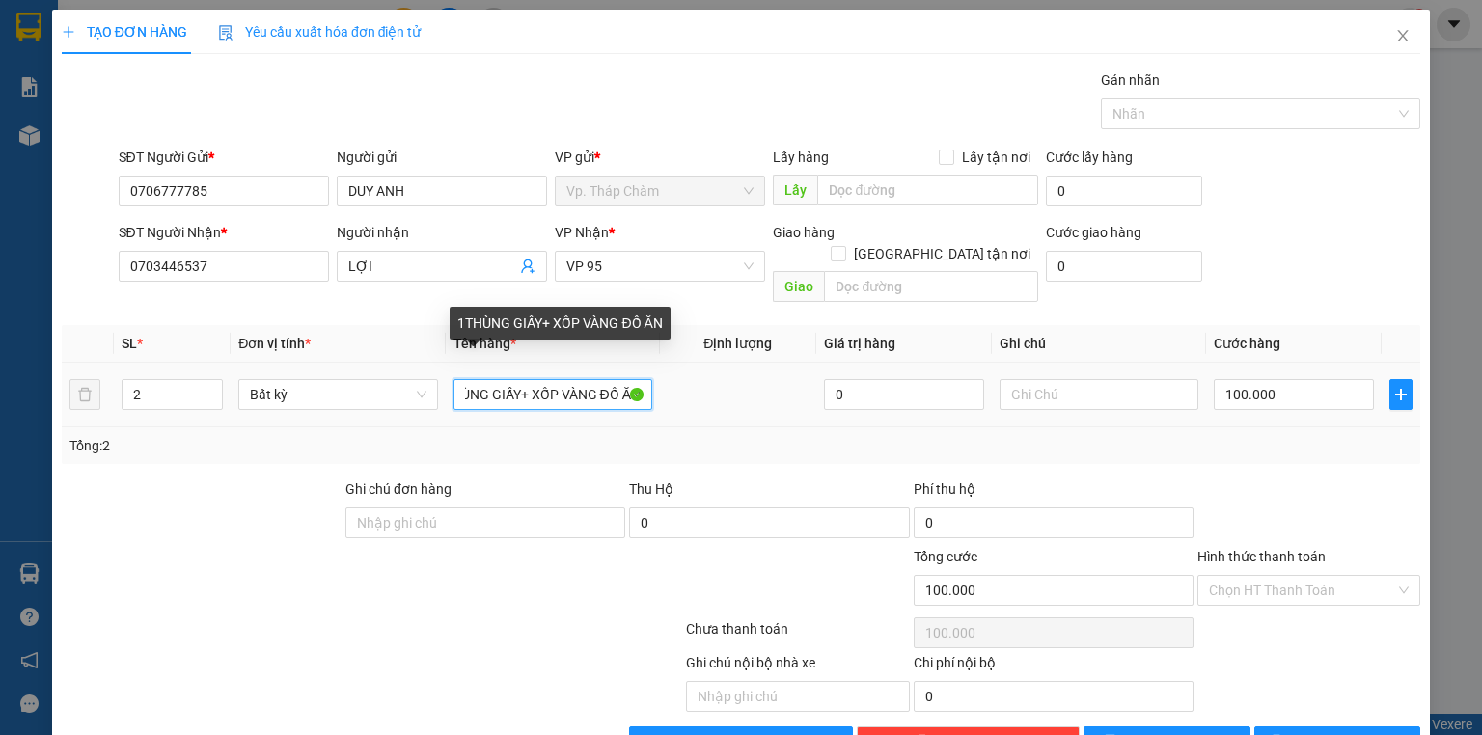
scroll to position [0, 0]
drag, startPoint x: 498, startPoint y: 371, endPoint x: 455, endPoint y: 374, distance: 42.6
click at [455, 379] on input "1THÙNG GIẤY+ XỐP VÀNG ĐỒ ĂN" at bounding box center [553, 394] width 199 height 31
click at [466, 379] on input "1THÙNG GIẤY+ XỐP VÀNG ĐỒ ĂN" at bounding box center [553, 394] width 199 height 31
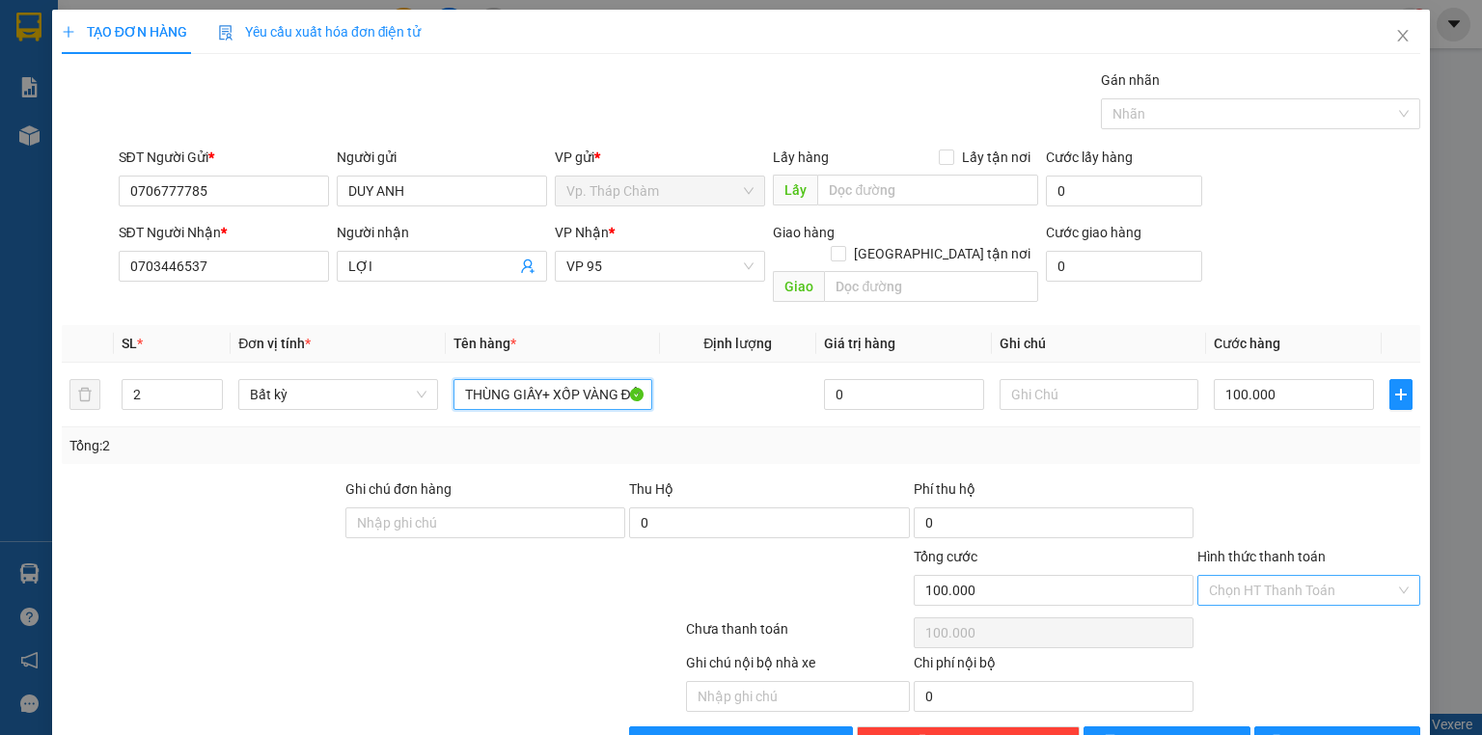
type input "THÙNG GIẤY+ XỐP VÀNG ĐỒ ĂN"
click at [1316, 576] on input "Hình thức thanh toán" at bounding box center [1302, 590] width 186 height 29
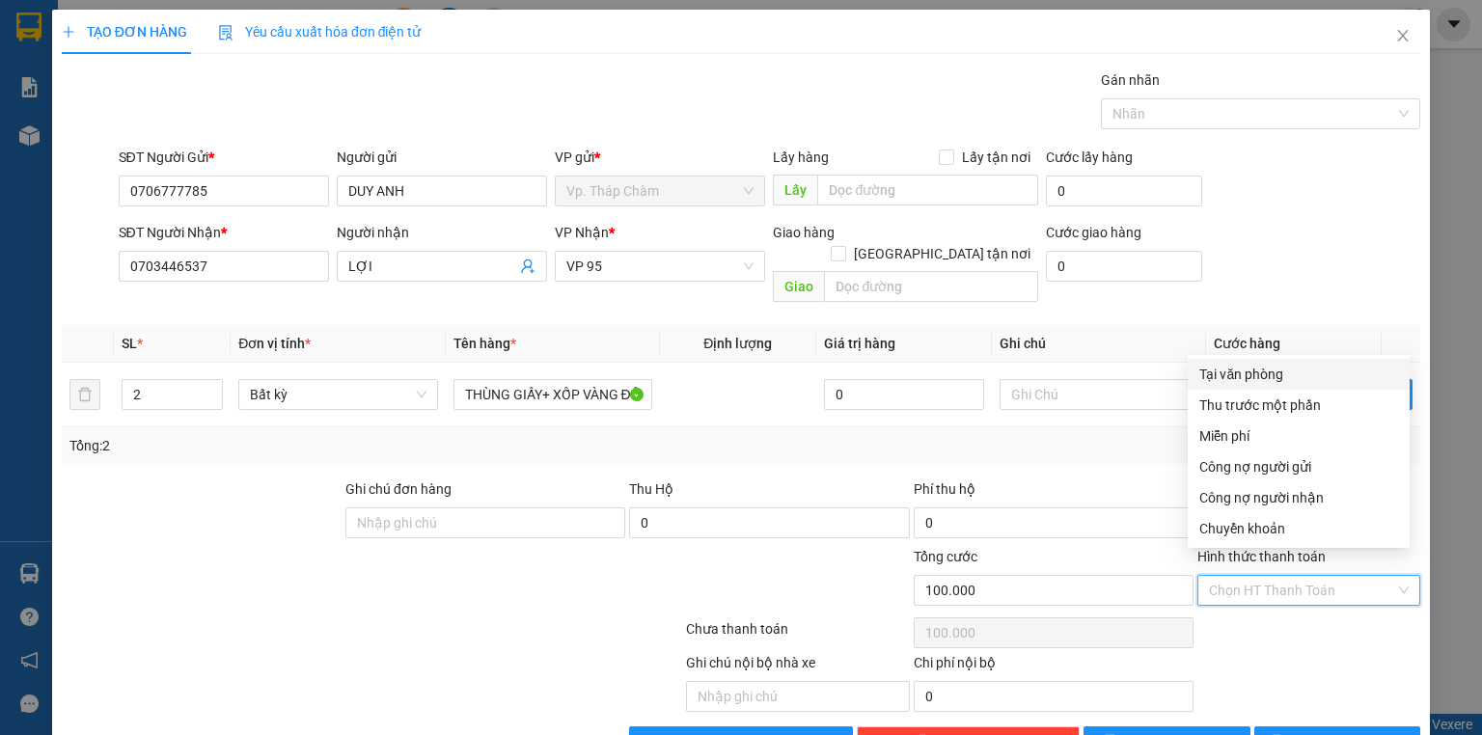
drag, startPoint x: 1274, startPoint y: 376, endPoint x: 1276, endPoint y: 556, distance: 179.5
click at [1270, 393] on div "Tại văn phòng Thu trước một phần Miễn phí Công nợ người gửi Công nợ người nhận …" at bounding box center [1299, 451] width 222 height 185
click at [1296, 375] on div "Tại văn phòng" at bounding box center [1298, 374] width 199 height 21
type input "0"
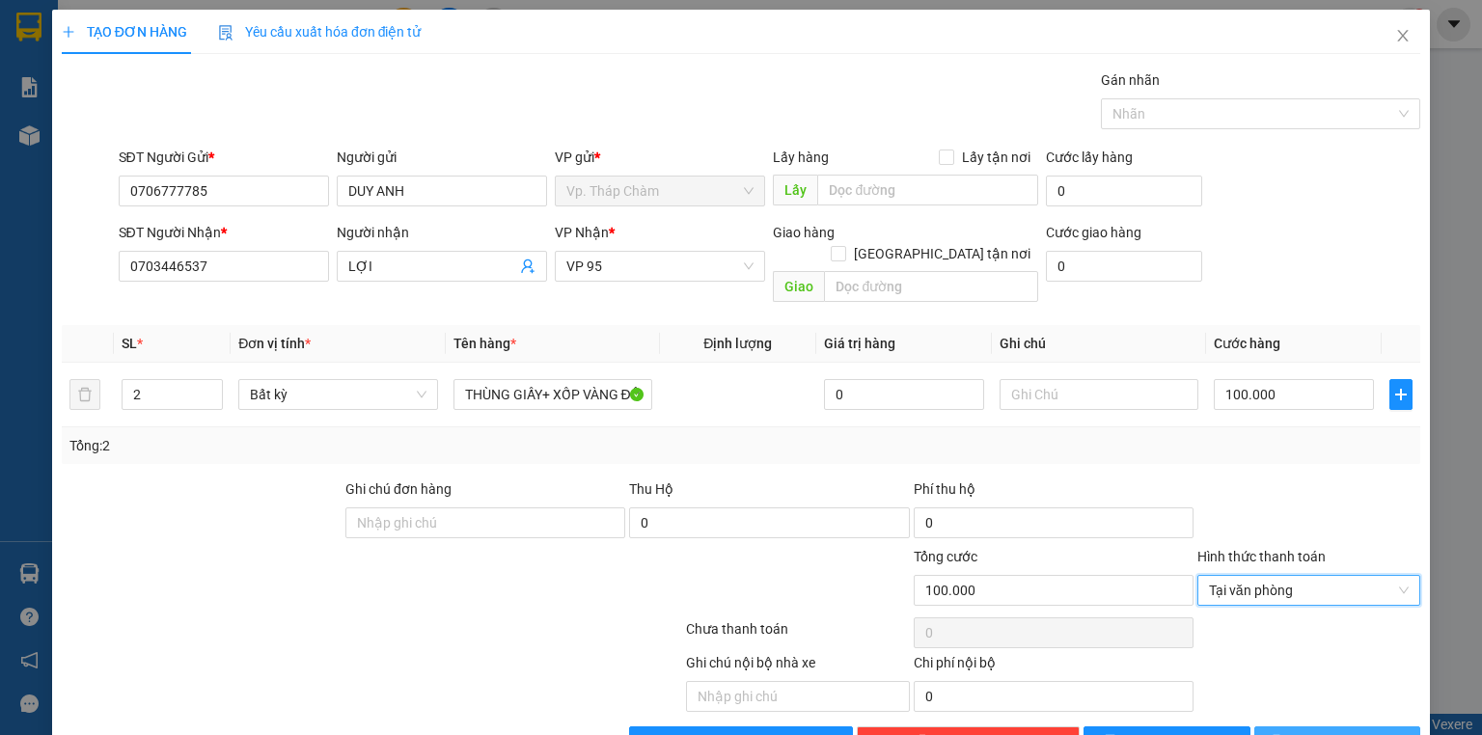
click at [1316, 727] on button "[PERSON_NAME] và In" at bounding box center [1337, 742] width 167 height 31
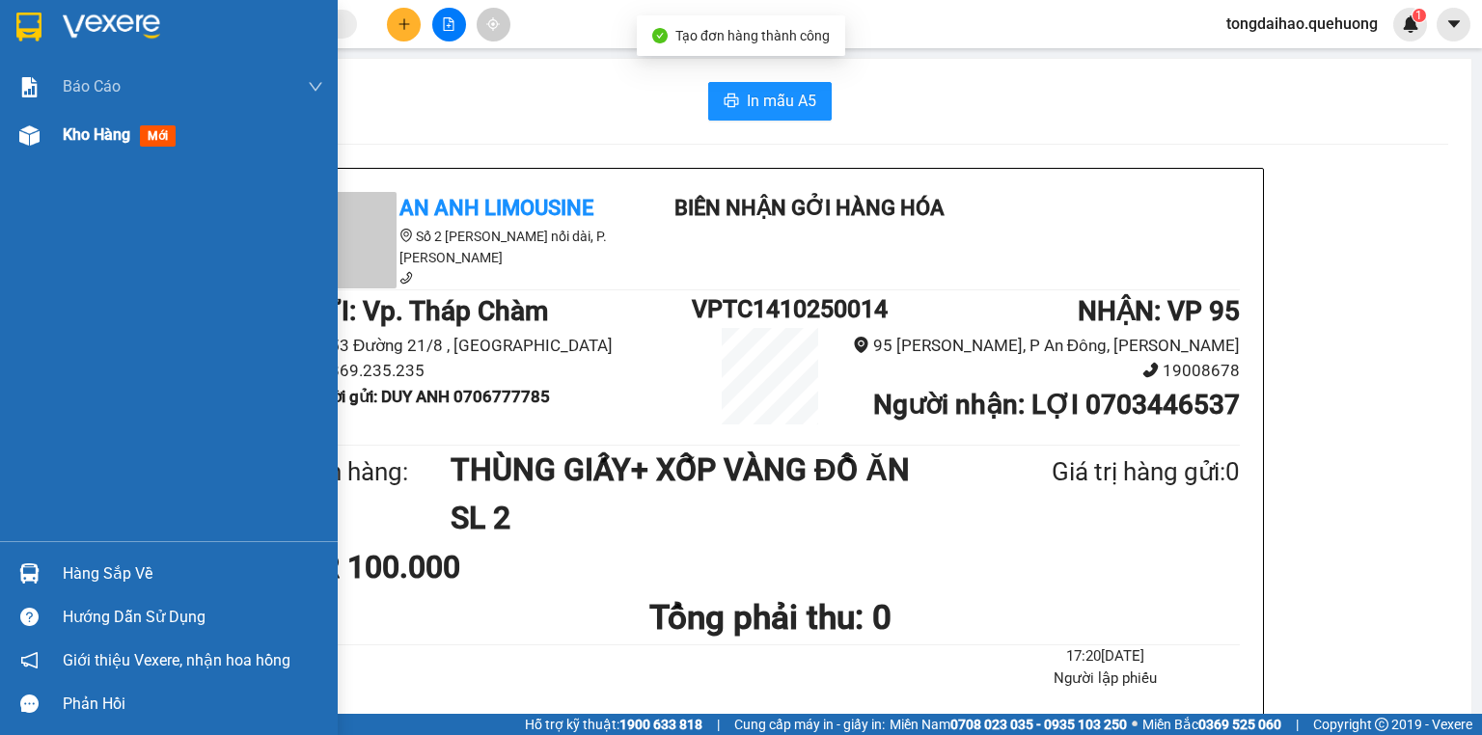
click at [57, 124] on div "Kho hàng mới" at bounding box center [169, 135] width 338 height 48
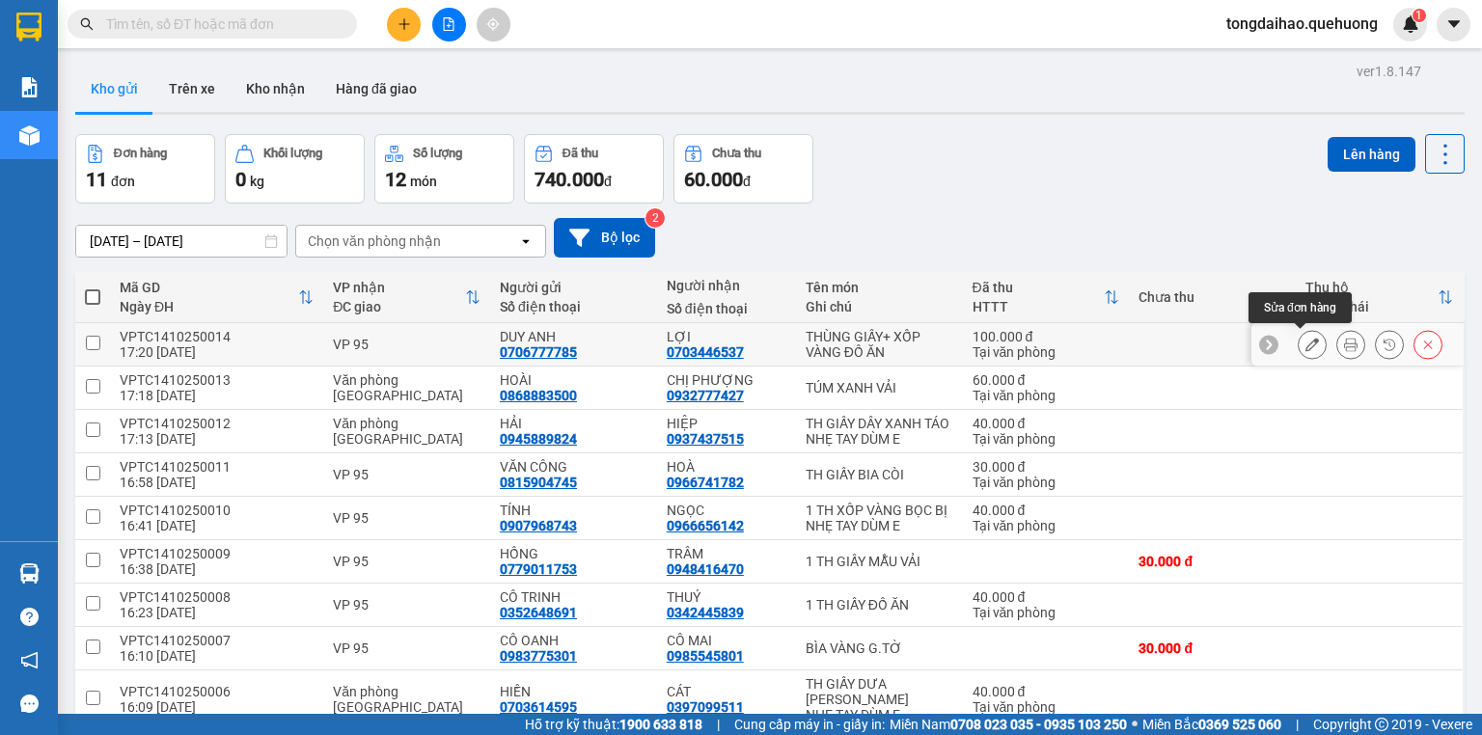
click at [1308, 347] on button at bounding box center [1312, 345] width 27 height 34
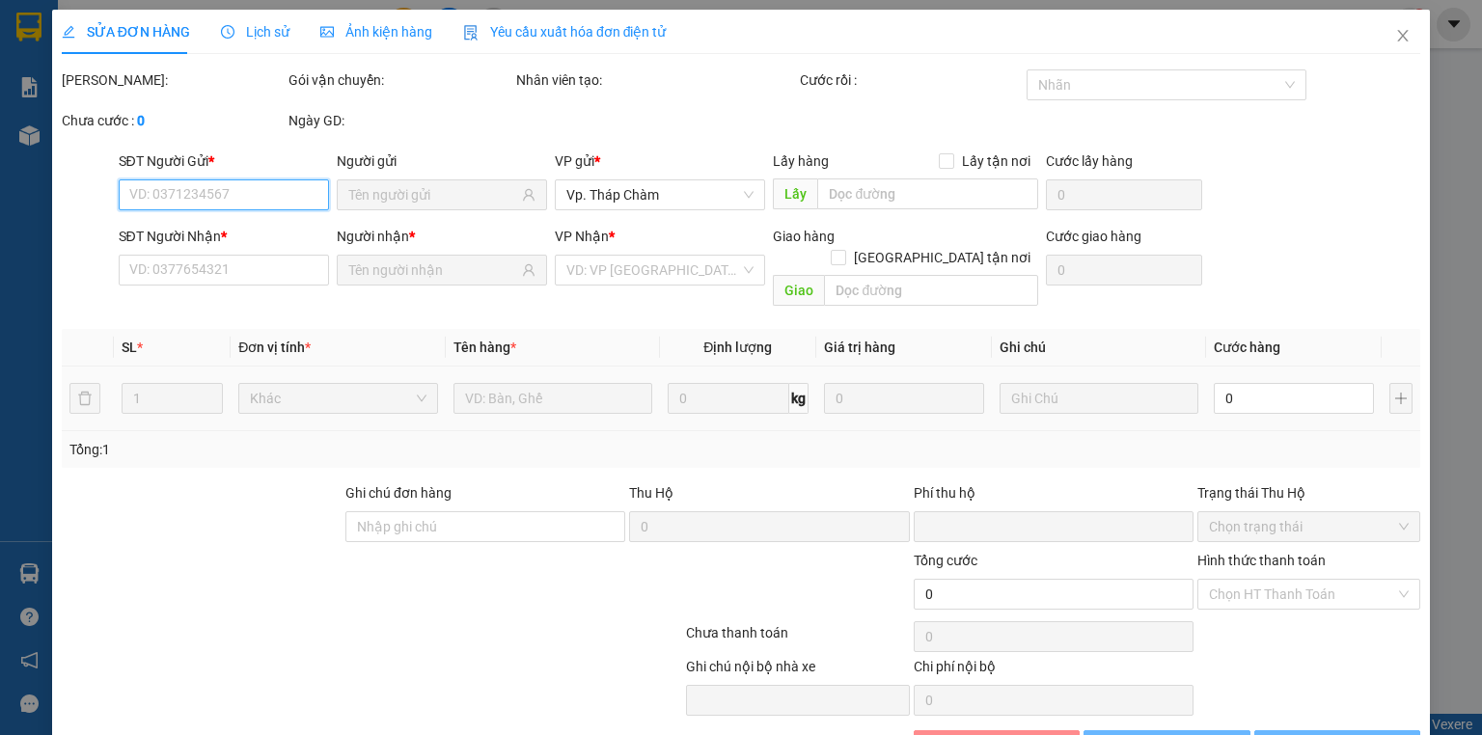
type input "0706777785"
type input "0703446537"
type input "0"
type input "100.000"
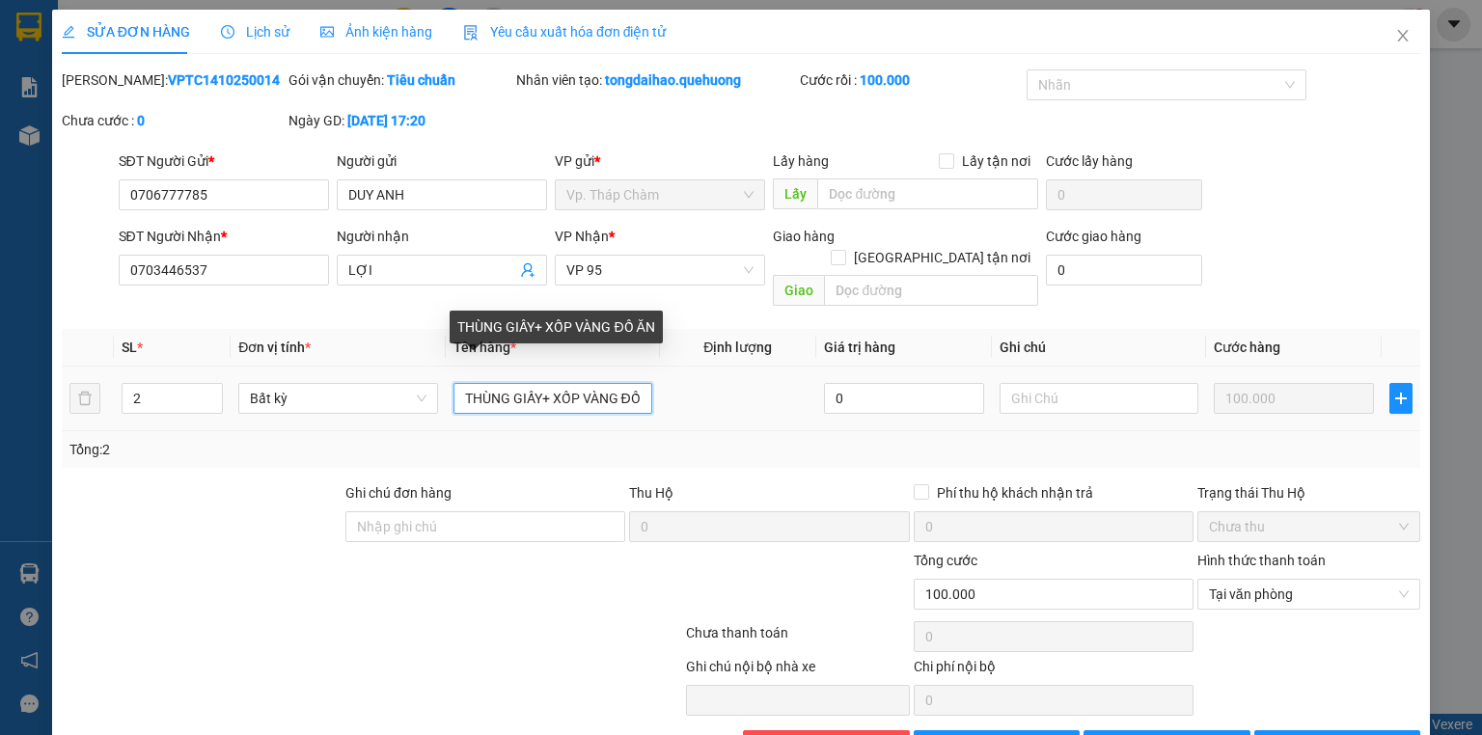
click at [470, 383] on input "THÙNG GIẤY+ XỐP VÀNG ĐỒ ĂN" at bounding box center [553, 398] width 199 height 31
click at [461, 383] on input "THÙNG GIẤY+ XỐP VÀNG ĐỒ ĂN" at bounding box center [553, 398] width 199 height 31
drag, startPoint x: 564, startPoint y: 374, endPoint x: 587, endPoint y: 378, distance: 23.5
click at [564, 383] on input "1 THÙNG GIẤY+ XỐP VÀNG ĐỒ ĂN" at bounding box center [553, 398] width 199 height 31
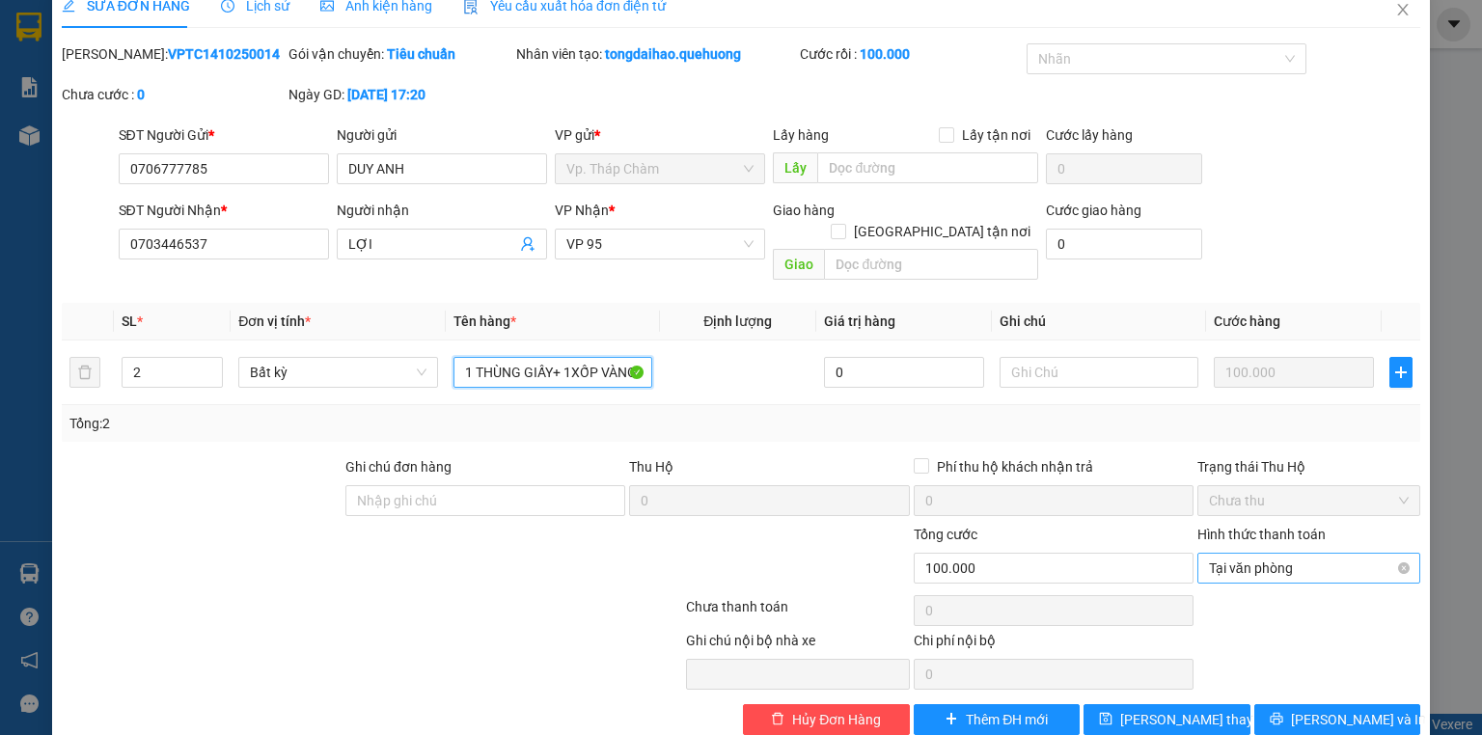
scroll to position [41, 0]
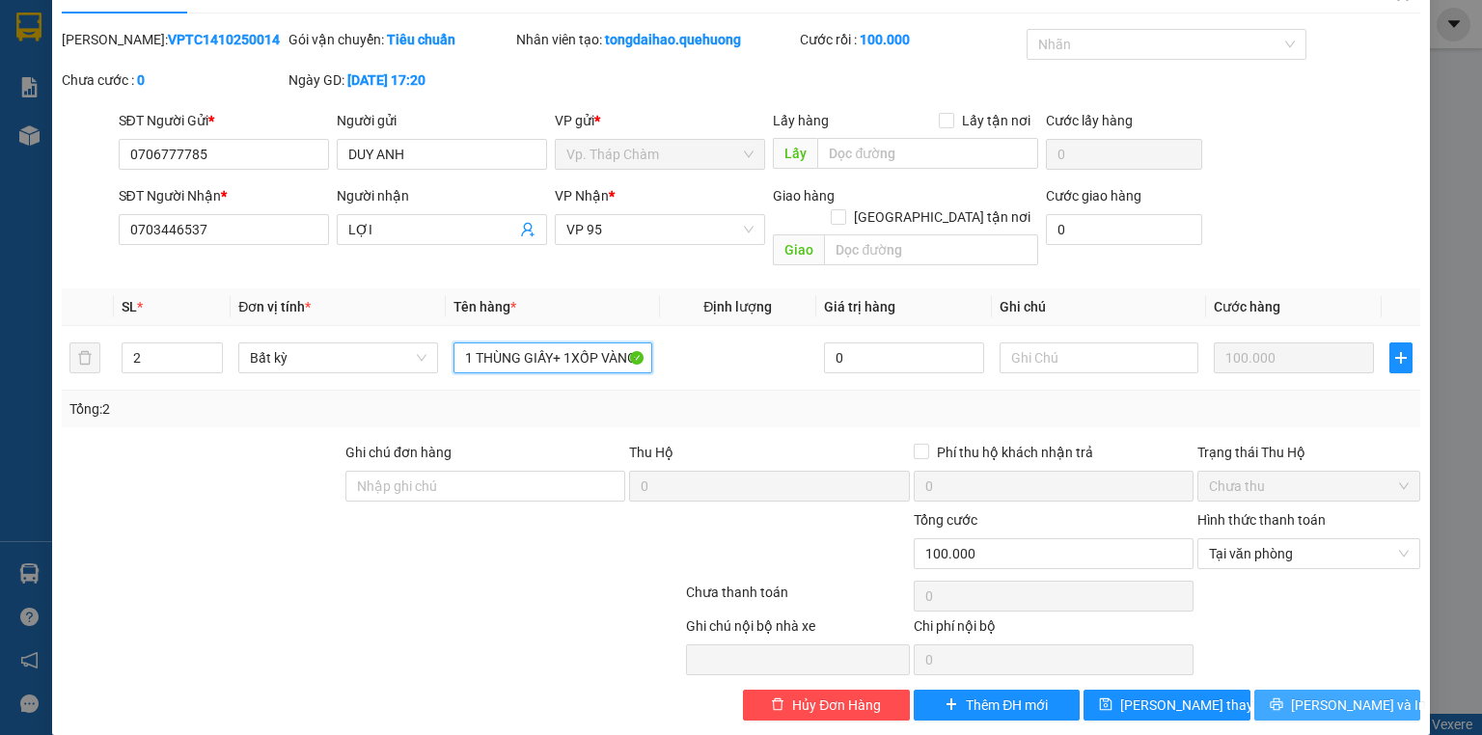
type input "1 THÙNG GIẤY+ 1XỐP VÀNG ĐỒ ĂN"
click at [1305, 691] on button "[PERSON_NAME] và In" at bounding box center [1337, 705] width 167 height 31
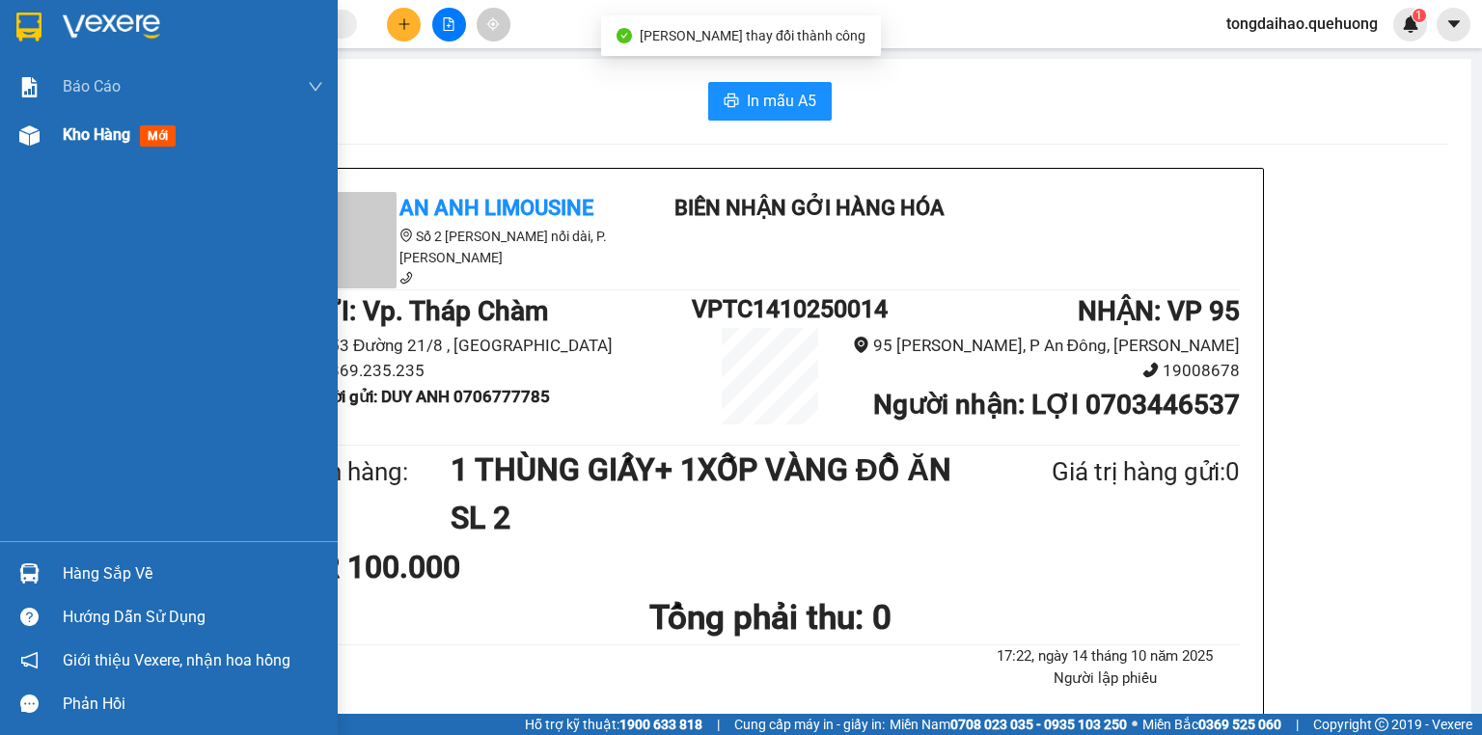
click at [49, 136] on div "Kho hàng mới" at bounding box center [169, 135] width 338 height 48
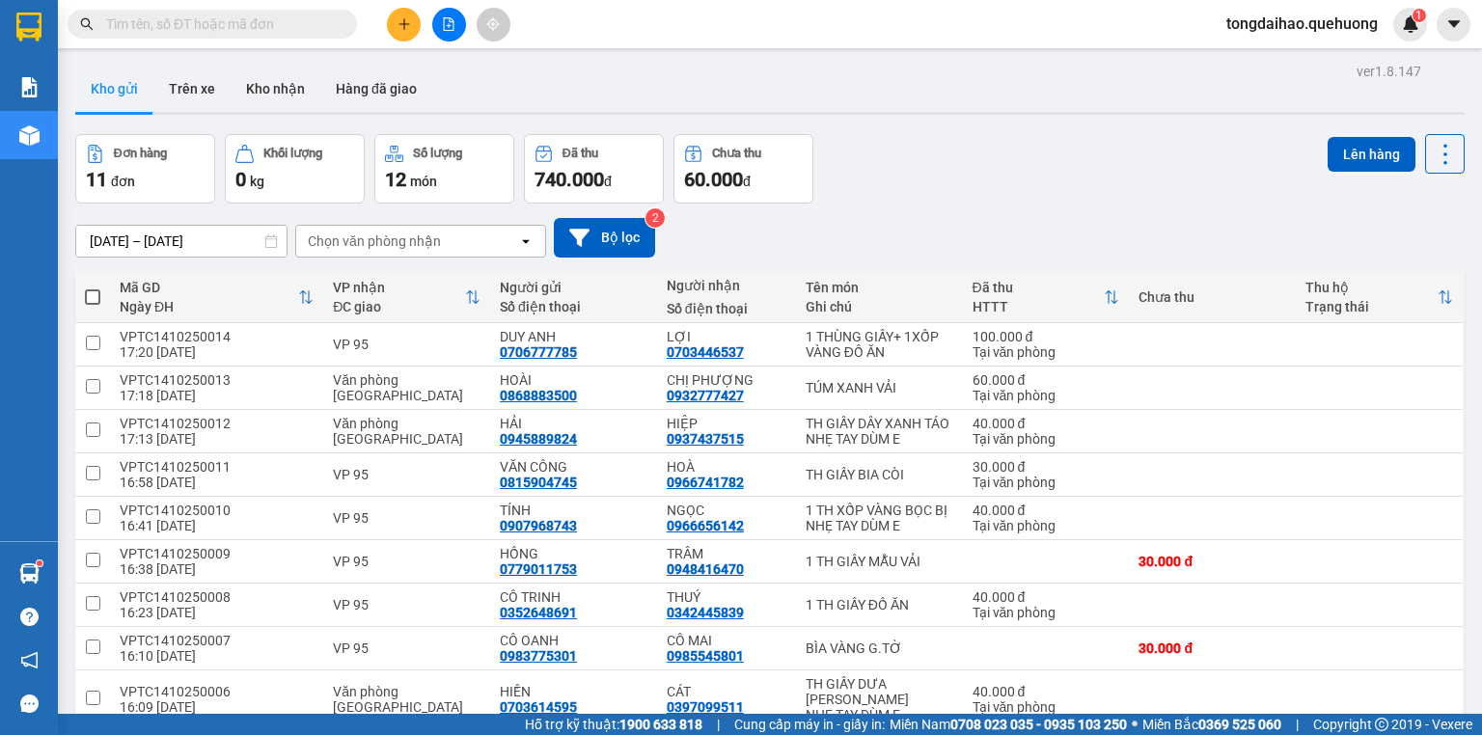
click at [343, 21] on span at bounding box center [344, 24] width 12 height 21
click at [313, 27] on input "text" at bounding box center [220, 24] width 228 height 21
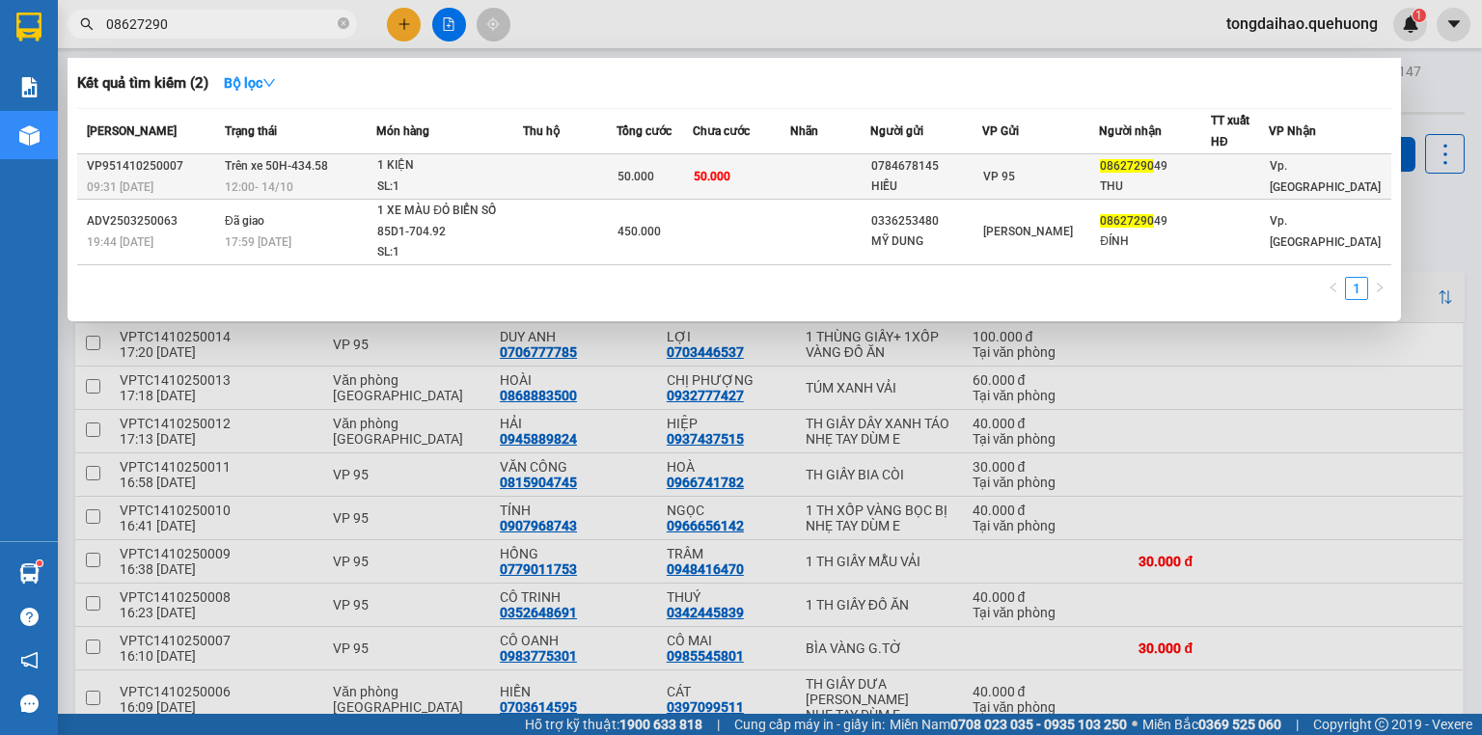
type input "08627290"
click at [580, 171] on td at bounding box center [569, 176] width 93 height 45
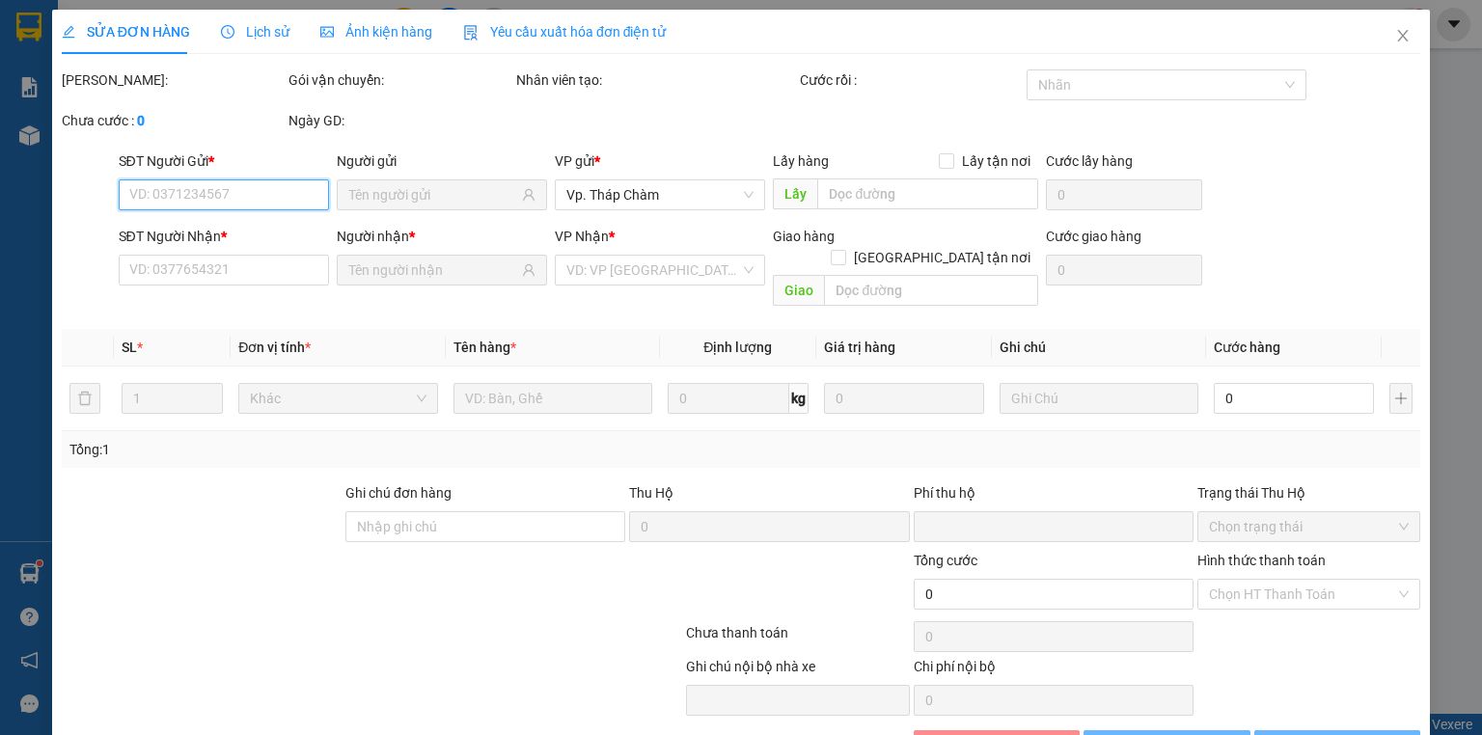
type input "0784678145"
type input "HIẾU"
type input "0862729049"
type input "THU"
type input "0"
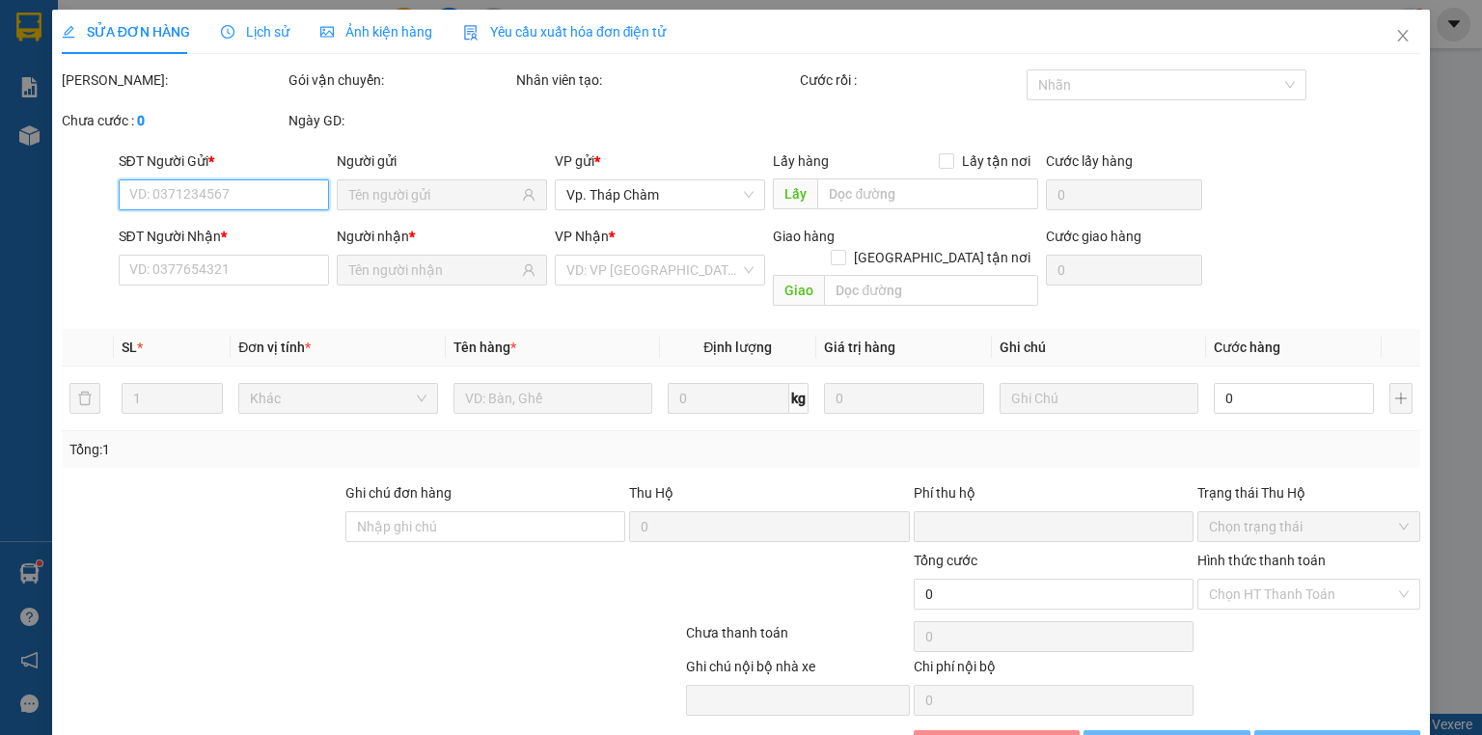
type input "50.000"
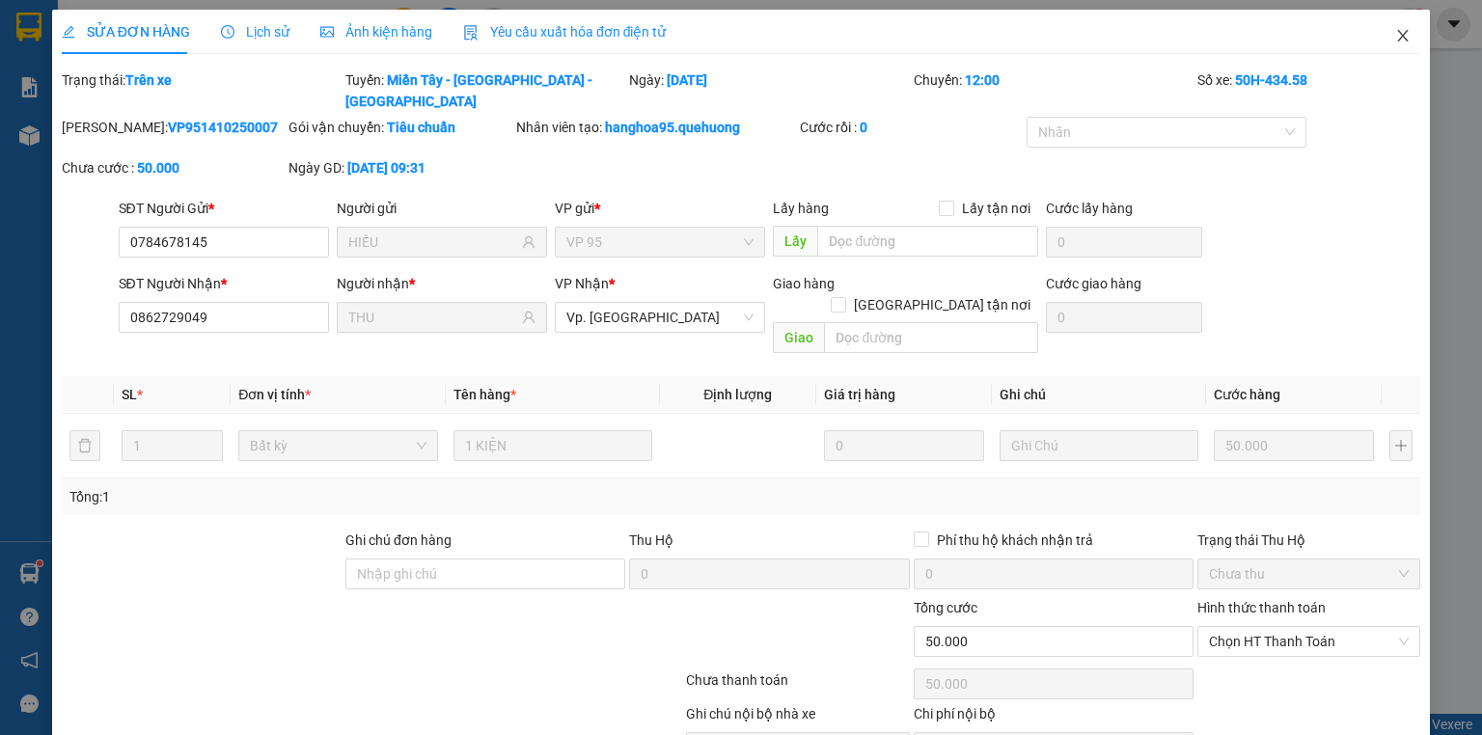
click at [1397, 33] on icon "close" at bounding box center [1402, 35] width 15 height 15
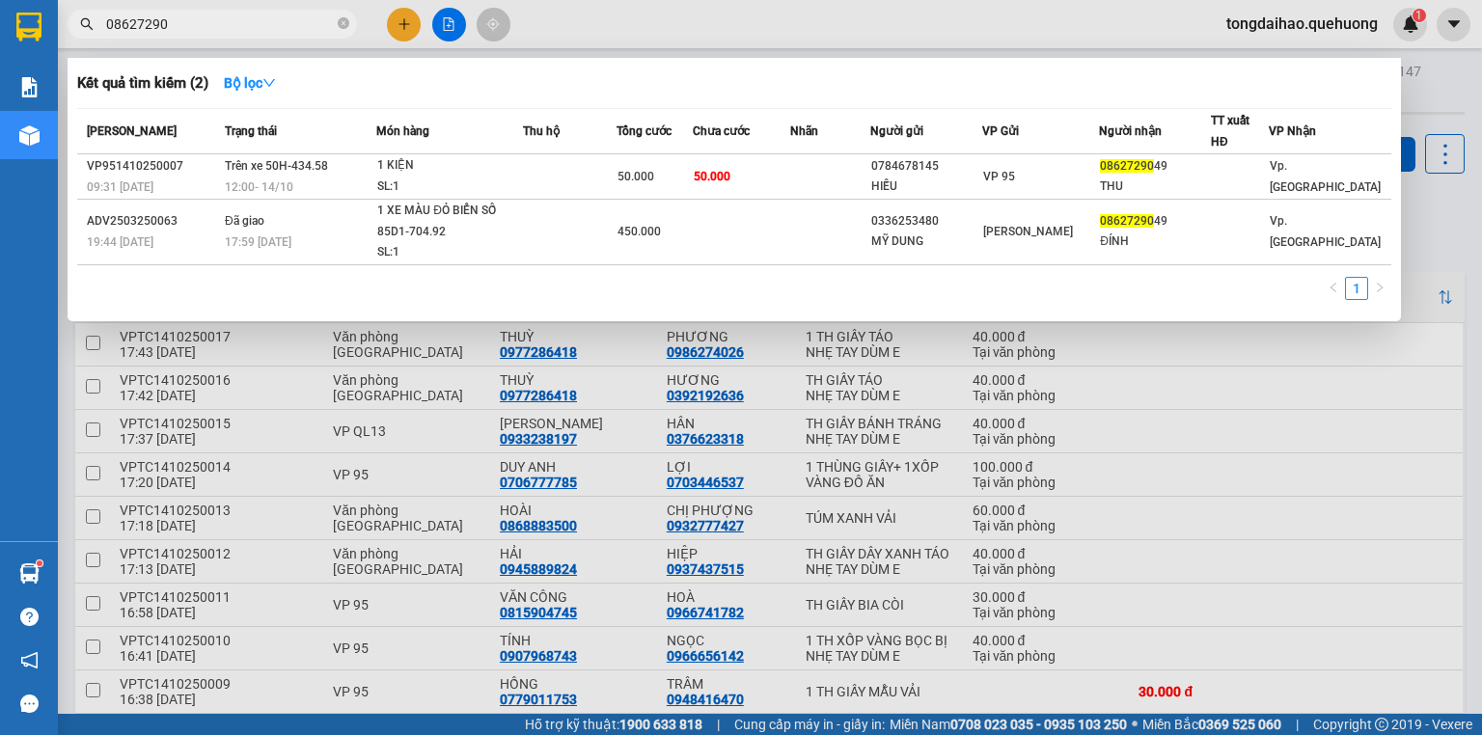
drag, startPoint x: 186, startPoint y: 29, endPoint x: 200, endPoint y: 32, distance: 13.8
click at [196, 35] on span "08627290" at bounding box center [212, 24] width 289 height 29
click at [398, 15] on div at bounding box center [741, 367] width 1482 height 735
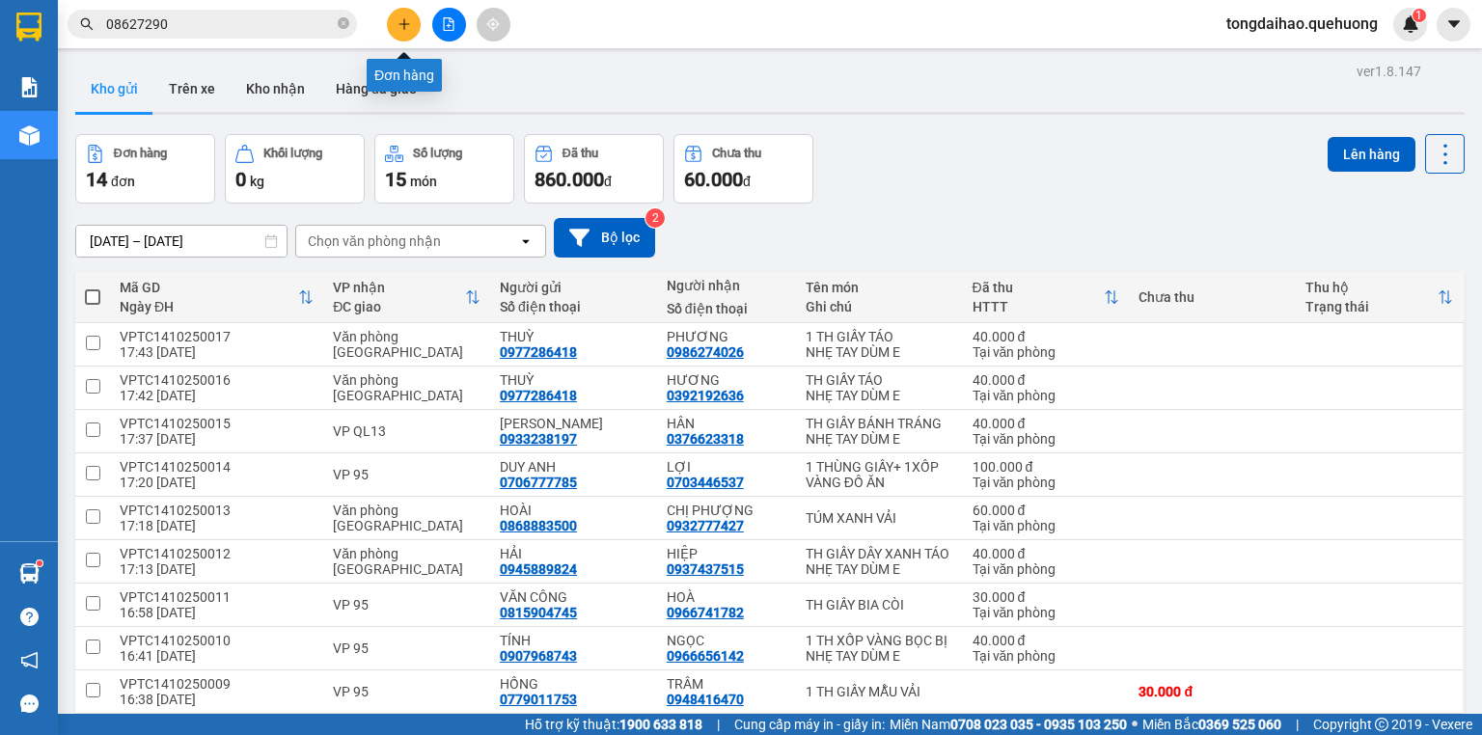
click at [405, 23] on icon "plus" at bounding box center [405, 24] width 14 height 14
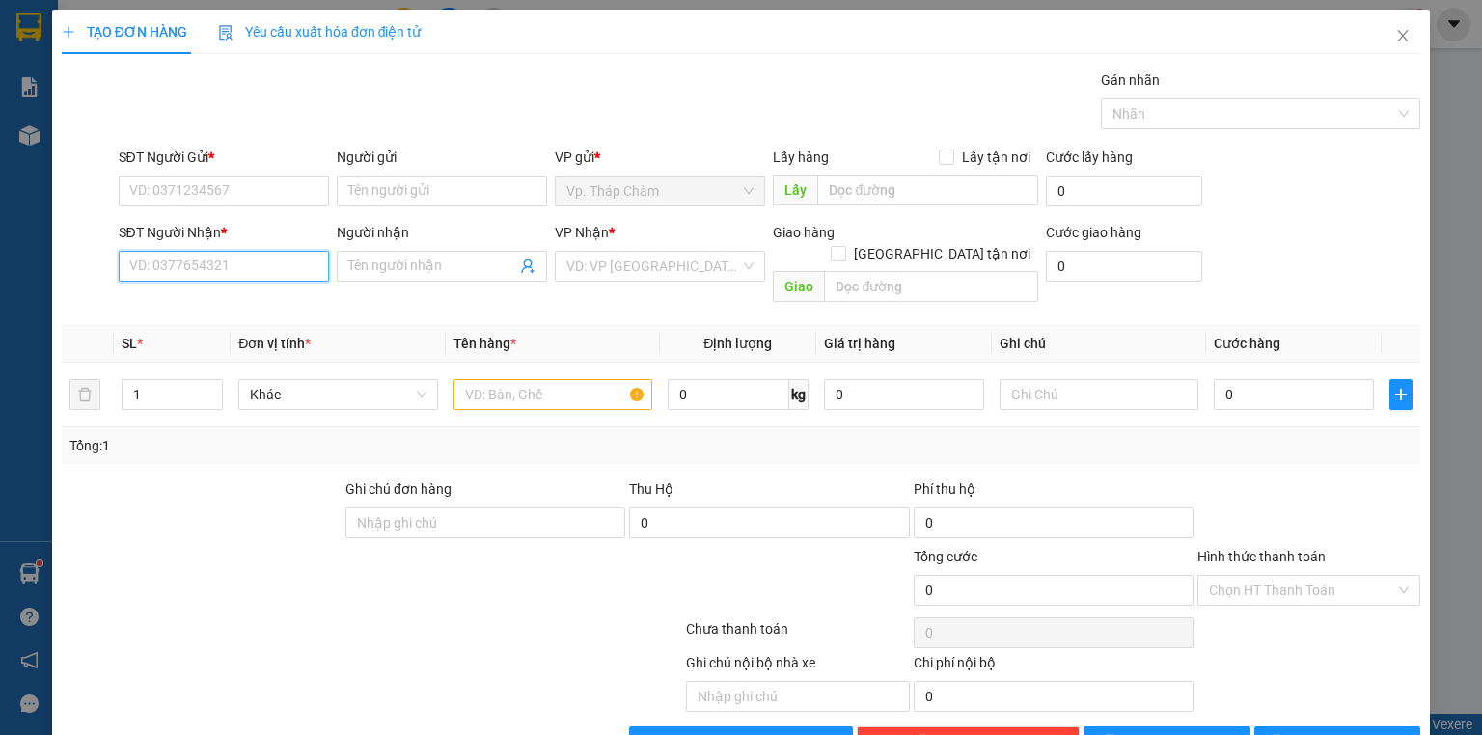
click at [201, 262] on input "SĐT Người Nhận *" at bounding box center [224, 266] width 210 height 31
click at [1395, 37] on icon "close" at bounding box center [1402, 35] width 15 height 15
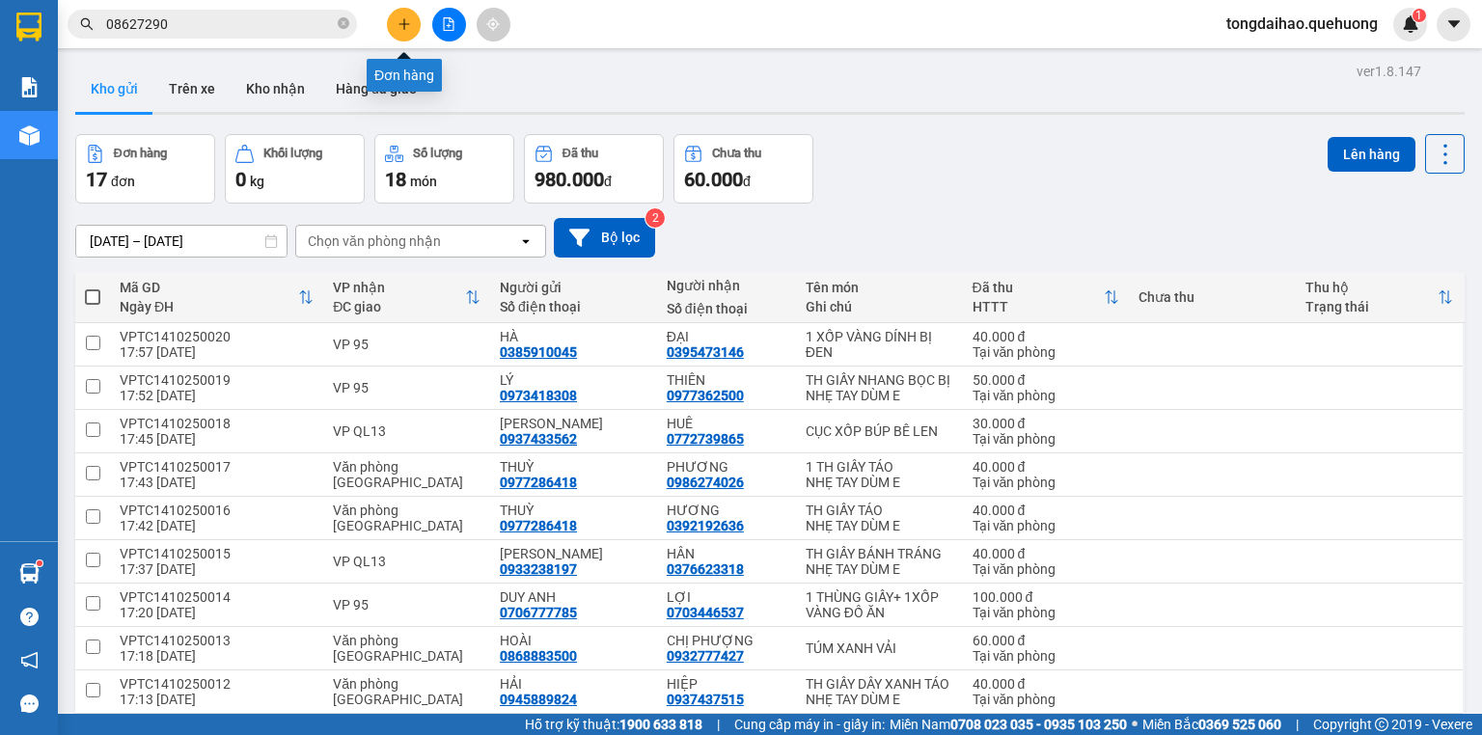
click at [412, 10] on button at bounding box center [404, 25] width 34 height 34
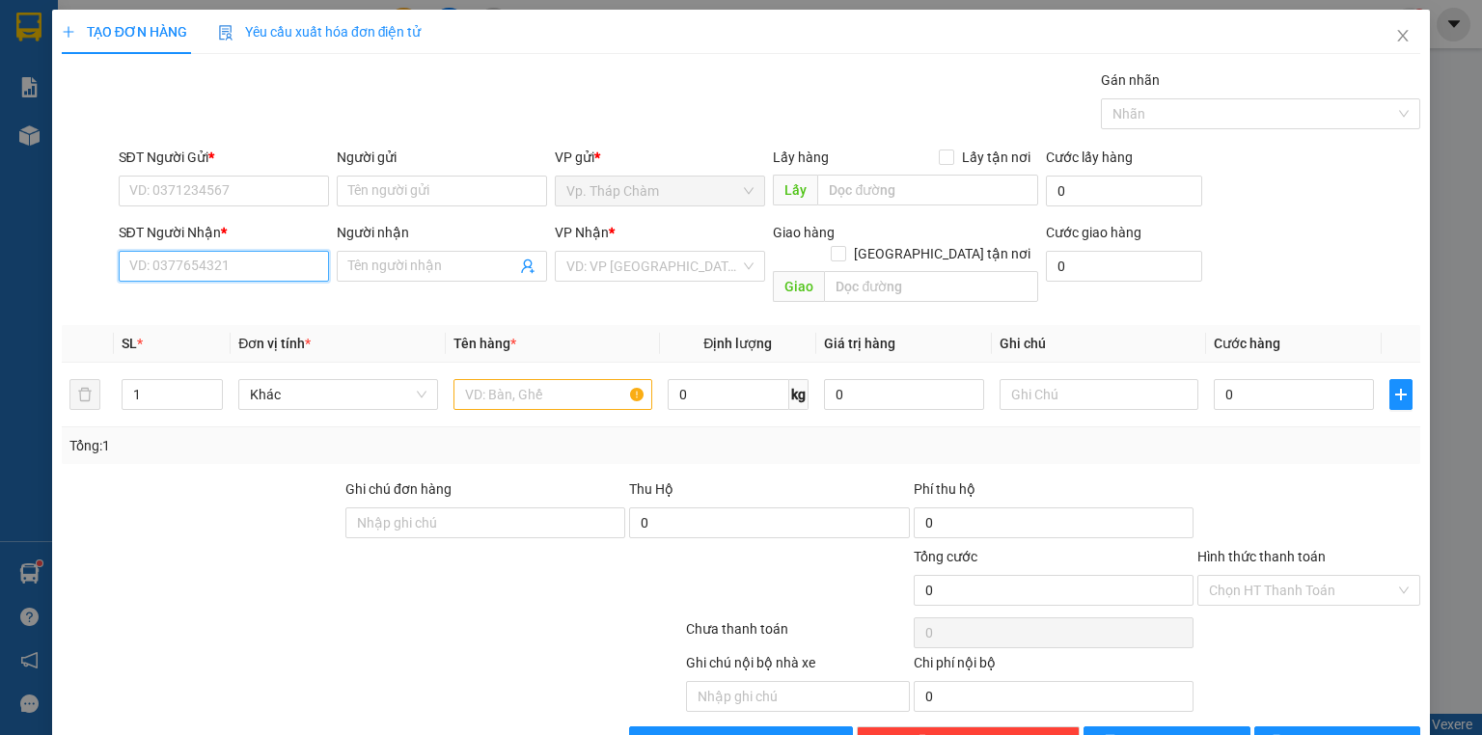
click at [265, 276] on input "SĐT Người Nhận *" at bounding box center [224, 266] width 210 height 31
type input "0798807991"
click at [457, 272] on input "Người nhận" at bounding box center [432, 266] width 168 height 21
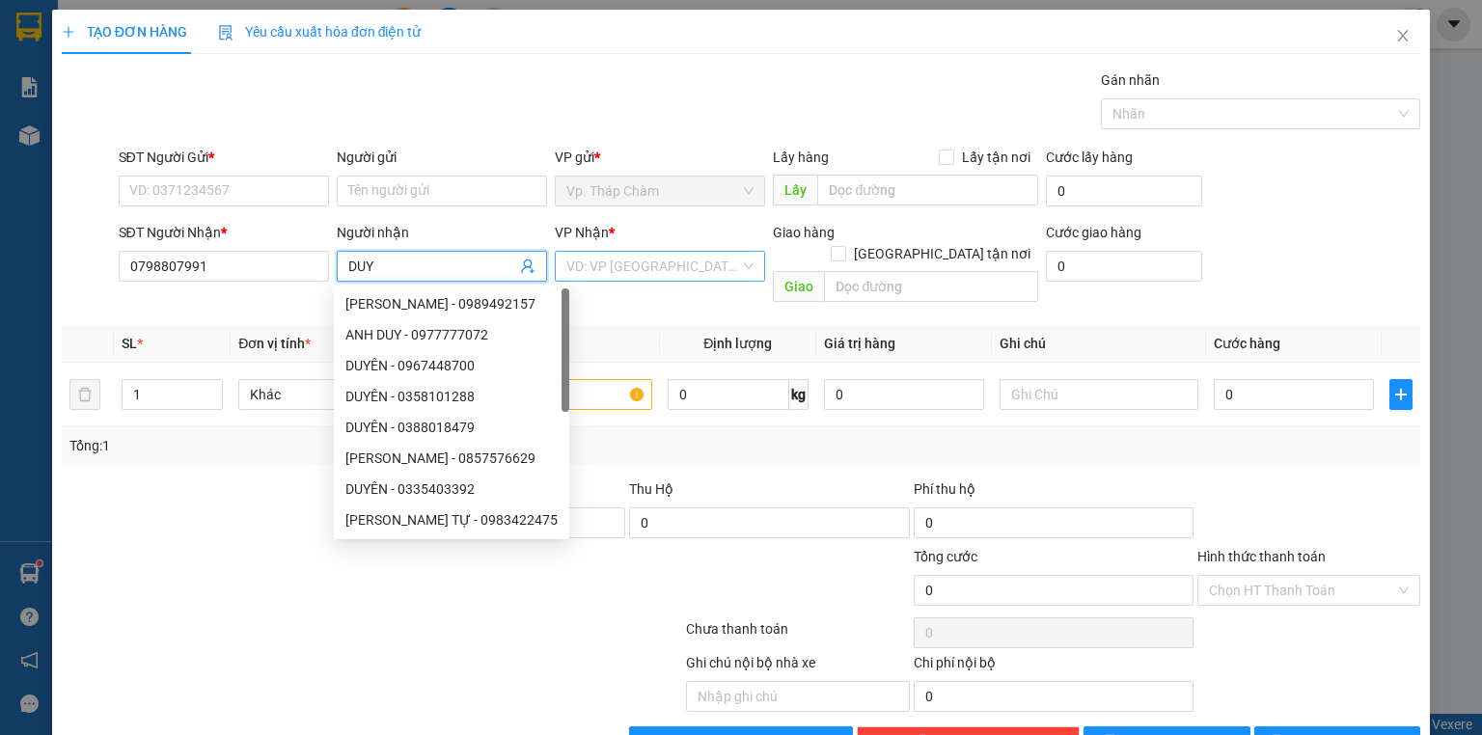
type input "DUY"
click at [621, 267] on input "search" at bounding box center [653, 266] width 174 height 29
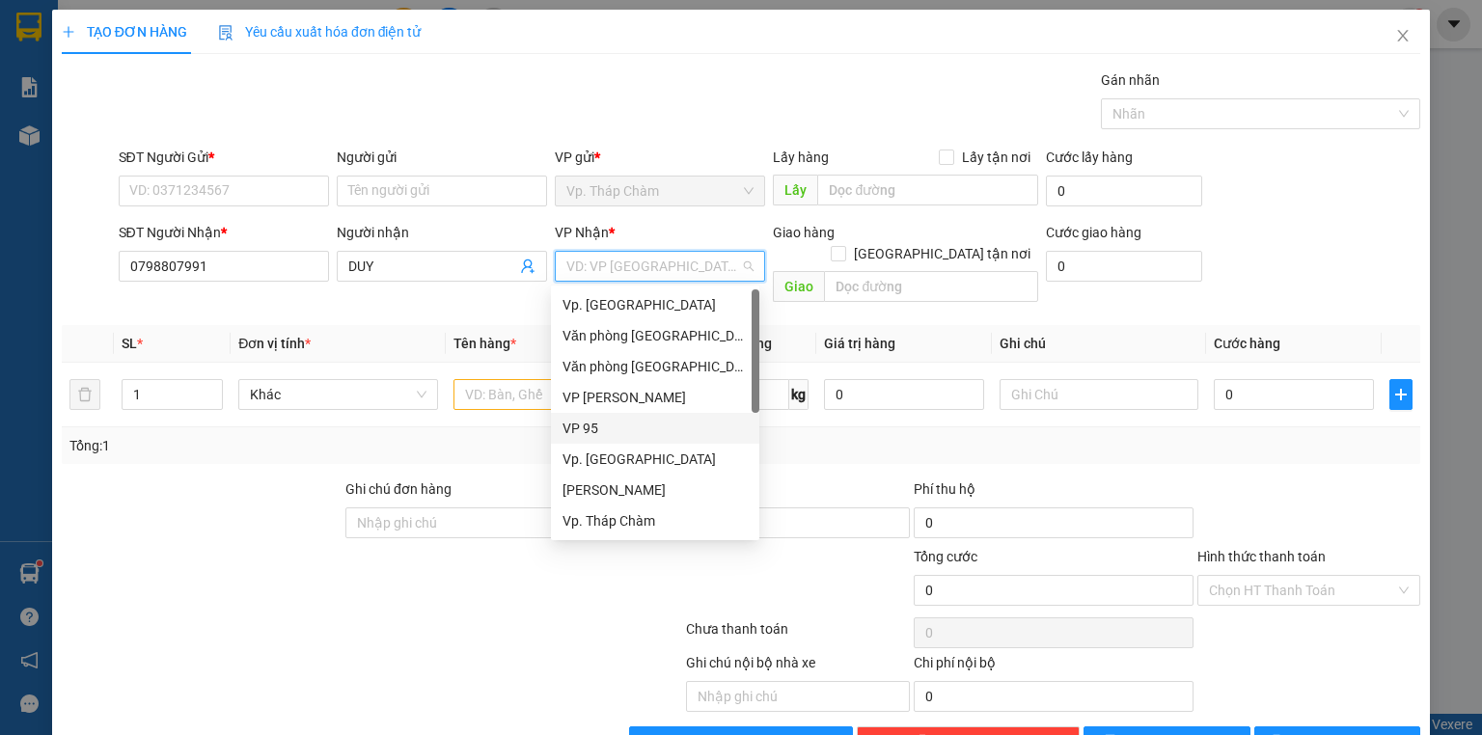
drag, startPoint x: 616, startPoint y: 431, endPoint x: 264, endPoint y: 11, distance: 548.0
click at [615, 430] on div "VP 95" at bounding box center [655, 428] width 185 height 21
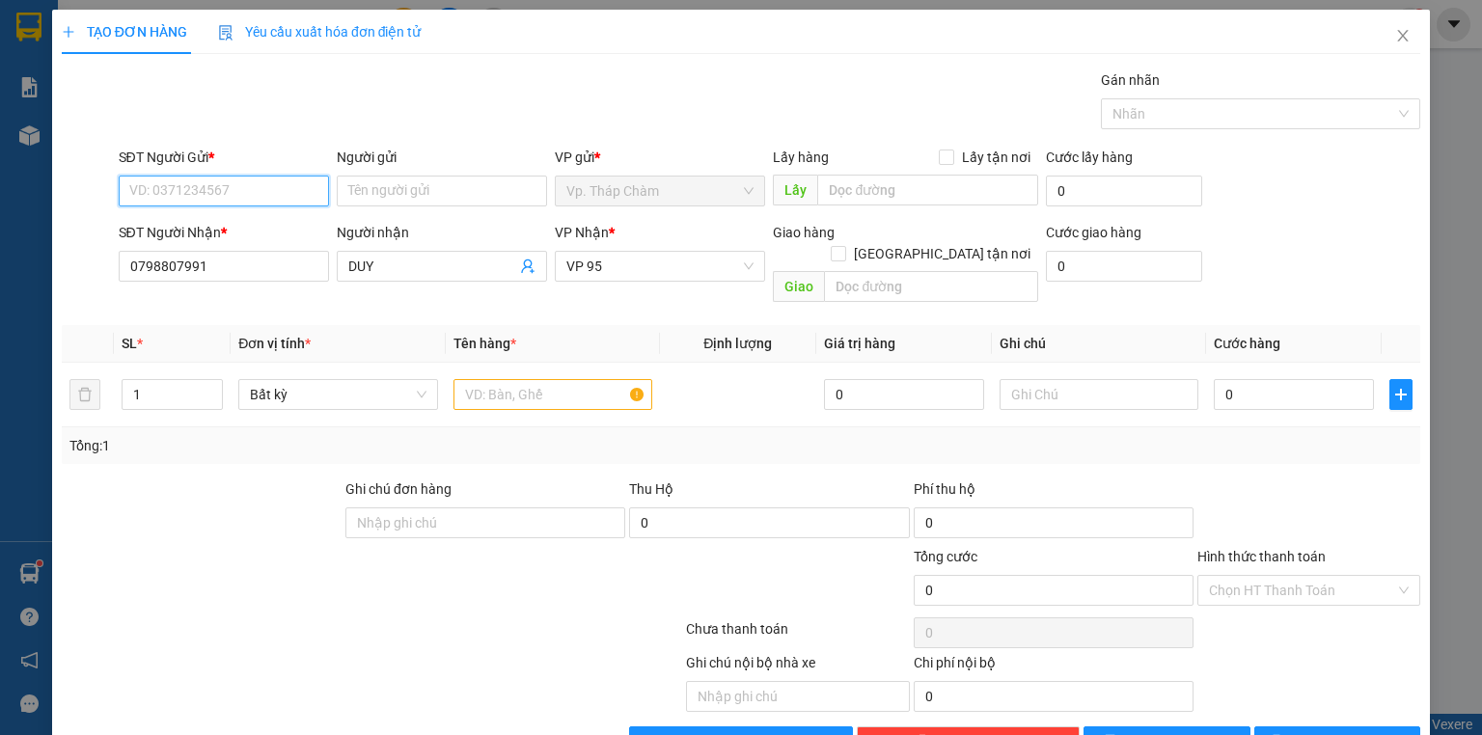
click at [238, 183] on input "SĐT Người Gửi *" at bounding box center [224, 191] width 210 height 31
type input "0393101727"
click at [459, 202] on input "Người gửi" at bounding box center [442, 191] width 210 height 31
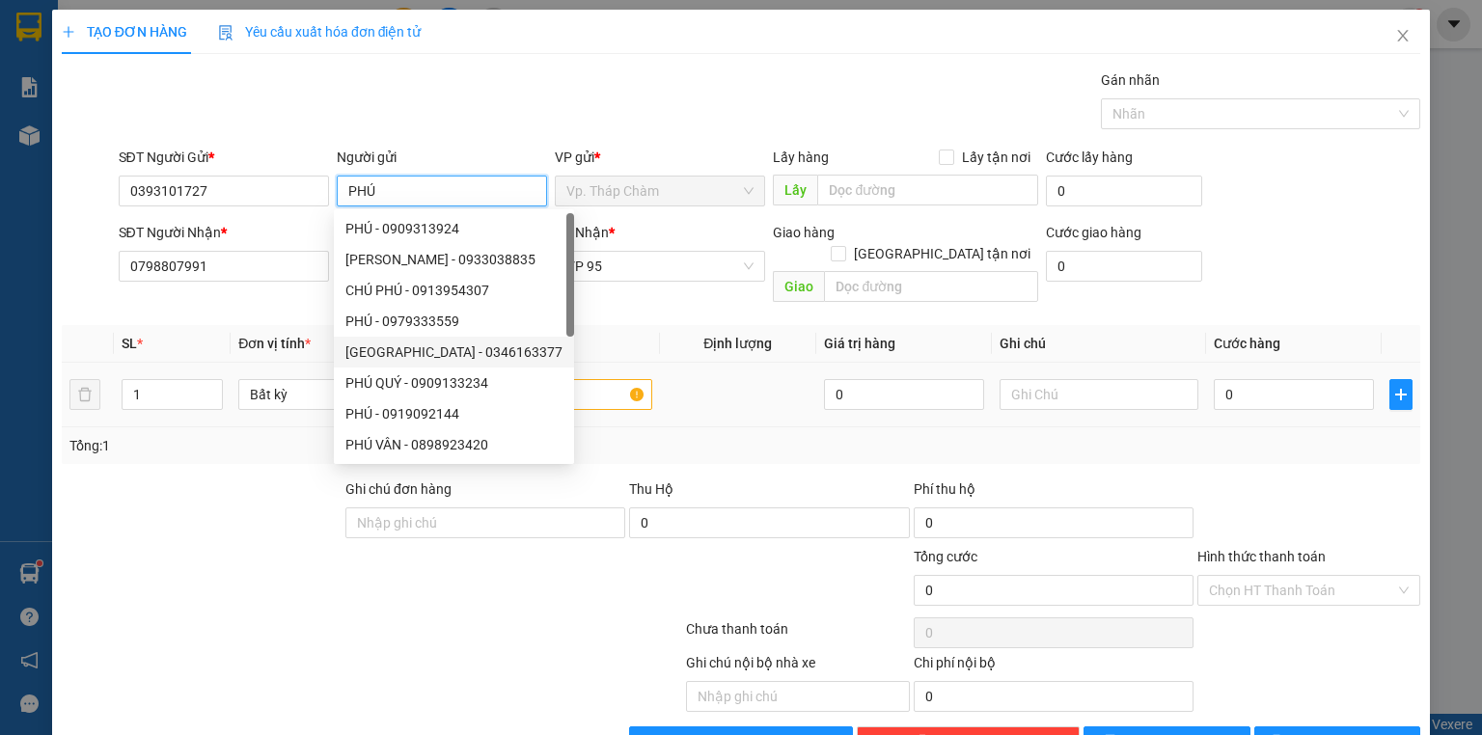
type input "PHÚ"
click at [591, 379] on input "text" at bounding box center [553, 394] width 199 height 31
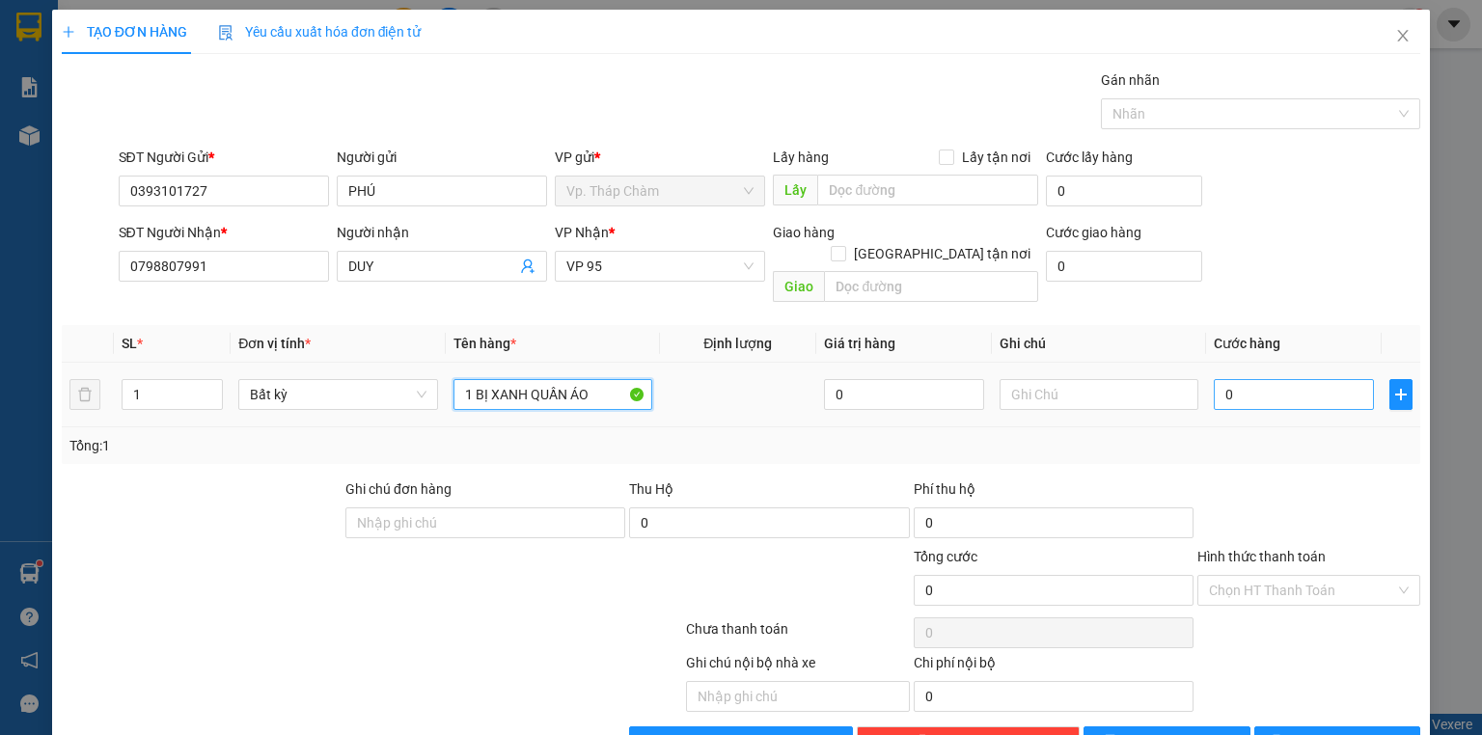
type input "1 BỊ XANH QUẦN ÁO"
click at [1271, 379] on input "0" at bounding box center [1294, 394] width 160 height 31
type input "3"
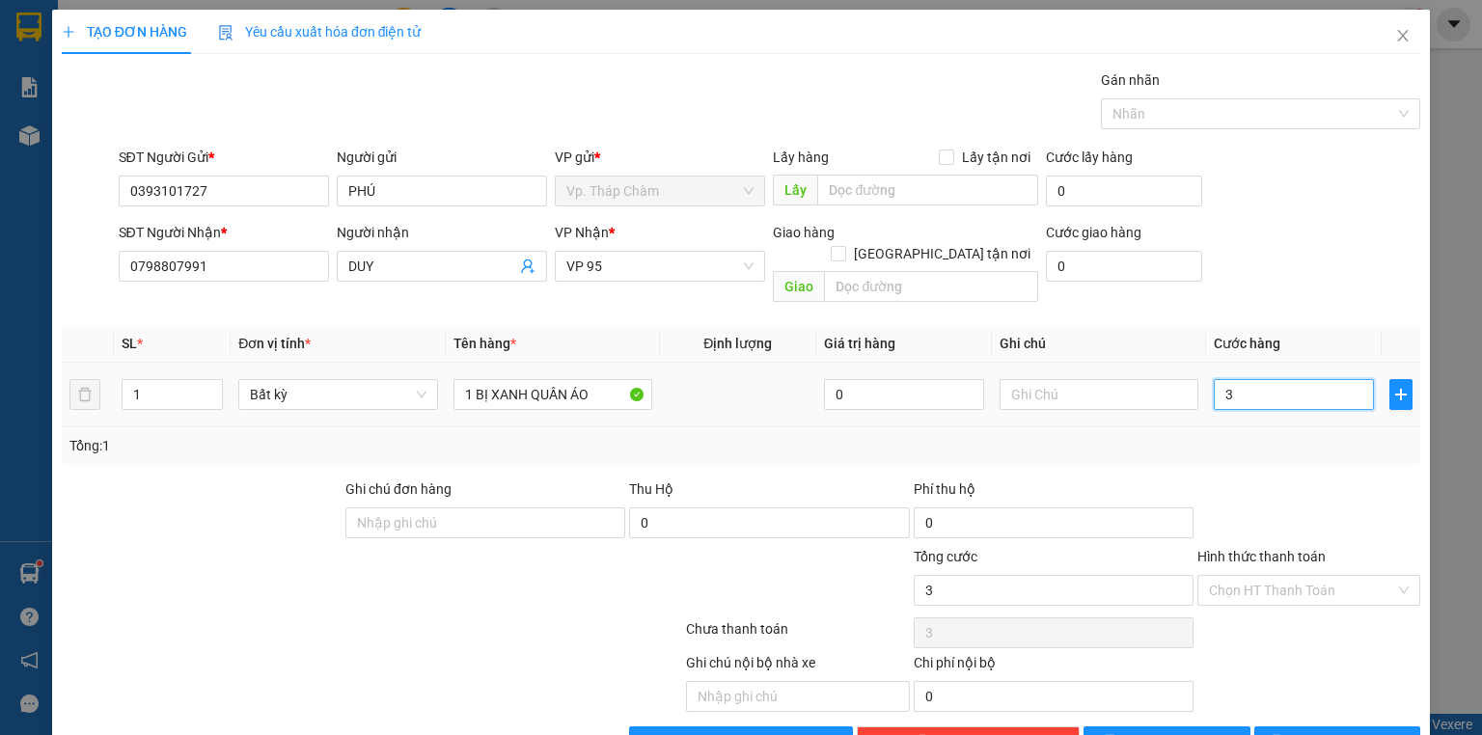
type input "30"
type input "30.000"
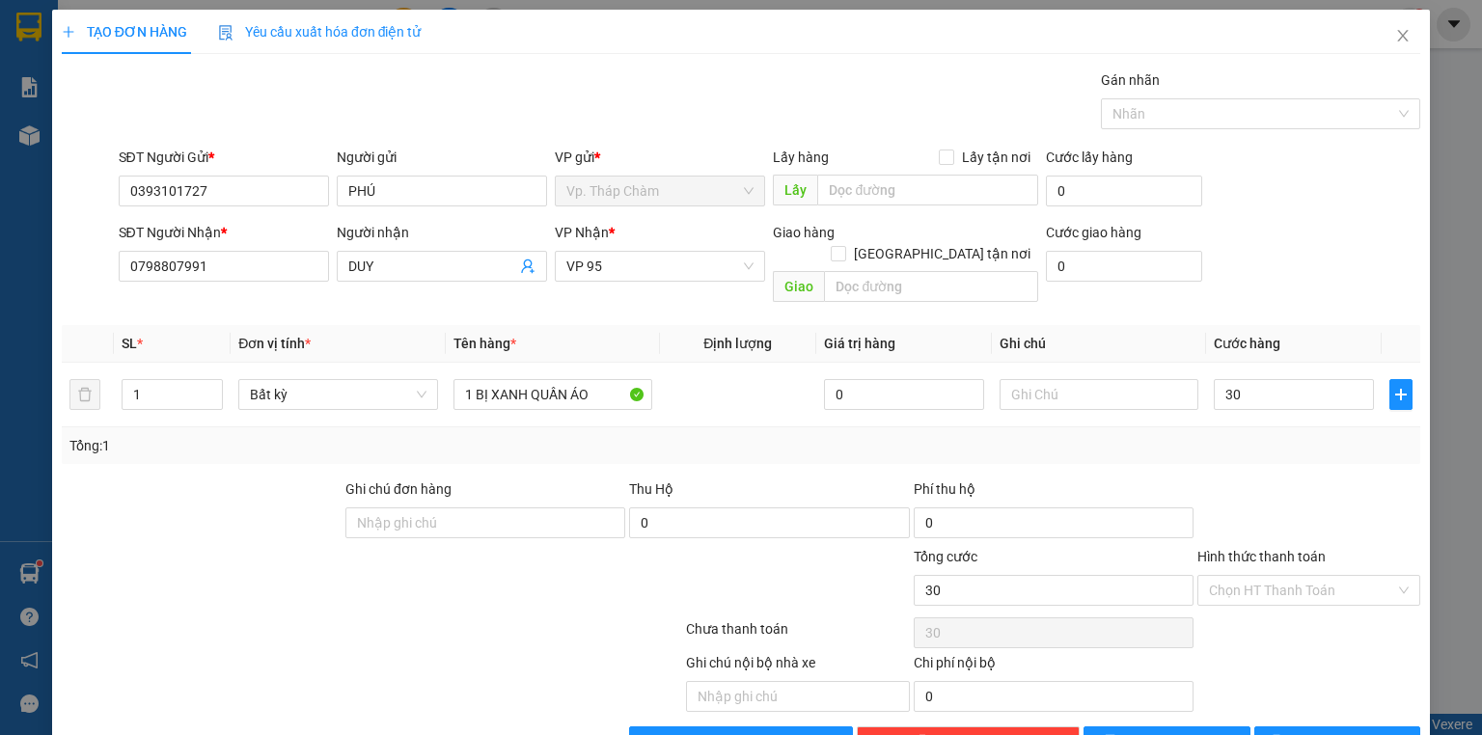
type input "30.000"
click at [1317, 497] on div at bounding box center [1309, 513] width 227 height 68
click at [1326, 702] on div "Transit Pickup Surcharge Ids Transit Deliver Surcharge Ids Transit Deliver Surc…" at bounding box center [741, 413] width 1359 height 688
click at [1326, 731] on span "[PERSON_NAME] và In" at bounding box center [1358, 741] width 135 height 21
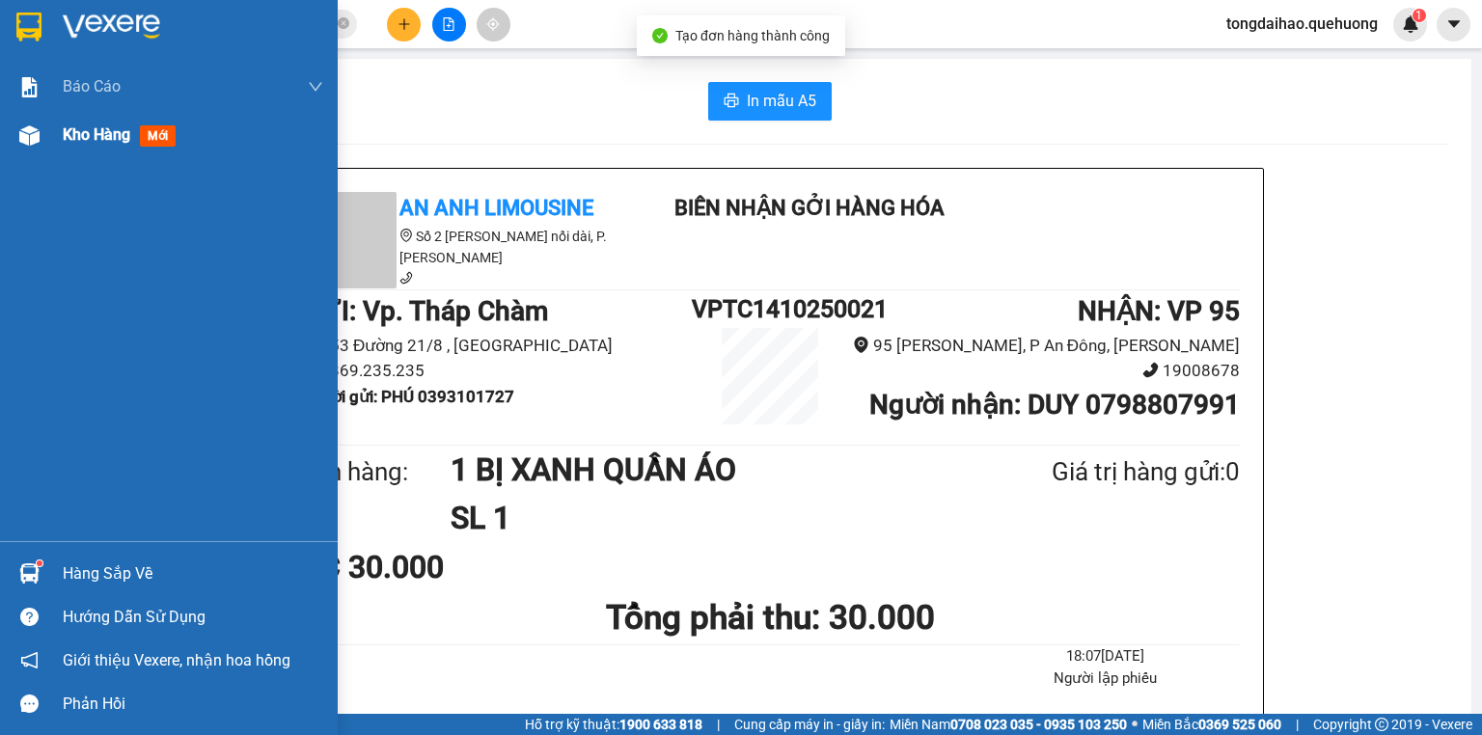
click at [106, 135] on span "Kho hàng" at bounding box center [97, 134] width 68 height 18
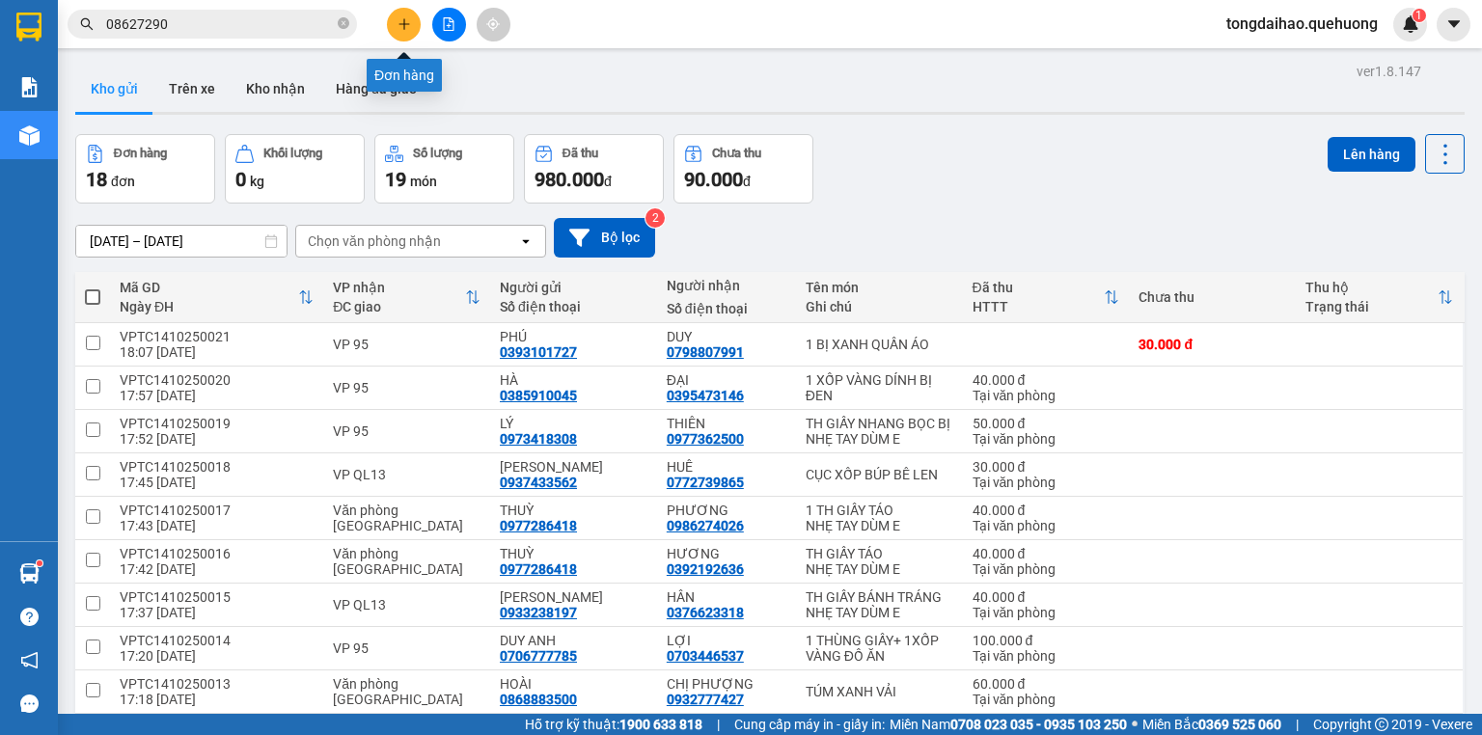
click at [392, 28] on button at bounding box center [404, 25] width 34 height 34
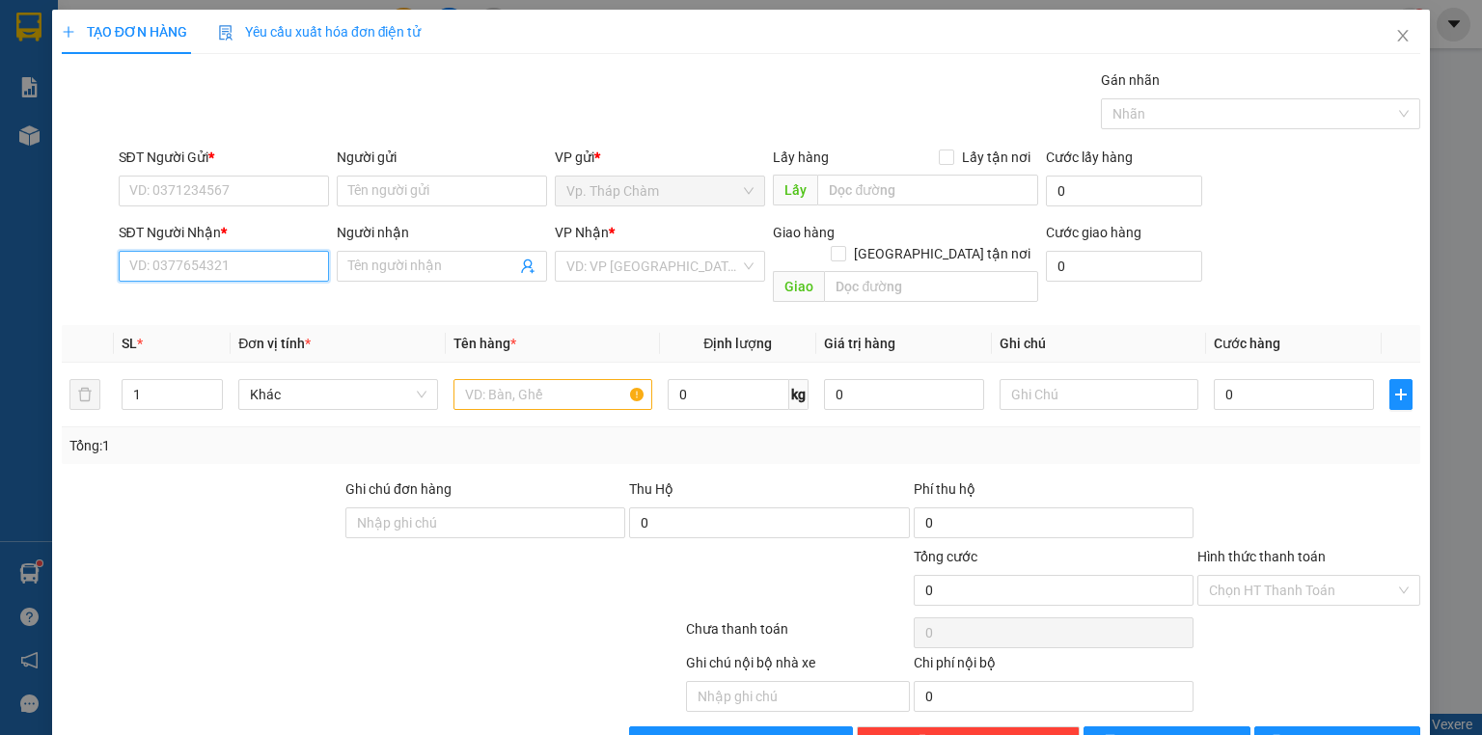
click at [206, 270] on input "SĐT Người Nhận *" at bounding box center [224, 266] width 210 height 31
type input "0349209715"
click at [269, 305] on div "0349209715 - PHƯỢNG" at bounding box center [221, 303] width 185 height 21
type input "PHƯỢNG"
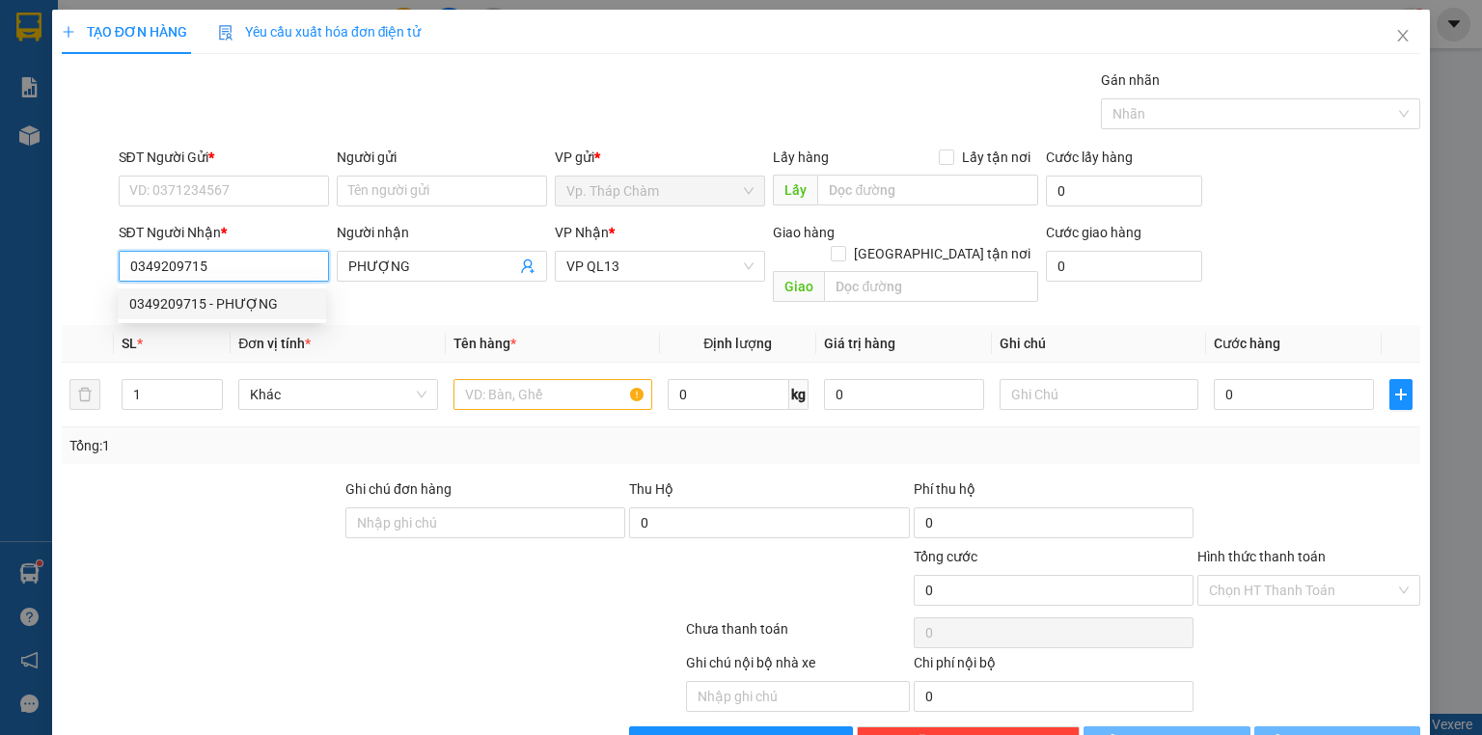
type input "30.000"
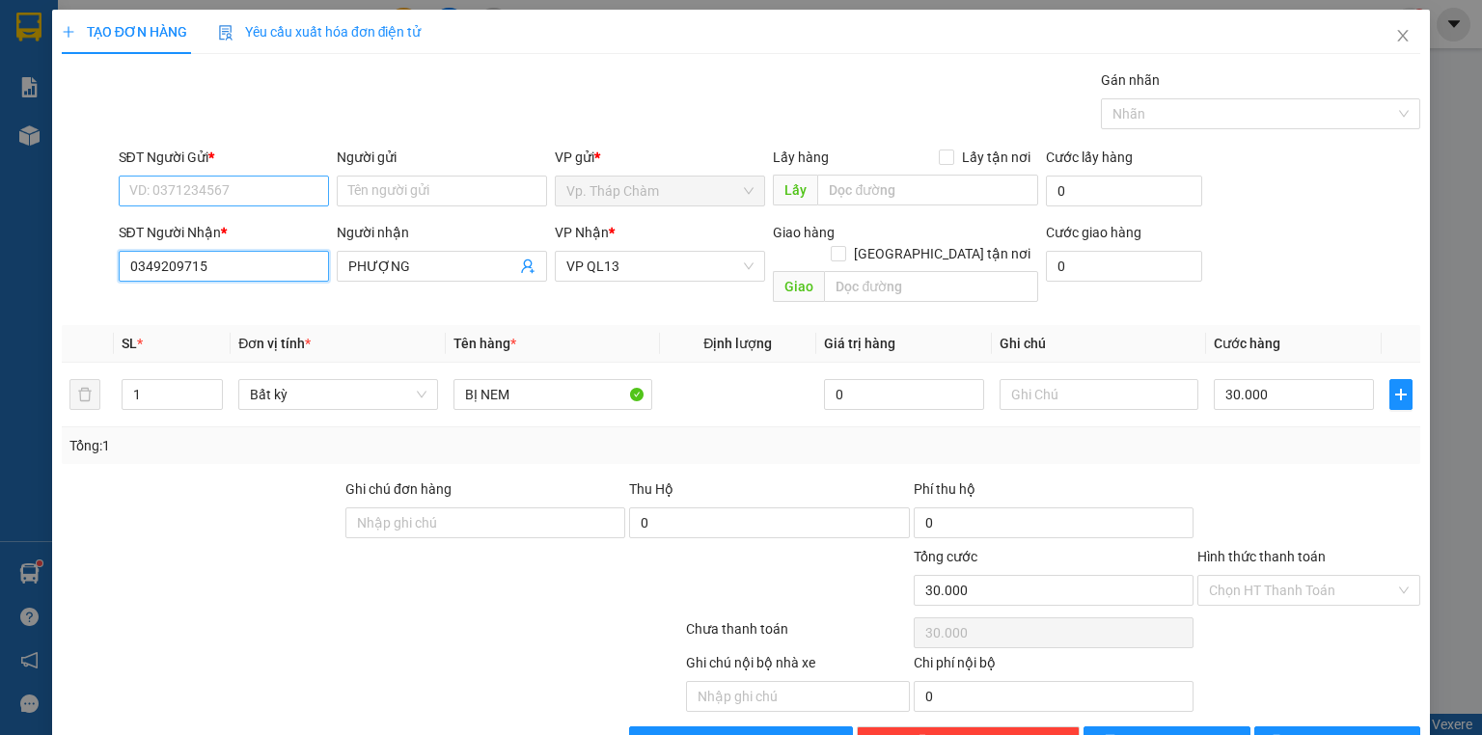
type input "0349209715"
click at [238, 177] on input "SĐT Người Gửi *" at bounding box center [224, 191] width 210 height 31
click at [264, 229] on div "0938822066 - NEM CHẢ ĐỊNH Y" at bounding box center [225, 228] width 192 height 21
type input "0938822066"
type input "NEM CHẢ ĐỊNH Y"
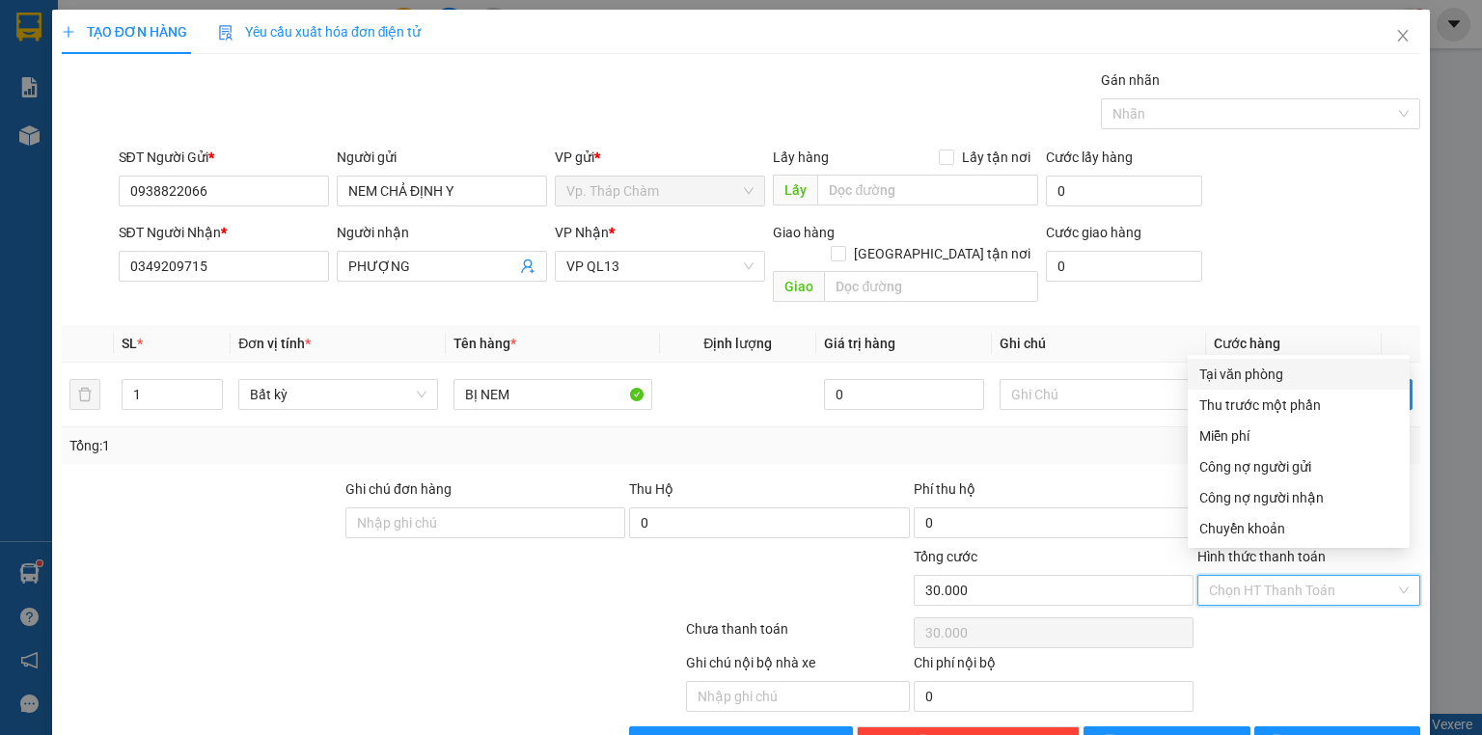
click at [1324, 576] on input "Hình thức thanh toán" at bounding box center [1302, 590] width 186 height 29
click at [1289, 367] on div "Tại văn phòng" at bounding box center [1298, 374] width 199 height 21
type input "0"
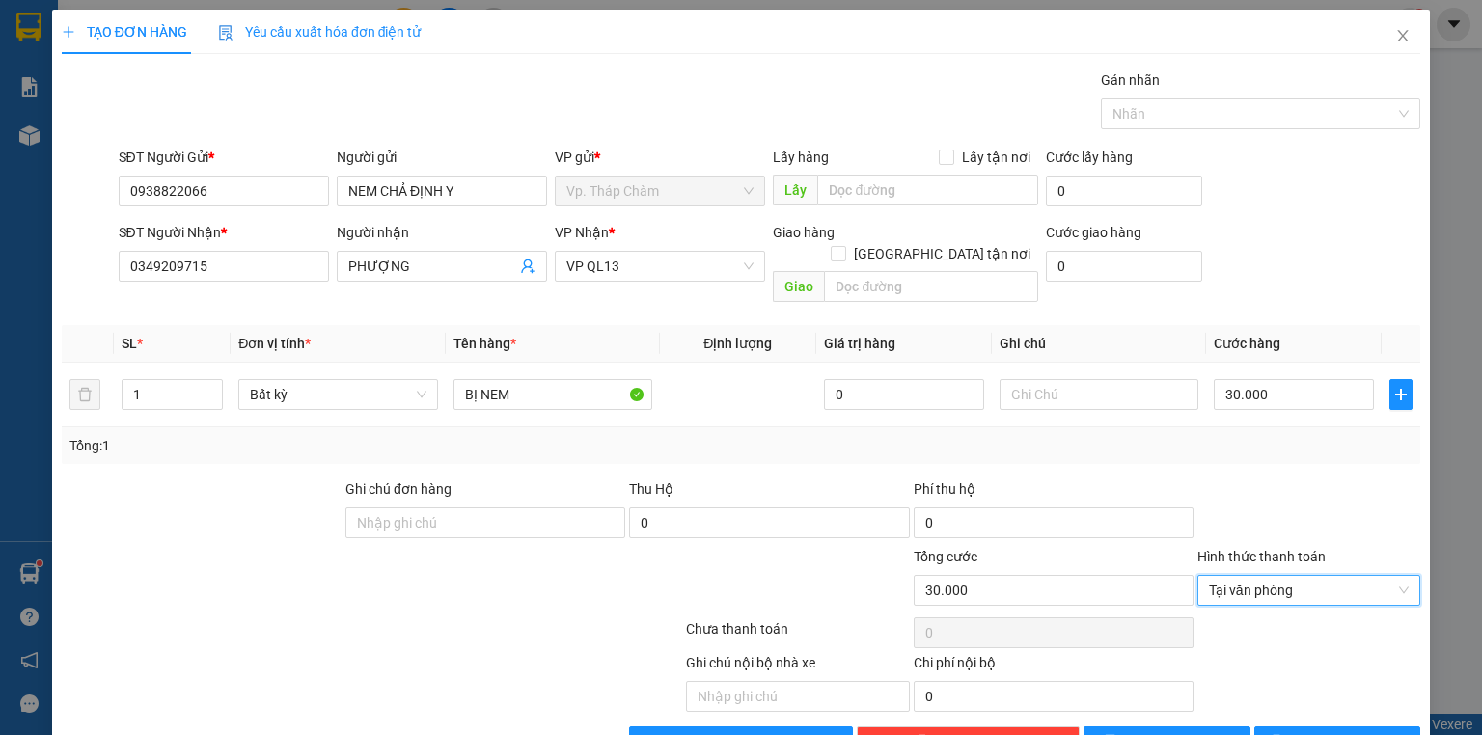
drag, startPoint x: 1328, startPoint y: 634, endPoint x: 1328, endPoint y: 669, distance: 34.7
click at [1328, 652] on div "Ghi chú nội bộ nhà xe Chi phí nội bộ 0" at bounding box center [741, 682] width 1362 height 60
click at [1324, 731] on span "[PERSON_NAME] và In" at bounding box center [1358, 741] width 135 height 21
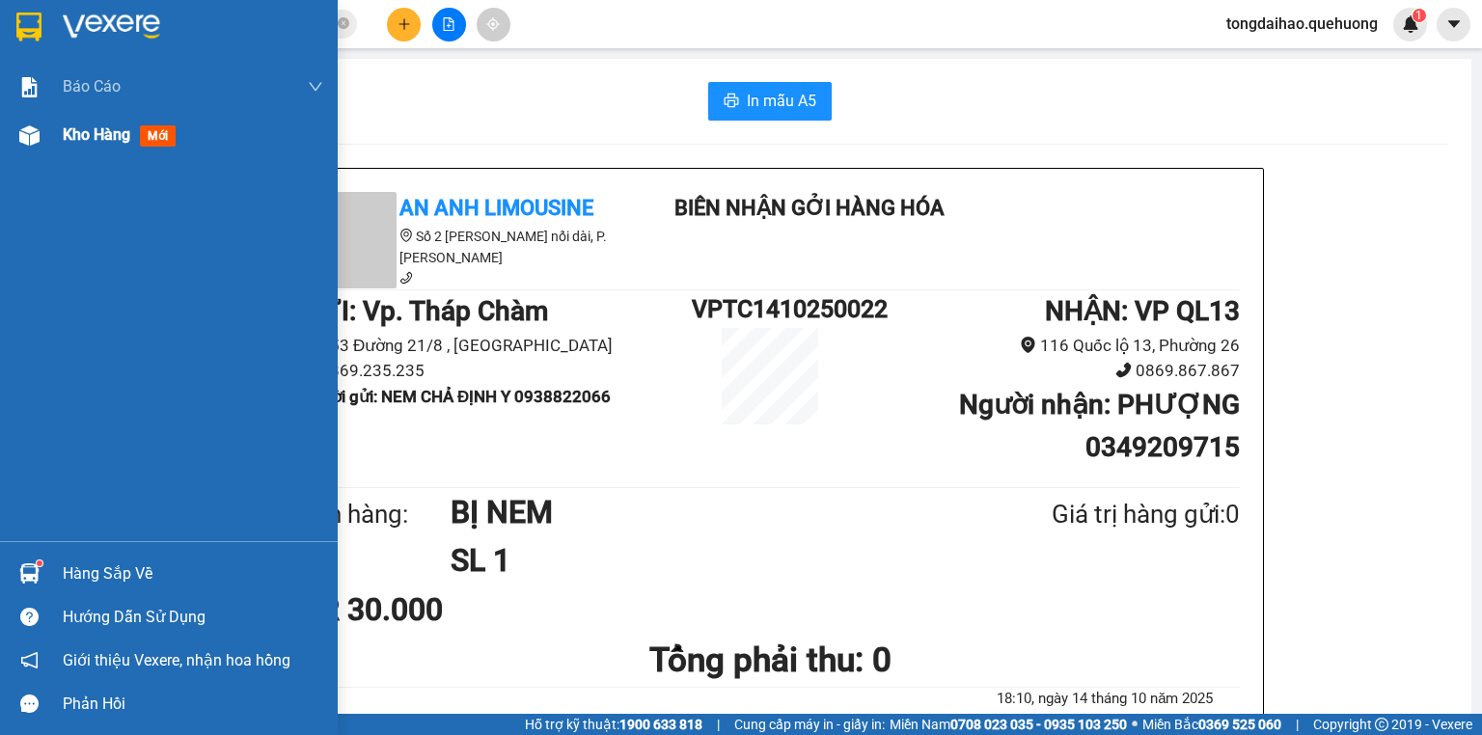
click at [89, 144] on span "Kho hàng" at bounding box center [97, 134] width 68 height 18
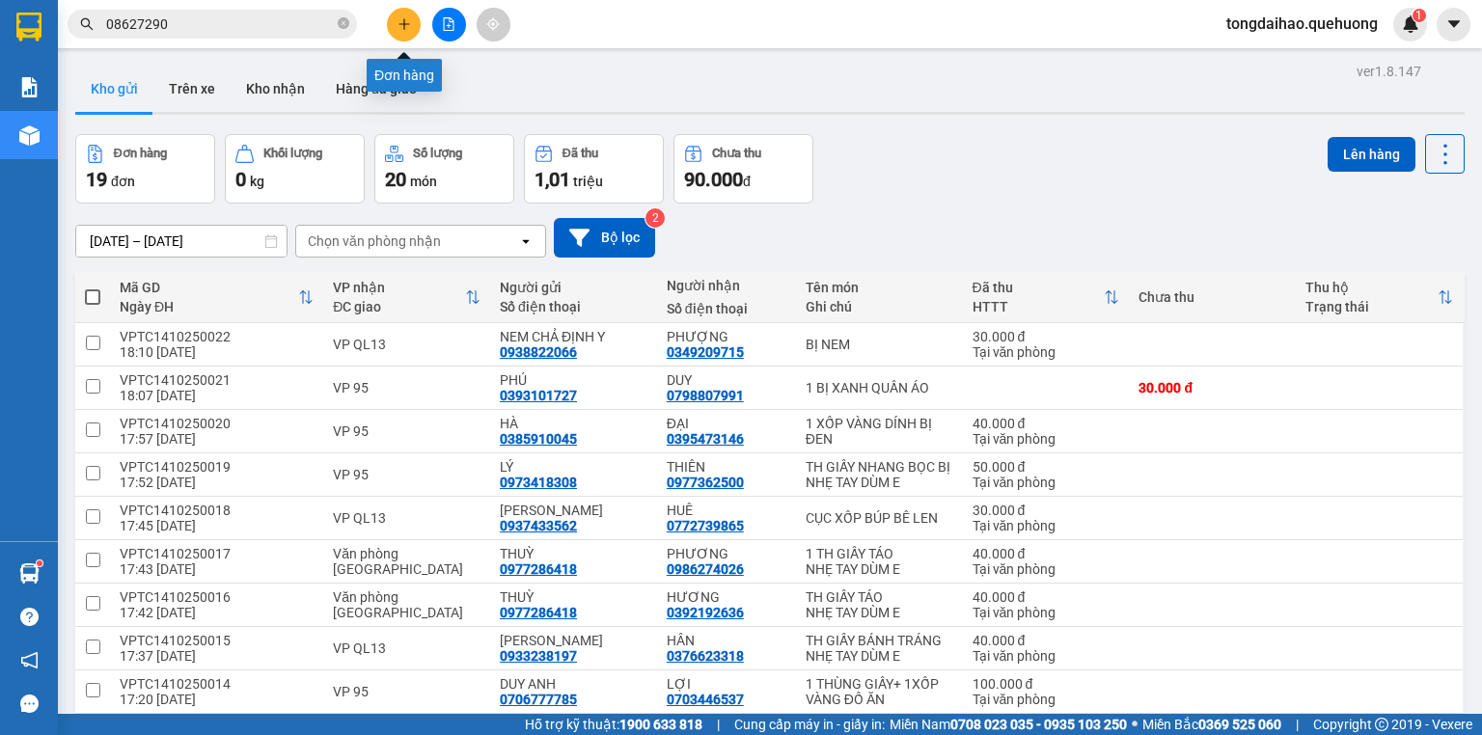
click at [390, 30] on button at bounding box center [404, 25] width 34 height 34
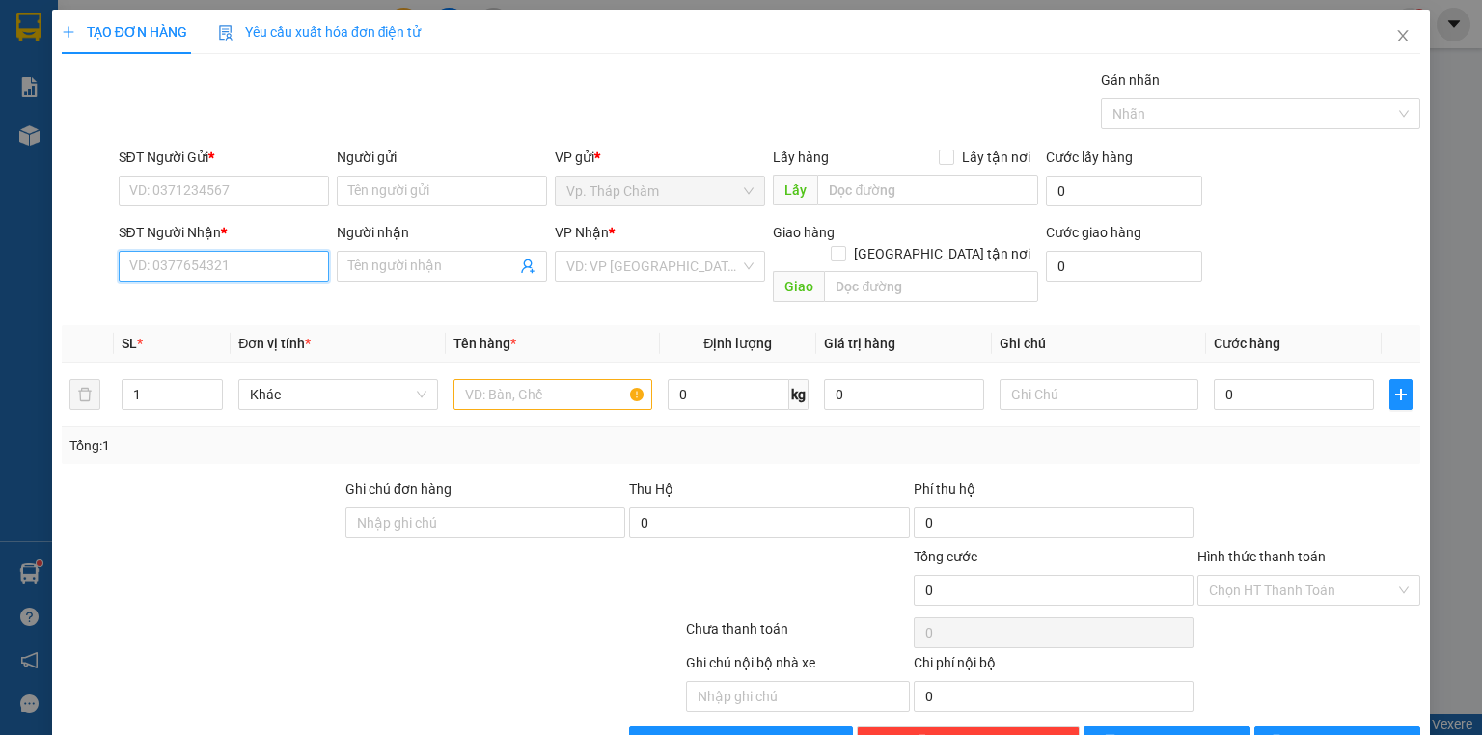
click at [222, 270] on input "SĐT Người Nhận *" at bounding box center [224, 266] width 210 height 31
type input "0"
click at [1395, 35] on icon "close" at bounding box center [1402, 35] width 15 height 15
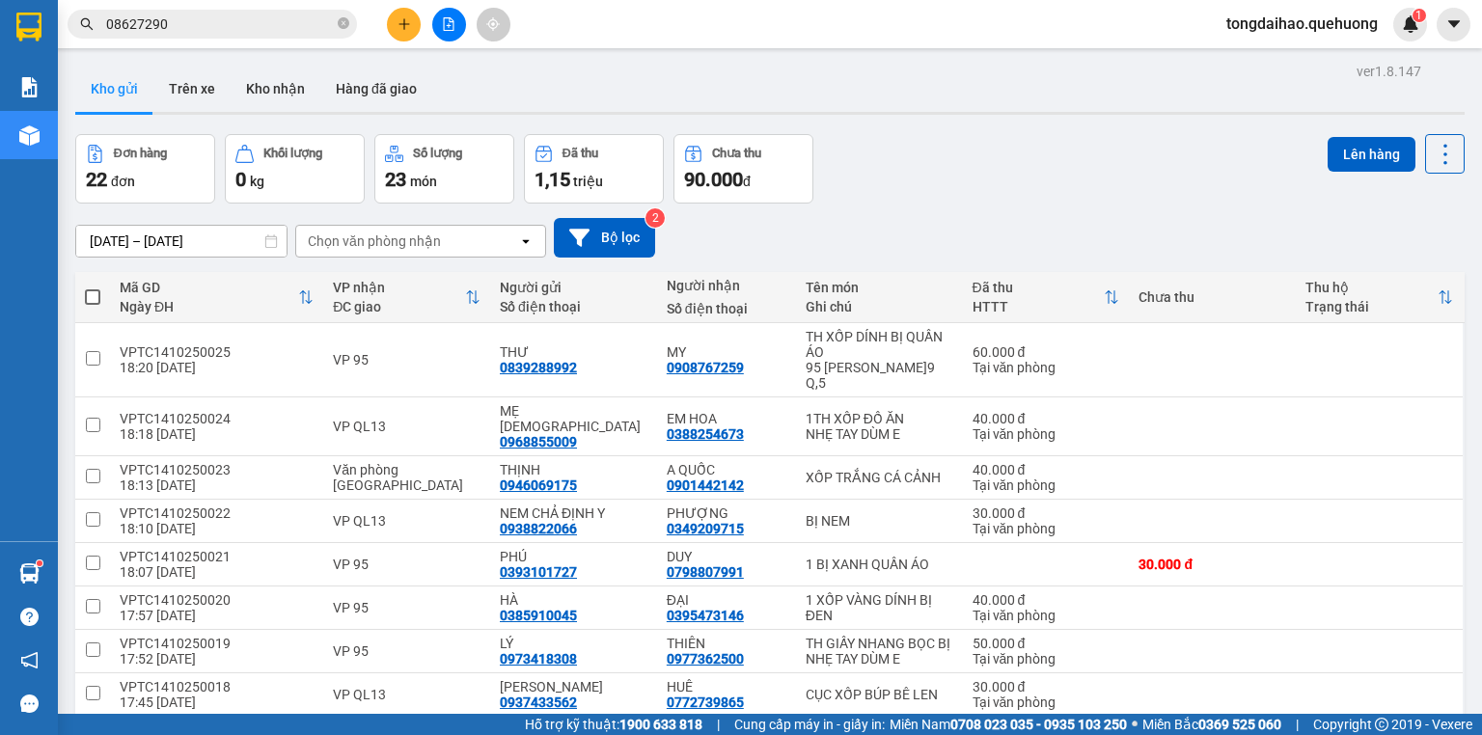
click at [249, 22] on input "08627290" at bounding box center [220, 24] width 228 height 21
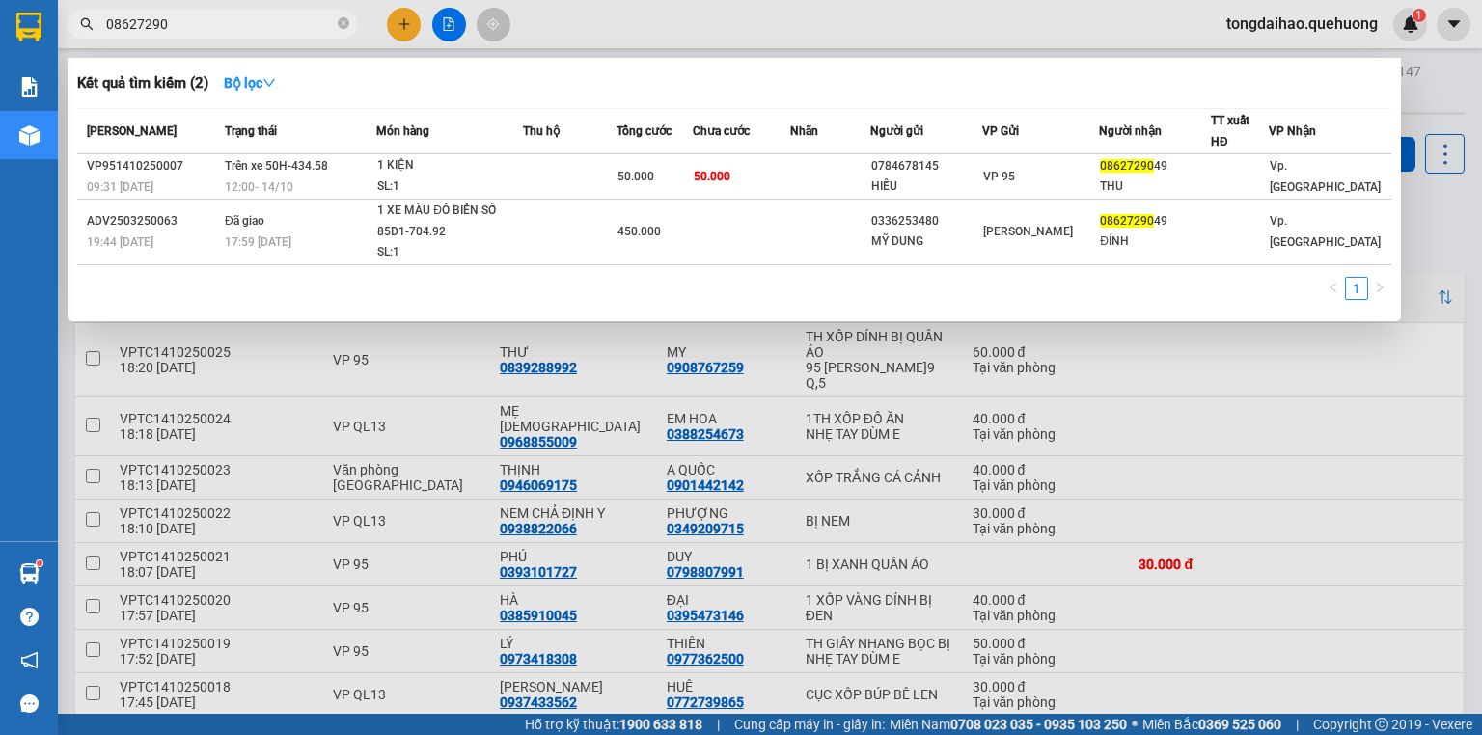
click at [249, 22] on input "08627290" at bounding box center [220, 24] width 228 height 21
click at [405, 8] on div at bounding box center [741, 367] width 1482 height 735
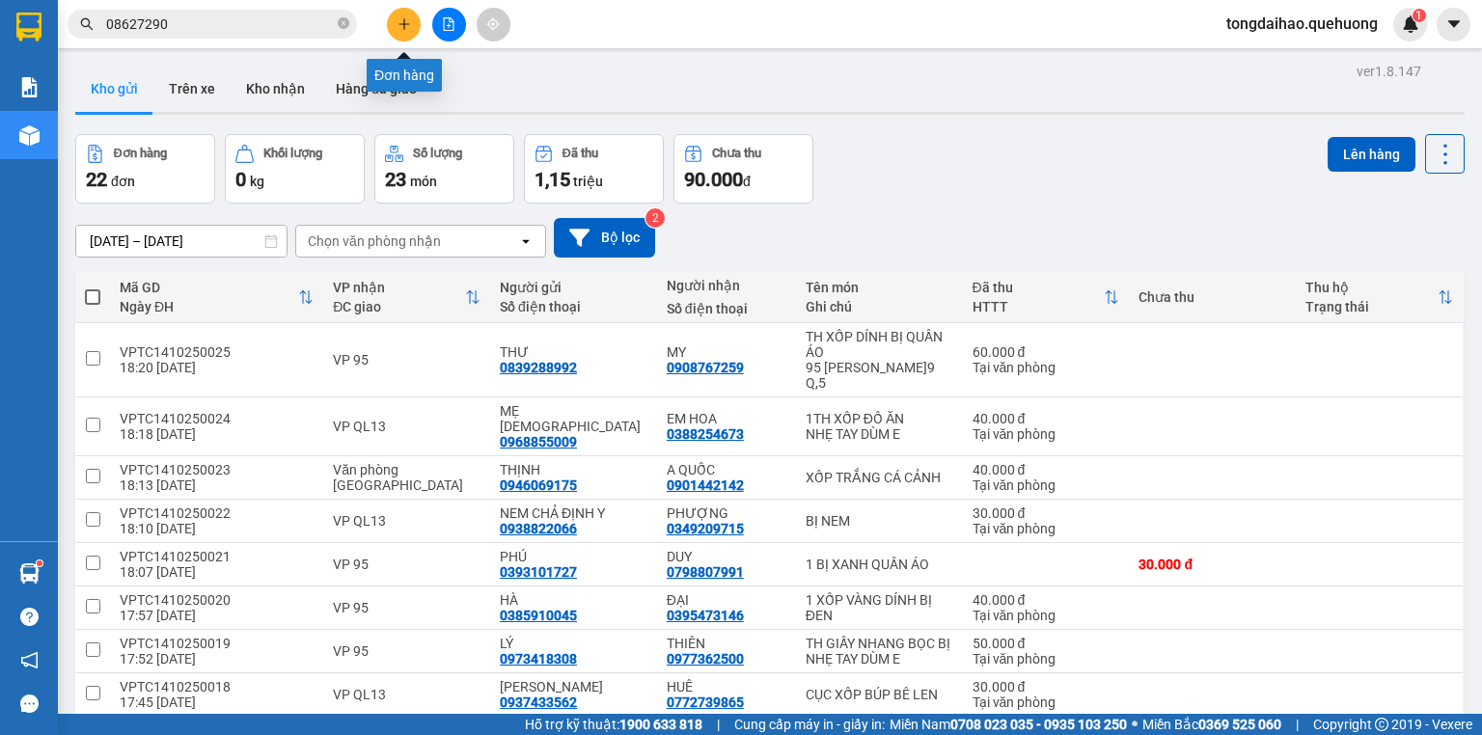
click at [408, 31] on button at bounding box center [404, 25] width 34 height 34
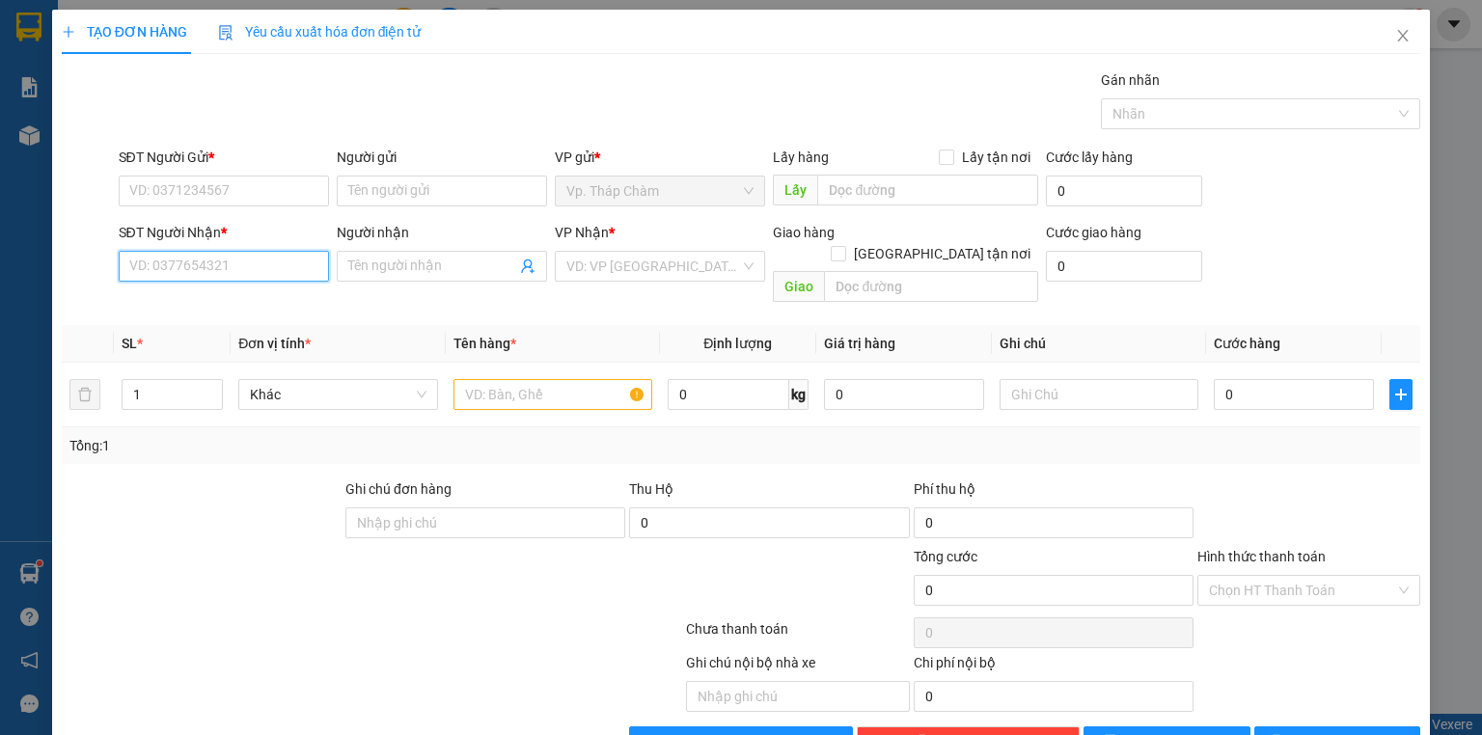
click at [253, 266] on input "SĐT Người Nhận *" at bounding box center [224, 266] width 210 height 31
type input "0902432739"
click at [423, 271] on input "Người nhận" at bounding box center [432, 266] width 168 height 21
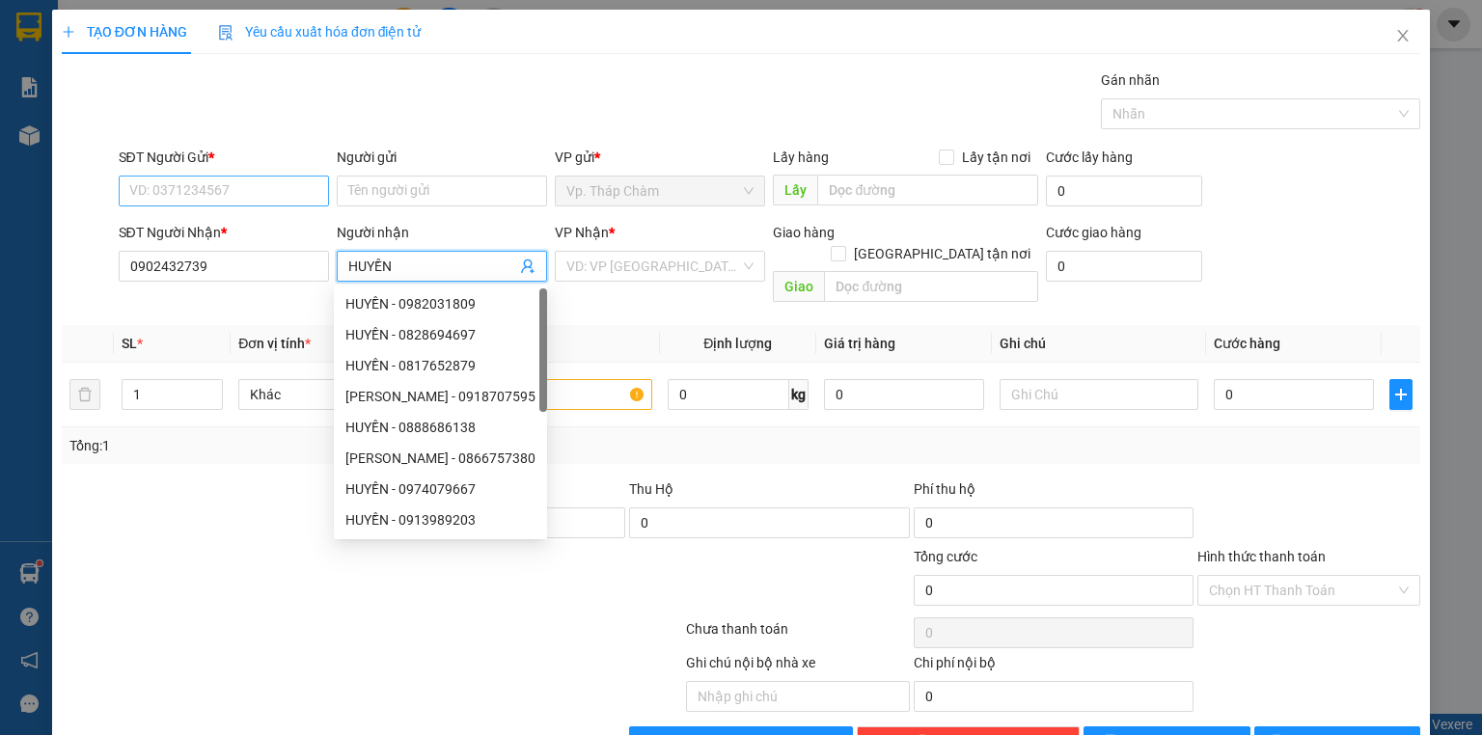
type input "HUYỀN"
click at [179, 176] on input "SĐT Người Gửi *" at bounding box center [224, 191] width 210 height 31
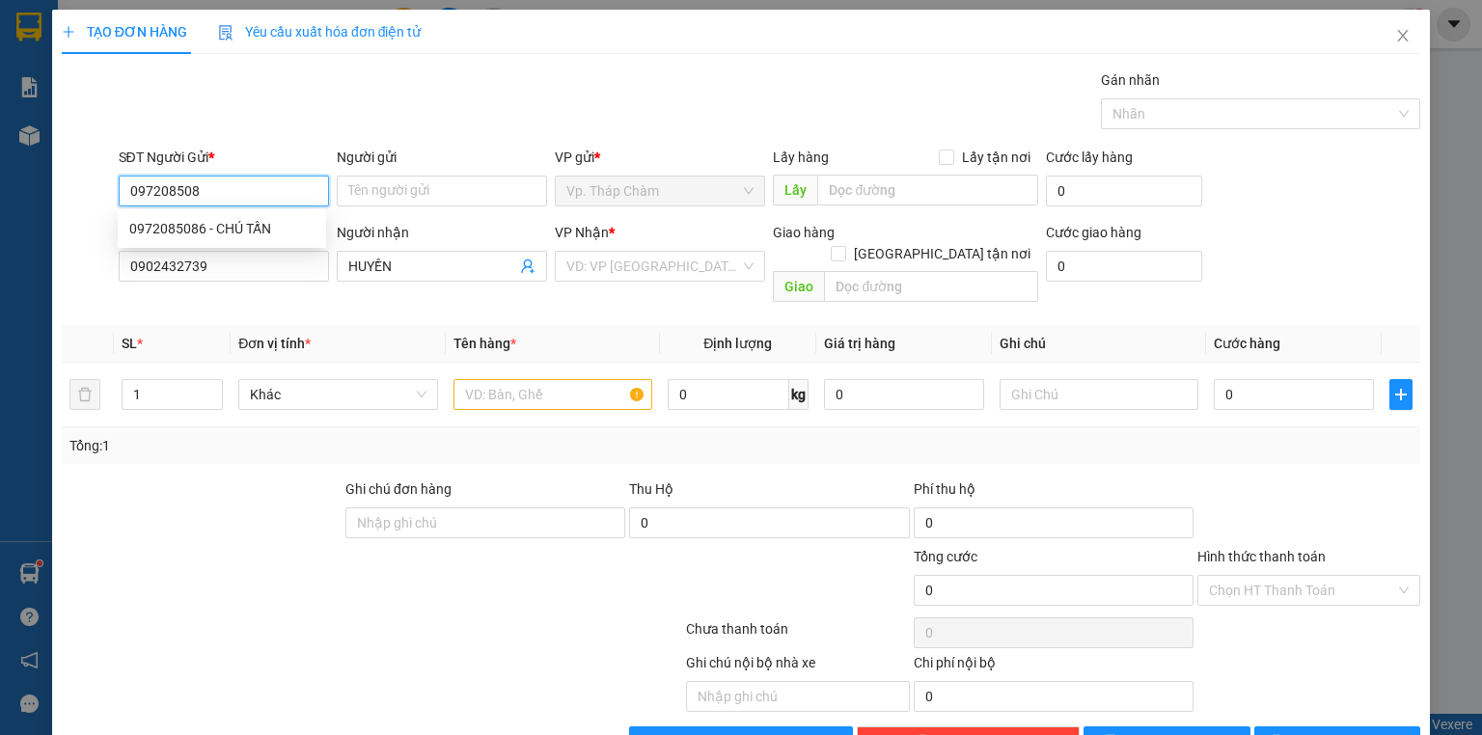
type input "0972085086"
click at [263, 228] on div "0972085086 - CHÚ TẤN" at bounding box center [221, 228] width 185 height 21
type input "CHÚ TẤN"
type input "120.000"
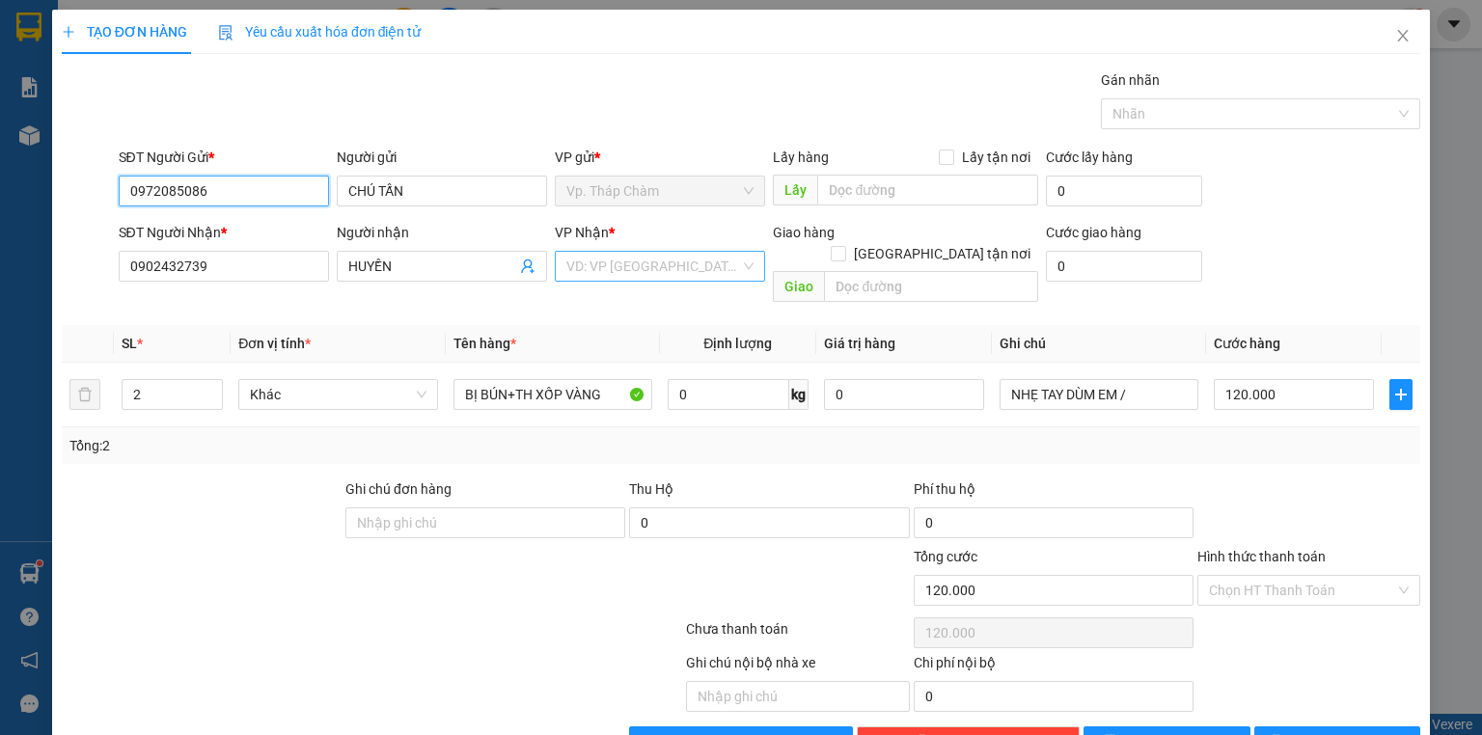
type input "0972085086"
click at [636, 272] on input "search" at bounding box center [653, 266] width 174 height 29
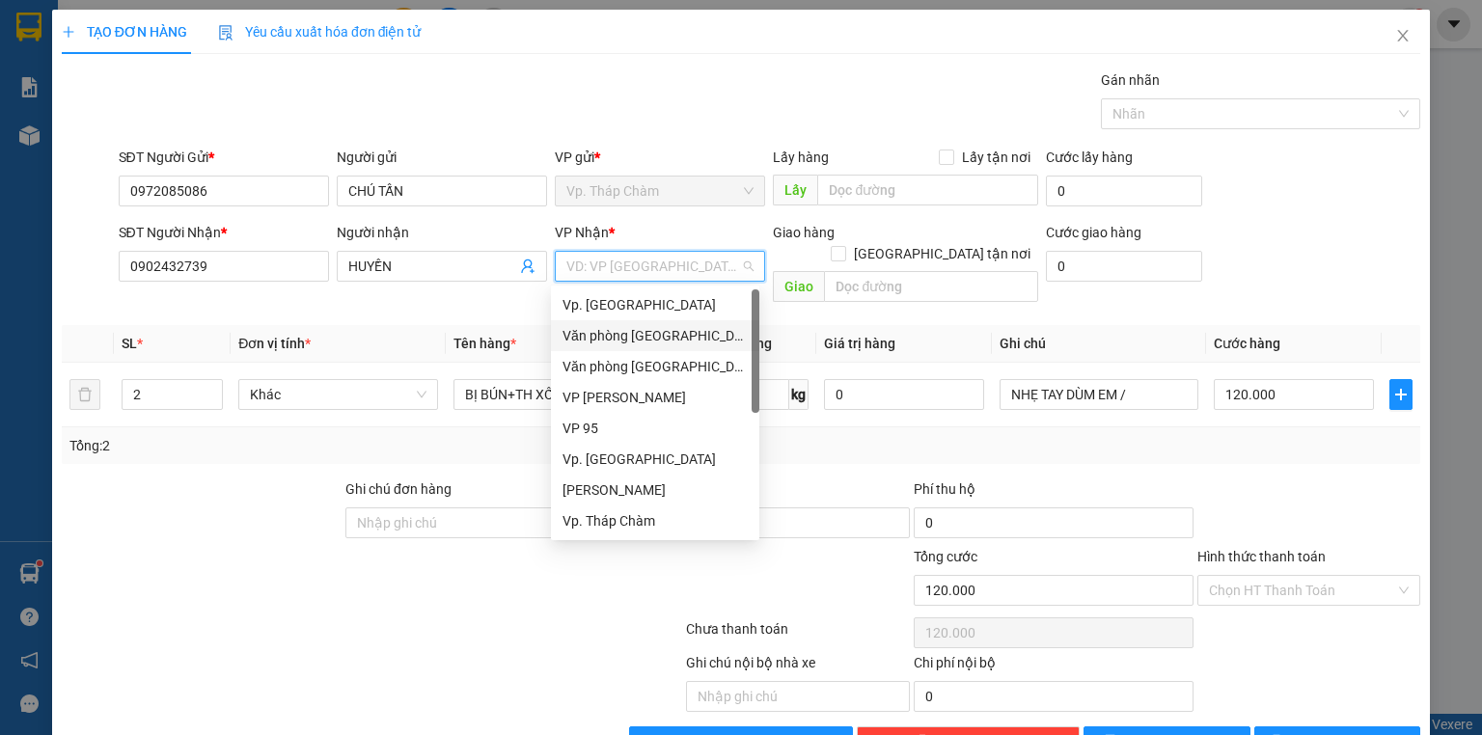
click at [631, 335] on div "Văn phòng [GEOGRAPHIC_DATA]" at bounding box center [655, 335] width 185 height 21
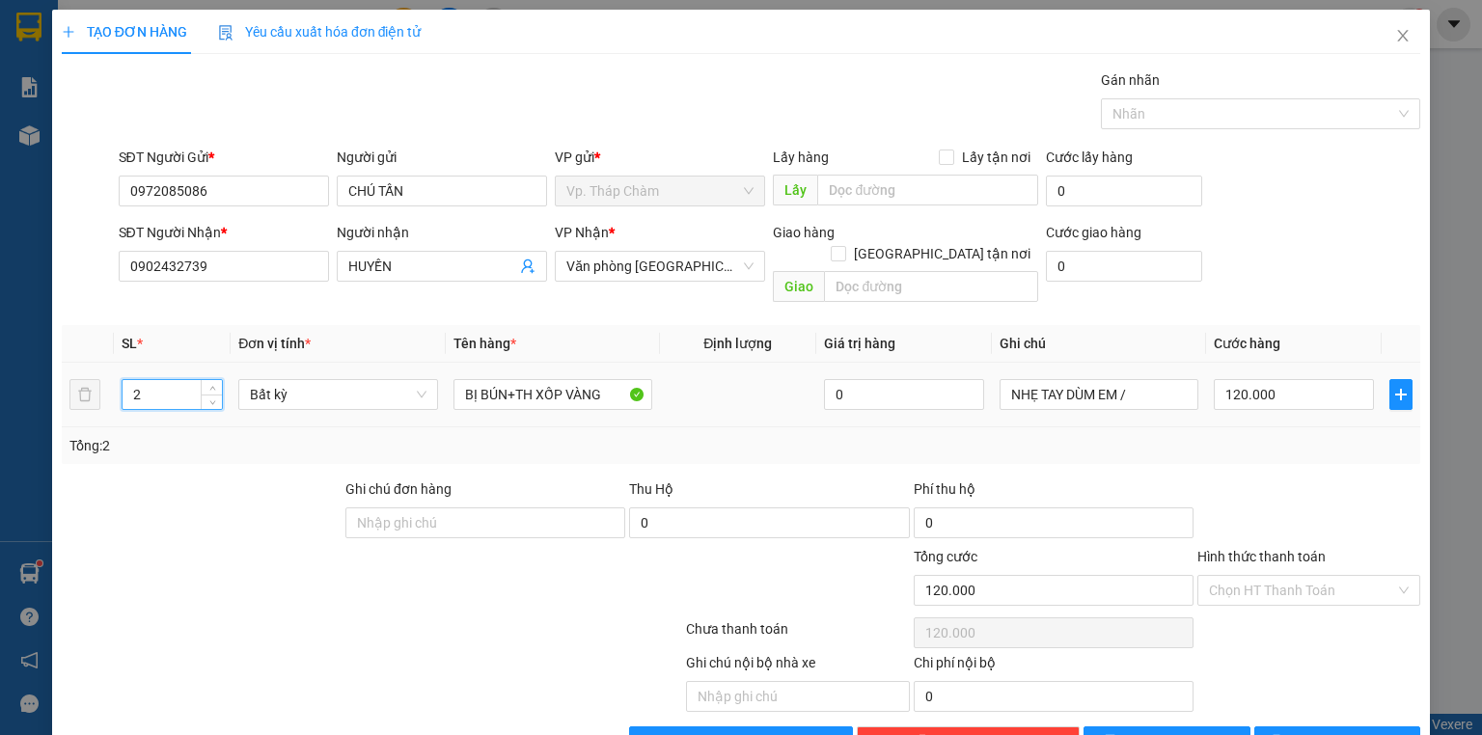
click at [178, 380] on input "2" at bounding box center [172, 394] width 99 height 29
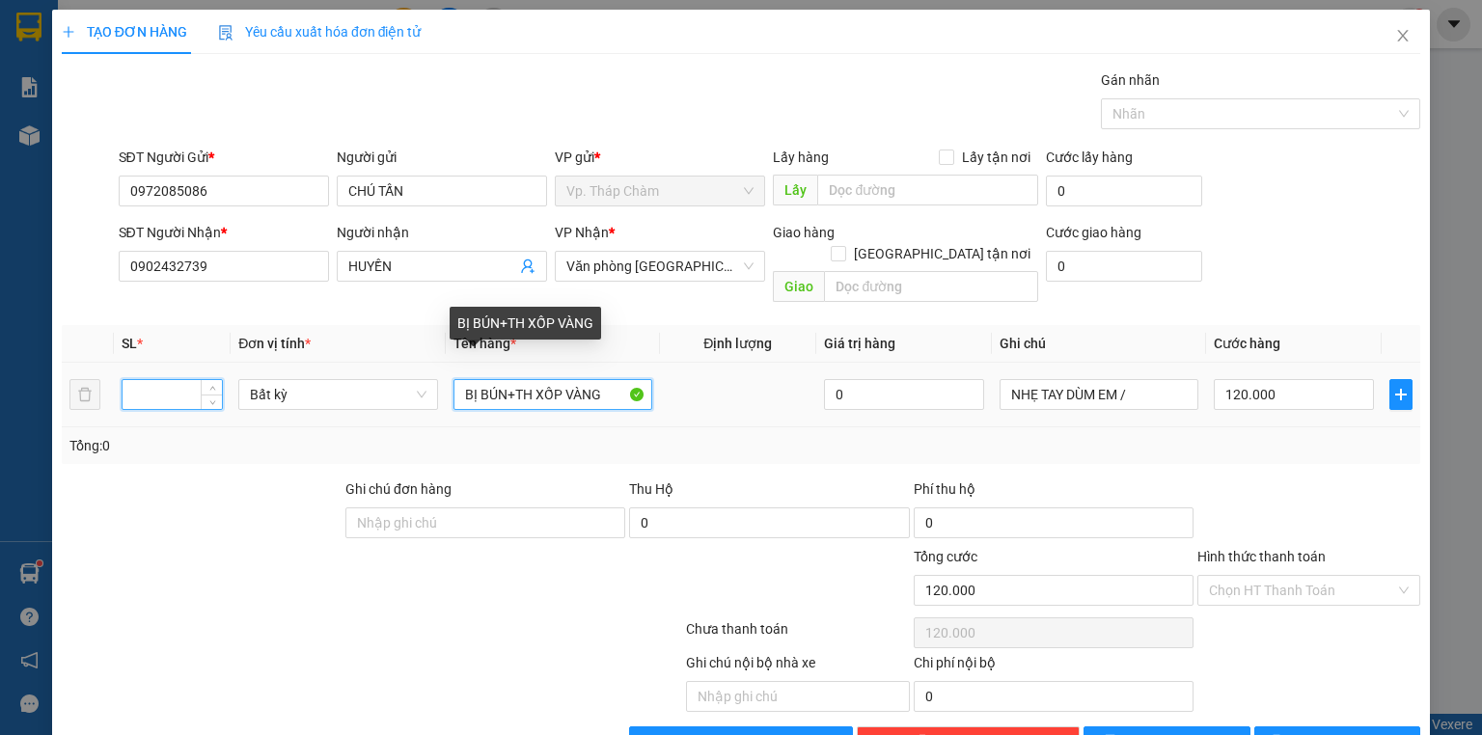
drag, startPoint x: 454, startPoint y: 363, endPoint x: 677, endPoint y: 398, distance: 225.6
click at [703, 399] on tr "Bất kỳ BỊ BÚN+TH XỐP VÀNG 0 NHẸ TAY DÙM EM / 120.000" at bounding box center [741, 395] width 1359 height 65
type input "0"
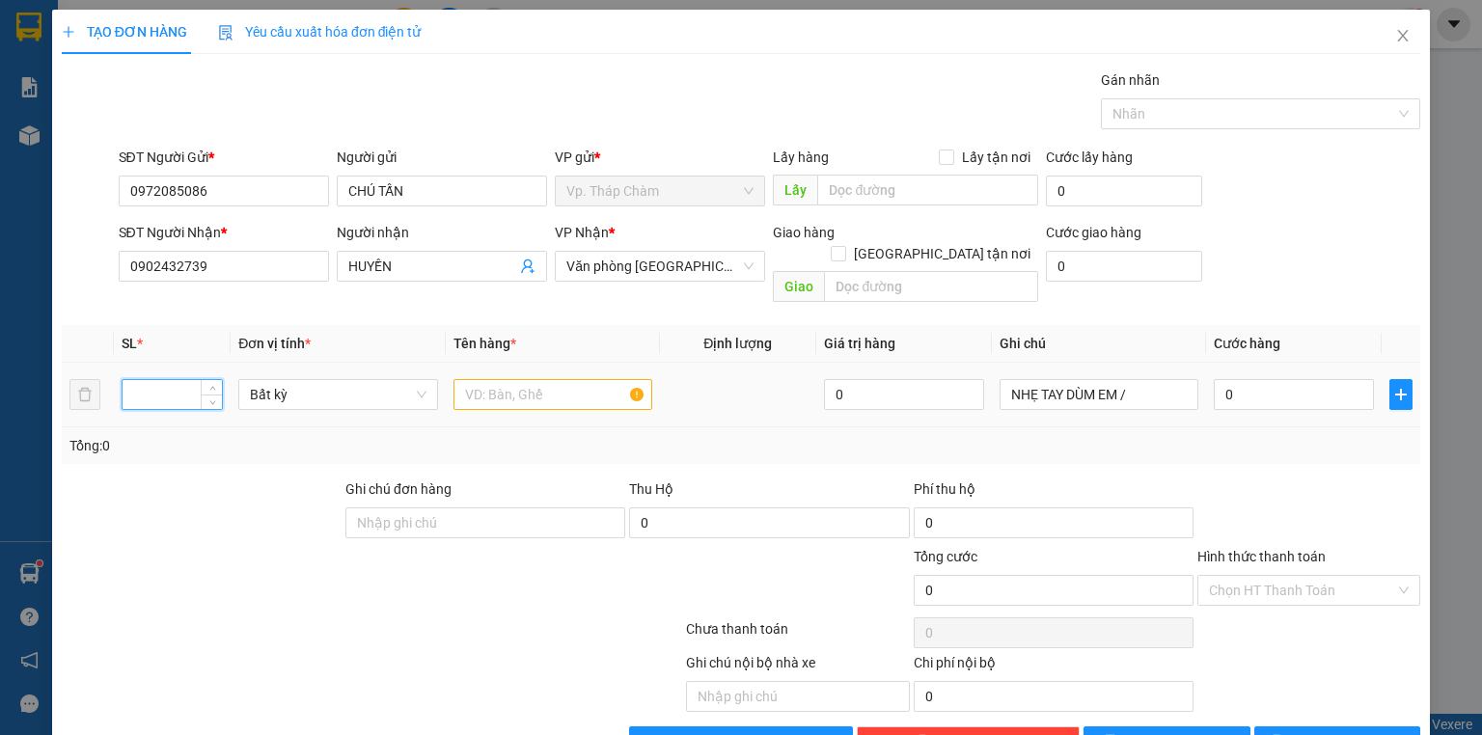
click at [172, 380] on input "number" at bounding box center [172, 394] width 99 height 29
type input "1"
click at [536, 379] on input "text" at bounding box center [553, 394] width 199 height 31
type input "1TH GIẤY ĐỒ ĂN"
click at [1292, 379] on input "0" at bounding box center [1294, 394] width 160 height 31
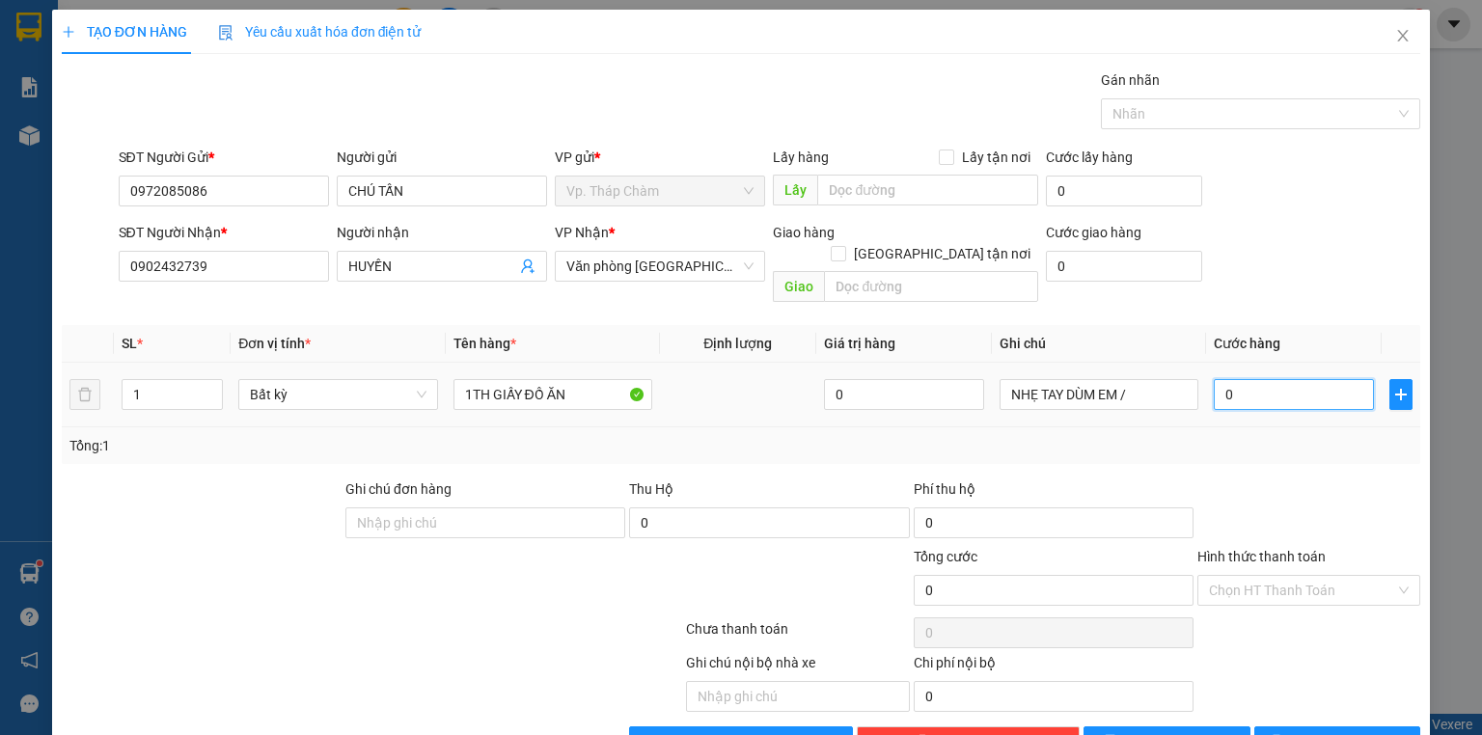
type input "4"
type input "40"
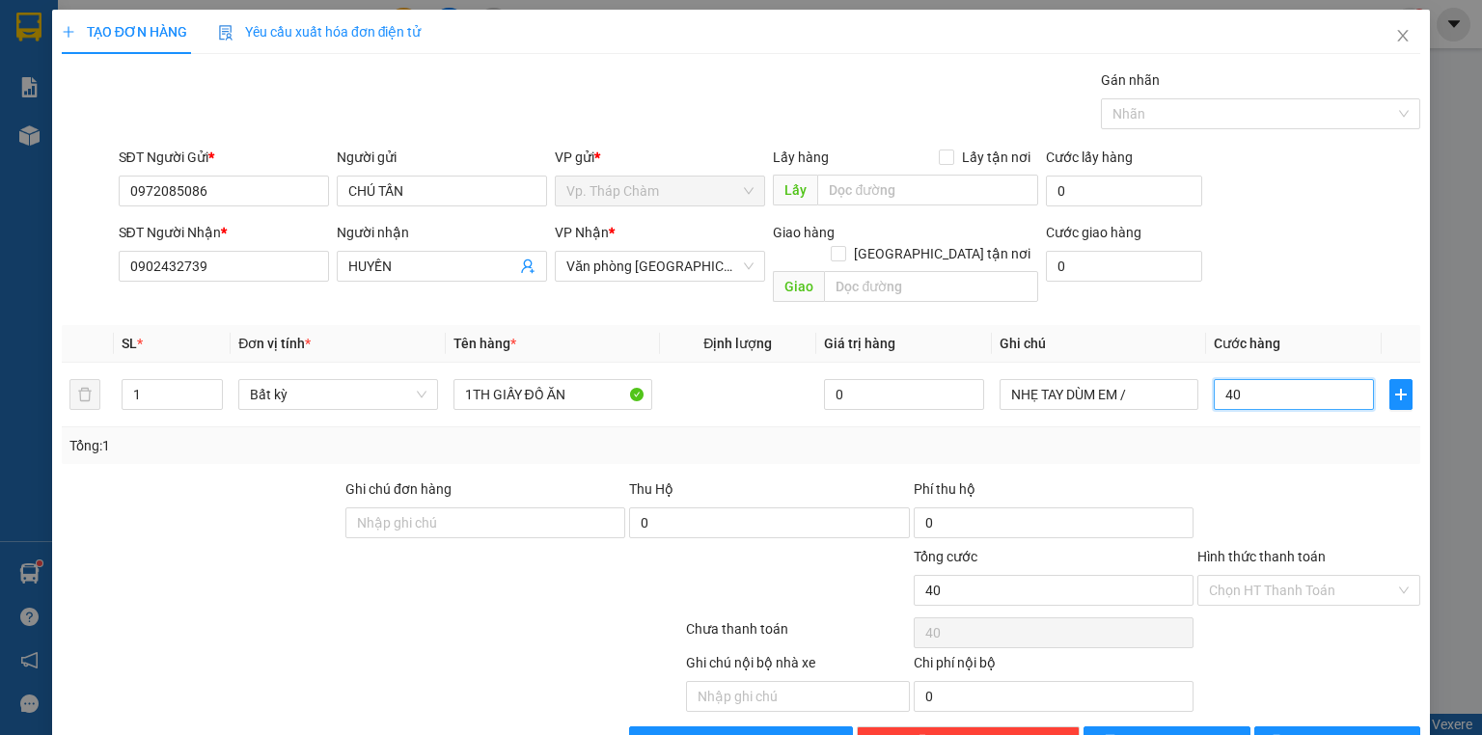
type input "40"
type input "40.000"
click at [1296, 493] on div at bounding box center [1309, 513] width 227 height 68
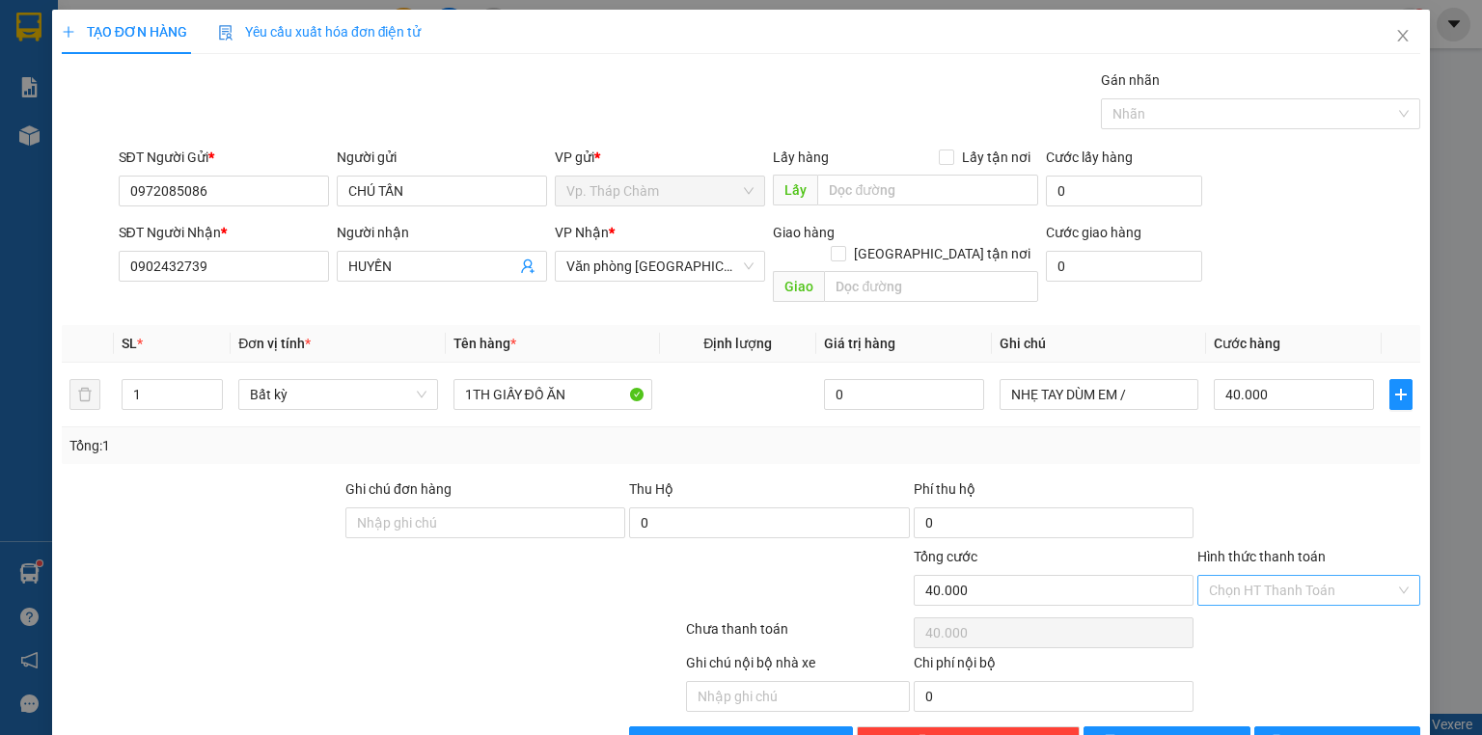
click at [1294, 576] on input "Hình thức thanh toán" at bounding box center [1302, 590] width 186 height 29
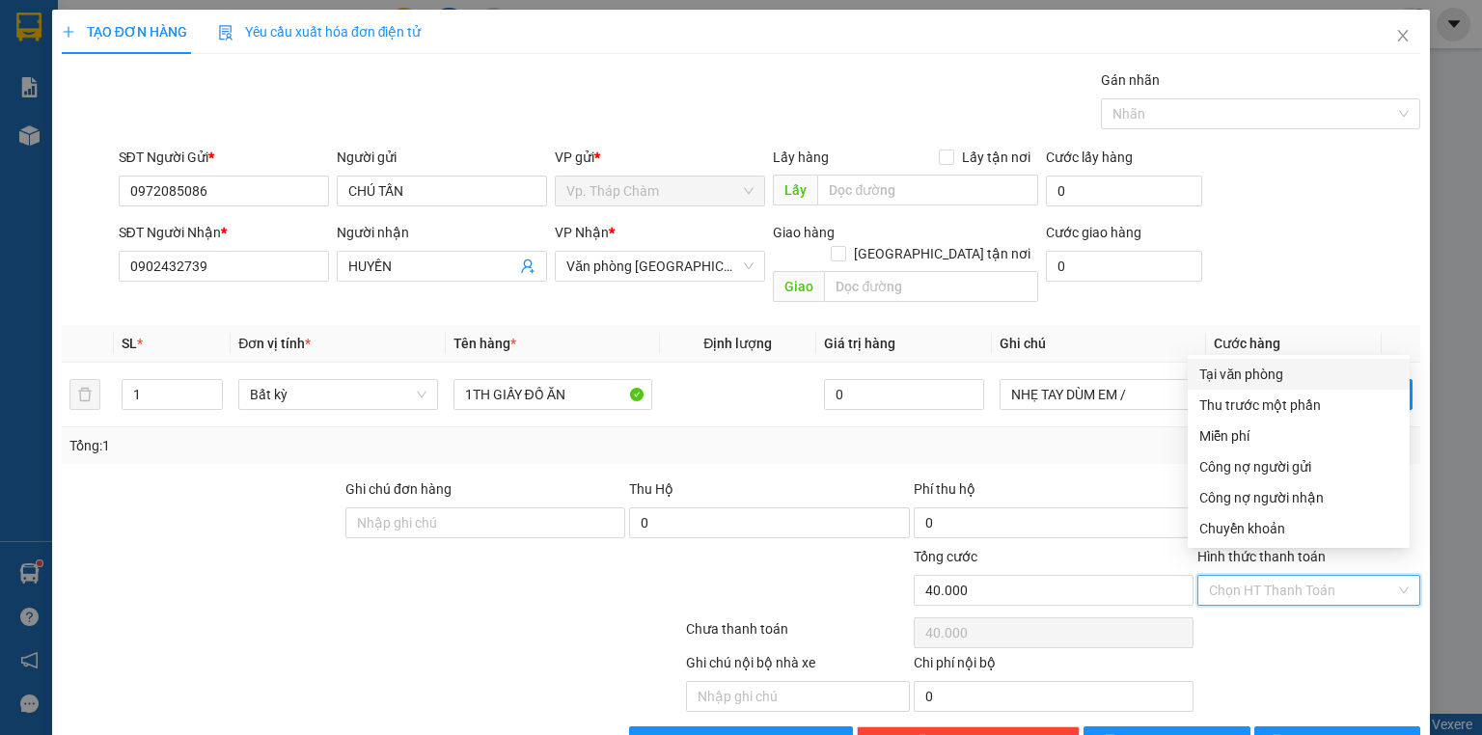
click at [1266, 379] on div "Tại văn phòng" at bounding box center [1298, 374] width 199 height 21
type input "0"
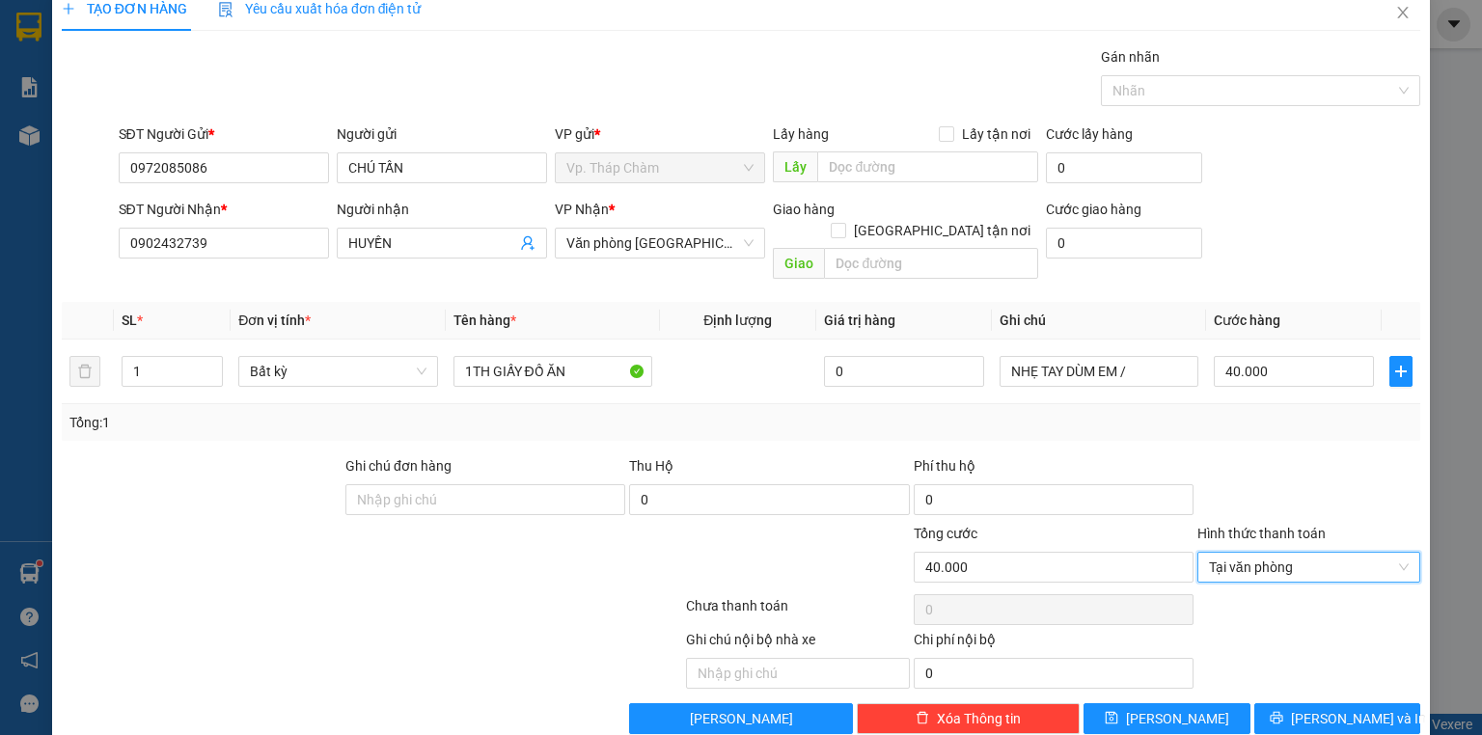
scroll to position [36, 0]
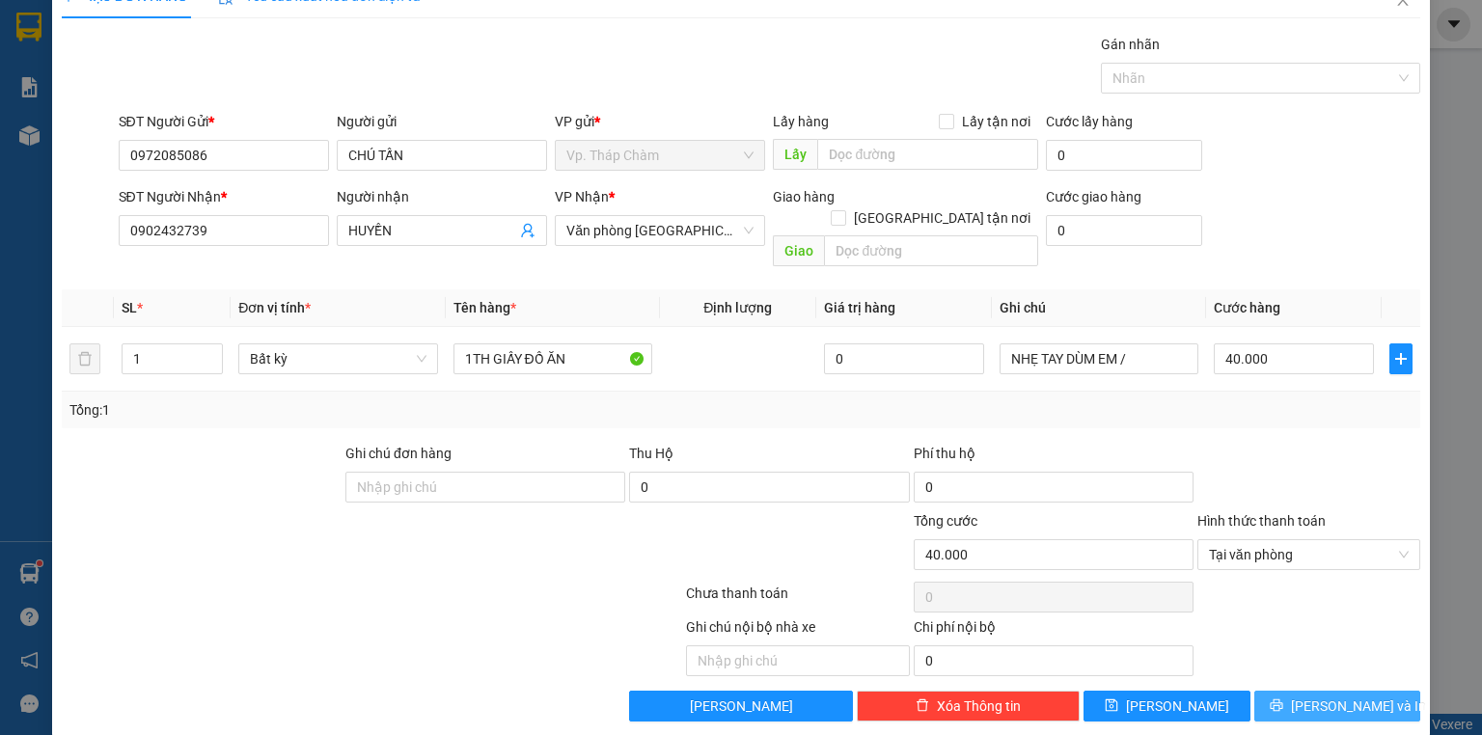
click at [1306, 691] on button "[PERSON_NAME] và In" at bounding box center [1337, 706] width 167 height 31
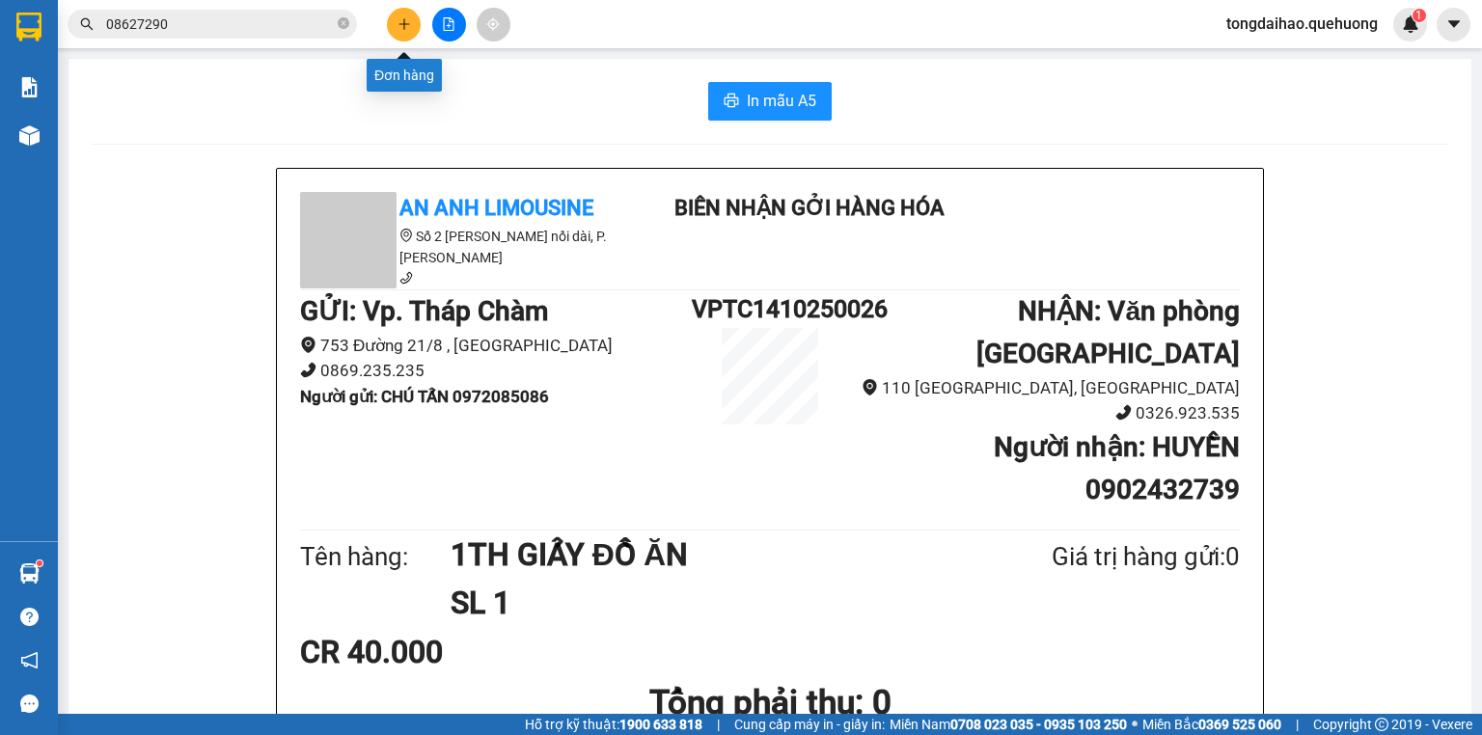
click at [396, 23] on button at bounding box center [404, 25] width 34 height 34
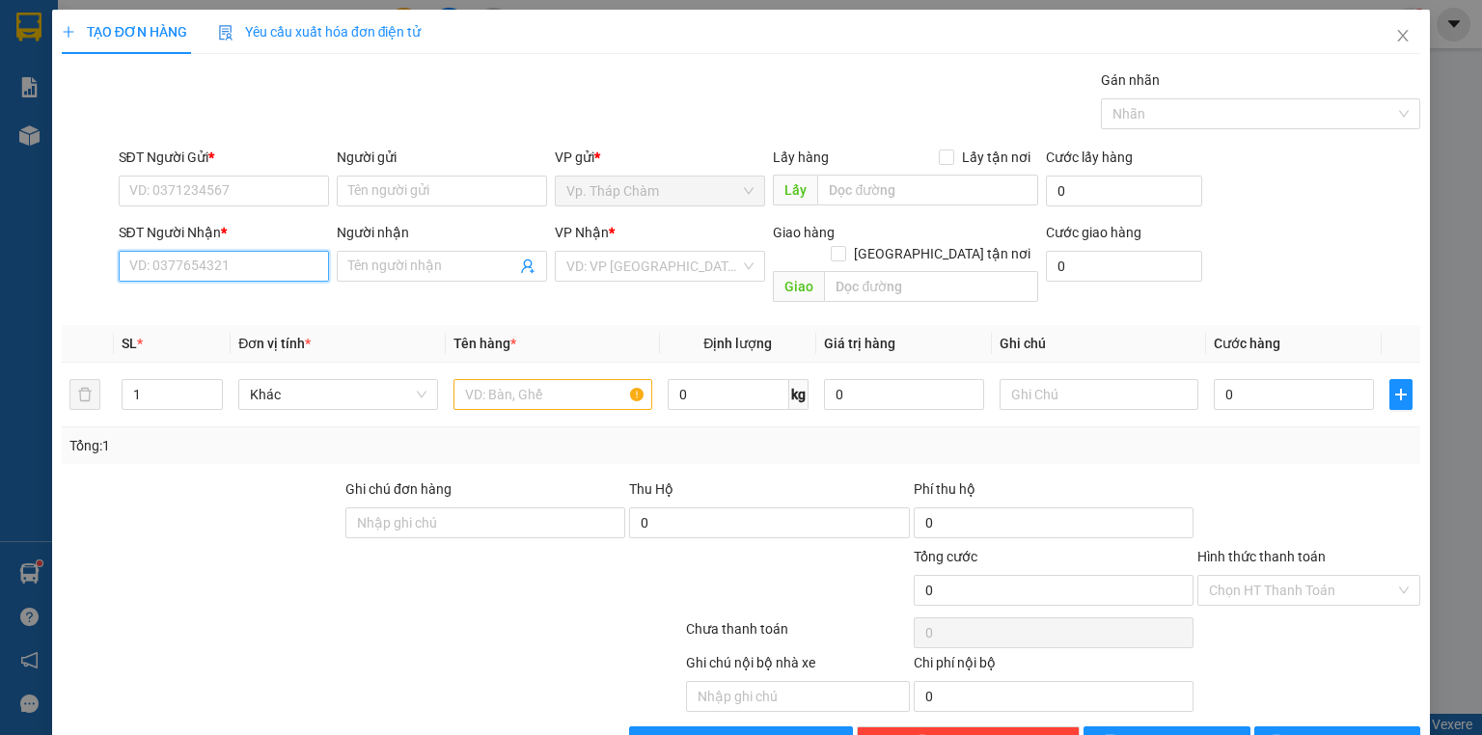
click at [273, 277] on input "SĐT Người Nhận *" at bounding box center [224, 266] width 210 height 31
click at [311, 190] on input "SĐT Người Gửi *" at bounding box center [224, 191] width 210 height 31
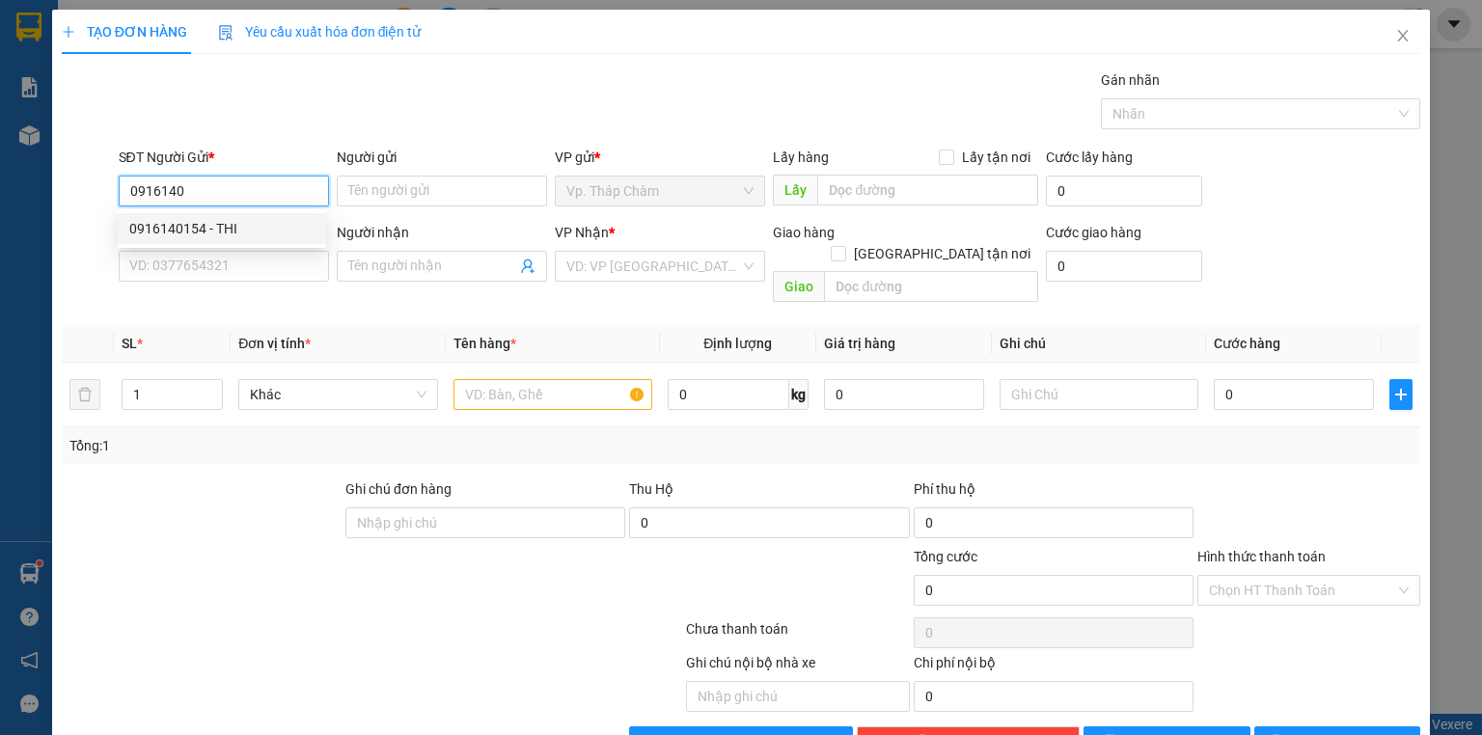
click at [250, 238] on div "0916140154 - THI" at bounding box center [221, 228] width 185 height 21
type input "0916140154"
type input "THI"
type input "0378544192"
type input "TRANG"
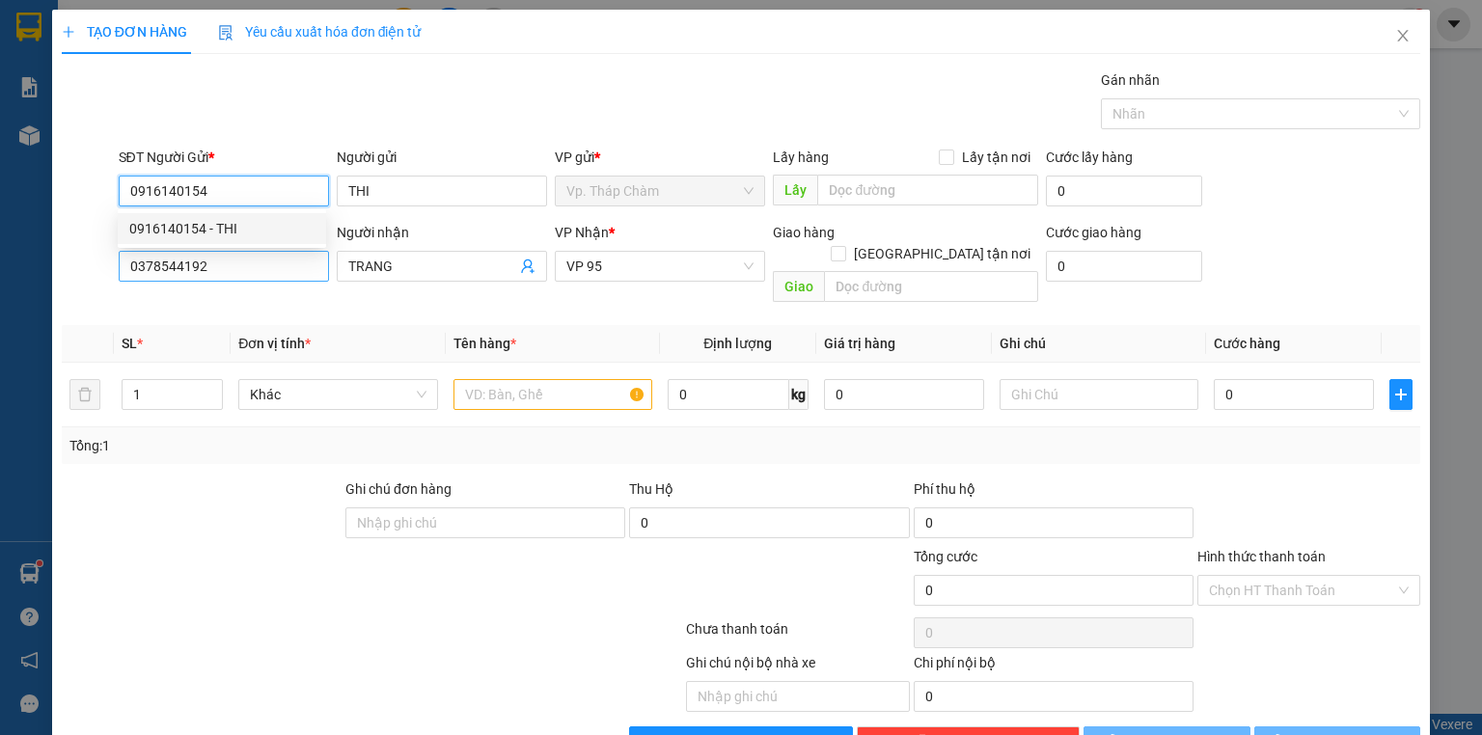
type input "50.000"
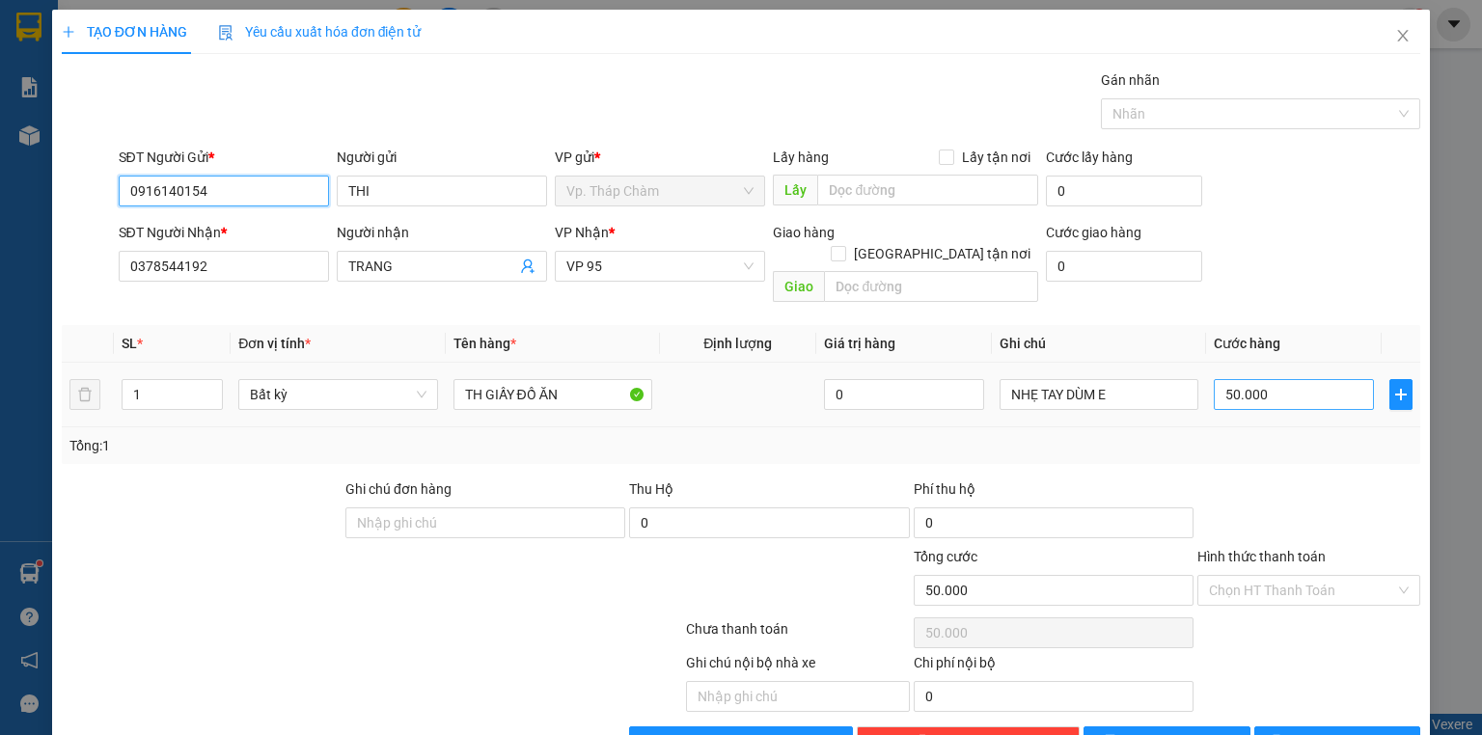
type input "0916140154"
click at [1277, 379] on input "50.000" at bounding box center [1294, 394] width 160 height 31
click at [1343, 521] on div at bounding box center [1309, 513] width 227 height 68
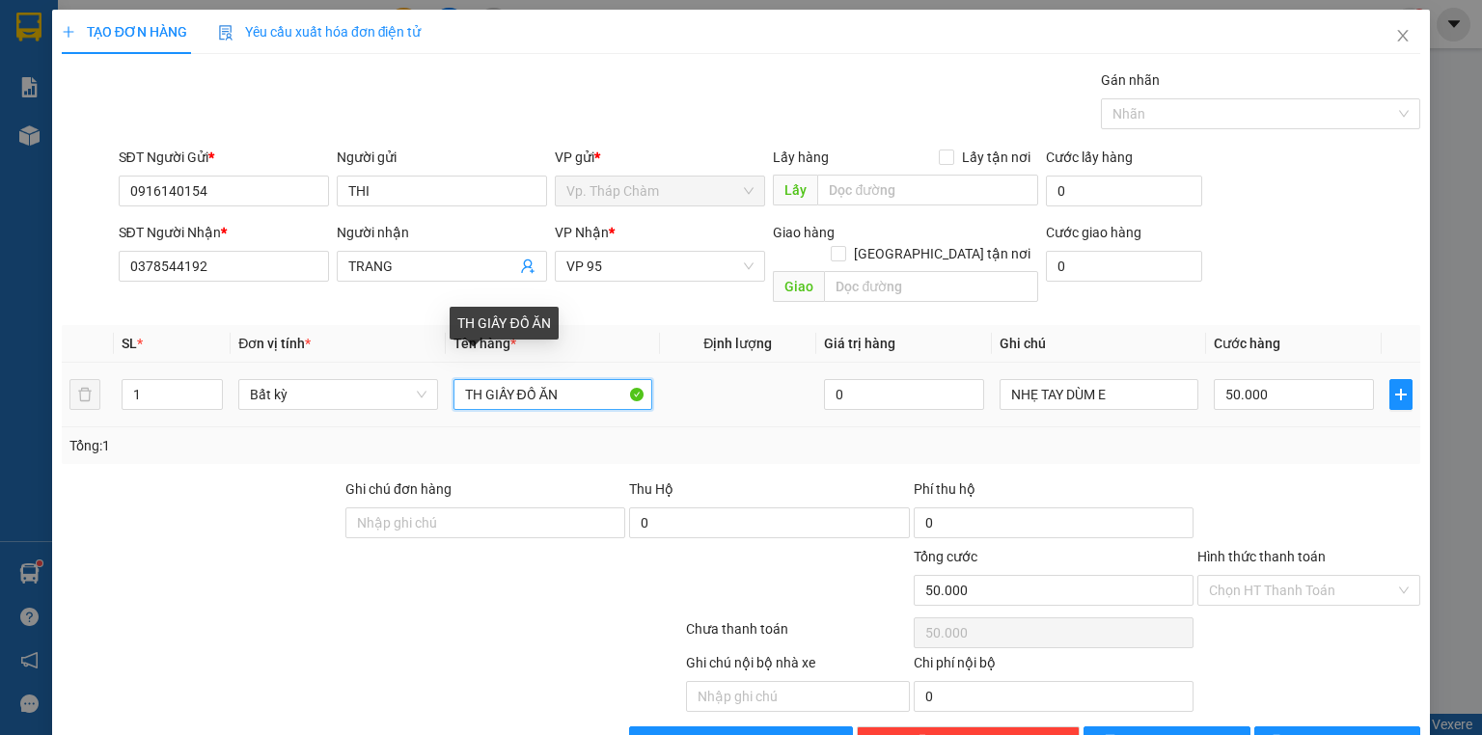
click at [556, 379] on input "TH GIẤY ĐỒ ĂN" at bounding box center [553, 394] width 199 height 31
type input "XỐP TRẮNG HỞ NẮP ĐỒ ĂN"
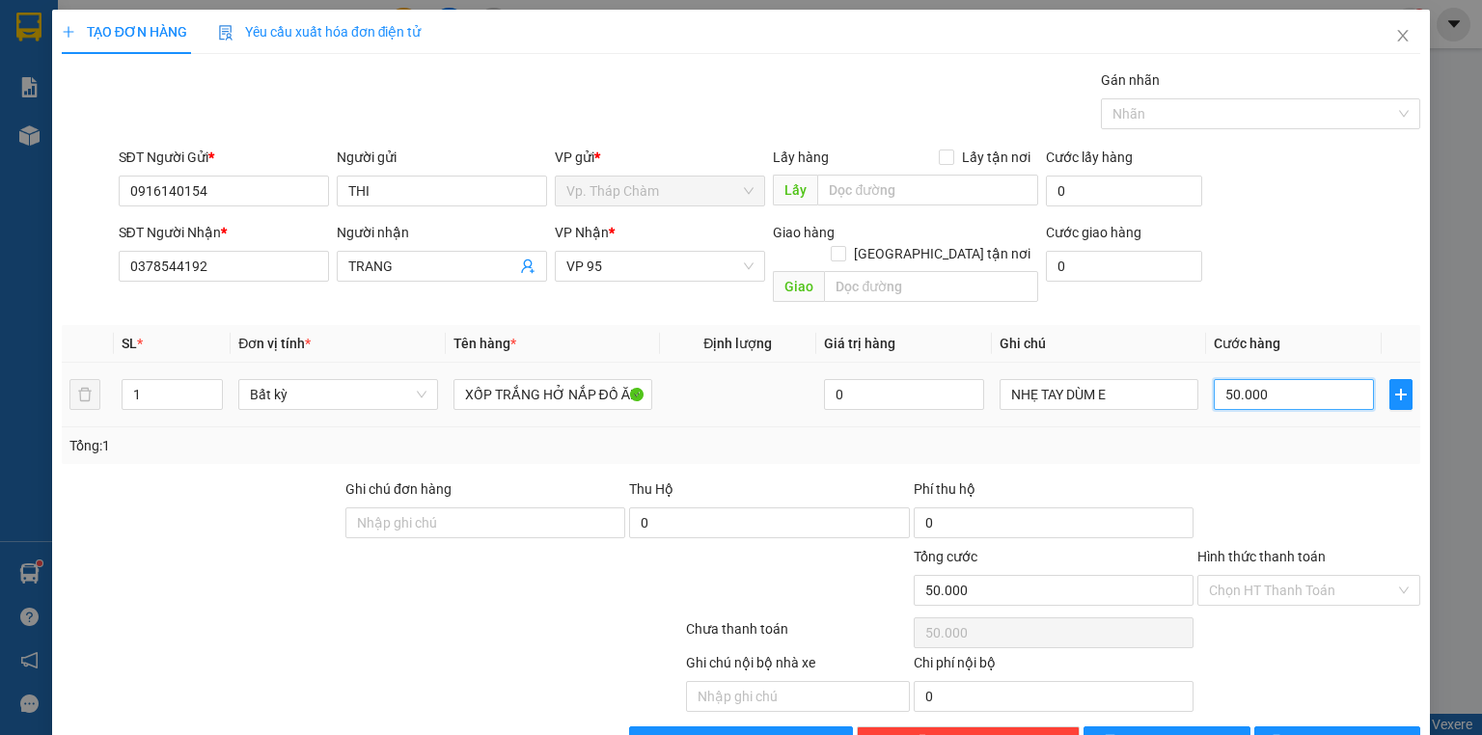
click at [1278, 379] on input "50.000" at bounding box center [1294, 394] width 160 height 31
type input "6"
type input "60"
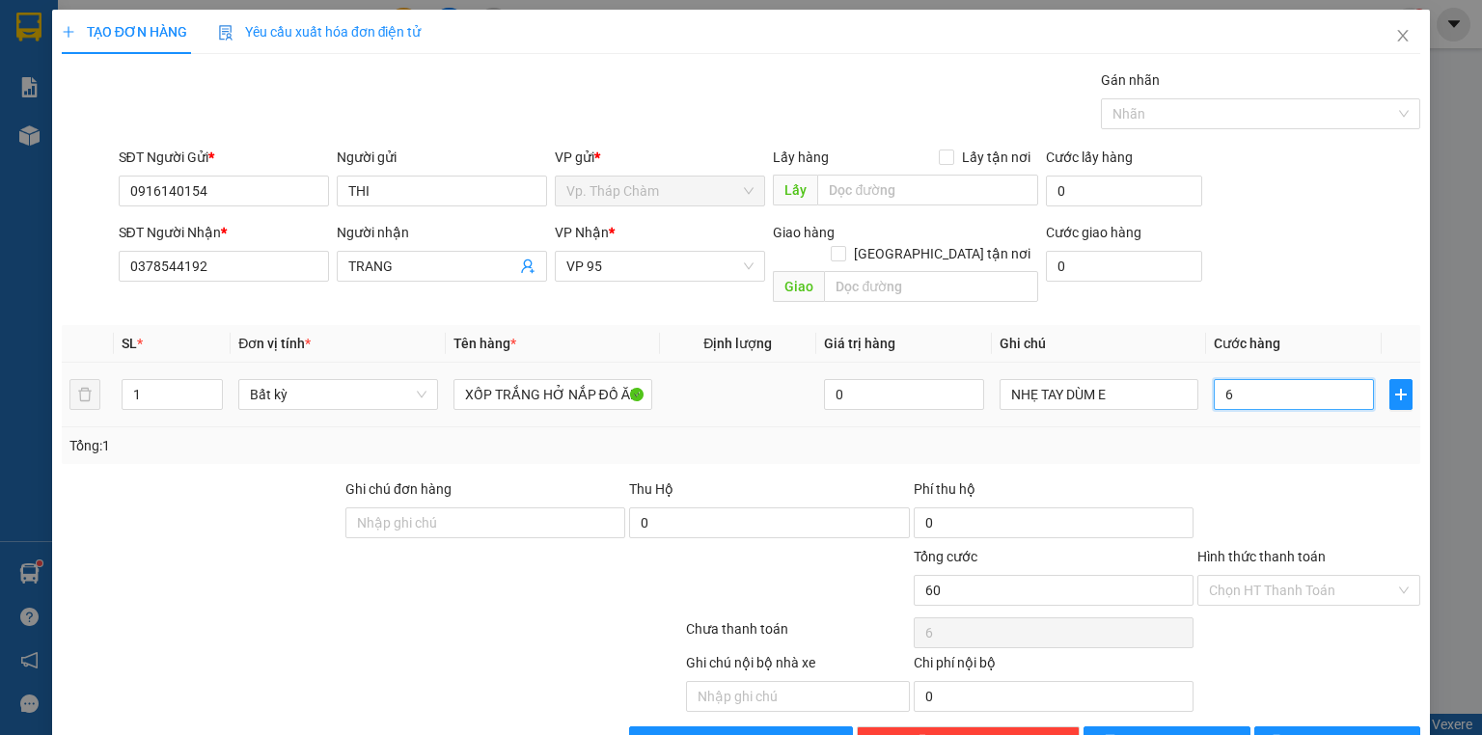
type input "60"
type input "60.000"
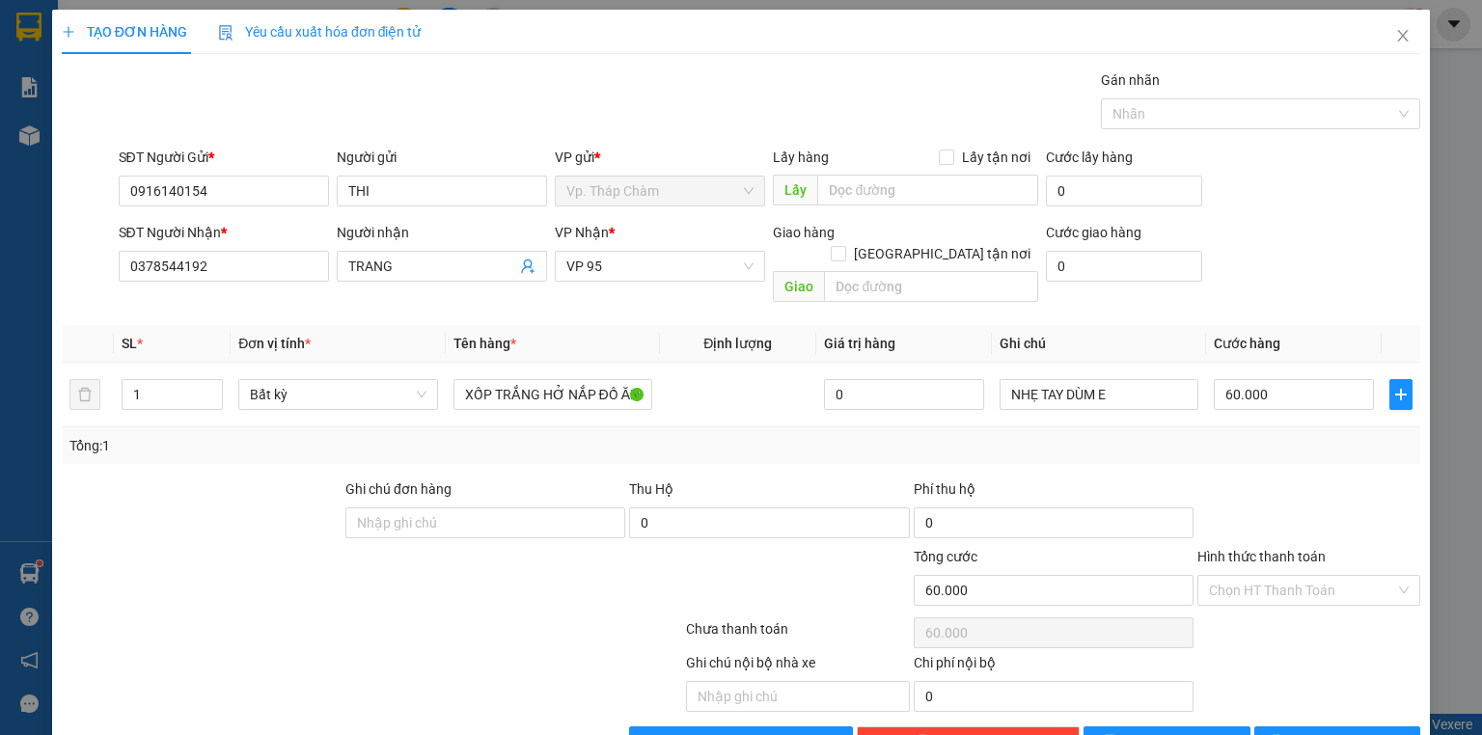
click at [1293, 452] on div "Transit Pickup Surcharge Ids Transit Deliver Surcharge Ids Transit Deliver Surc…" at bounding box center [741, 413] width 1359 height 688
click at [1315, 576] on input "Hình thức thanh toán" at bounding box center [1302, 590] width 186 height 29
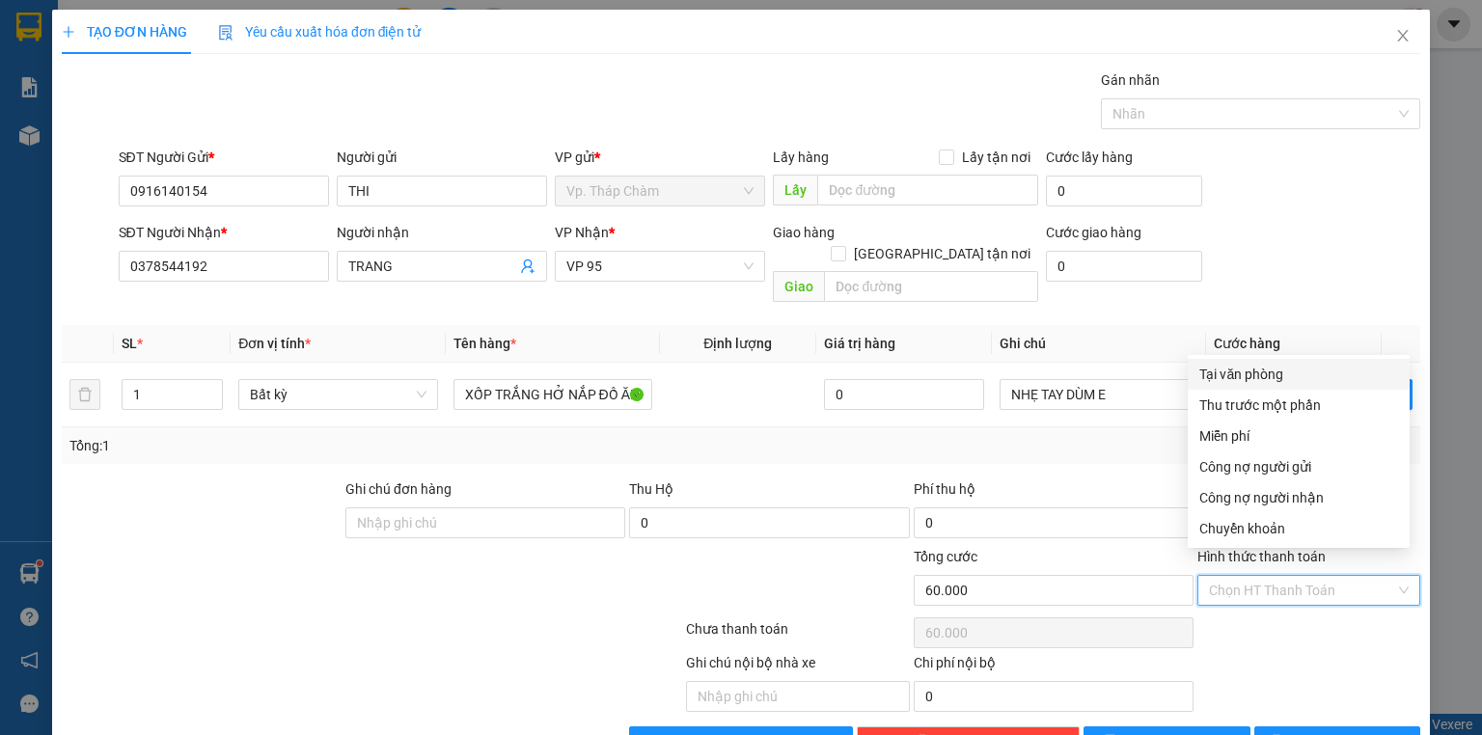
click at [1251, 374] on div "Tại văn phòng" at bounding box center [1298, 374] width 199 height 21
type input "0"
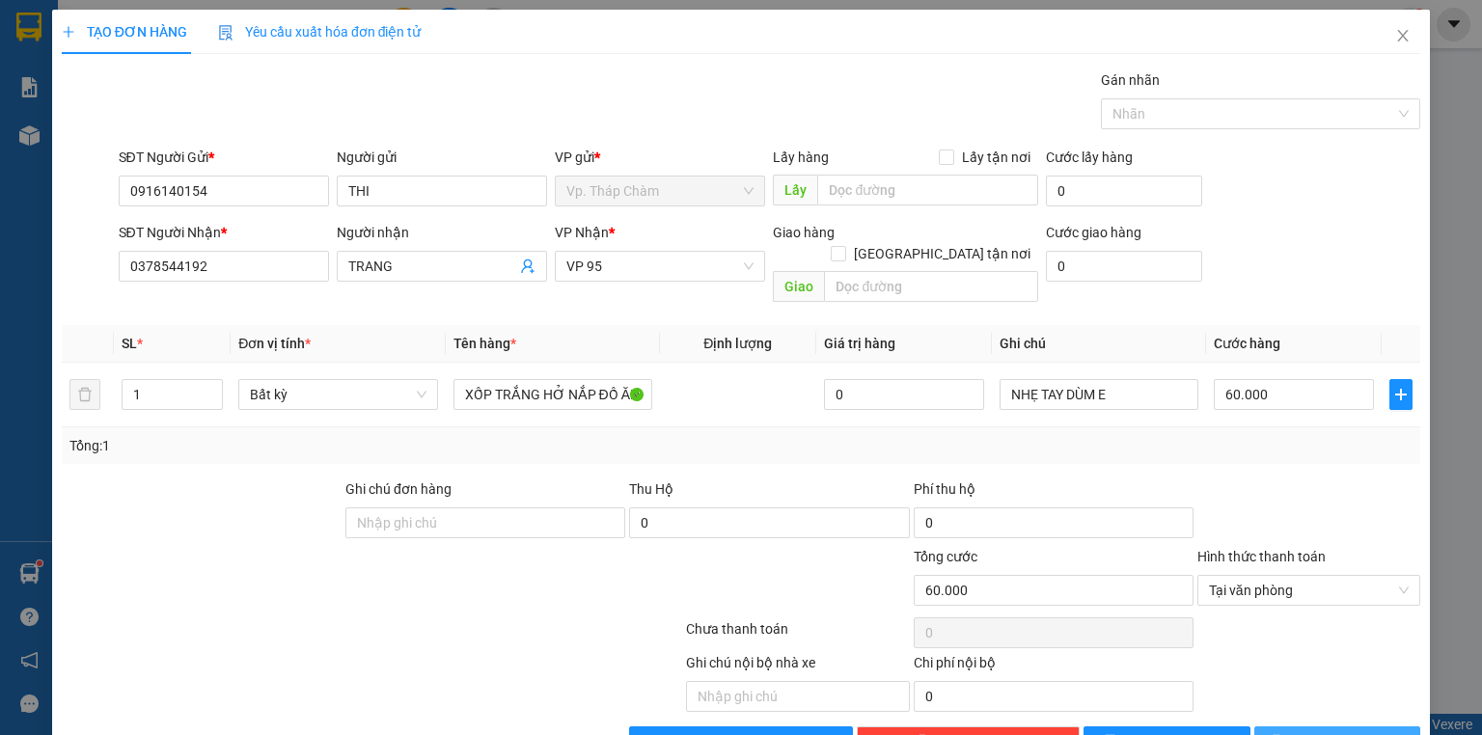
click at [1329, 731] on span "[PERSON_NAME] và In" at bounding box center [1358, 741] width 135 height 21
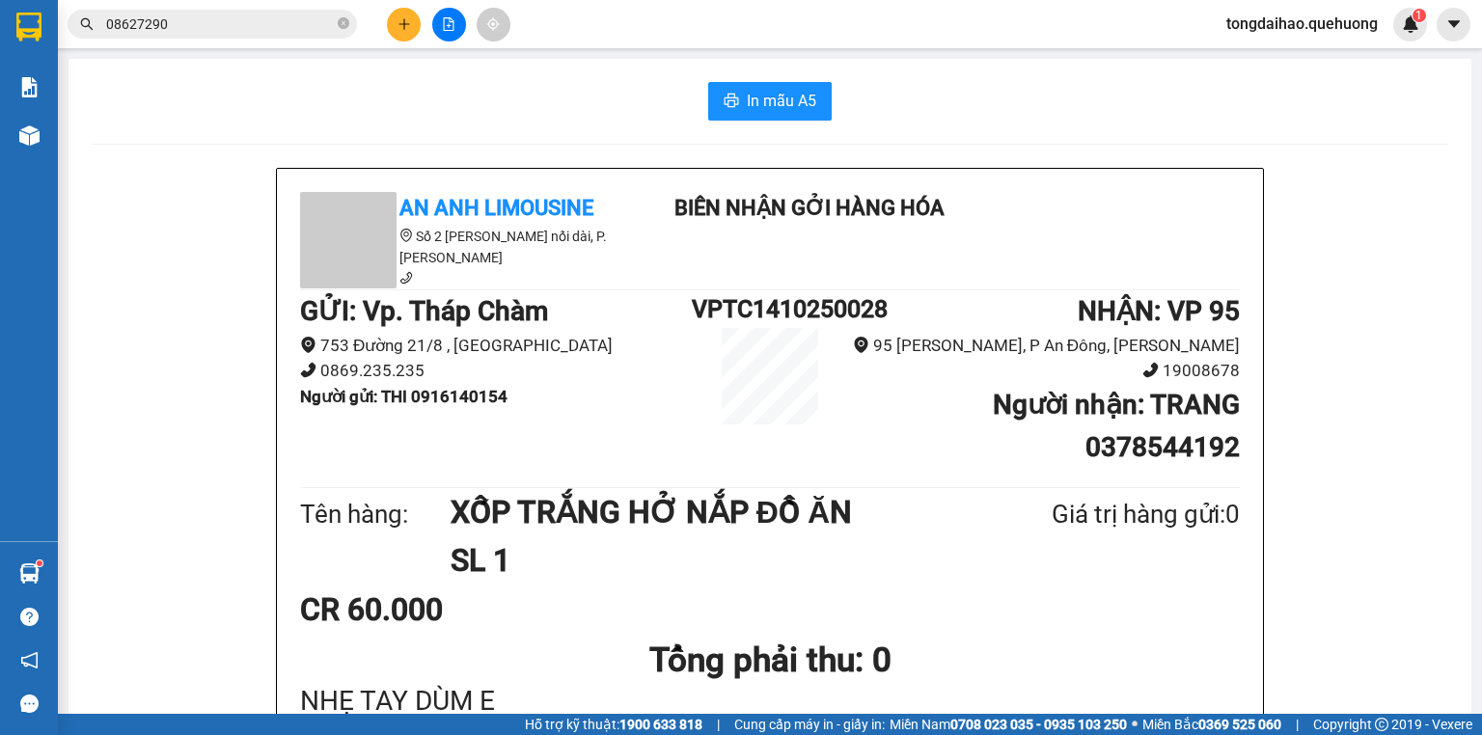
click at [395, 111] on div "In mẫu A5" at bounding box center [770, 101] width 1357 height 39
click at [416, 23] on button at bounding box center [404, 25] width 34 height 34
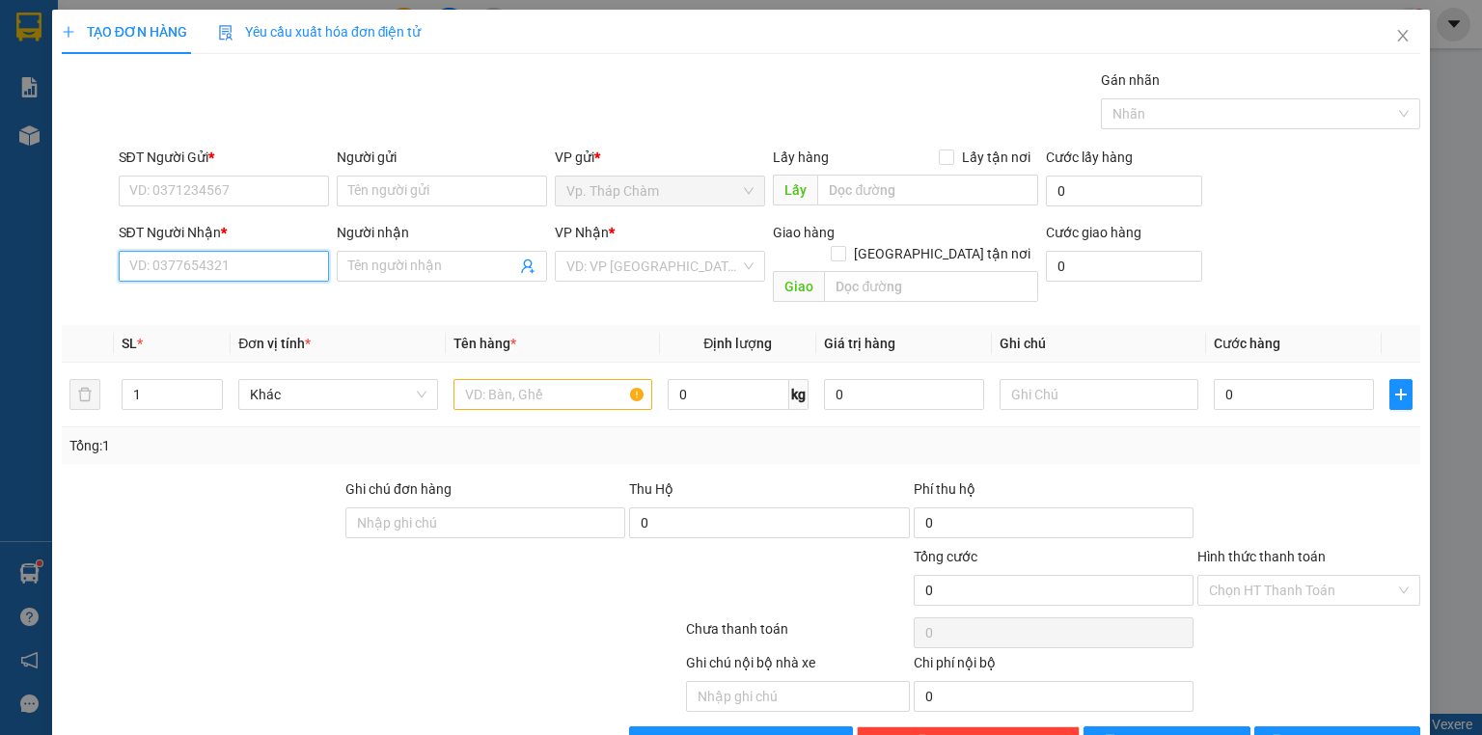
click at [233, 268] on input "SĐT Người Nhận *" at bounding box center [224, 266] width 210 height 31
click at [176, 305] on div "0369765438 - [PERSON_NAME]" at bounding box center [224, 303] width 190 height 21
type input "0369765438"
type input "BẢO"
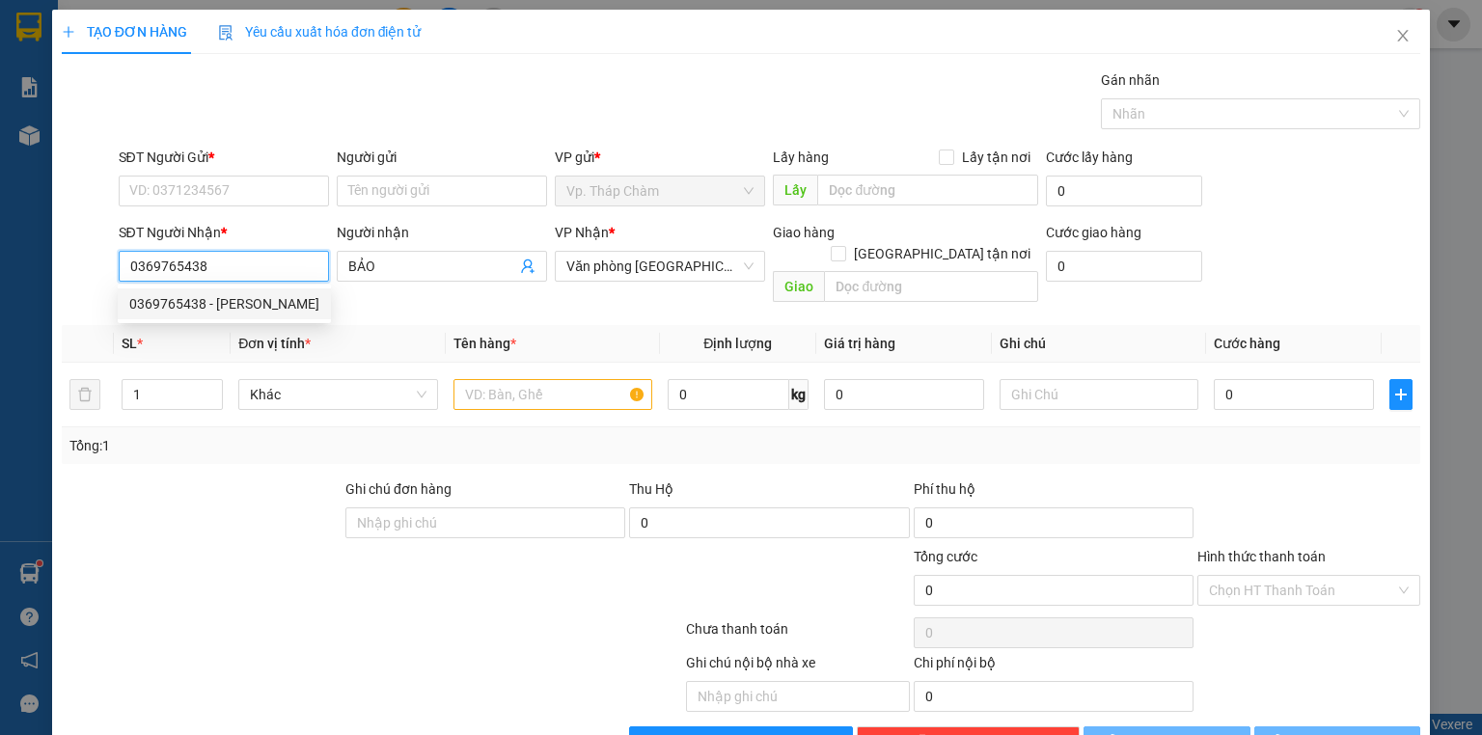
type input "100.000"
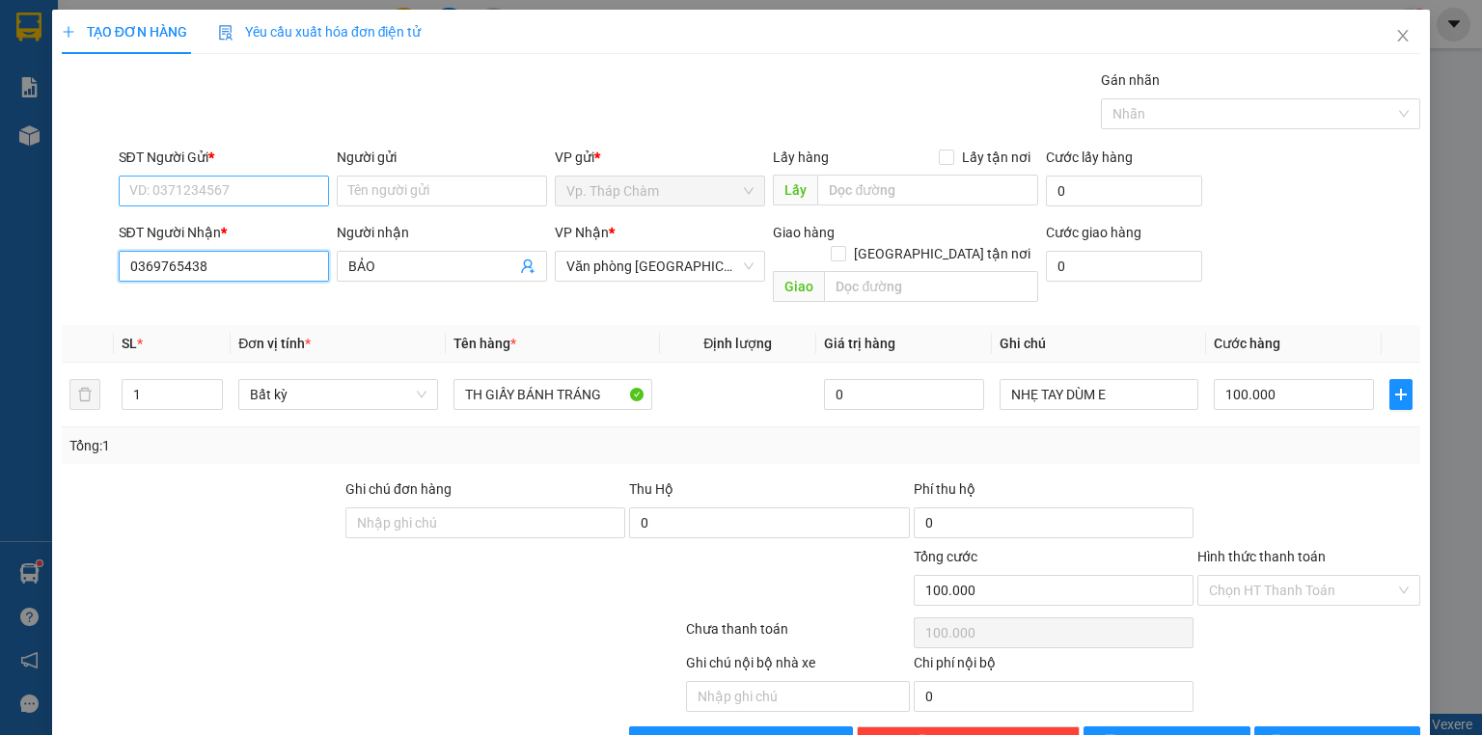
type input "0369765438"
click at [257, 194] on input "SĐT Người Gửi *" at bounding box center [224, 191] width 210 height 31
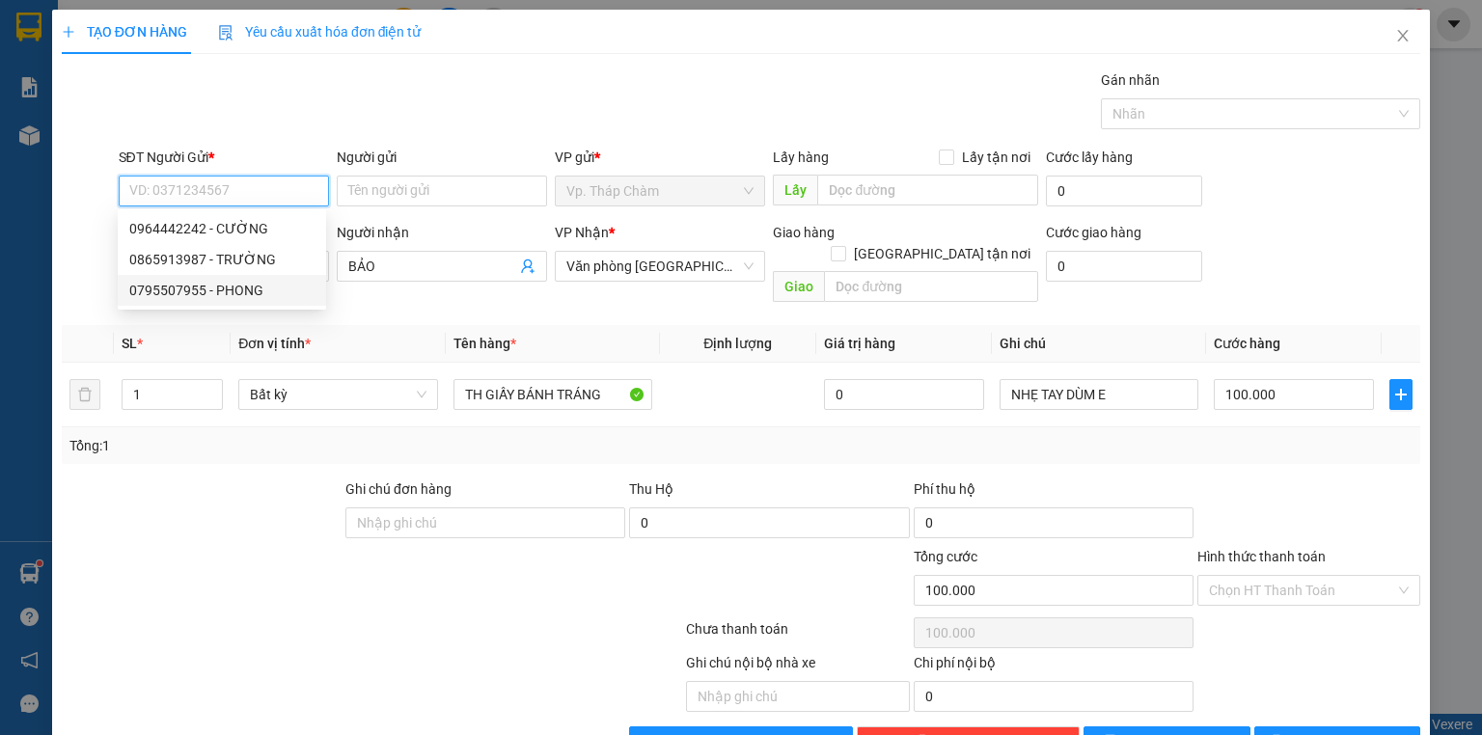
click at [256, 286] on div "0795507955 - PHONG" at bounding box center [221, 290] width 185 height 21
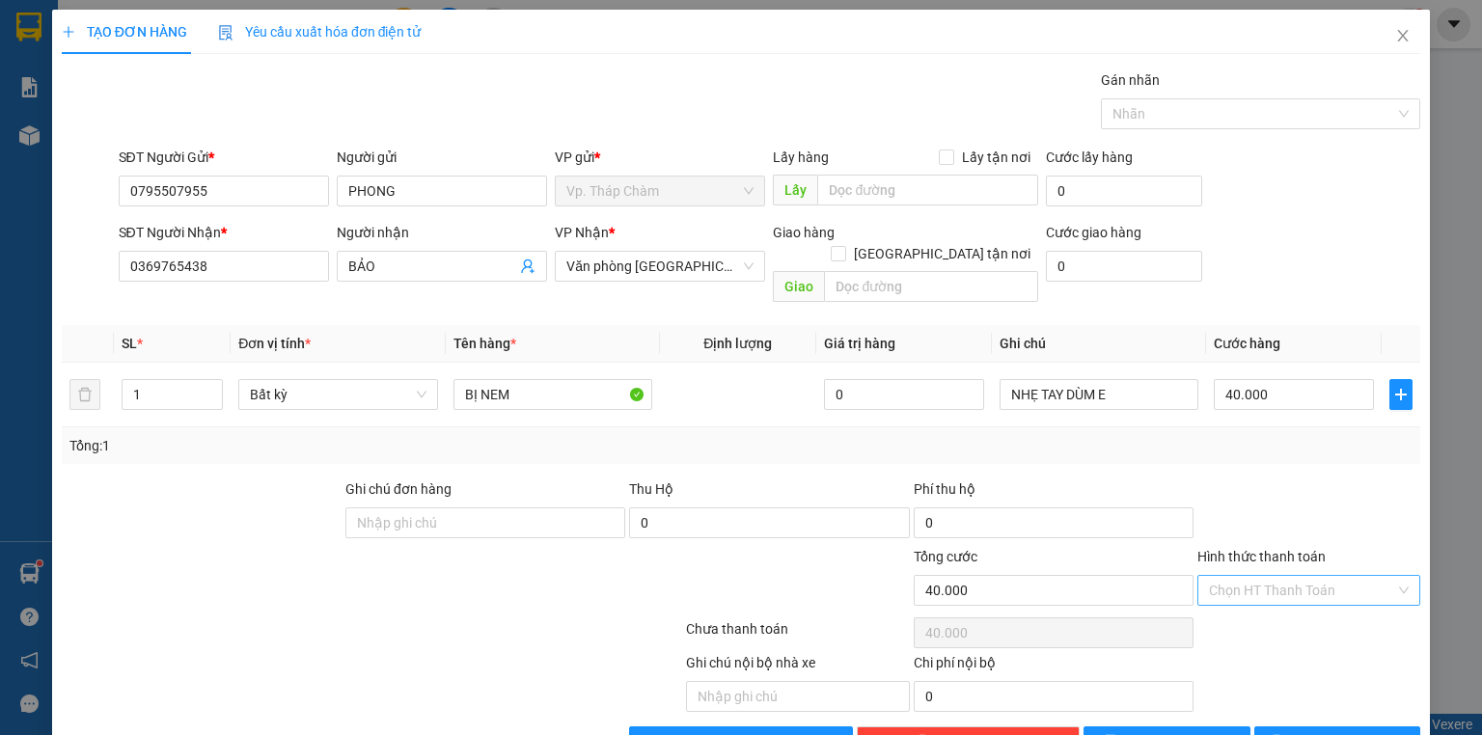
click at [1301, 576] on input "Hình thức thanh toán" at bounding box center [1302, 590] width 186 height 29
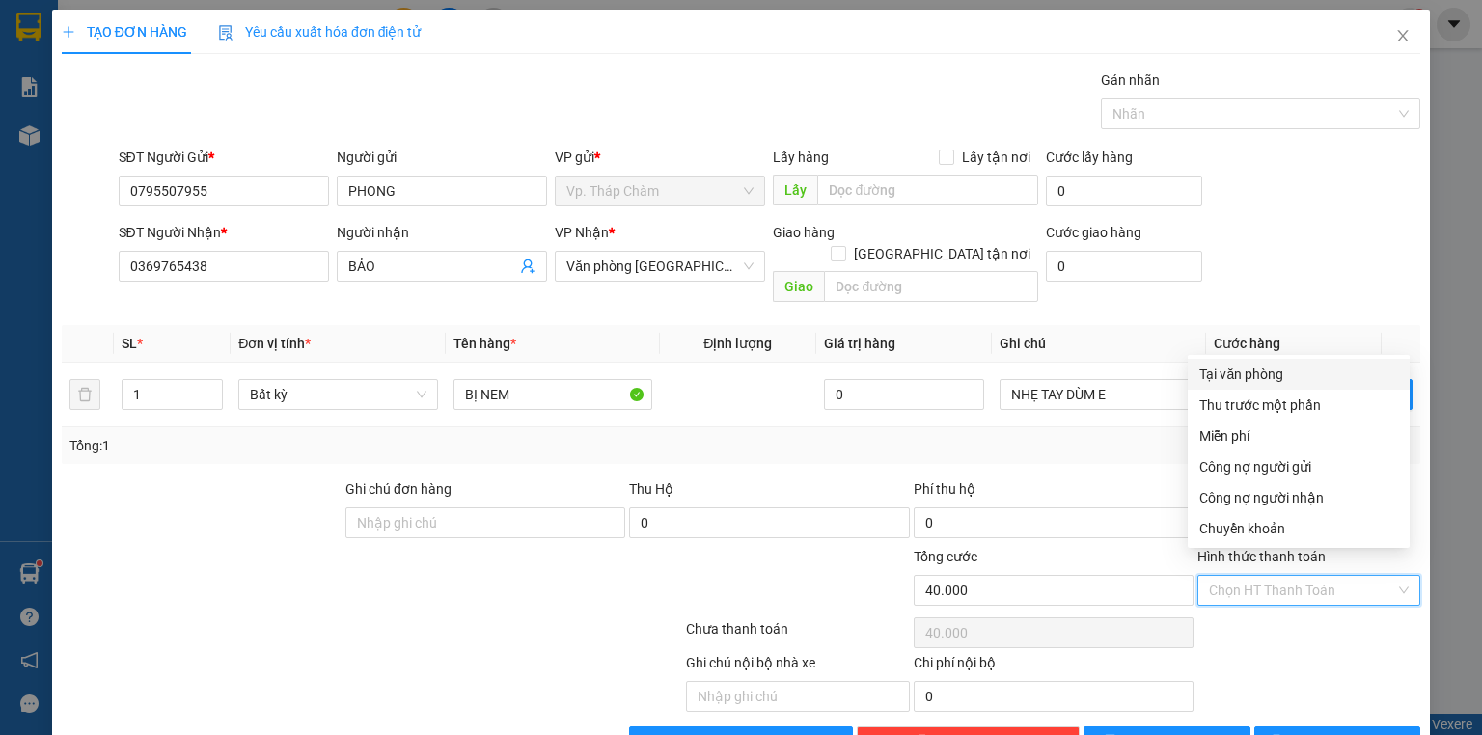
click at [1271, 378] on div "Tại văn phòng" at bounding box center [1298, 374] width 199 height 21
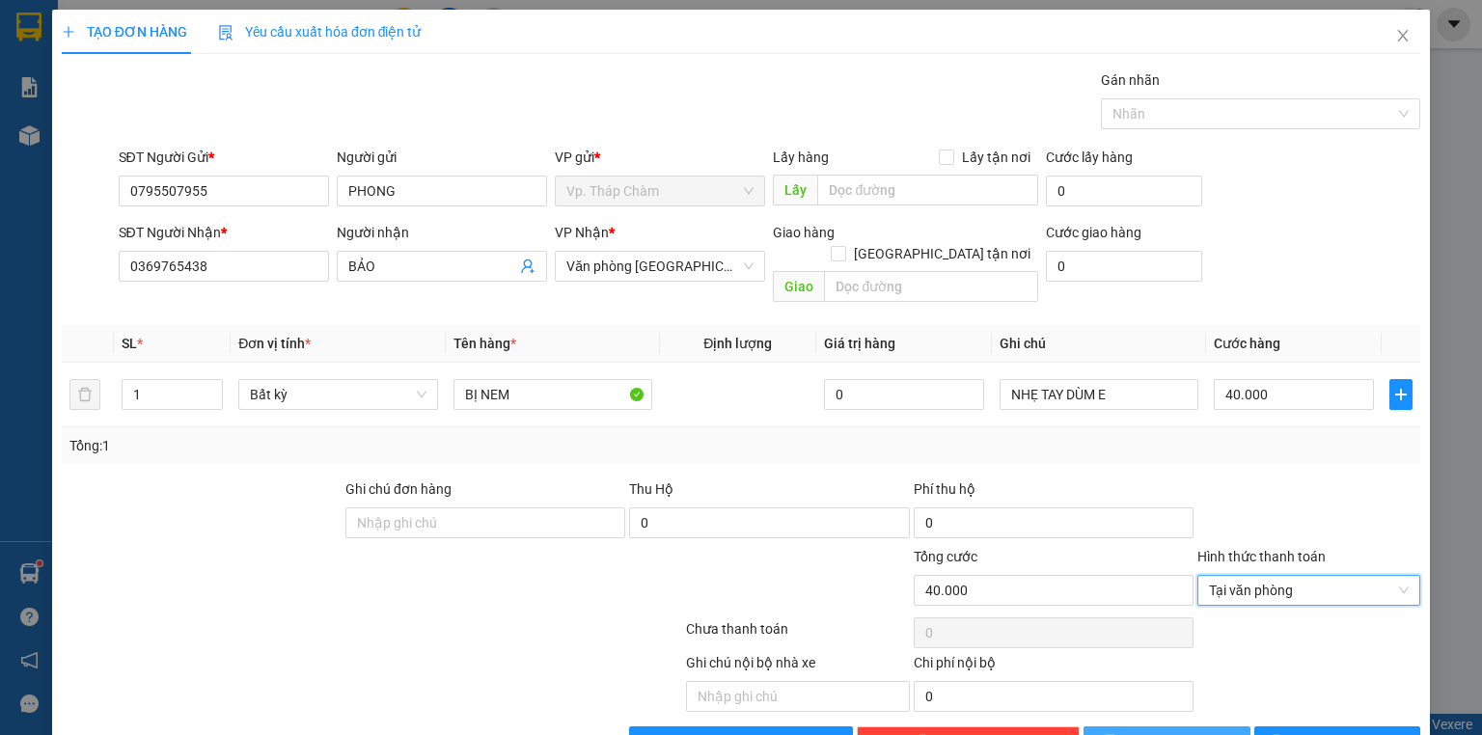
click at [1191, 727] on button "[PERSON_NAME]" at bounding box center [1167, 742] width 167 height 31
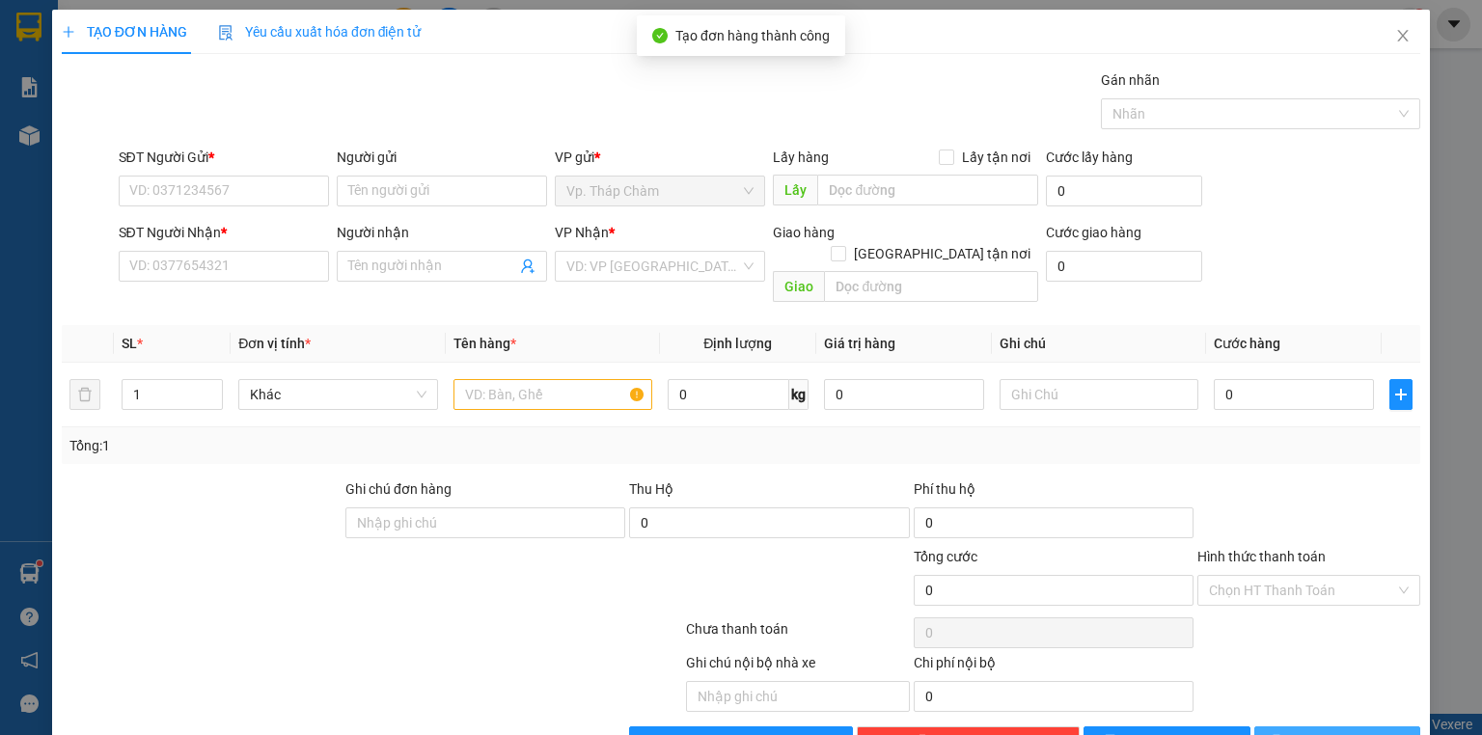
click at [1281, 727] on button "[PERSON_NAME] và In" at bounding box center [1337, 742] width 167 height 31
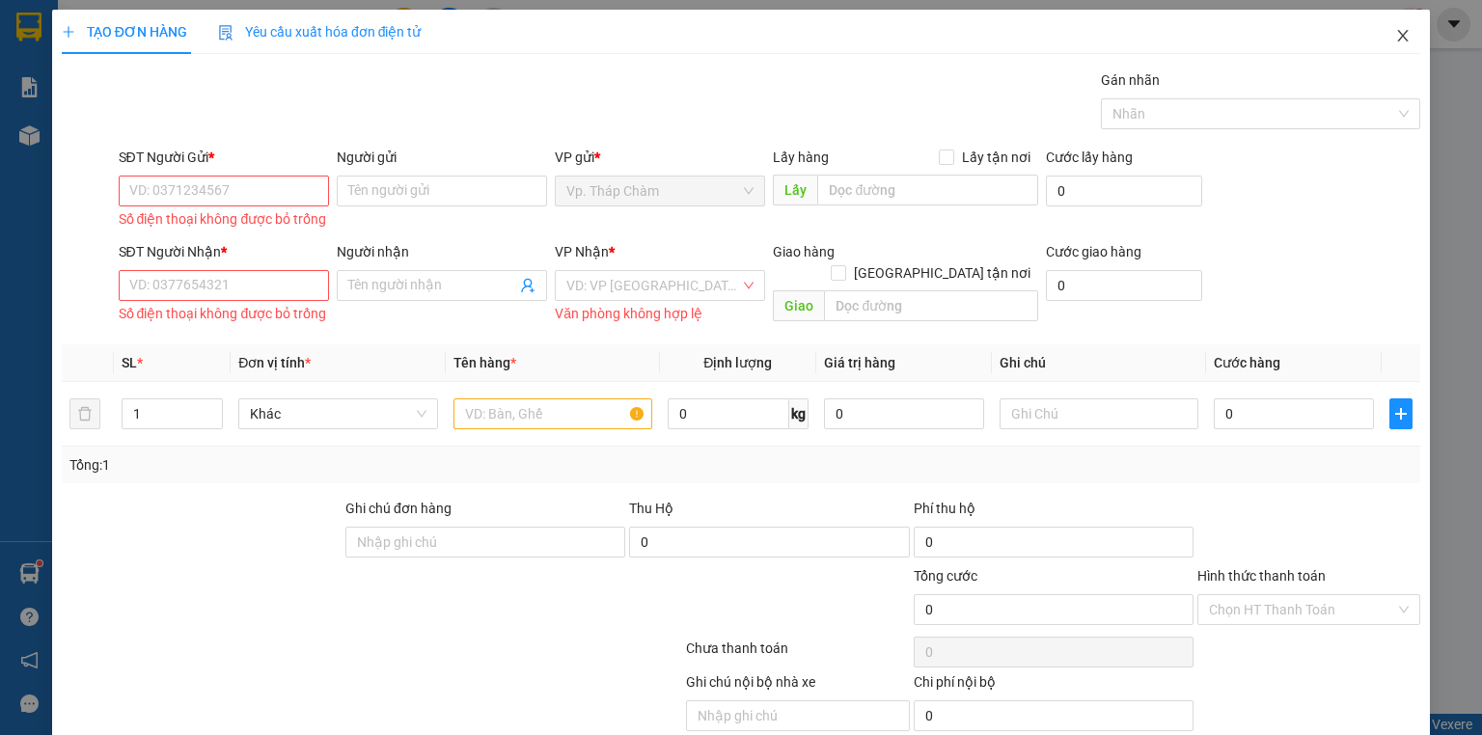
click at [1398, 35] on icon "close" at bounding box center [1402, 35] width 15 height 15
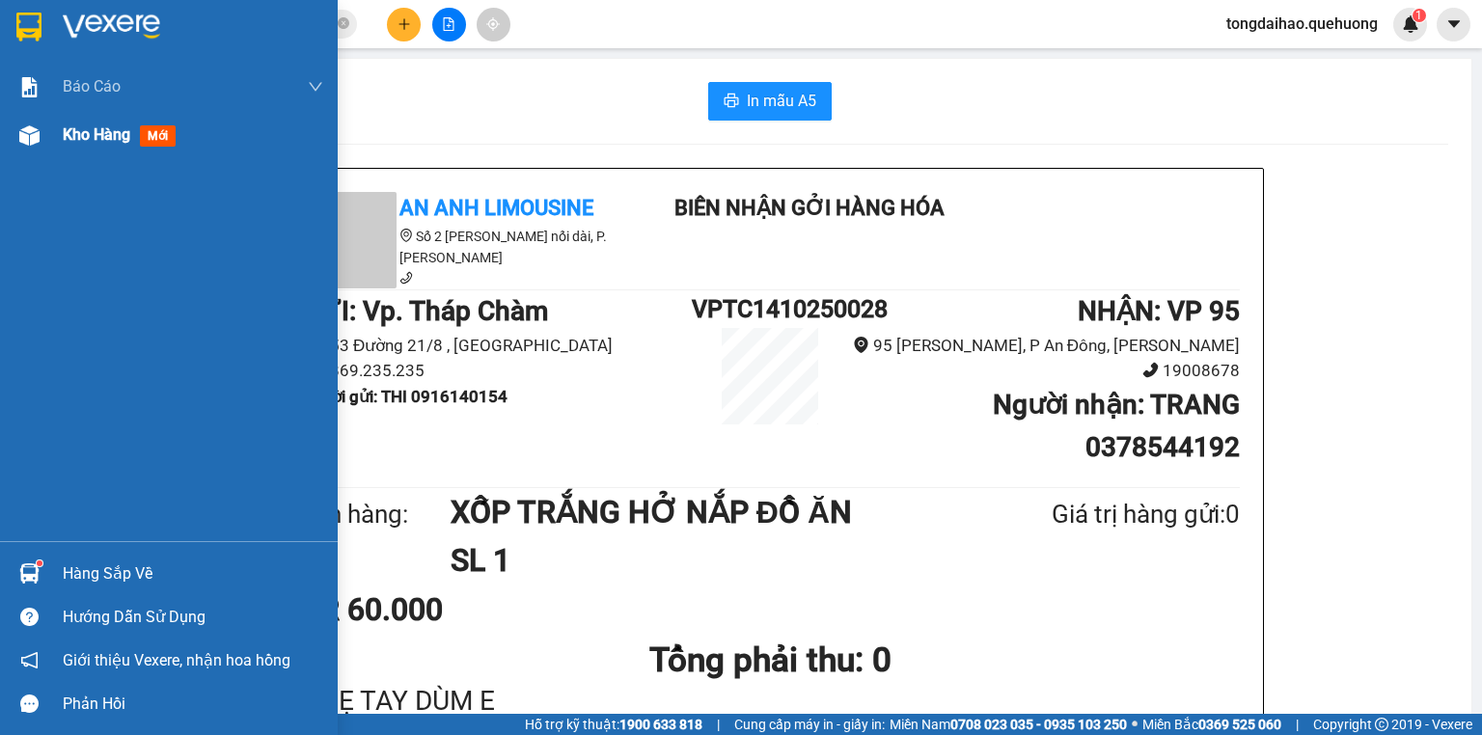
click at [89, 141] on span "Kho hàng" at bounding box center [97, 134] width 68 height 18
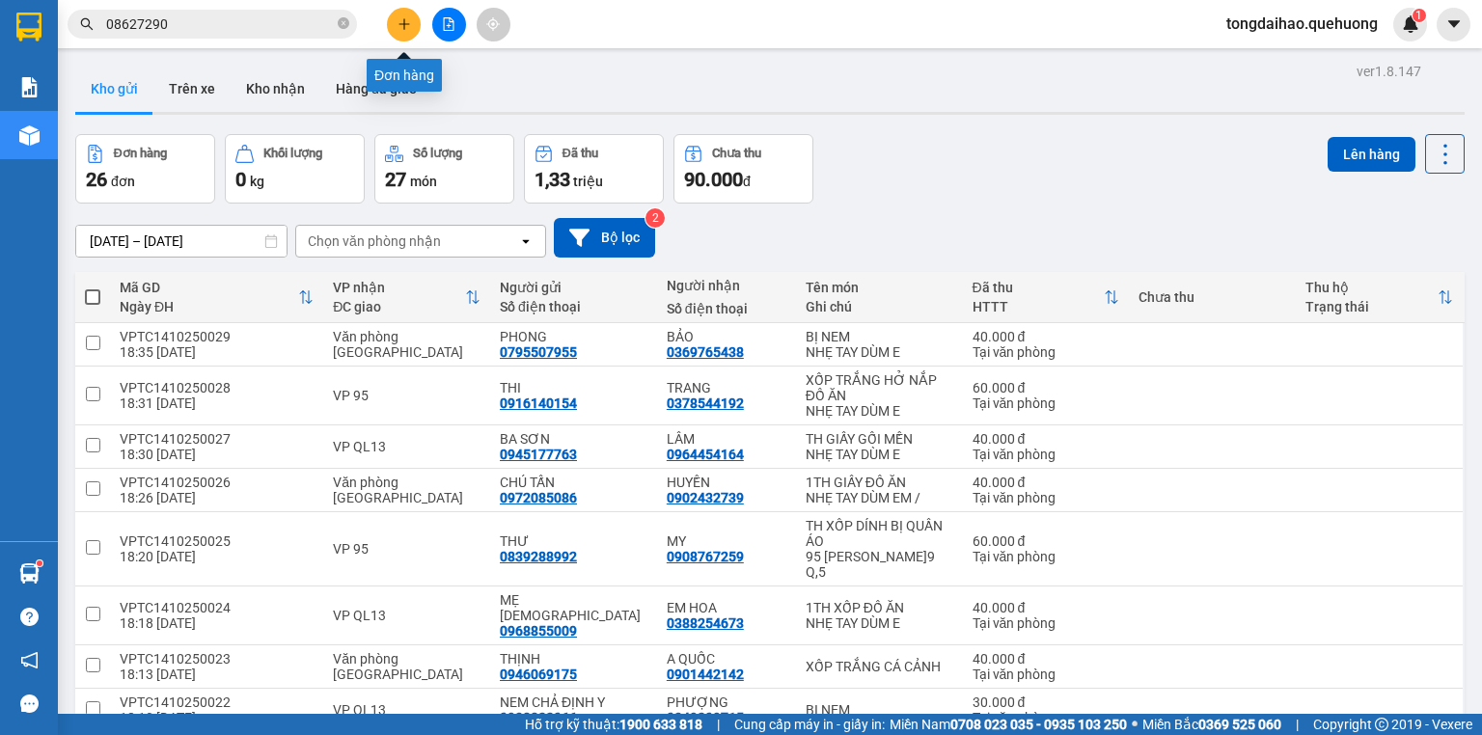
click at [411, 34] on button at bounding box center [404, 25] width 34 height 34
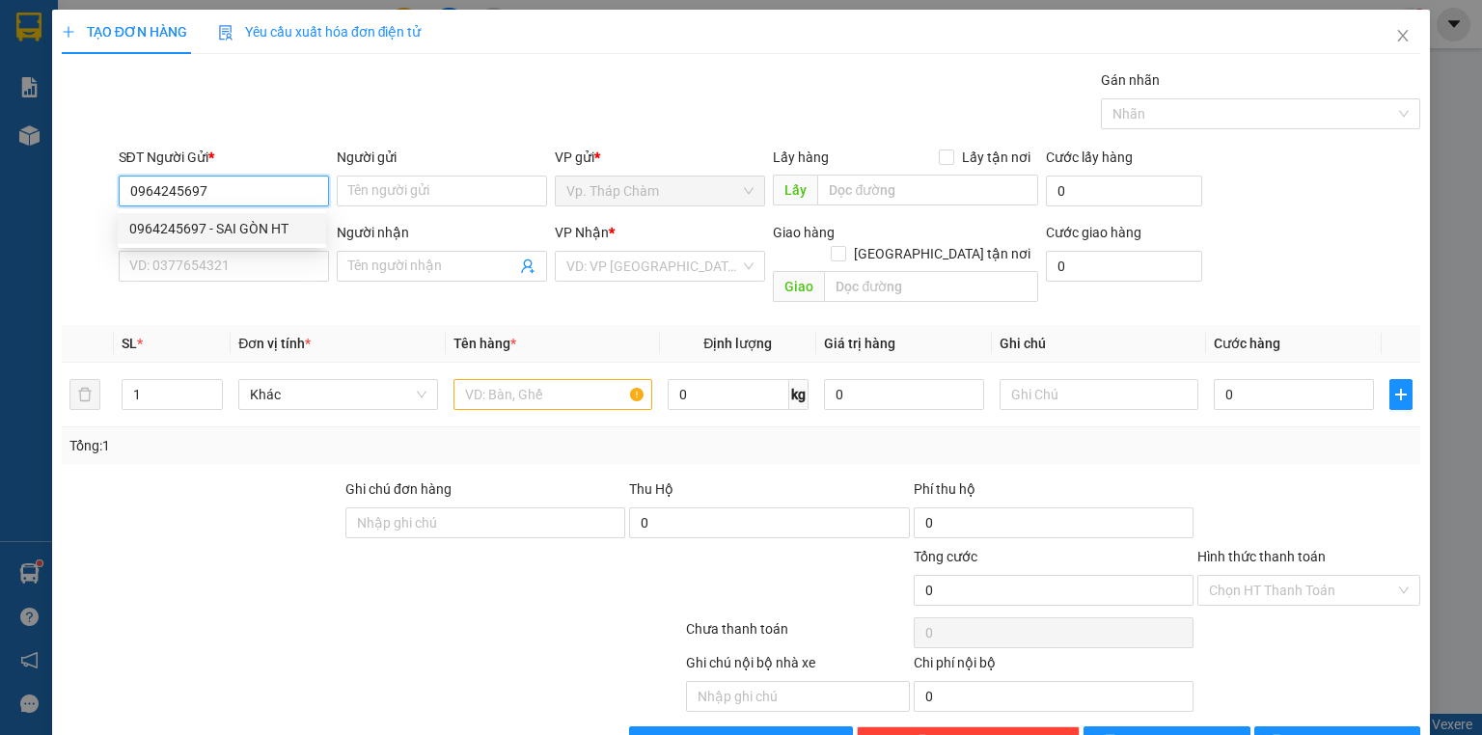
click at [271, 234] on div "0964245697 - SAI GÒN HT" at bounding box center [221, 228] width 185 height 21
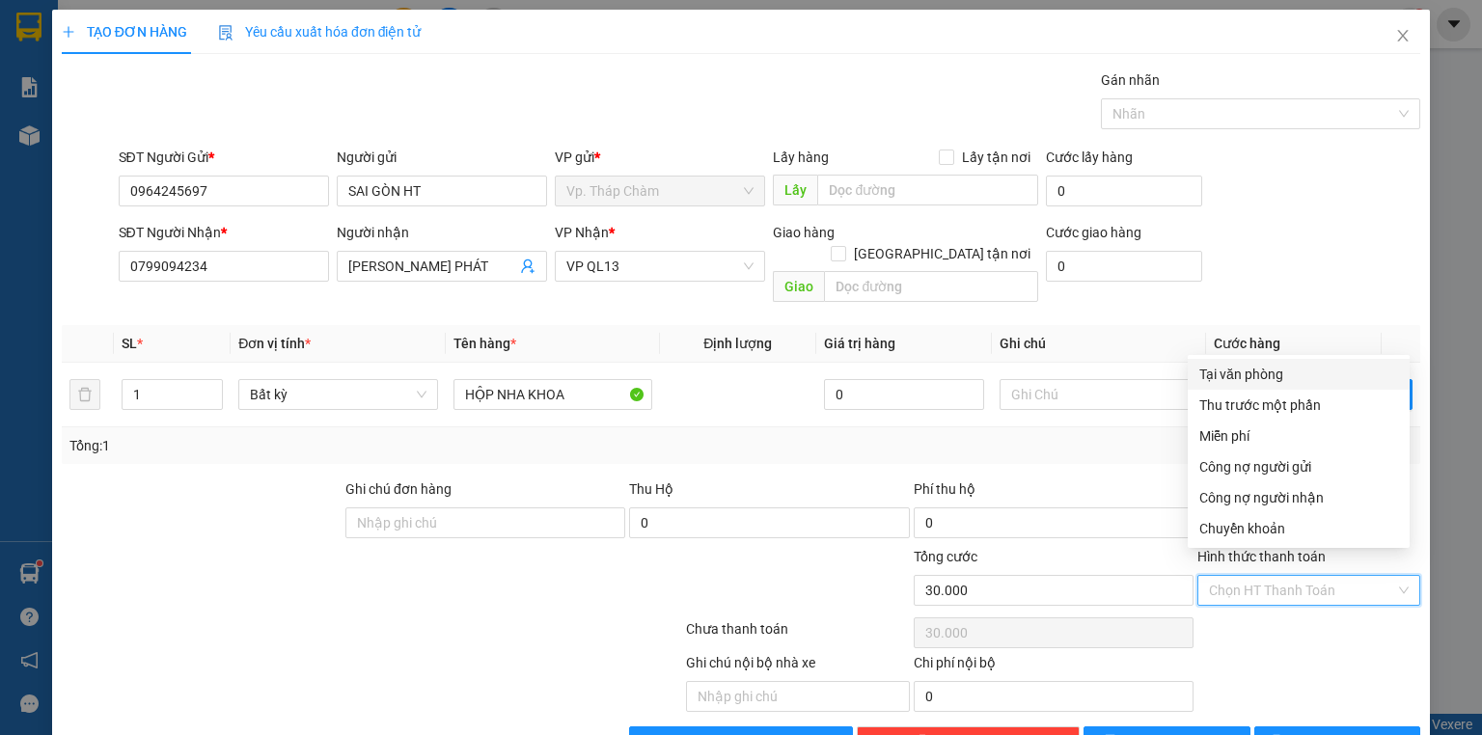
click at [1278, 576] on input "Hình thức thanh toán" at bounding box center [1302, 590] width 186 height 29
click at [1292, 374] on div "Tại văn phòng" at bounding box center [1298, 374] width 199 height 21
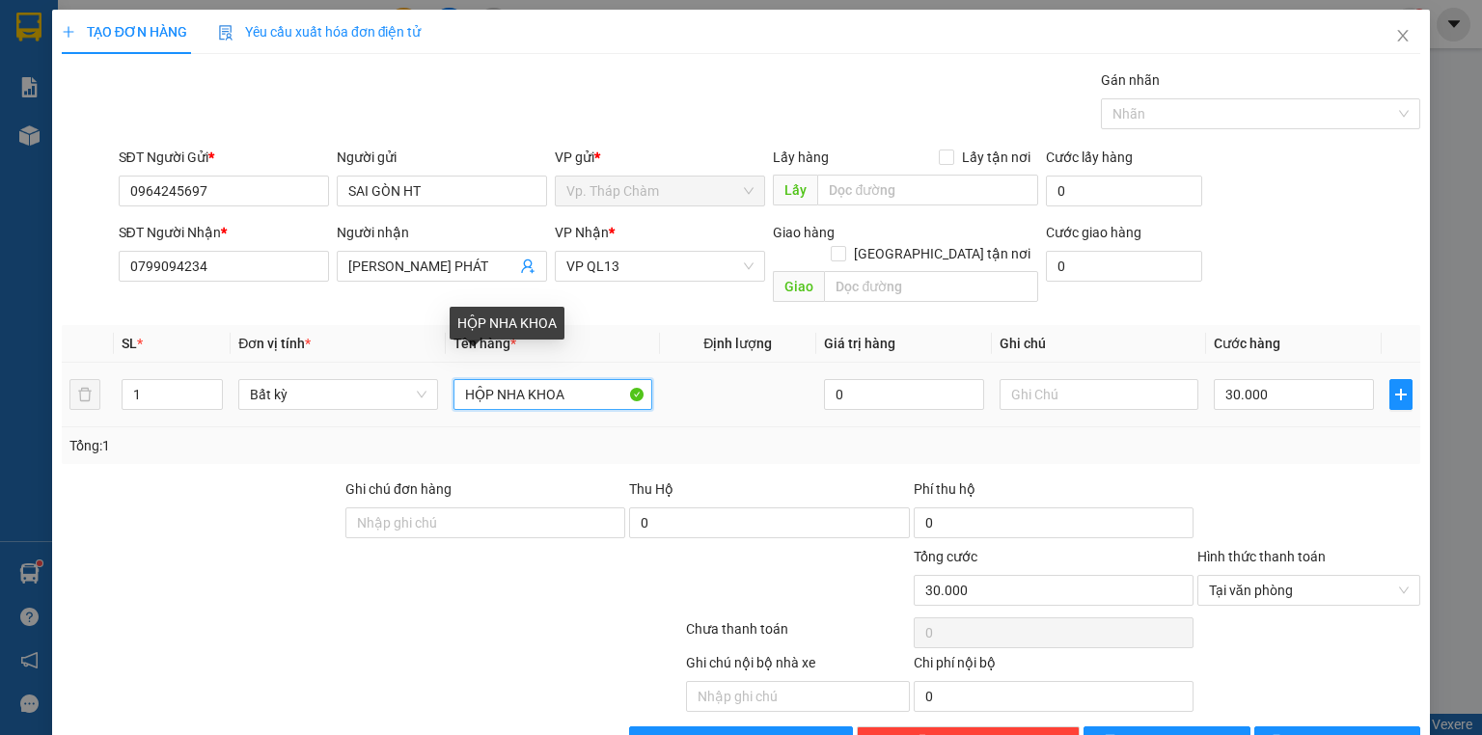
click at [605, 379] on input "HỘP NHA KHOA" at bounding box center [553, 394] width 199 height 31
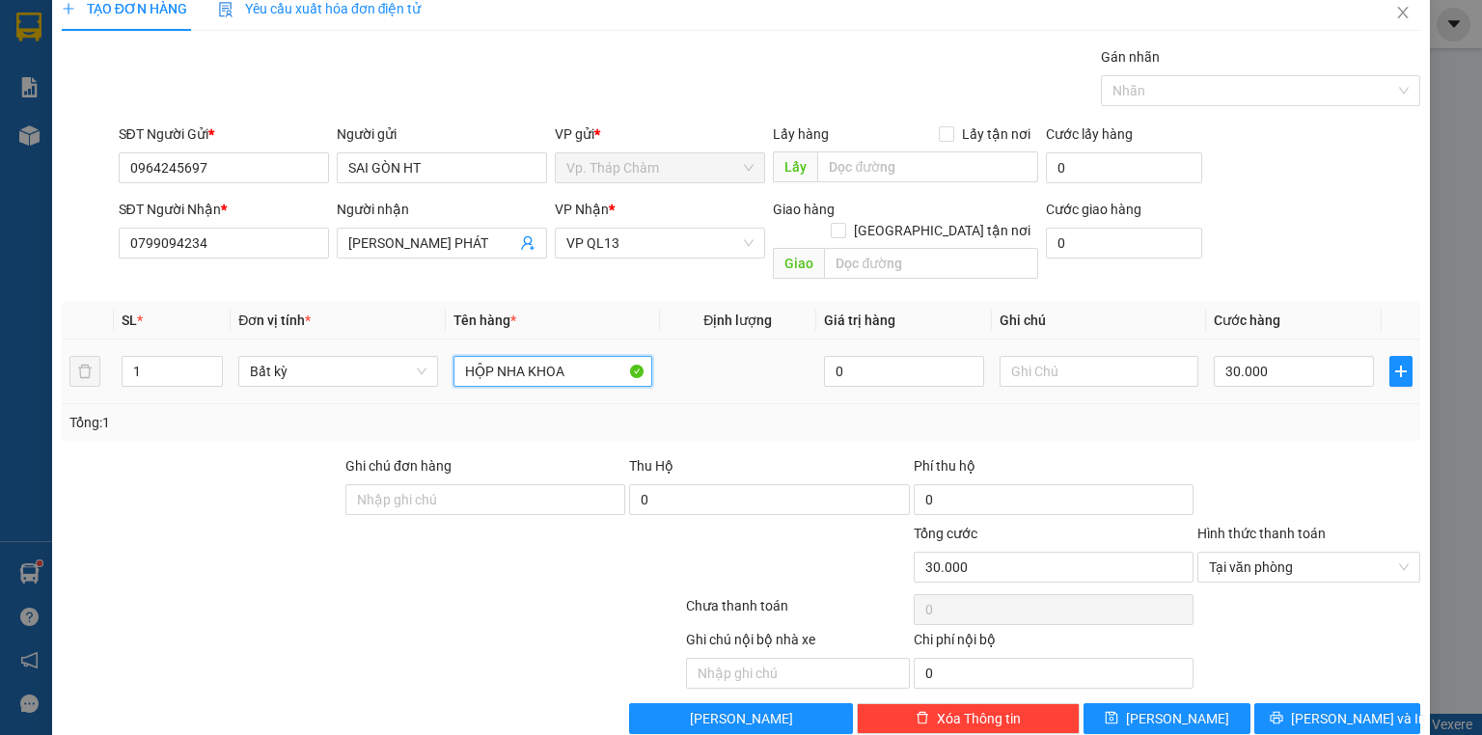
scroll to position [36, 0]
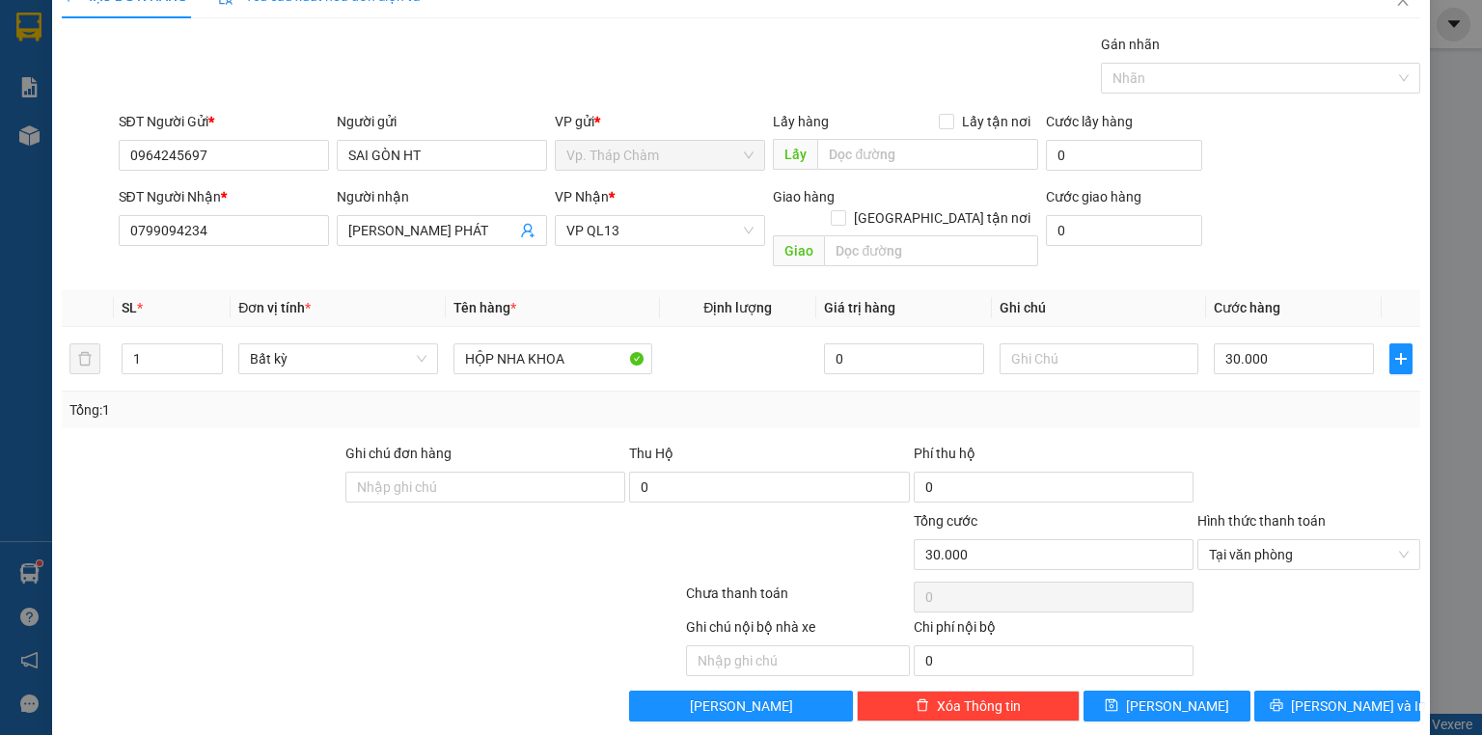
click at [826, 392] on div "Tổng: 1" at bounding box center [741, 410] width 1359 height 37
click at [1088, 344] on input "text" at bounding box center [1099, 359] width 199 height 31
click at [1360, 696] on span "[PERSON_NAME] và In" at bounding box center [1358, 706] width 135 height 21
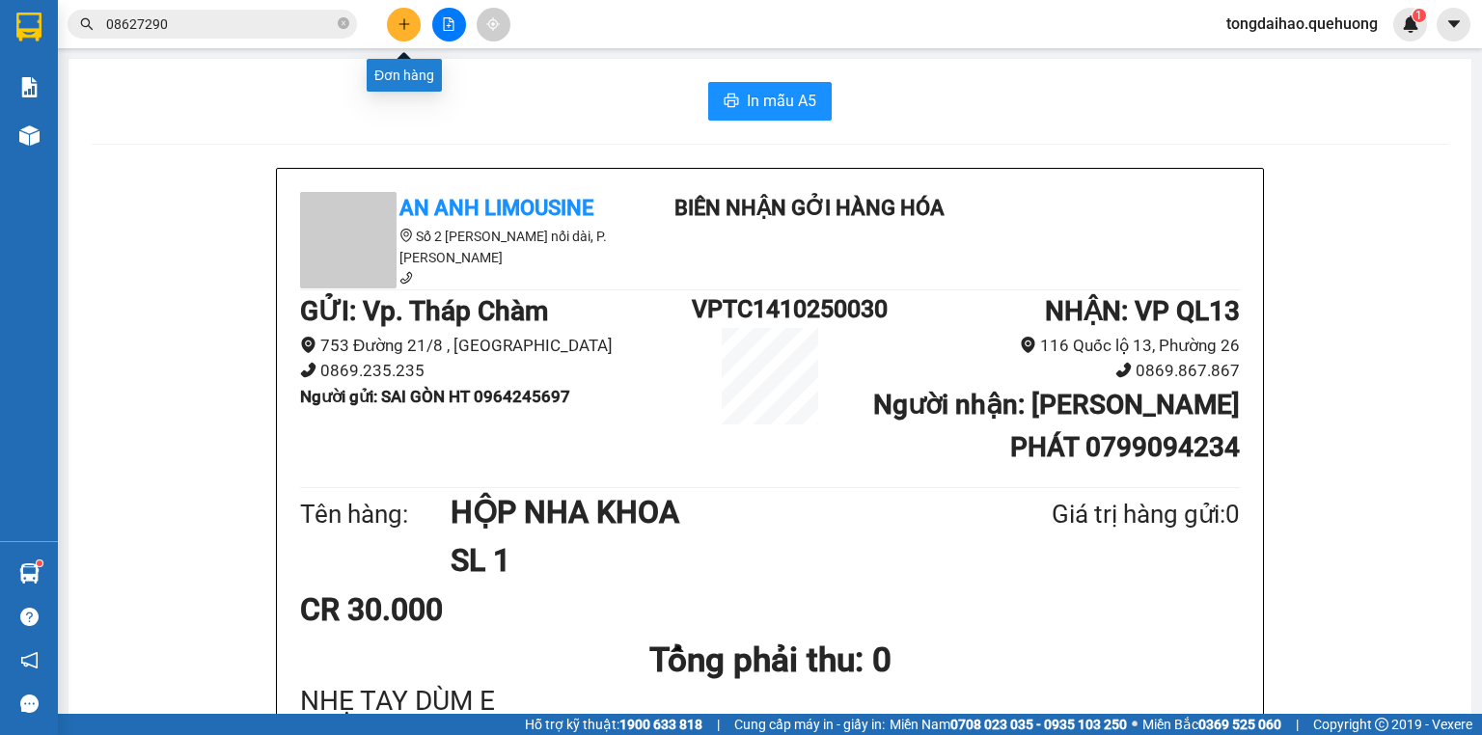
click at [399, 8] on button at bounding box center [404, 25] width 34 height 34
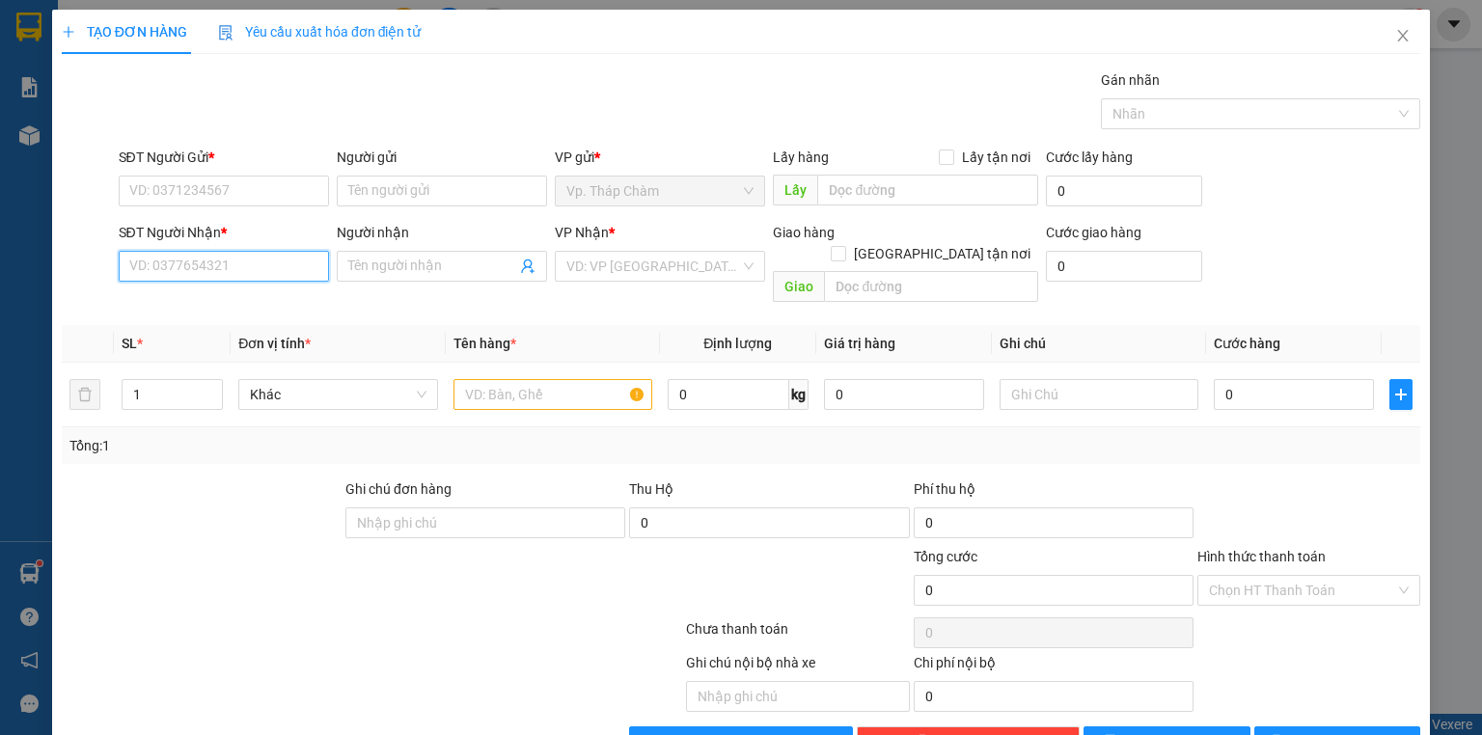
click at [215, 268] on input "SĐT Người Nhận *" at bounding box center [224, 266] width 210 height 31
click at [249, 297] on div "0969392075 - LABO 2T" at bounding box center [221, 303] width 185 height 21
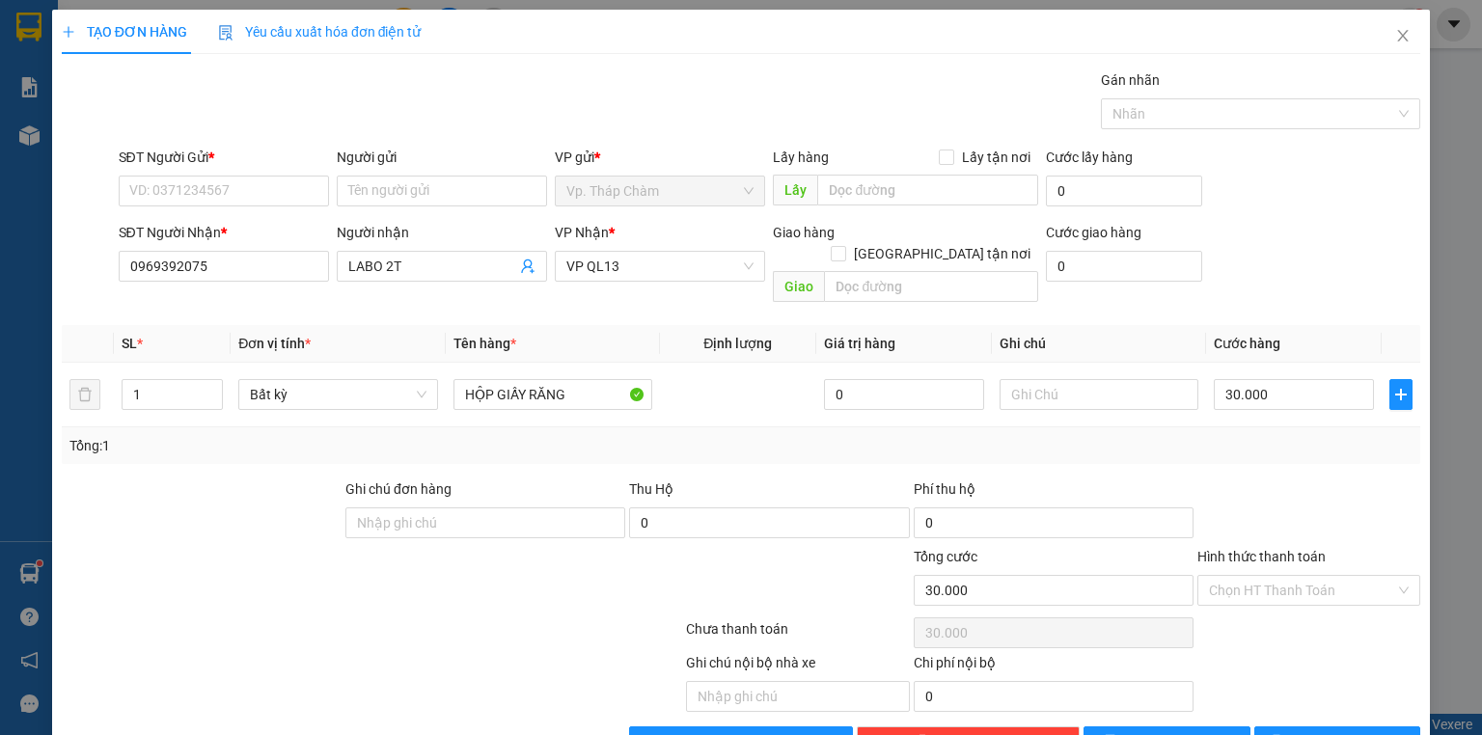
click at [247, 173] on div "SĐT Người Gửi *" at bounding box center [224, 161] width 210 height 29
click at [247, 187] on input "SĐT Người Gửi *" at bounding box center [224, 191] width 210 height 31
click at [230, 231] on div "0932097988 - THƯƠNG BÍCH" at bounding box center [221, 228] width 185 height 21
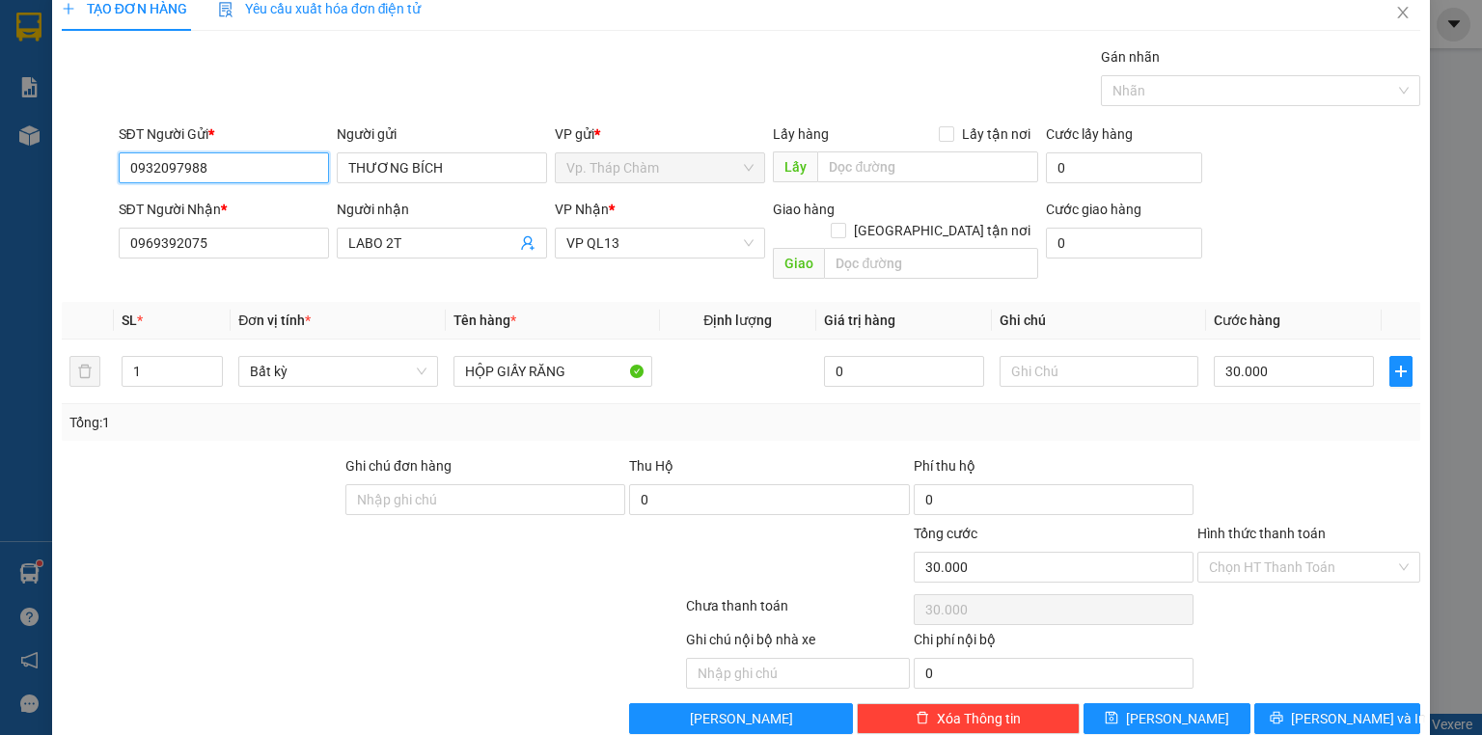
scroll to position [36, 0]
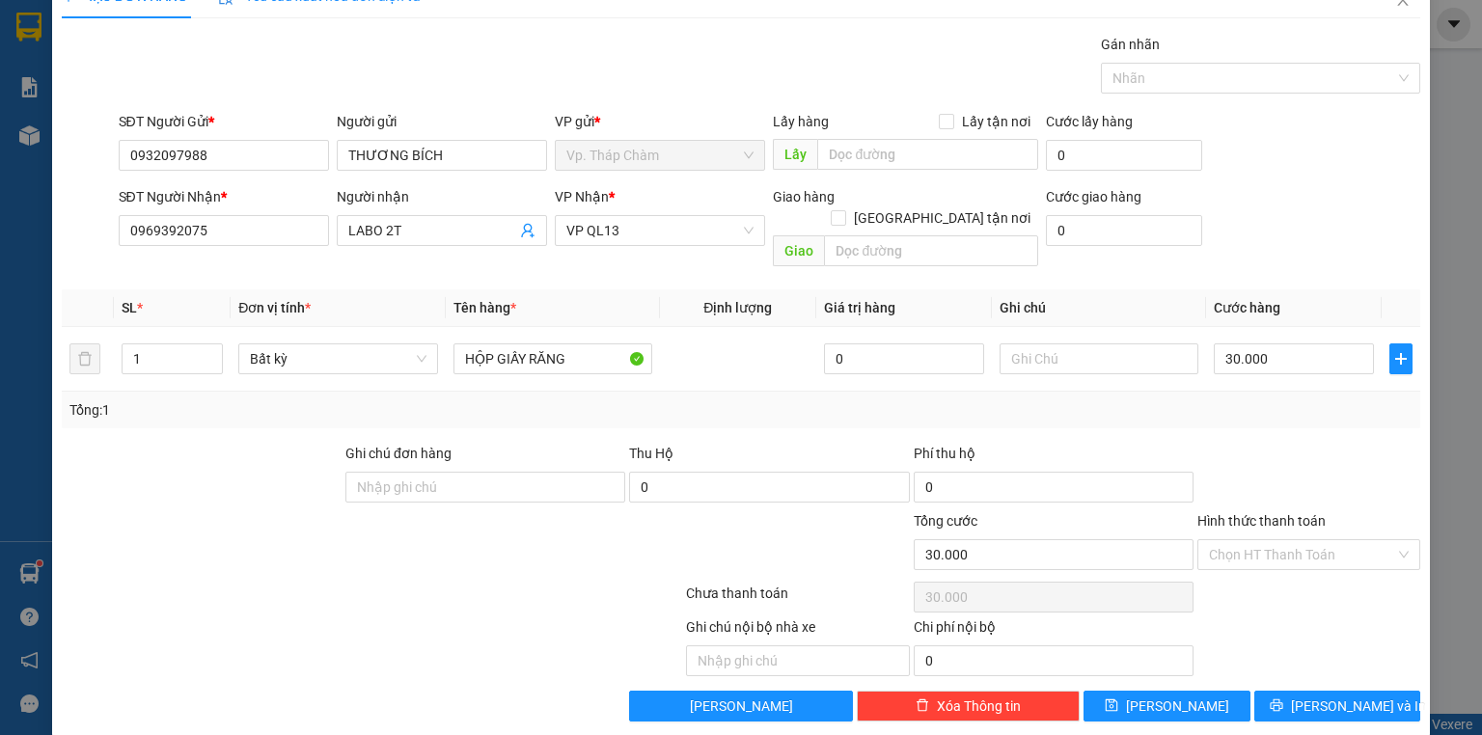
click at [1334, 591] on div "Chọn HT Thanh Toán" at bounding box center [1309, 597] width 227 height 39
click at [1274, 540] on input "Hình thức thanh toán" at bounding box center [1302, 554] width 186 height 29
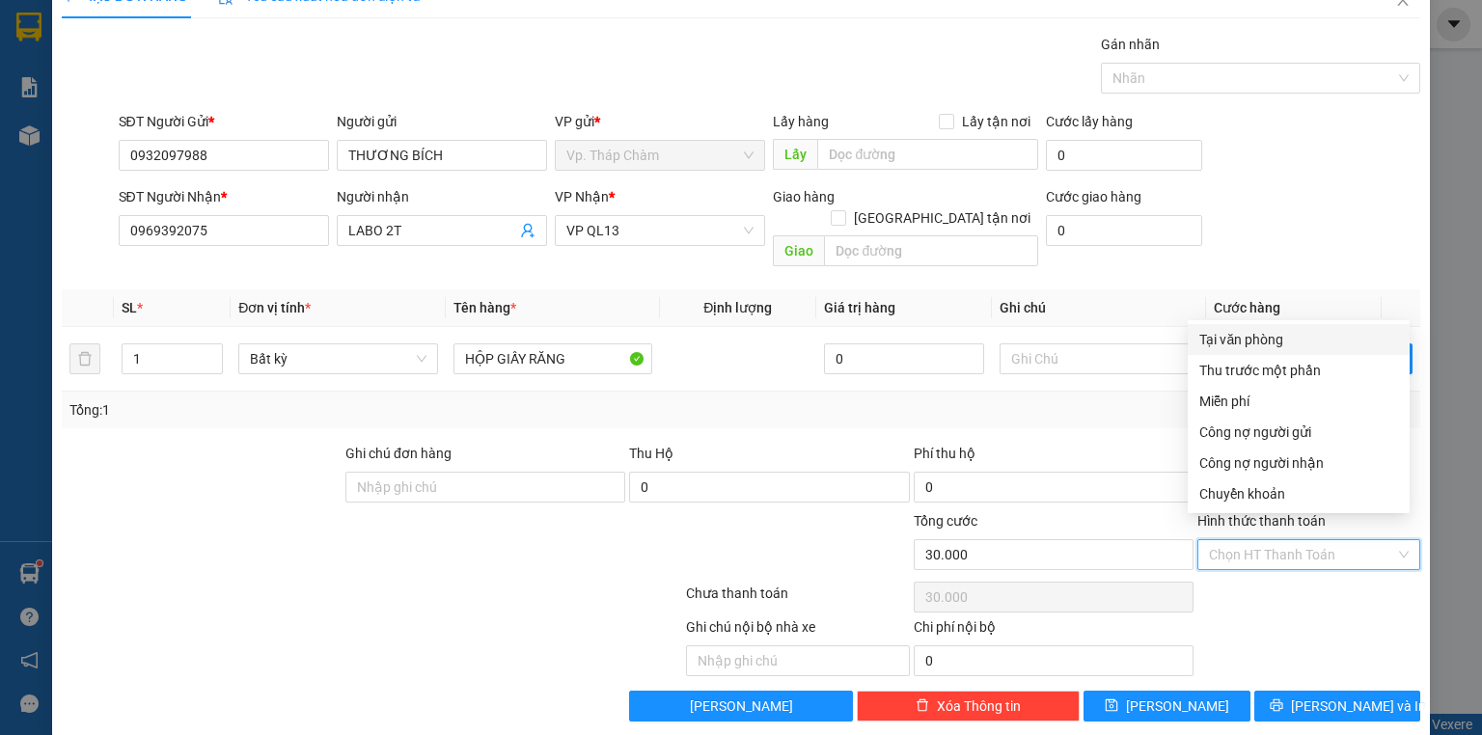
click at [1258, 338] on div "Tại văn phòng" at bounding box center [1298, 339] width 199 height 21
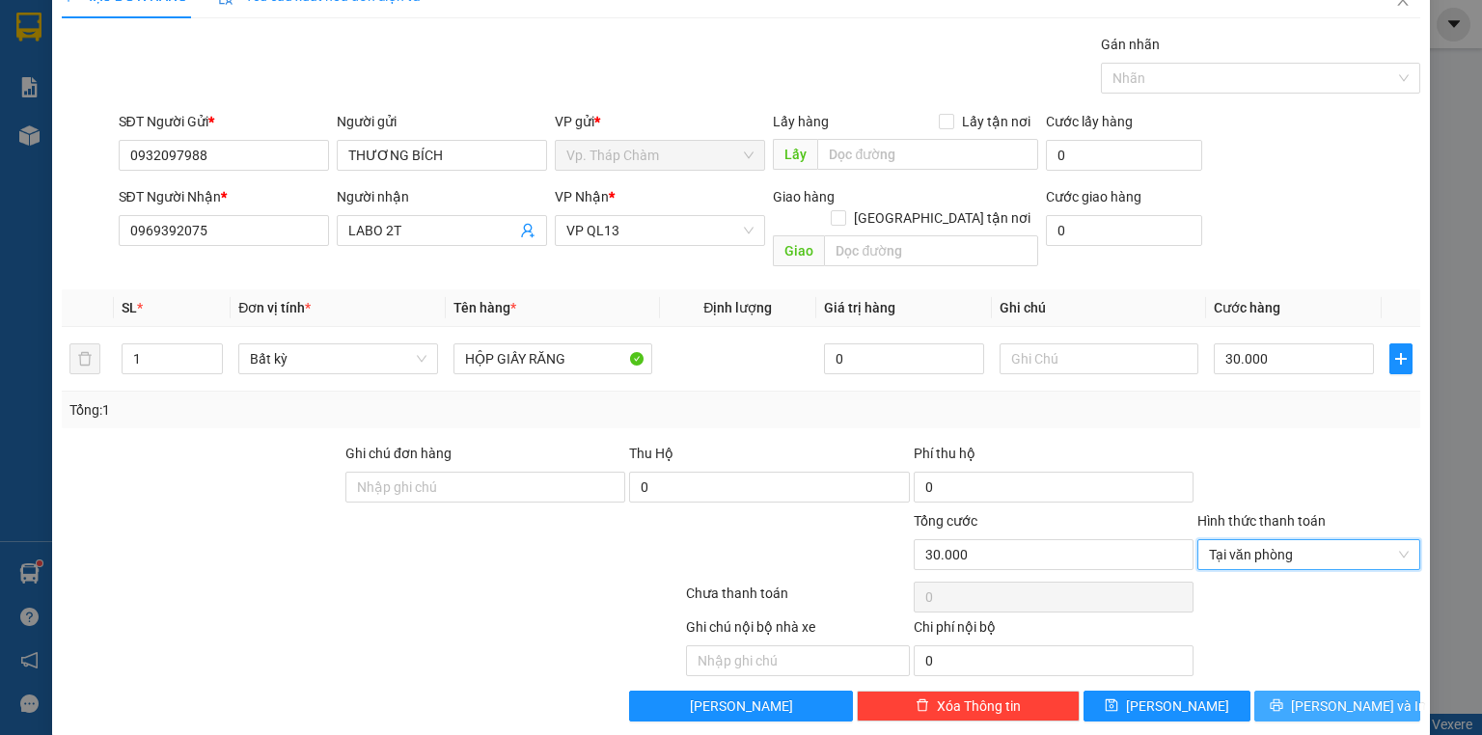
click at [1324, 696] on span "[PERSON_NAME] và In" at bounding box center [1358, 706] width 135 height 21
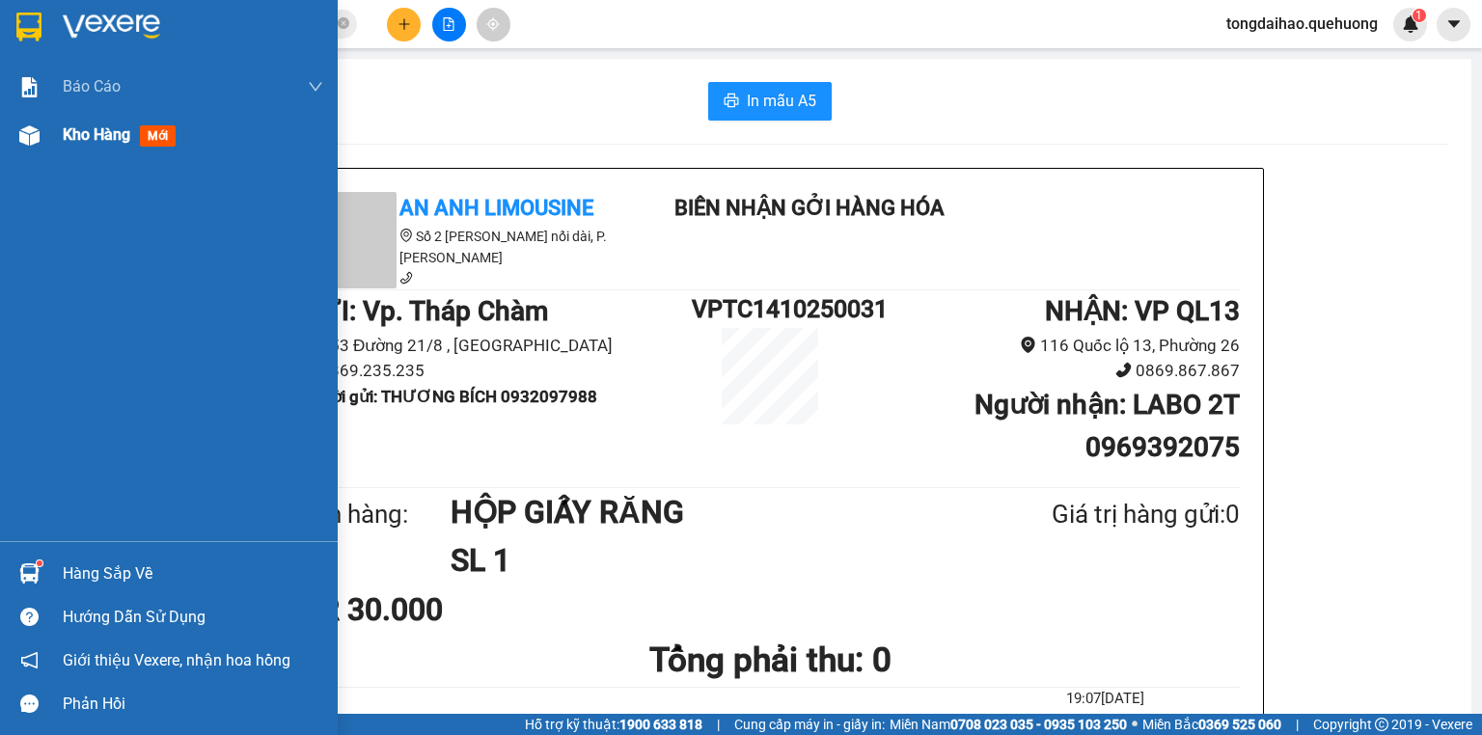
click at [41, 142] on div at bounding box center [30, 136] width 34 height 34
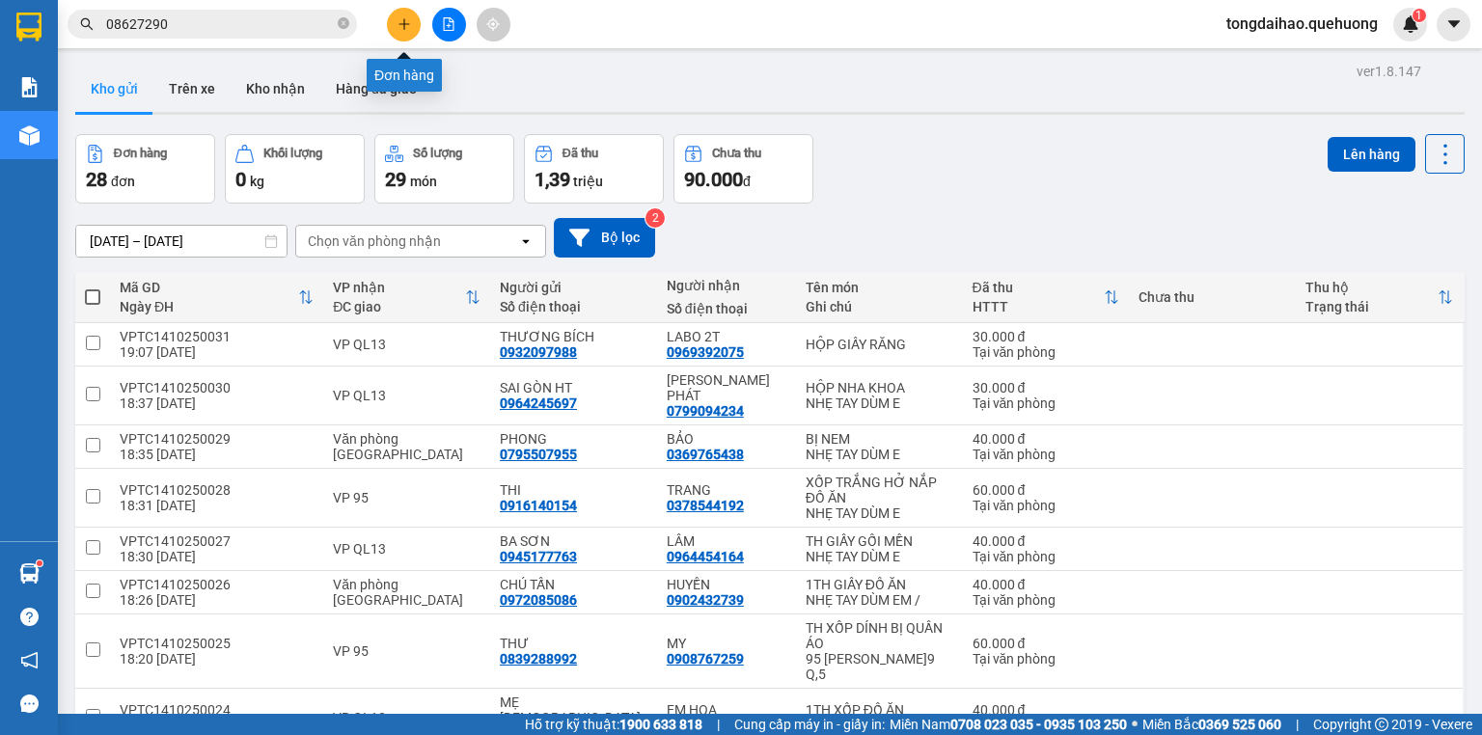
click at [393, 25] on button at bounding box center [404, 25] width 34 height 34
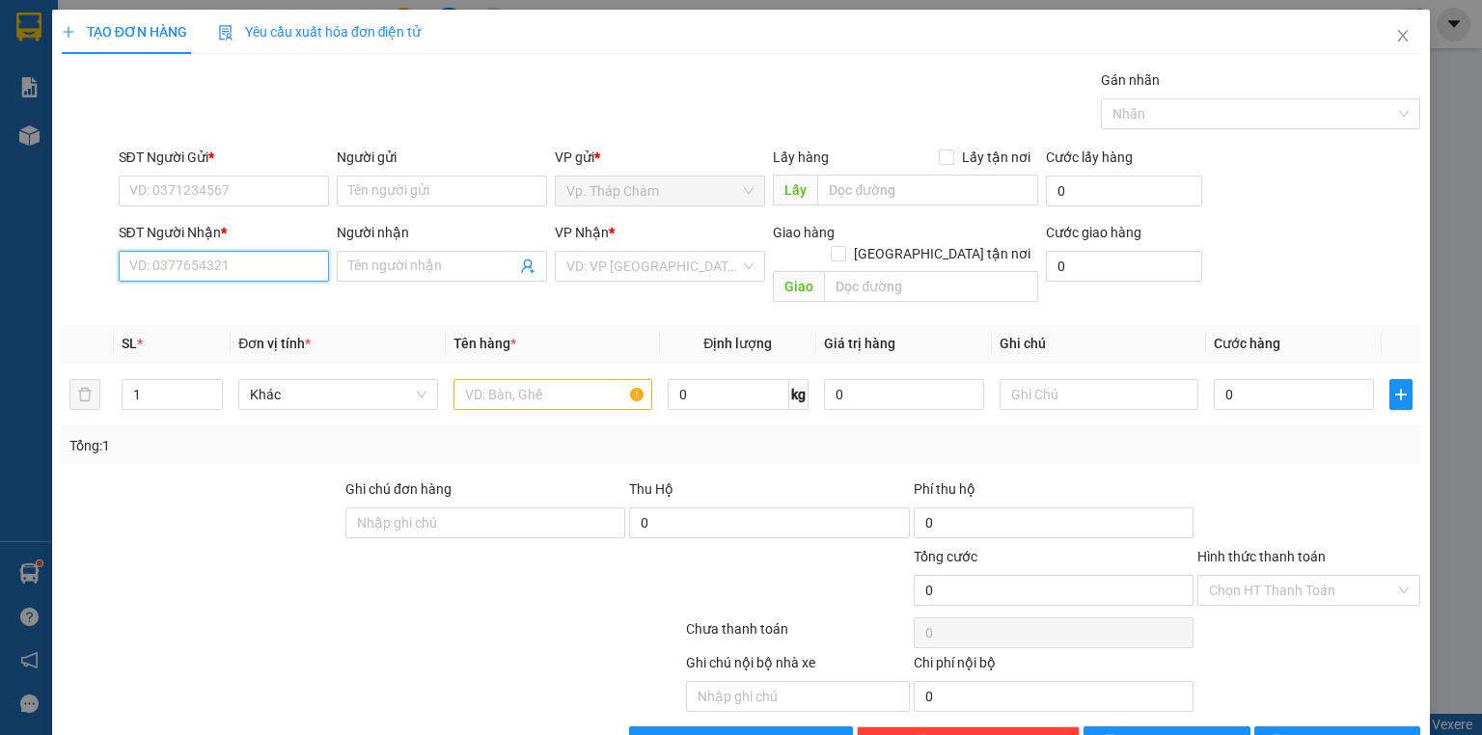
click at [231, 265] on input "SĐT Người Nhận *" at bounding box center [224, 266] width 210 height 31
click at [251, 315] on div "0919224151 - HIỀN" at bounding box center [222, 304] width 208 height 31
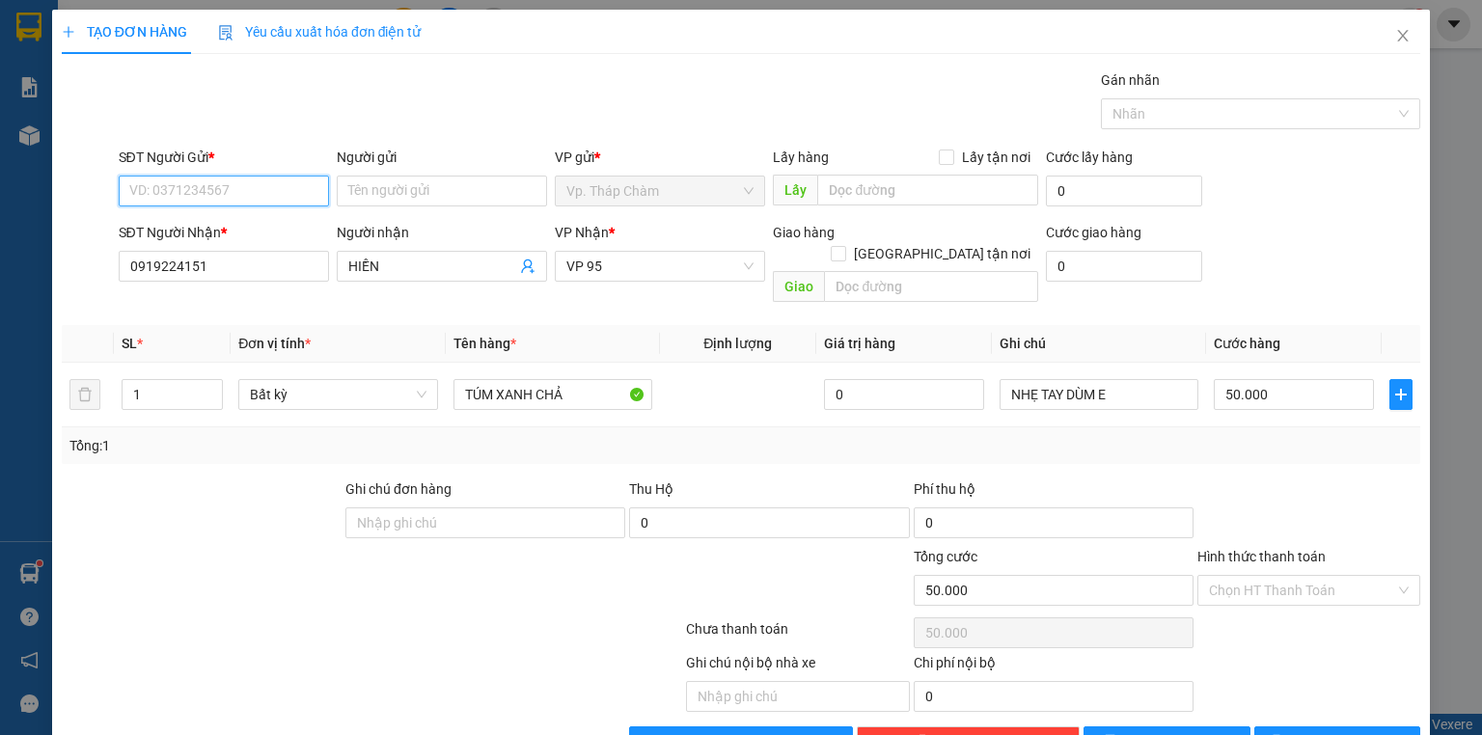
click at [251, 189] on input "SĐT Người Gửi *" at bounding box center [224, 191] width 210 height 31
click at [247, 232] on div "0889120506 - HOÀNG" at bounding box center [221, 228] width 185 height 21
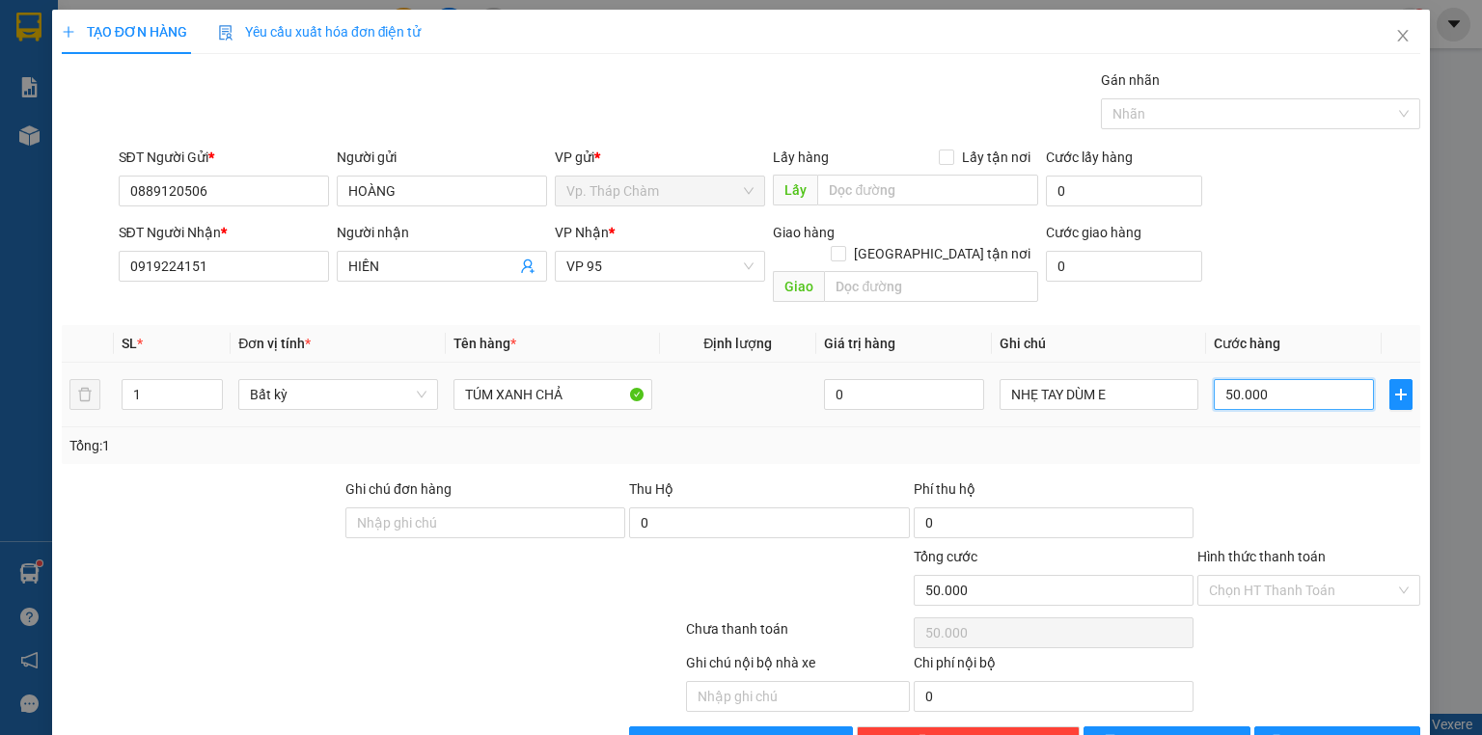
click at [1292, 381] on input "50.000" at bounding box center [1294, 394] width 160 height 31
click at [1260, 479] on div at bounding box center [1309, 513] width 227 height 68
click at [1276, 576] on input "Hình thức thanh toán" at bounding box center [1302, 590] width 186 height 29
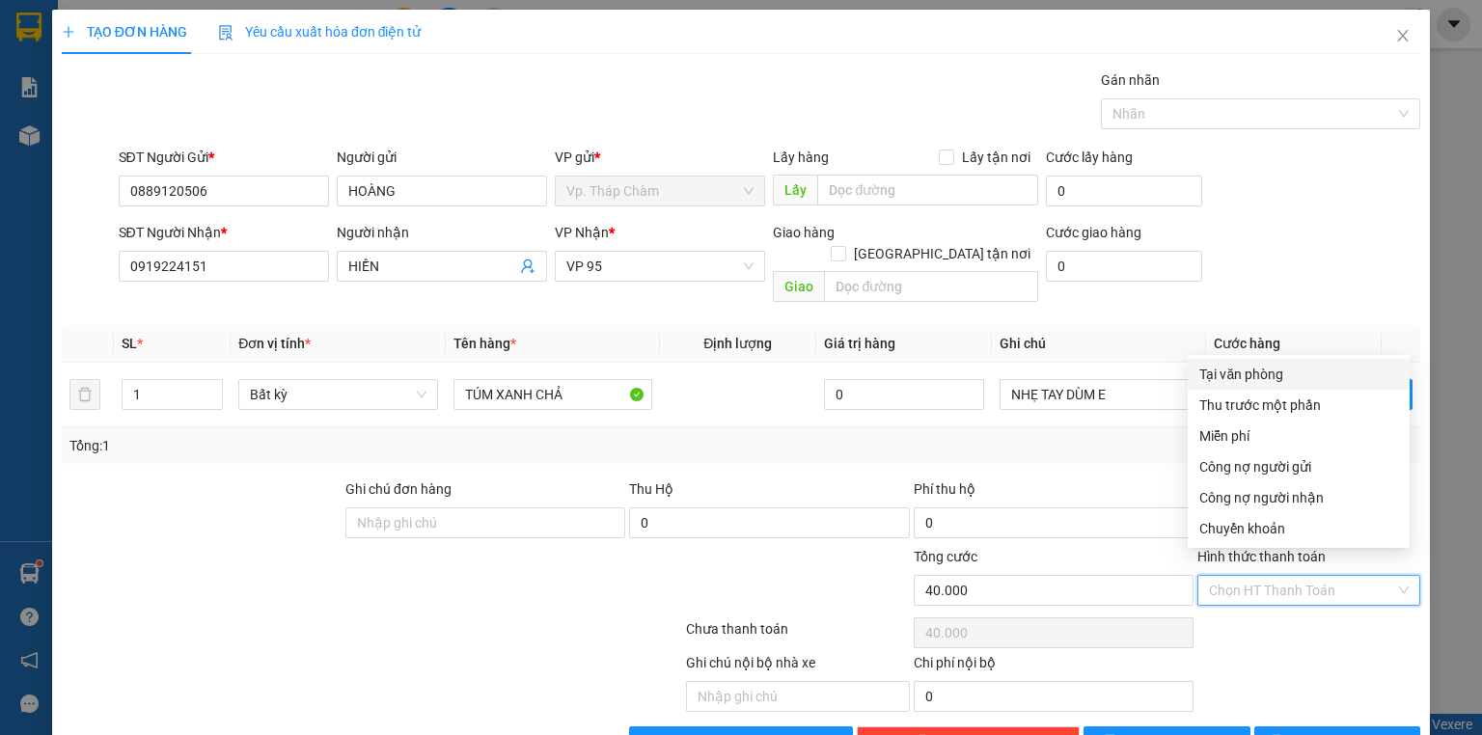
click at [1272, 376] on div "Tại văn phòng" at bounding box center [1298, 374] width 199 height 21
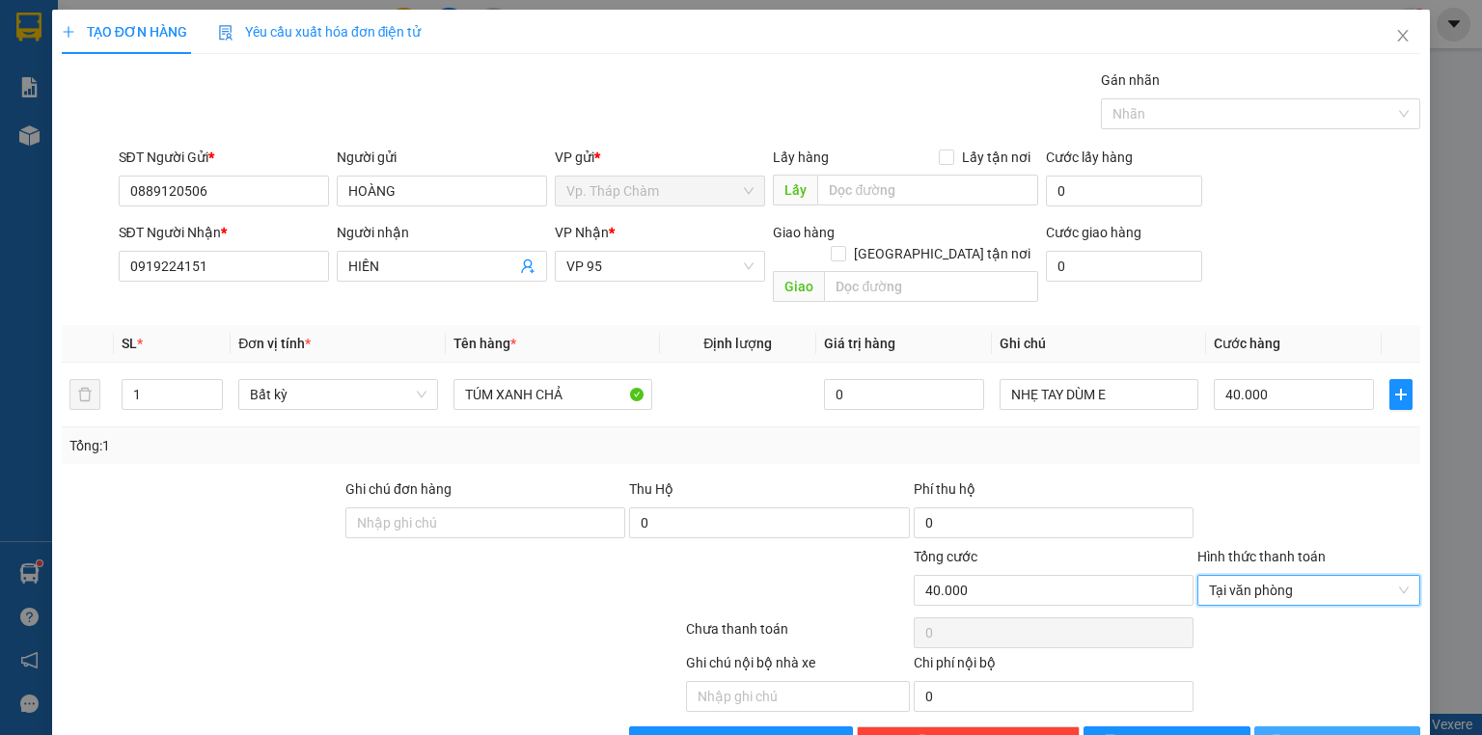
click at [1314, 731] on span "[PERSON_NAME] và In" at bounding box center [1358, 741] width 135 height 21
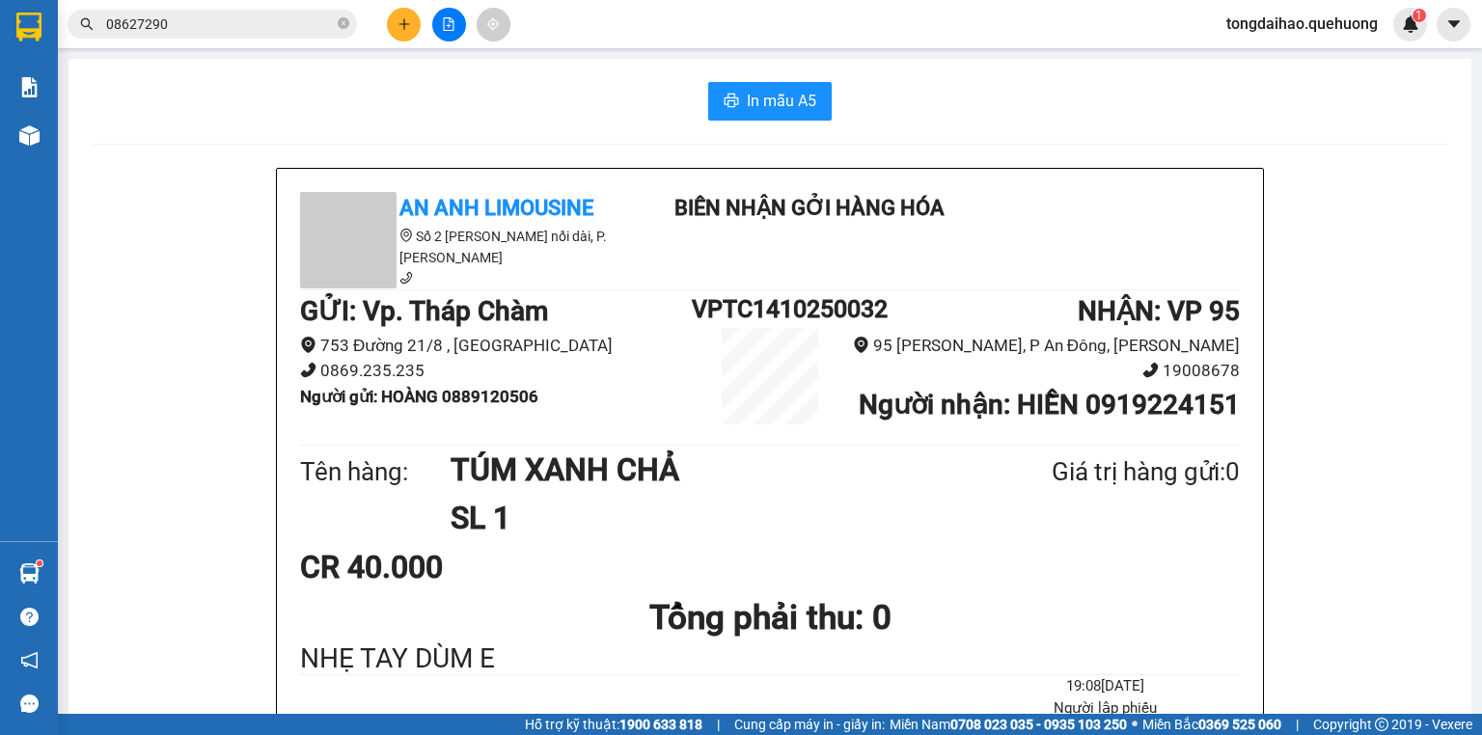
click at [275, 31] on input "08627290" at bounding box center [220, 24] width 228 height 21
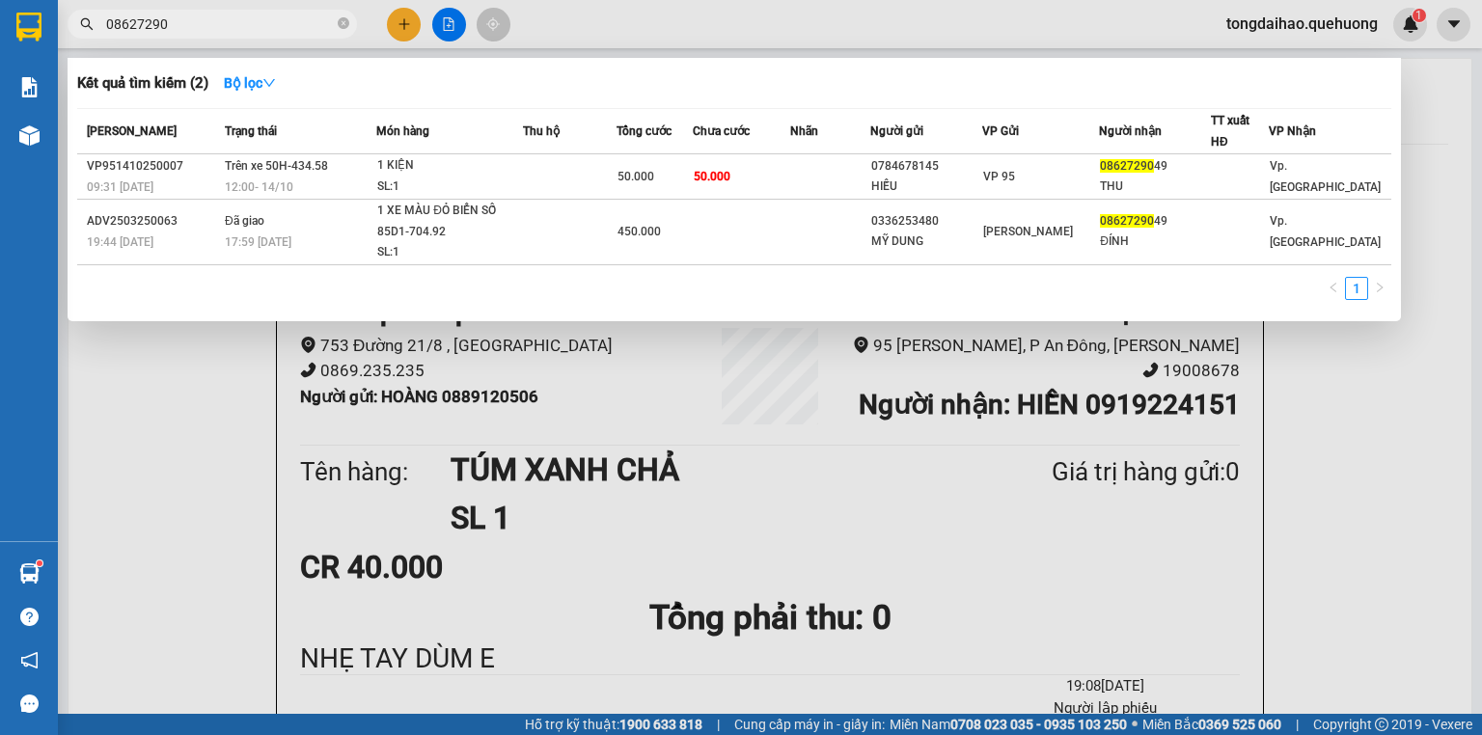
click at [275, 31] on input "08627290" at bounding box center [220, 24] width 228 height 21
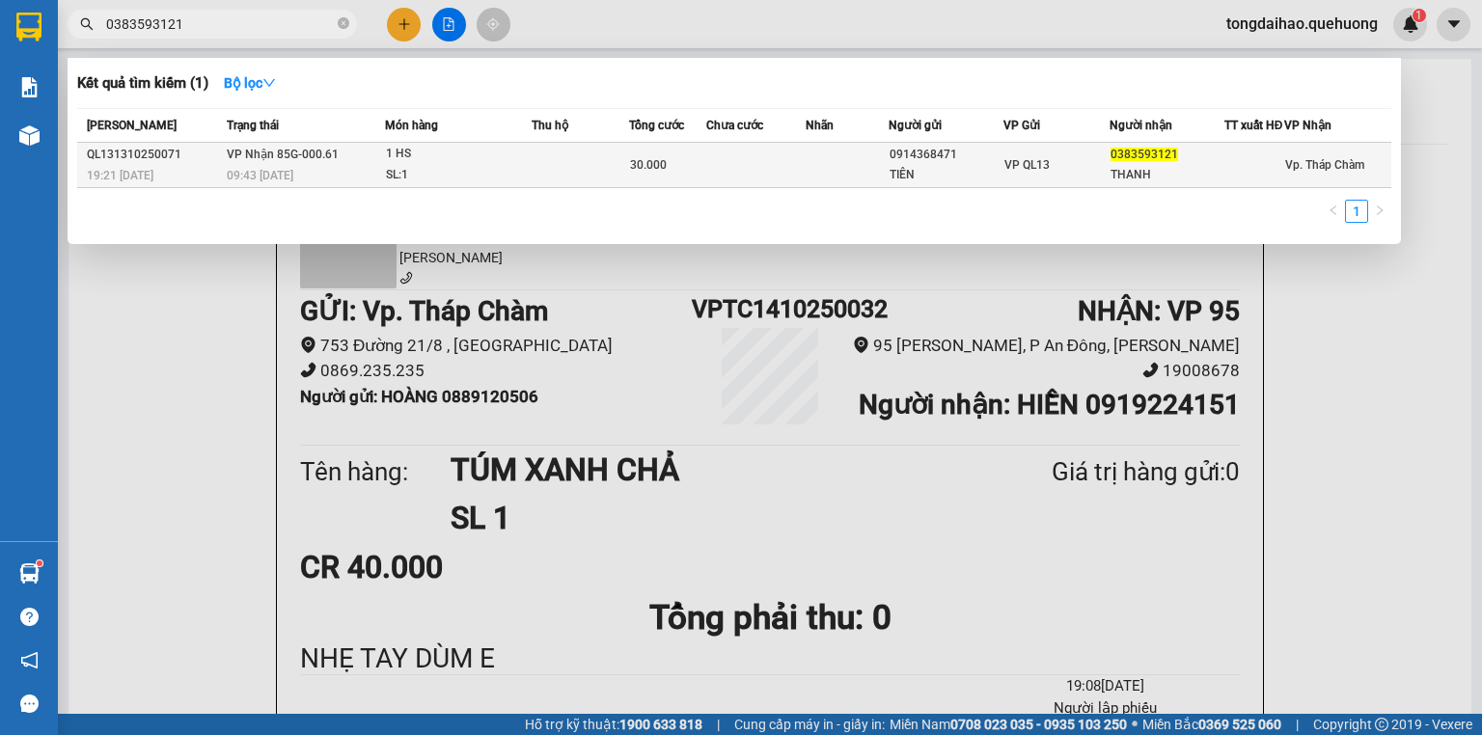
click at [505, 160] on div "1 HS" at bounding box center [458, 154] width 145 height 21
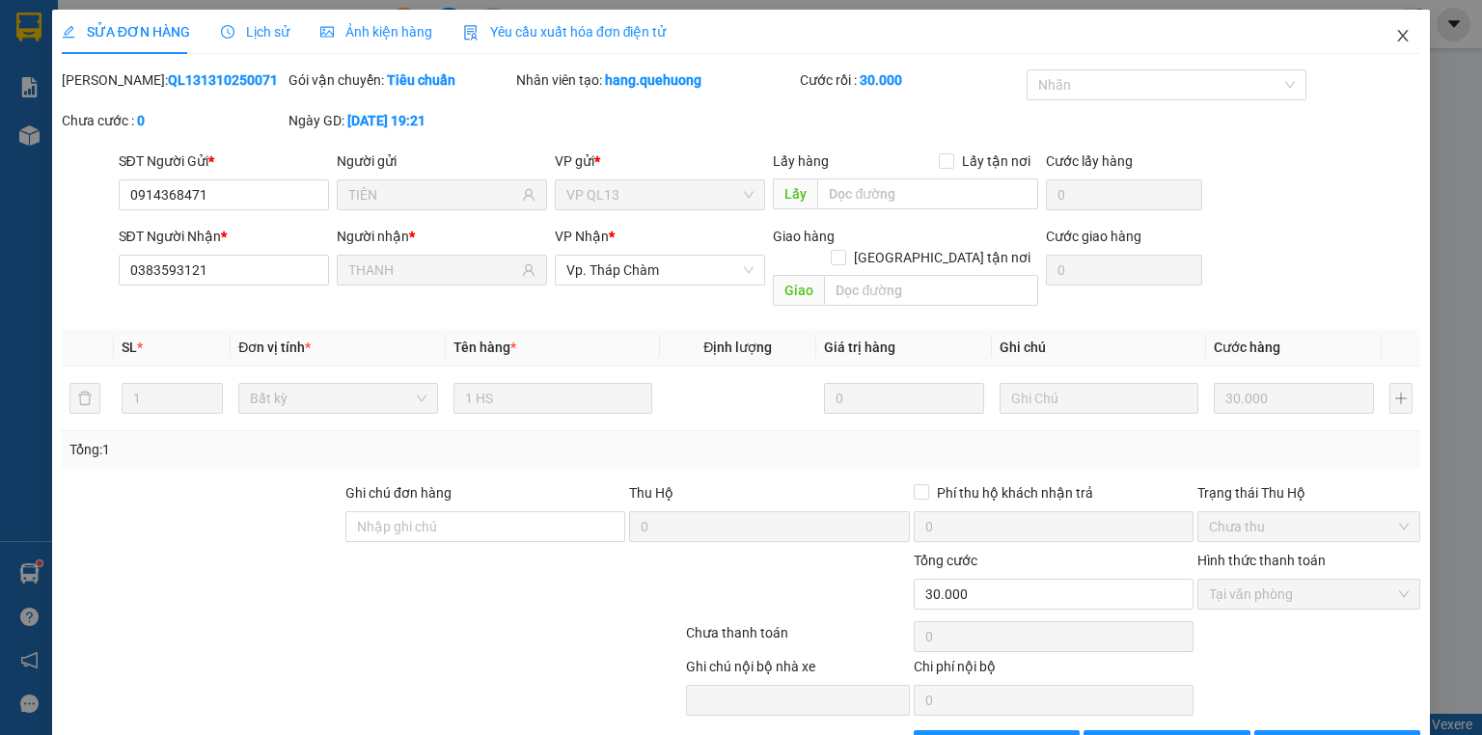
click at [1395, 42] on icon "close" at bounding box center [1402, 35] width 15 height 15
